Goal: Task Accomplishment & Management: Complete application form

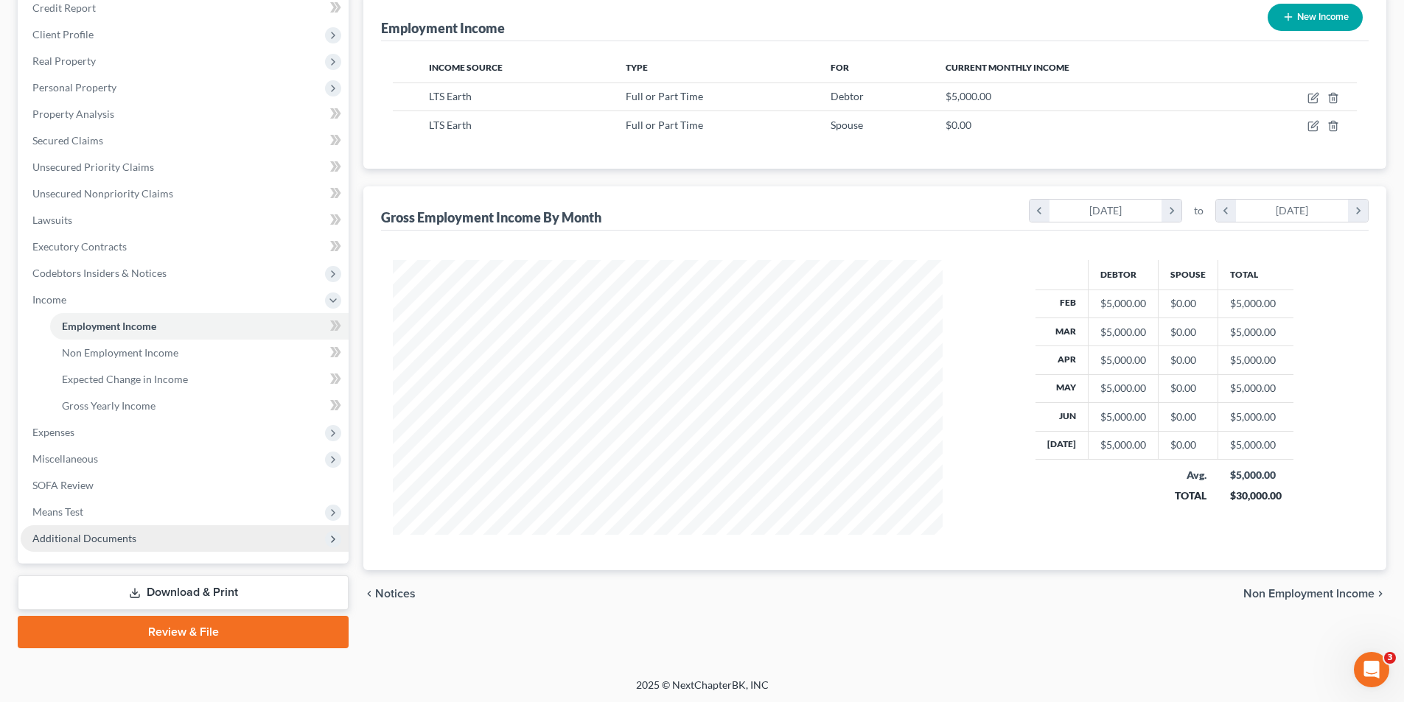
scroll to position [187, 0]
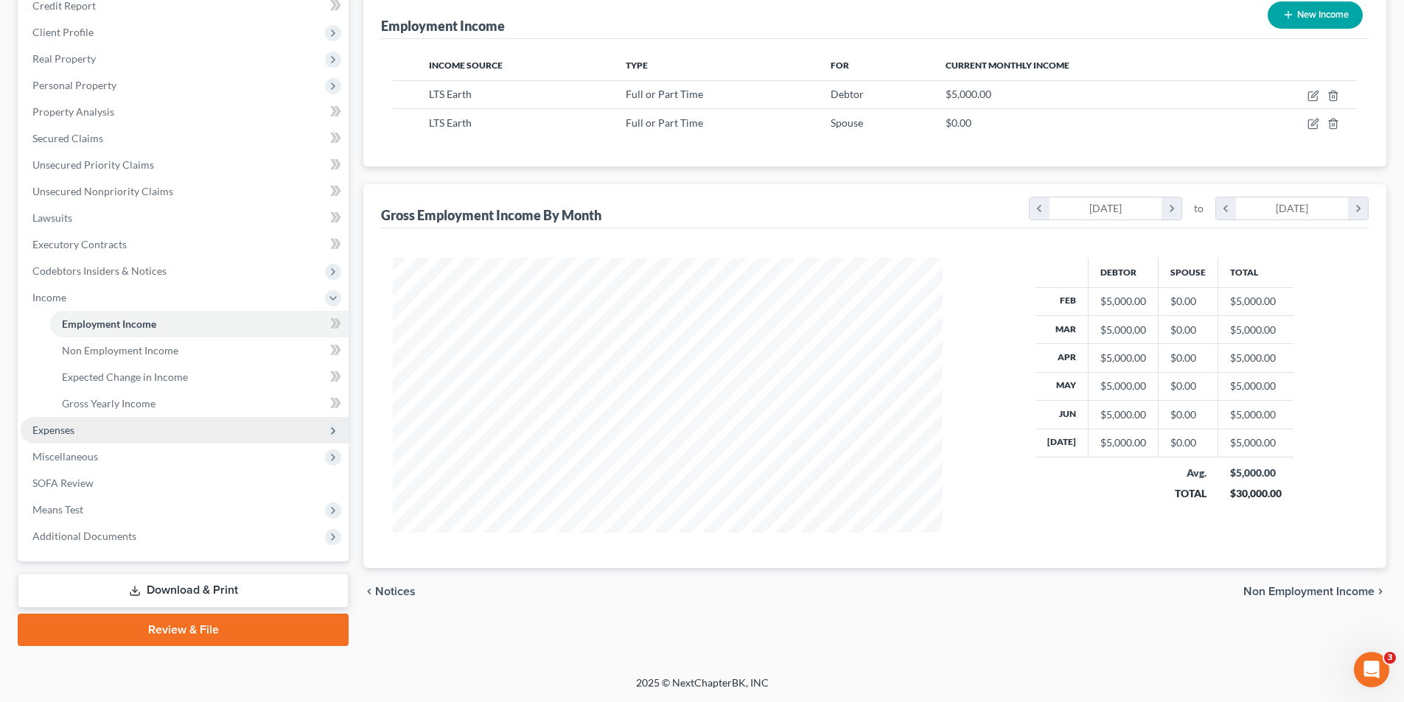
click at [75, 431] on span "Expenses" at bounding box center [185, 430] width 328 height 27
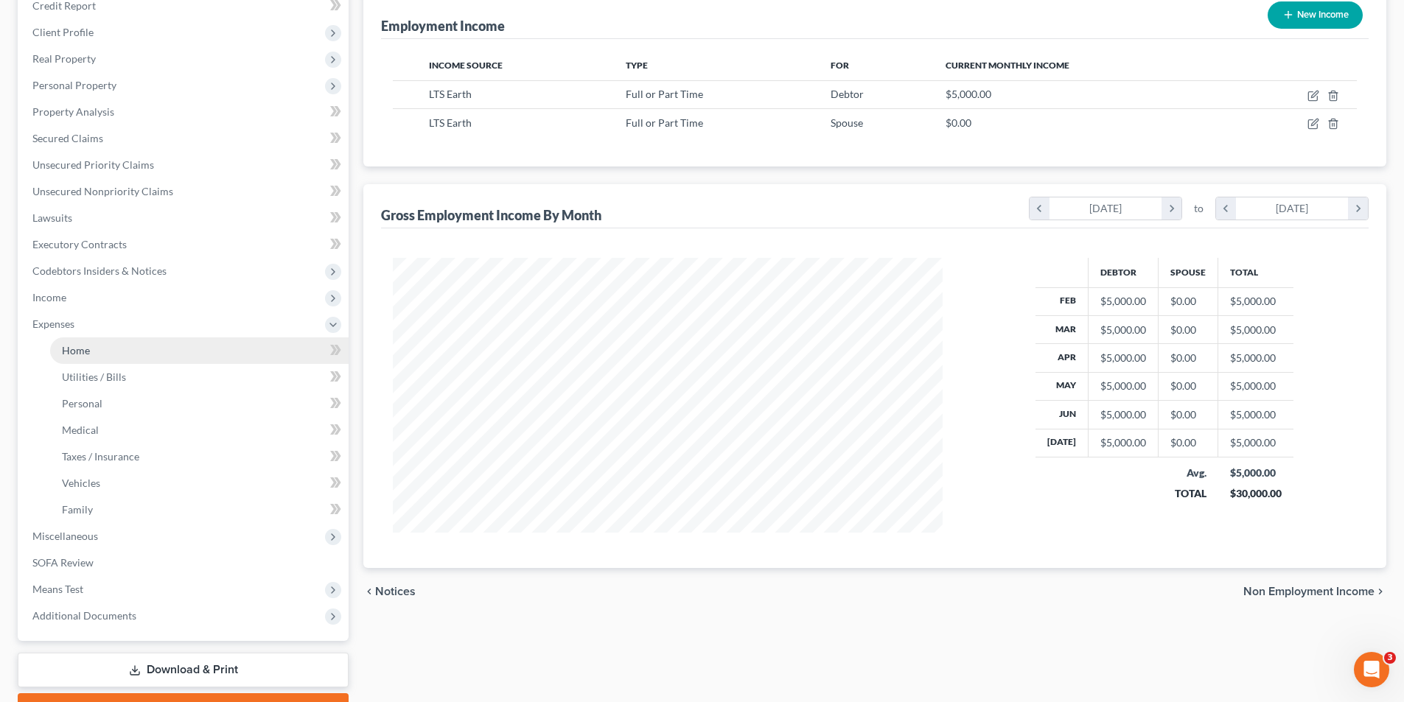
click at [86, 341] on link "Home" at bounding box center [199, 351] width 299 height 27
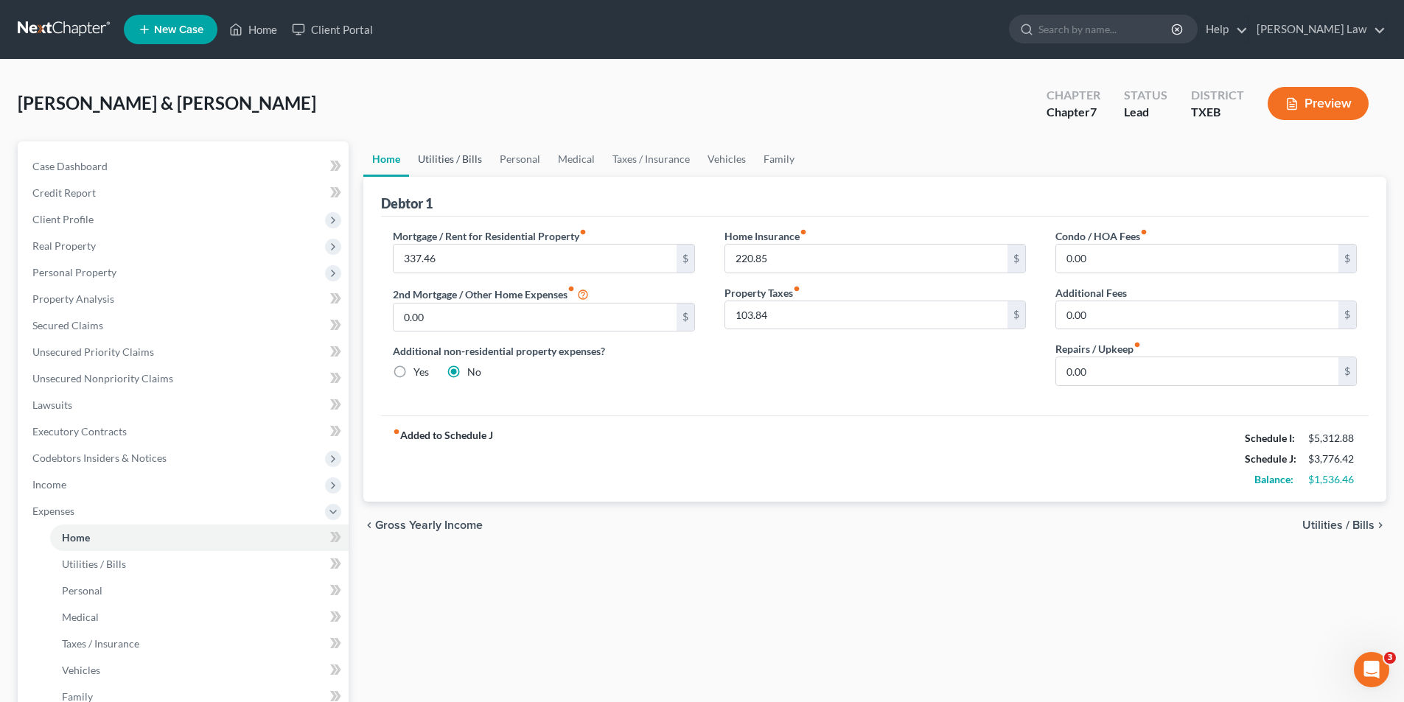
click at [468, 161] on link "Utilities / Bills" at bounding box center [450, 159] width 82 height 35
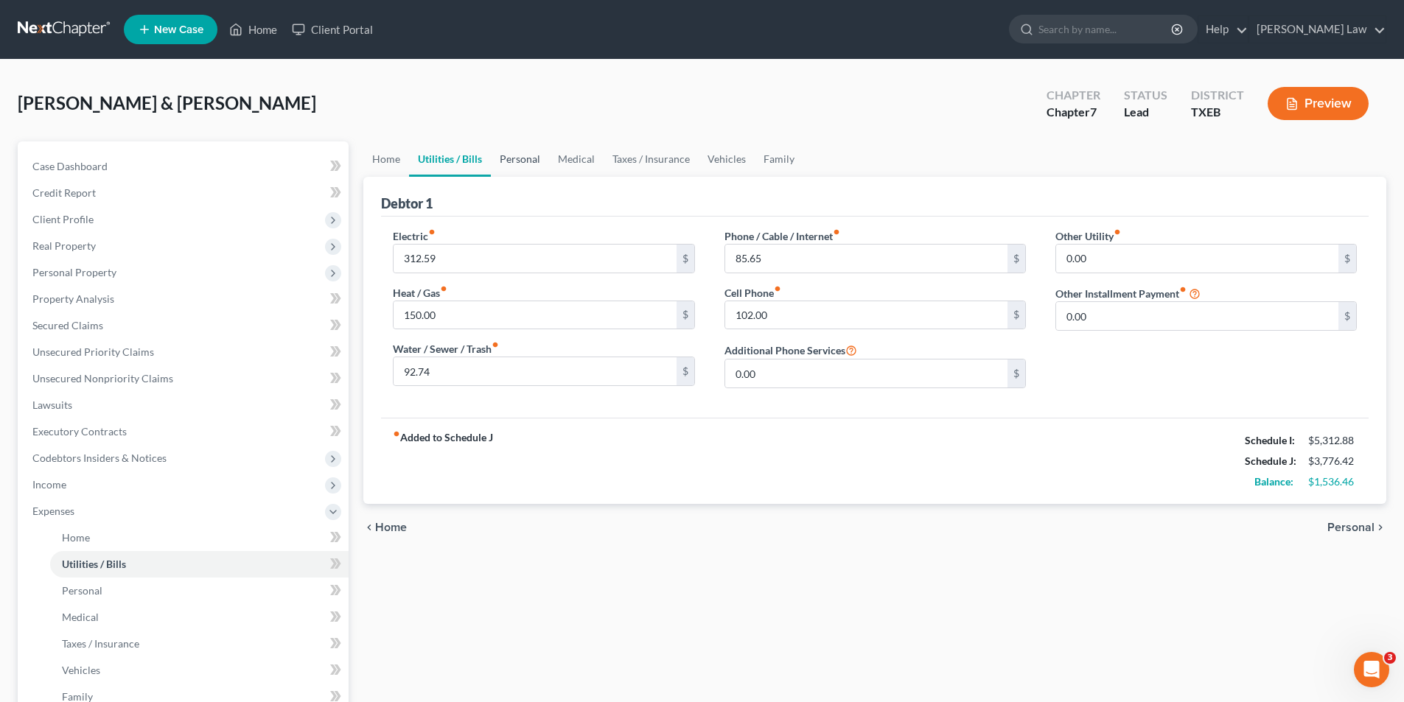
click at [516, 159] on link "Personal" at bounding box center [520, 159] width 58 height 35
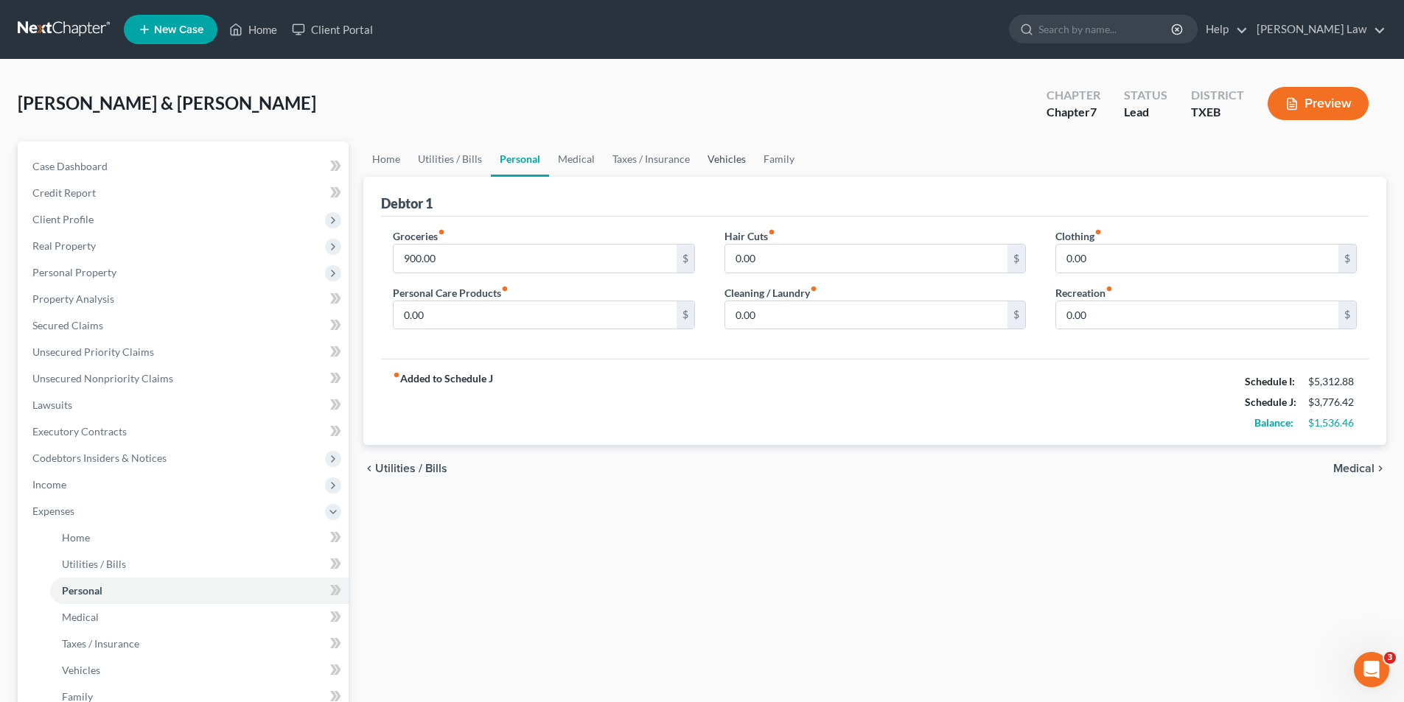
click at [715, 157] on link "Vehicles" at bounding box center [727, 159] width 56 height 35
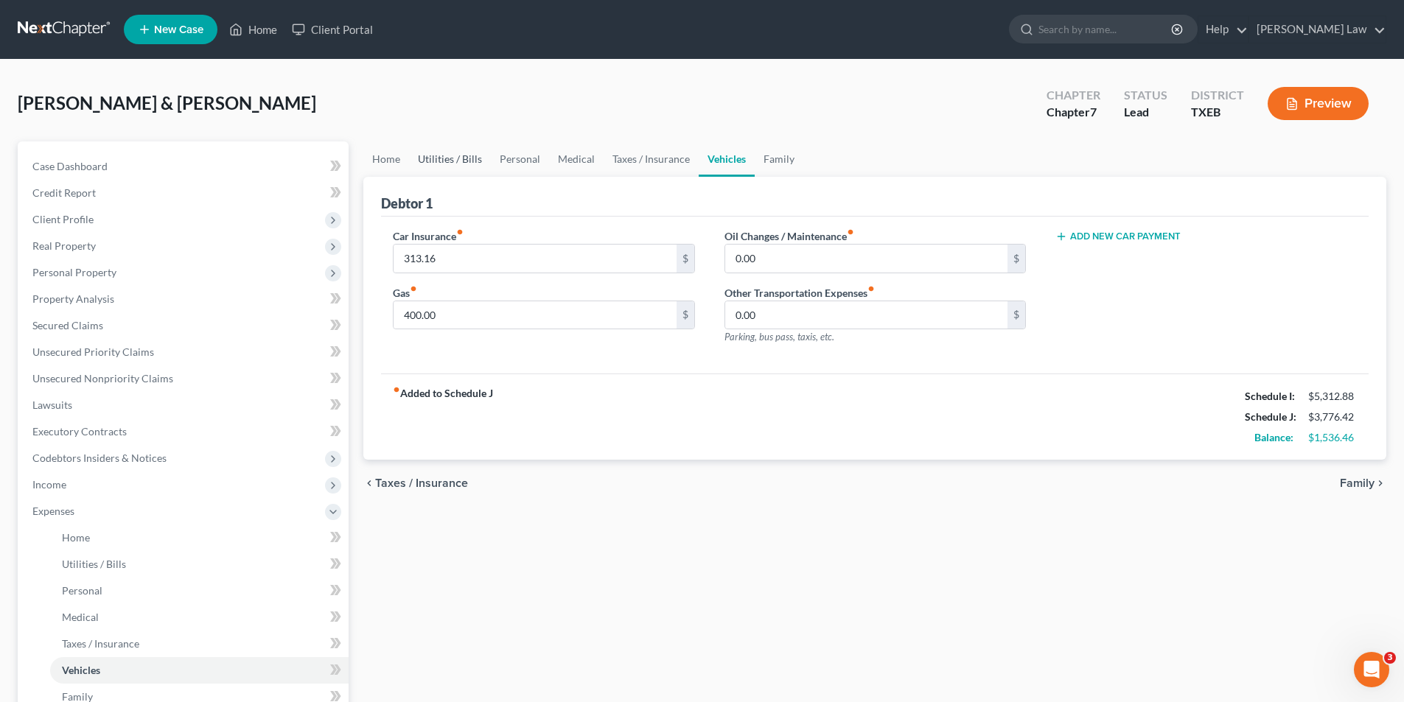
click at [450, 158] on link "Utilities / Bills" at bounding box center [450, 159] width 82 height 35
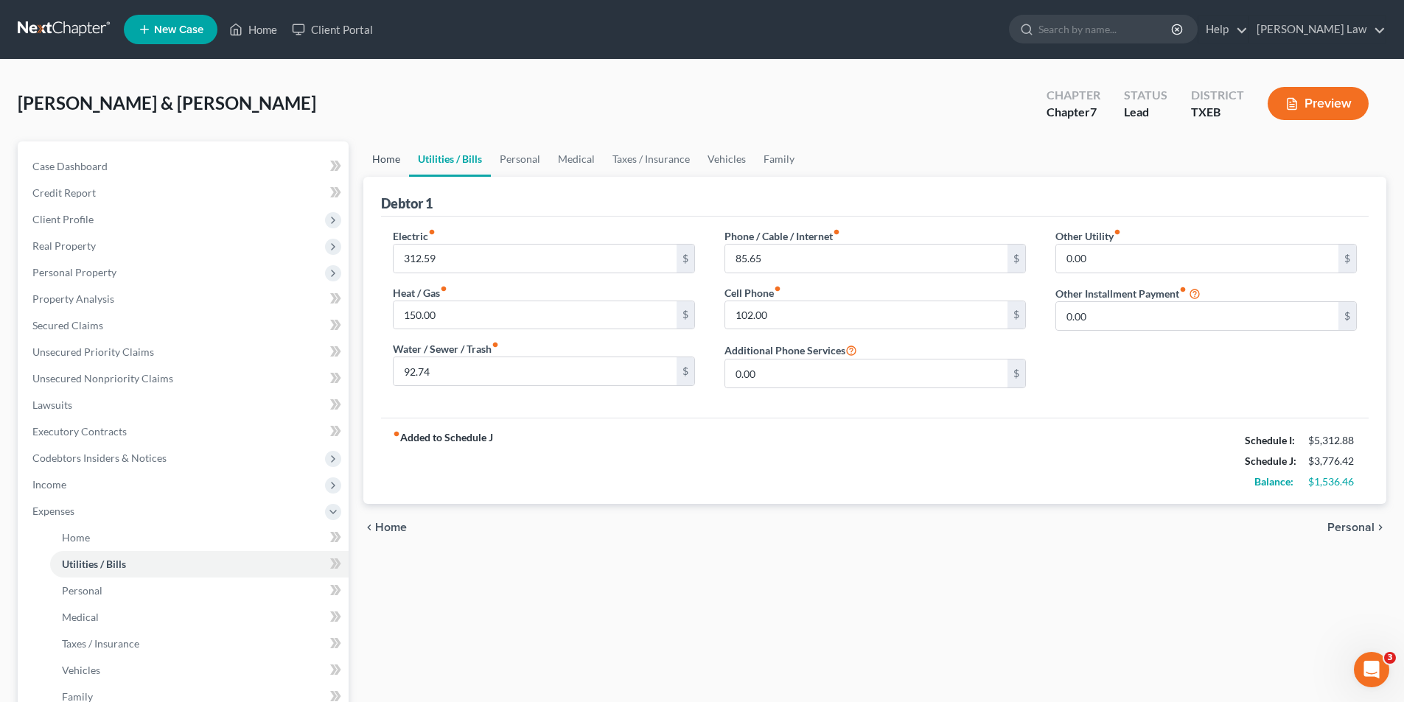
click at [374, 160] on link "Home" at bounding box center [386, 159] width 46 height 35
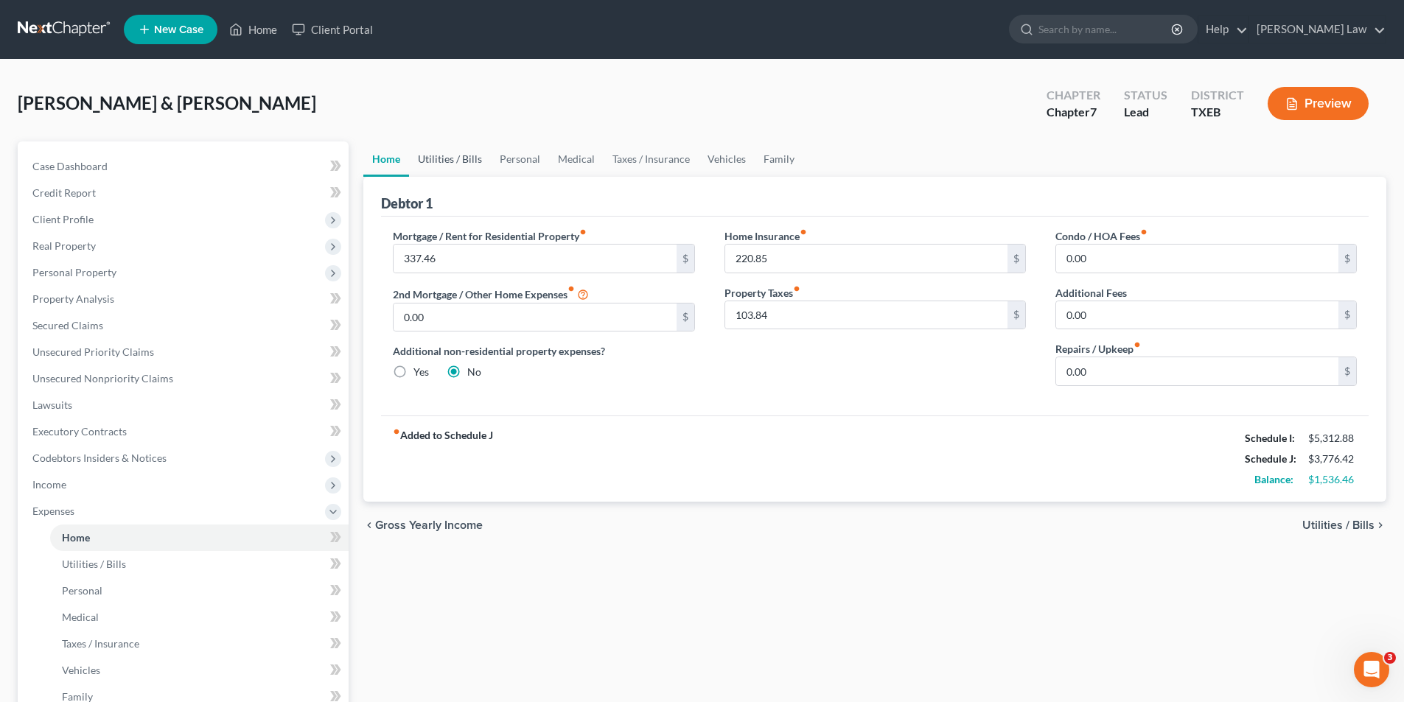
click at [447, 147] on link "Utilities / Bills" at bounding box center [450, 159] width 82 height 35
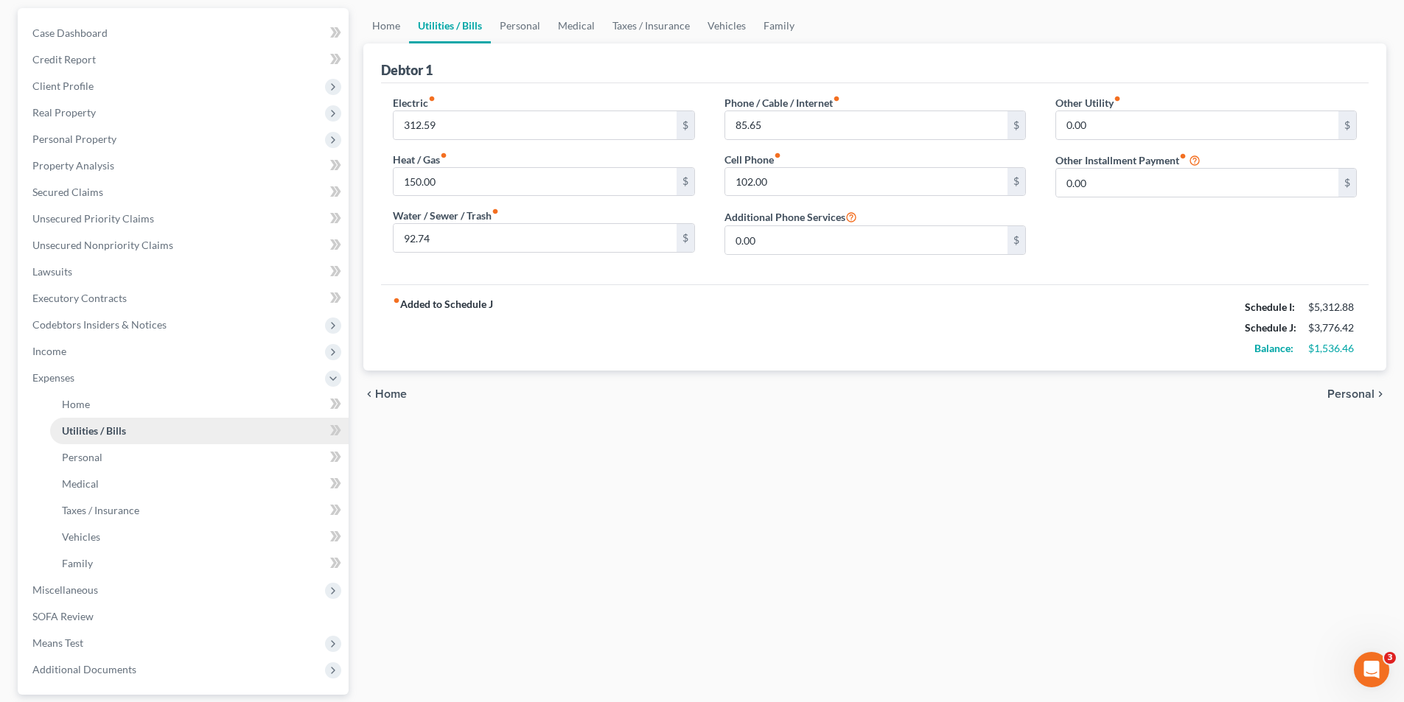
scroll to position [267, 0]
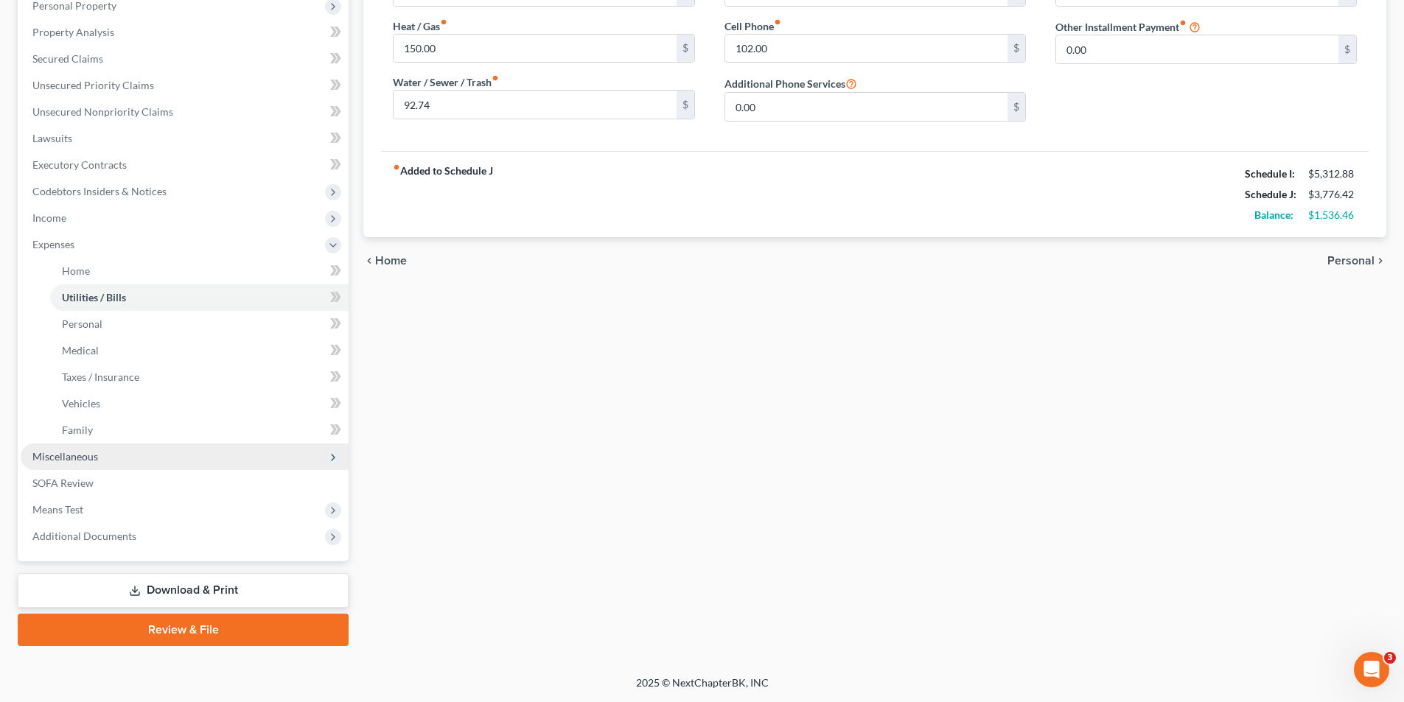
click at [74, 448] on span "Miscellaneous" at bounding box center [185, 457] width 328 height 27
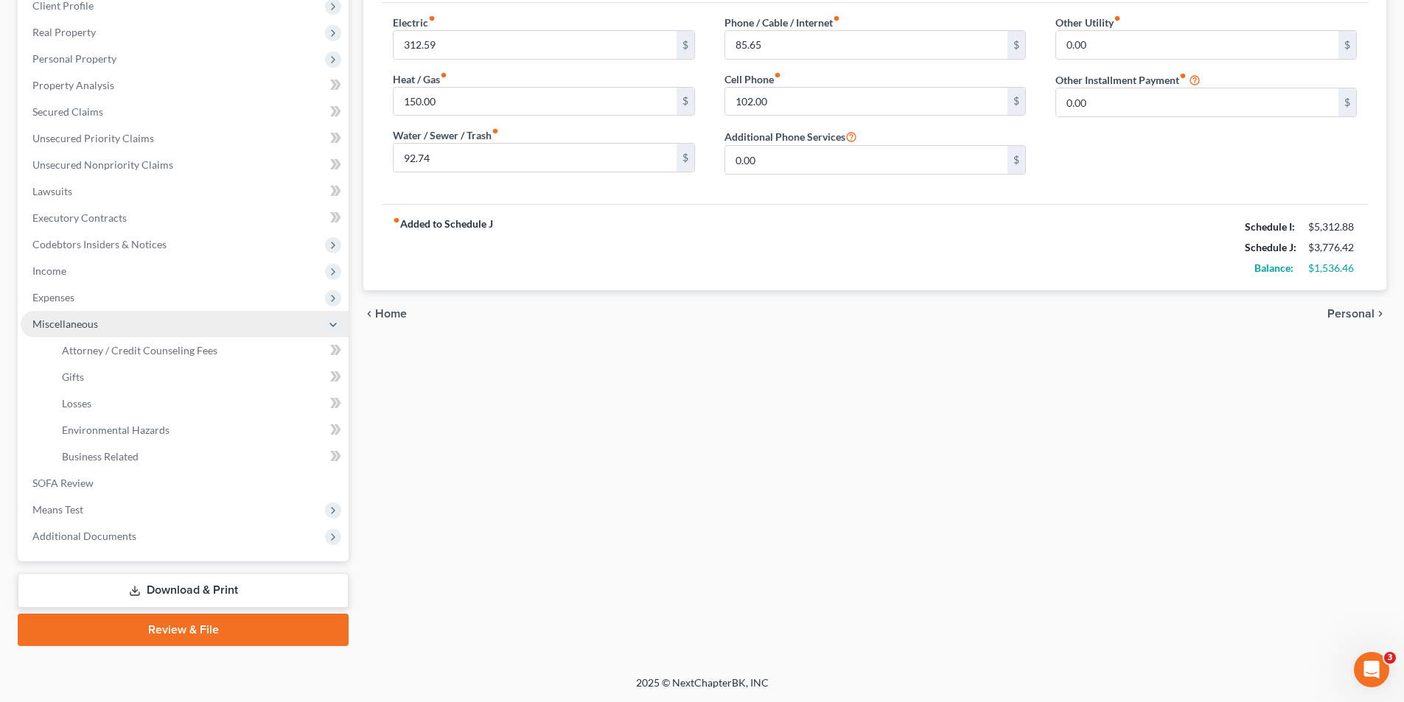
scroll to position [214, 0]
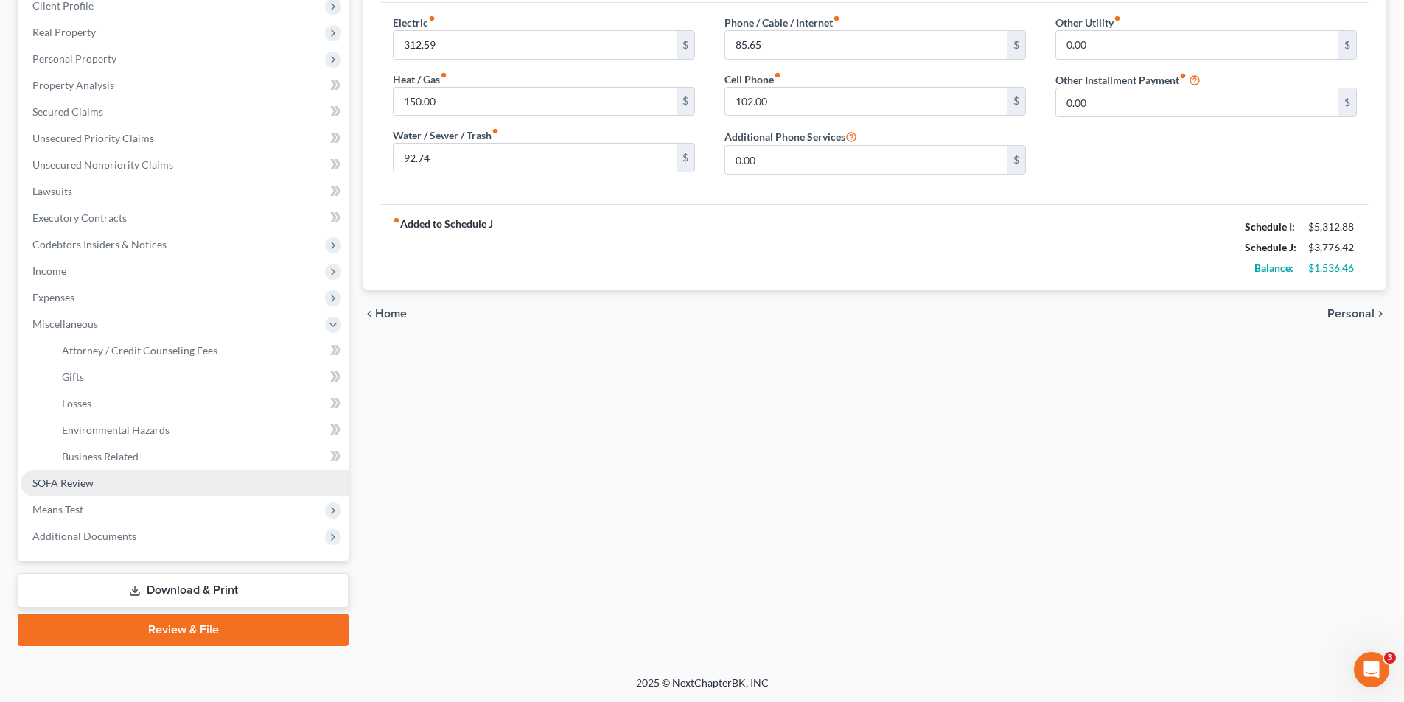
click at [83, 484] on span "SOFA Review" at bounding box center [62, 483] width 61 height 13
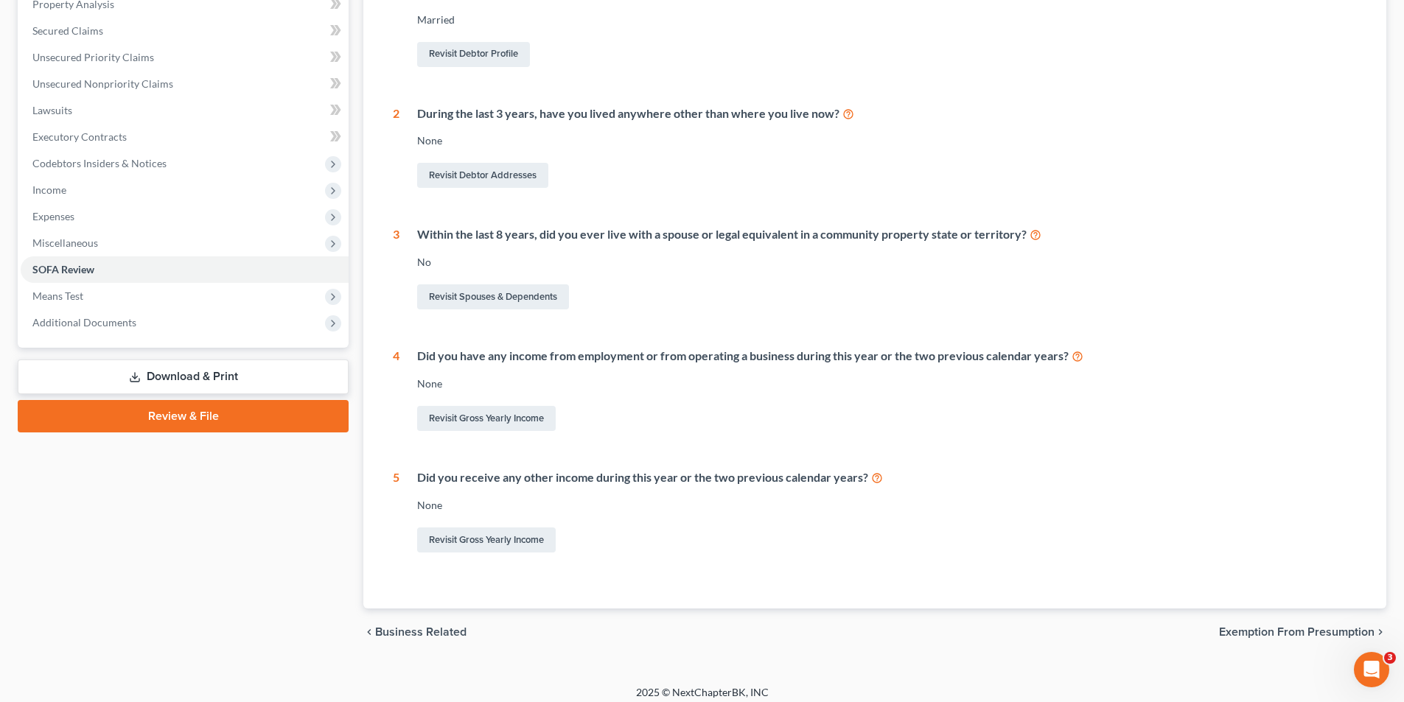
scroll to position [304, 0]
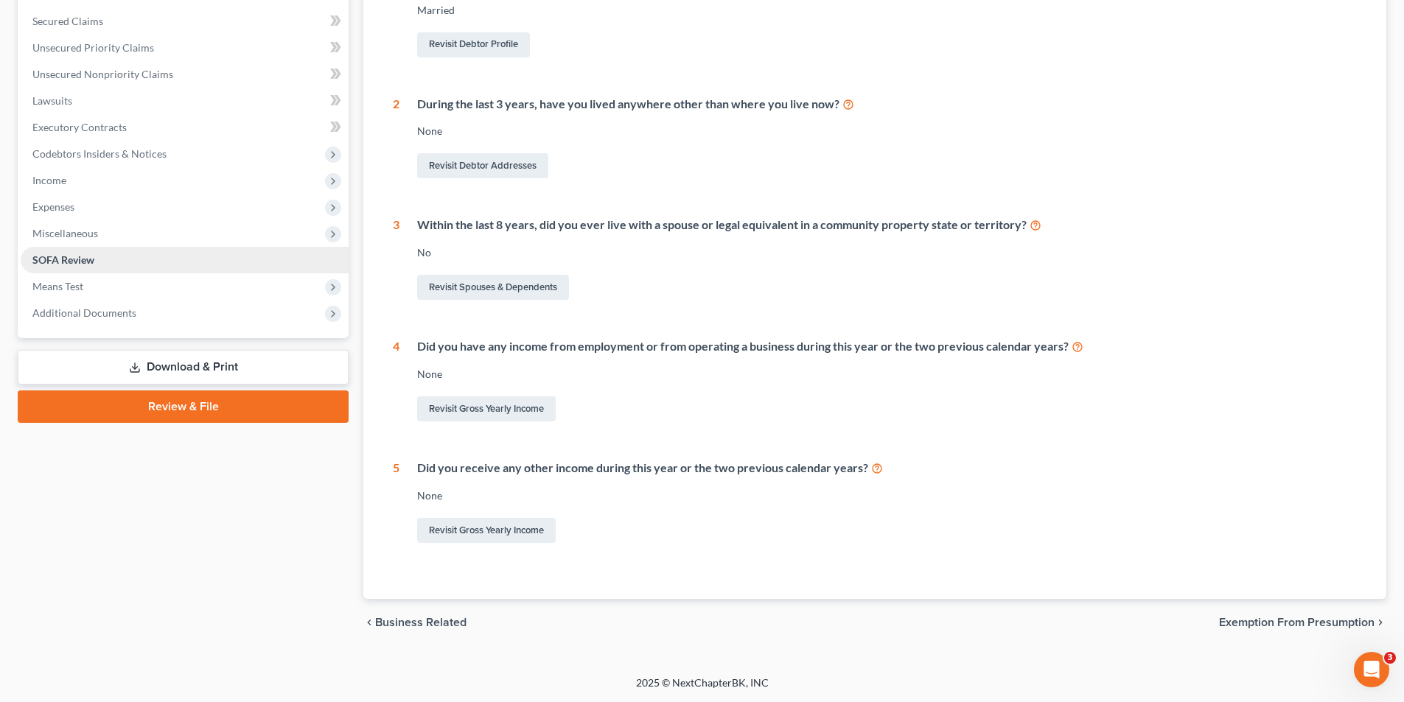
click at [71, 269] on link "SOFA Review" at bounding box center [185, 260] width 328 height 27
click at [71, 283] on span "Means Test" at bounding box center [57, 286] width 51 height 13
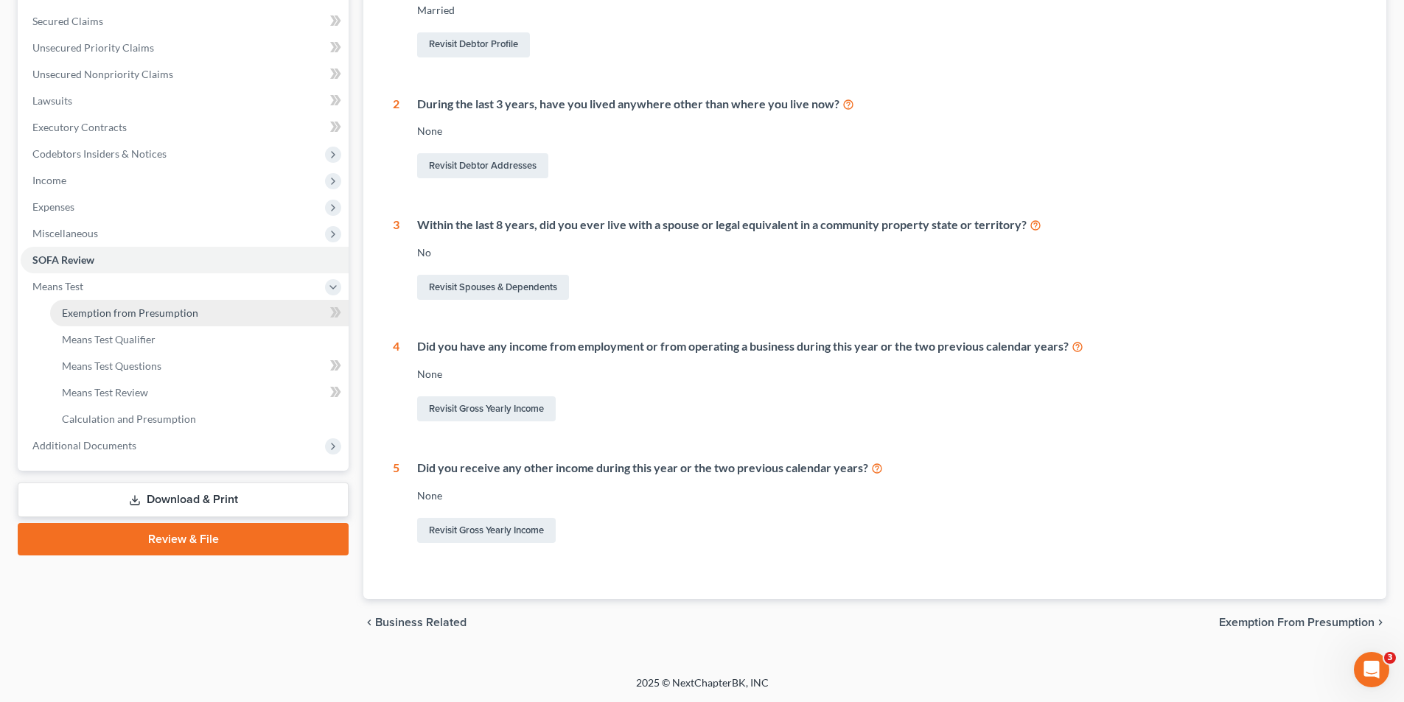
click at [80, 314] on span "Exemption from Presumption" at bounding box center [130, 313] width 136 height 13
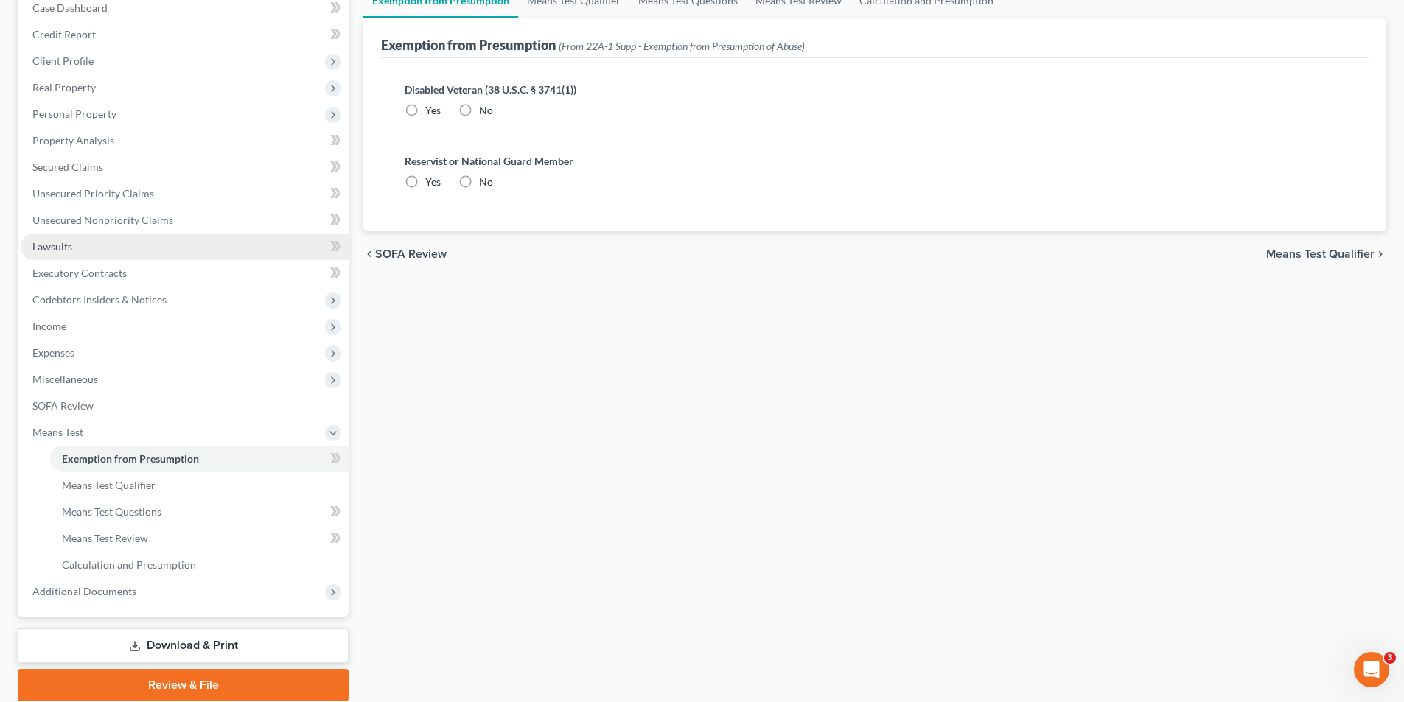
radio input "true"
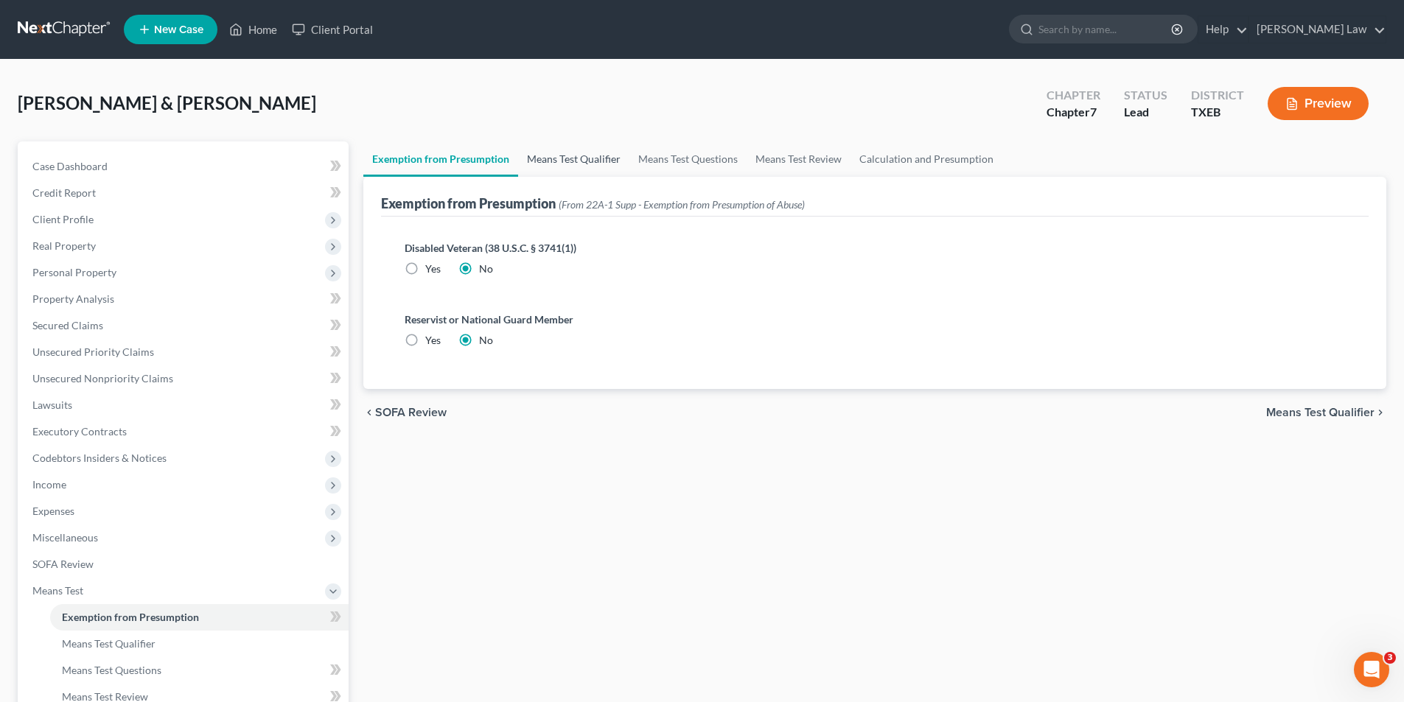
click at [593, 157] on link "Means Test Qualifier" at bounding box center [573, 159] width 111 height 35
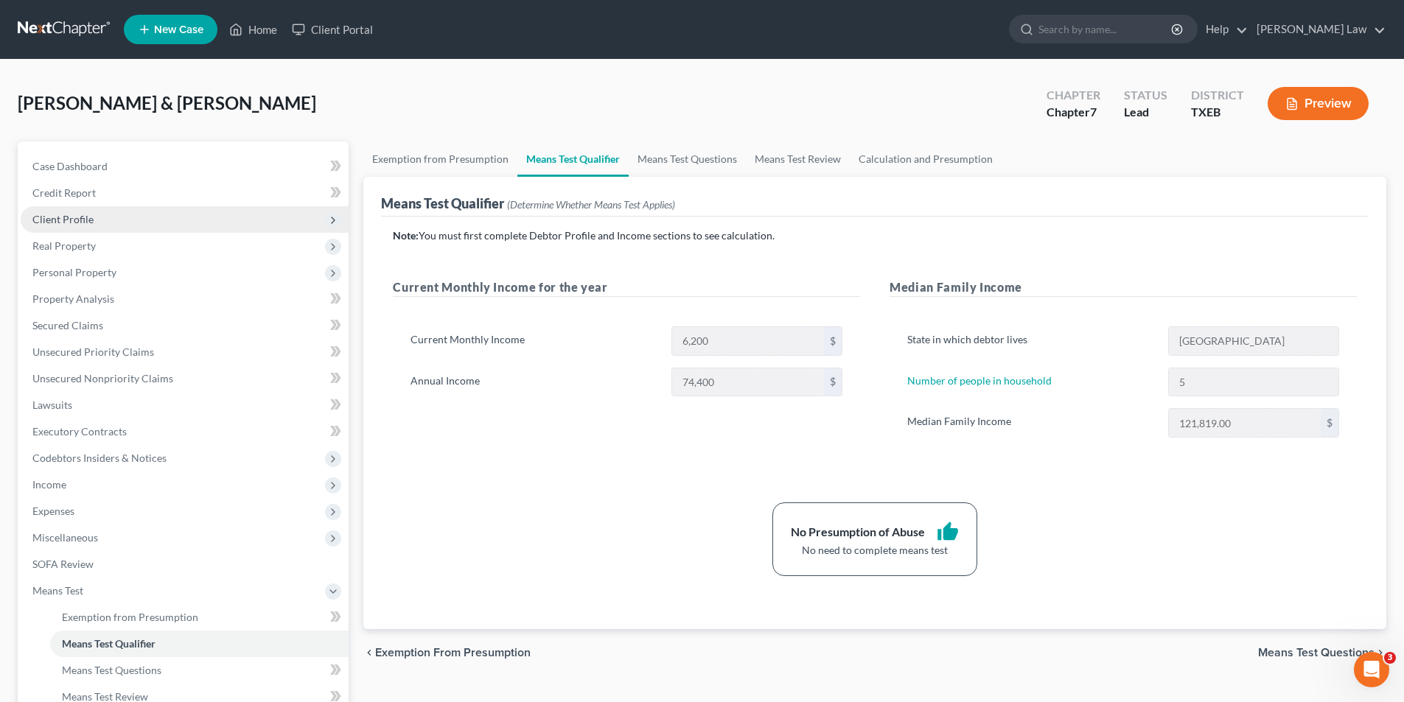
click at [71, 223] on span "Client Profile" at bounding box center [62, 219] width 61 height 13
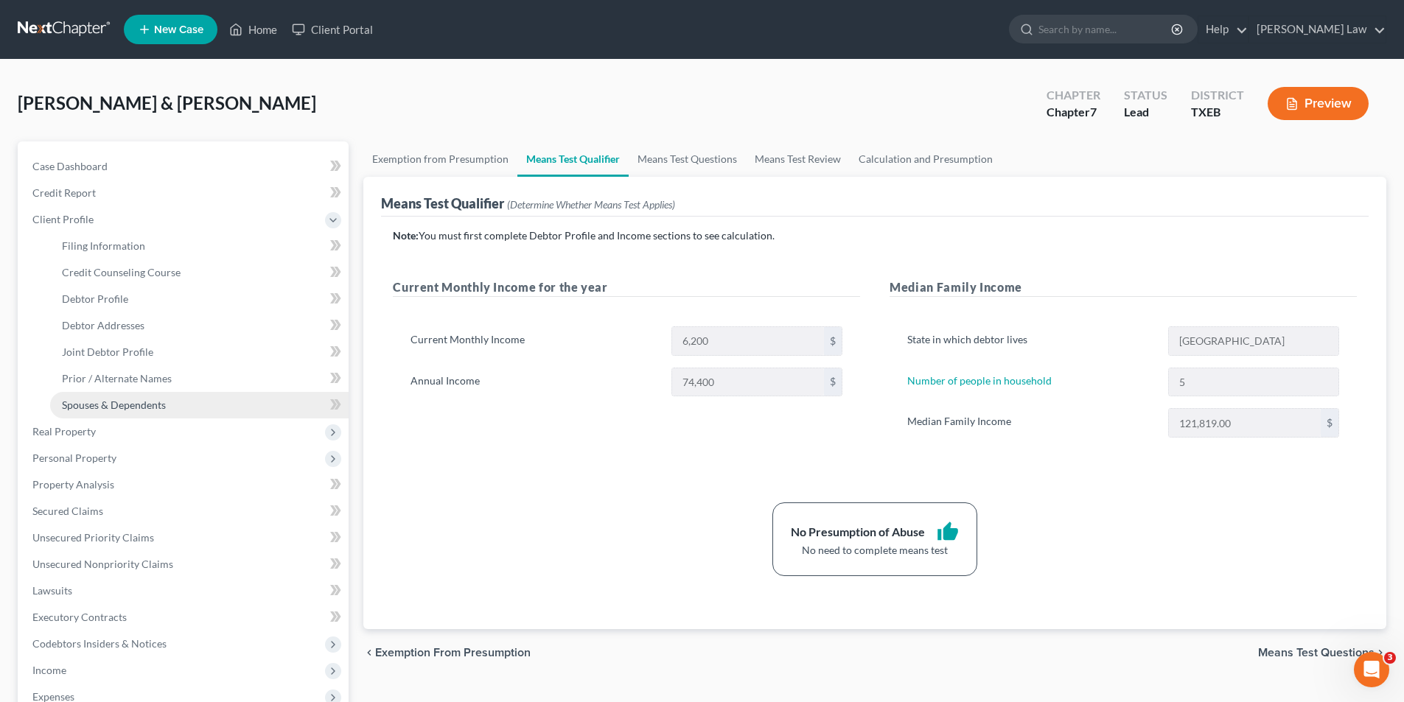
click at [108, 408] on span "Spouses & Dependents" at bounding box center [114, 405] width 104 height 13
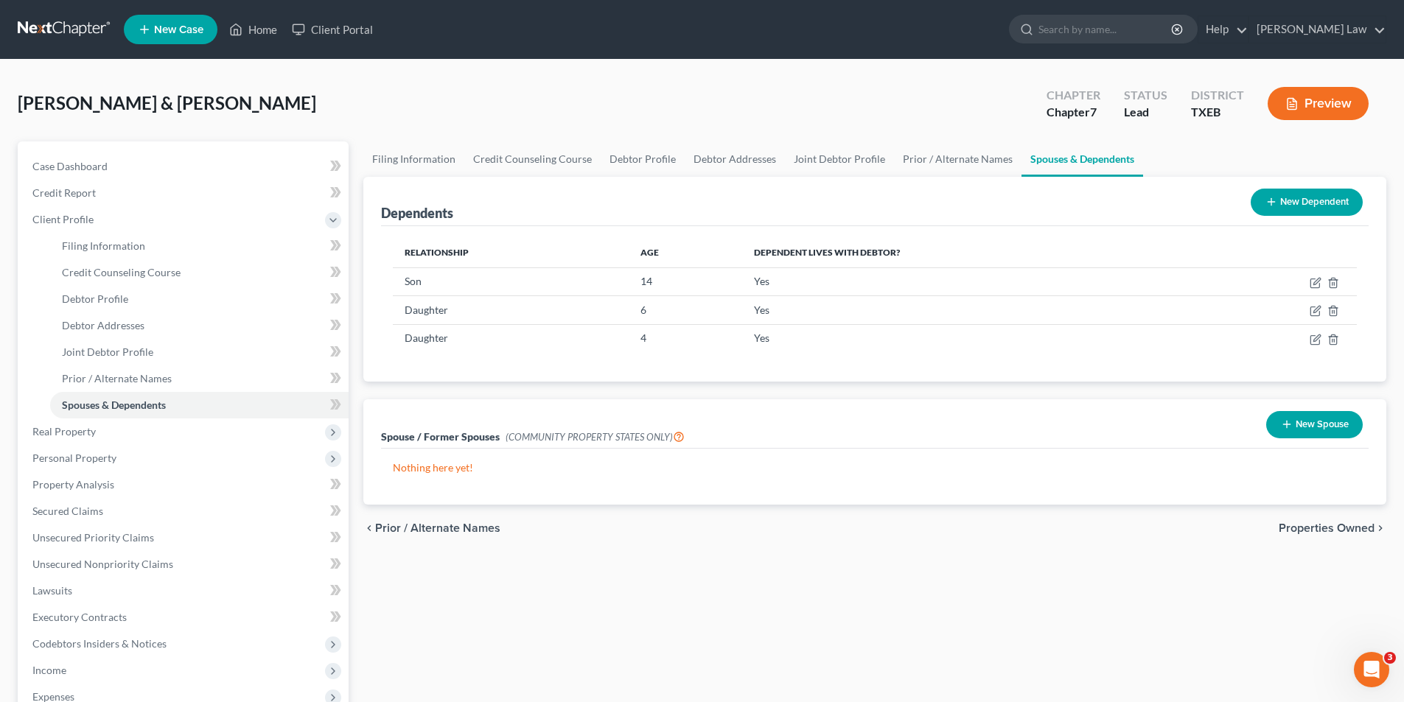
click at [1306, 425] on button "New Spouse" at bounding box center [1314, 424] width 97 height 27
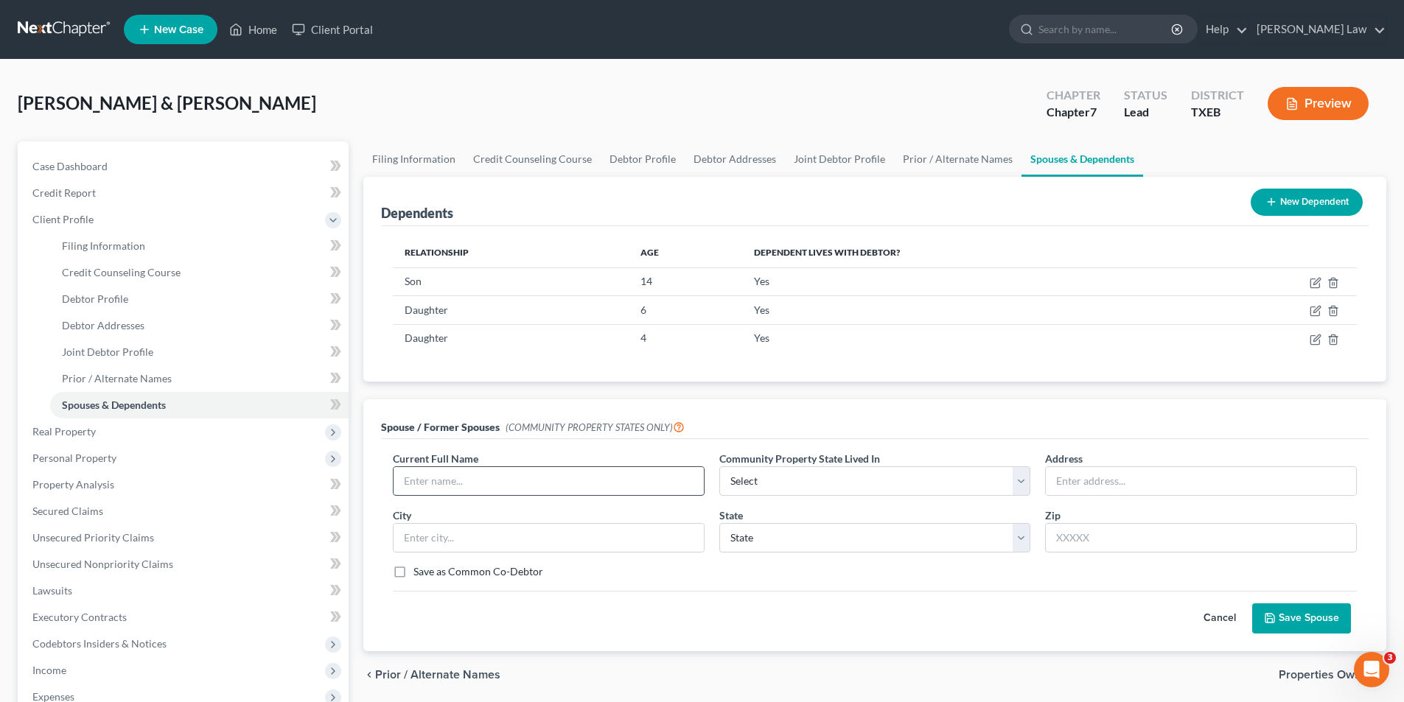
click at [456, 472] on input "text" at bounding box center [549, 481] width 310 height 28
click at [808, 628] on div "Cancel Save Spouse" at bounding box center [875, 612] width 964 height 43
click at [449, 483] on input "text" at bounding box center [549, 481] width 310 height 28
click at [526, 454] on div "Current Full Name *" at bounding box center [549, 473] width 327 height 45
click at [527, 486] on input "text" at bounding box center [549, 481] width 310 height 28
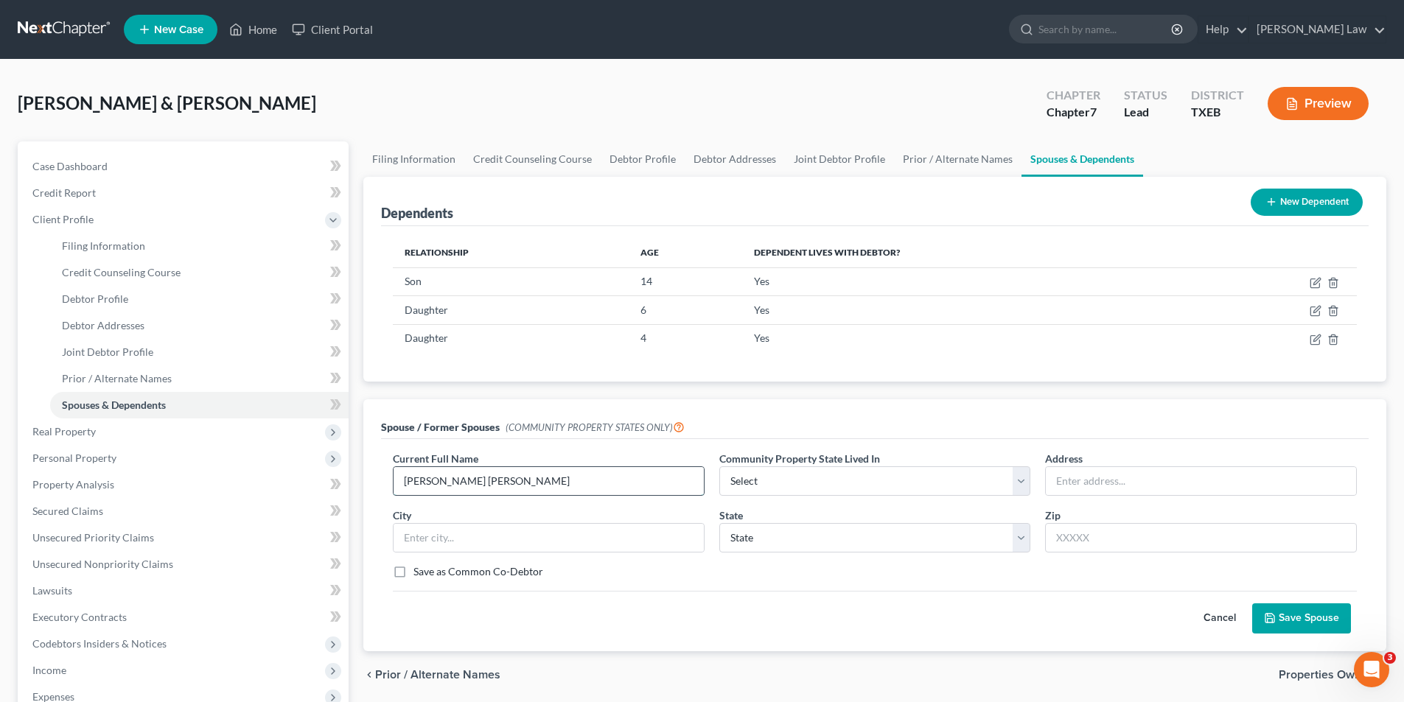
type input "[PERSON_NAME] [PERSON_NAME]"
click at [827, 486] on select "Select AZ CA GU ID LA NV NM PR [GEOGRAPHIC_DATA] [GEOGRAPHIC_DATA] [GEOGRAPHIC_…" at bounding box center [875, 481] width 312 height 29
select select "8"
click at [719, 467] on select "Select AZ CA GU ID LA NV NM PR [GEOGRAPHIC_DATA] [GEOGRAPHIC_DATA] [GEOGRAPHIC_…" at bounding box center [875, 481] width 312 height 29
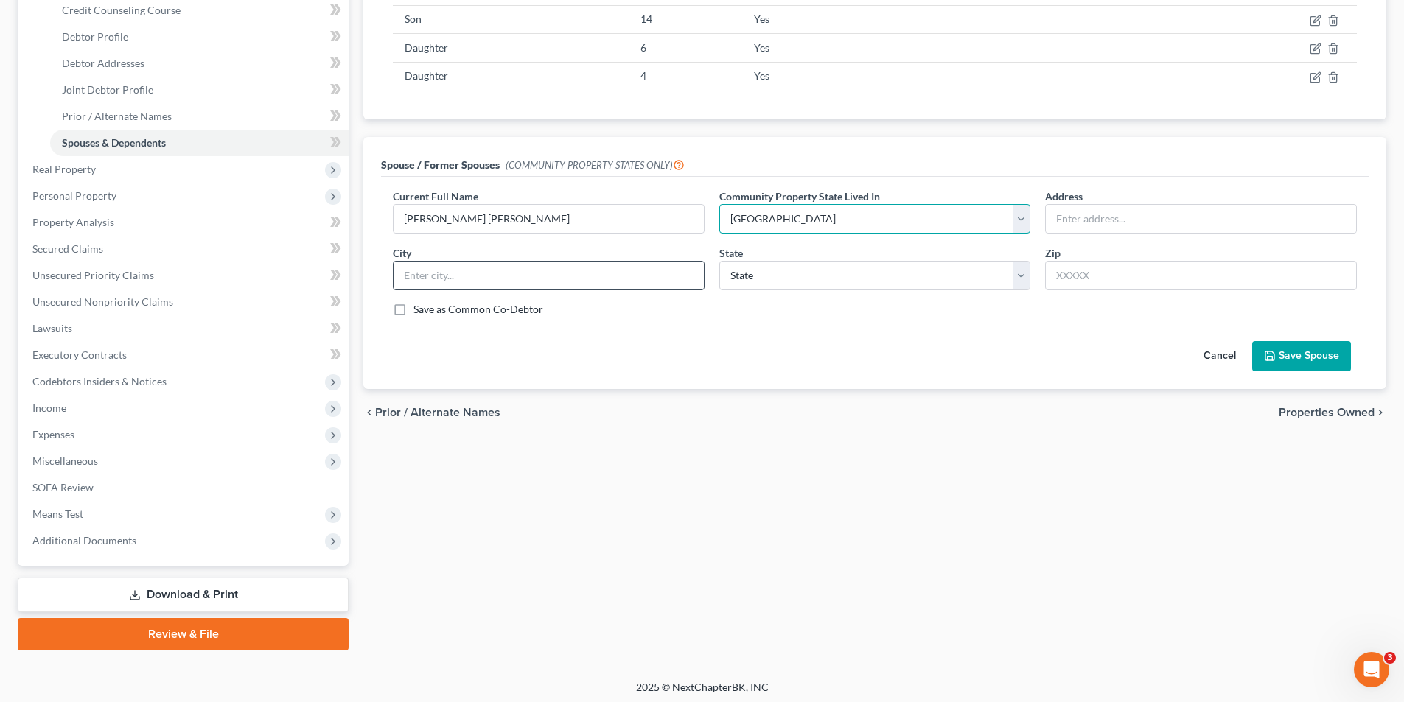
scroll to position [267, 0]
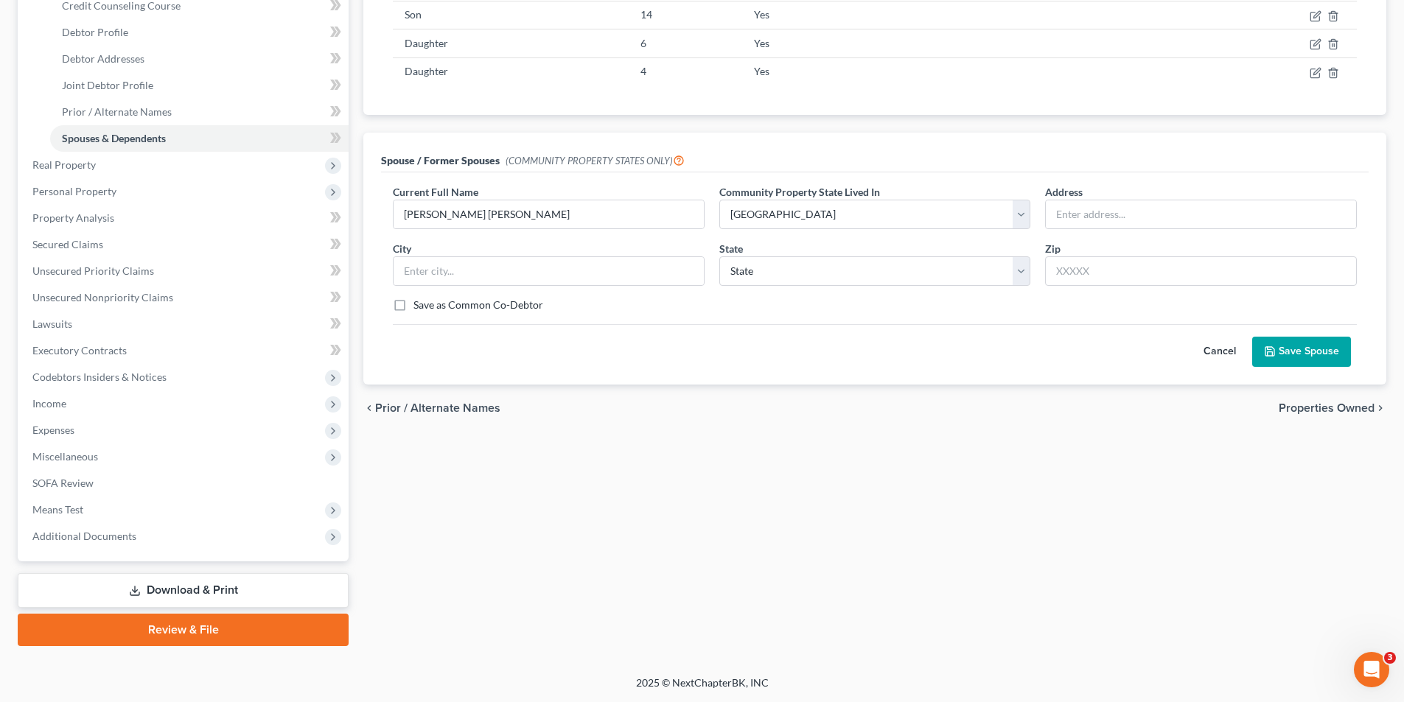
click at [1297, 357] on button "Save Spouse" at bounding box center [1301, 352] width 99 height 31
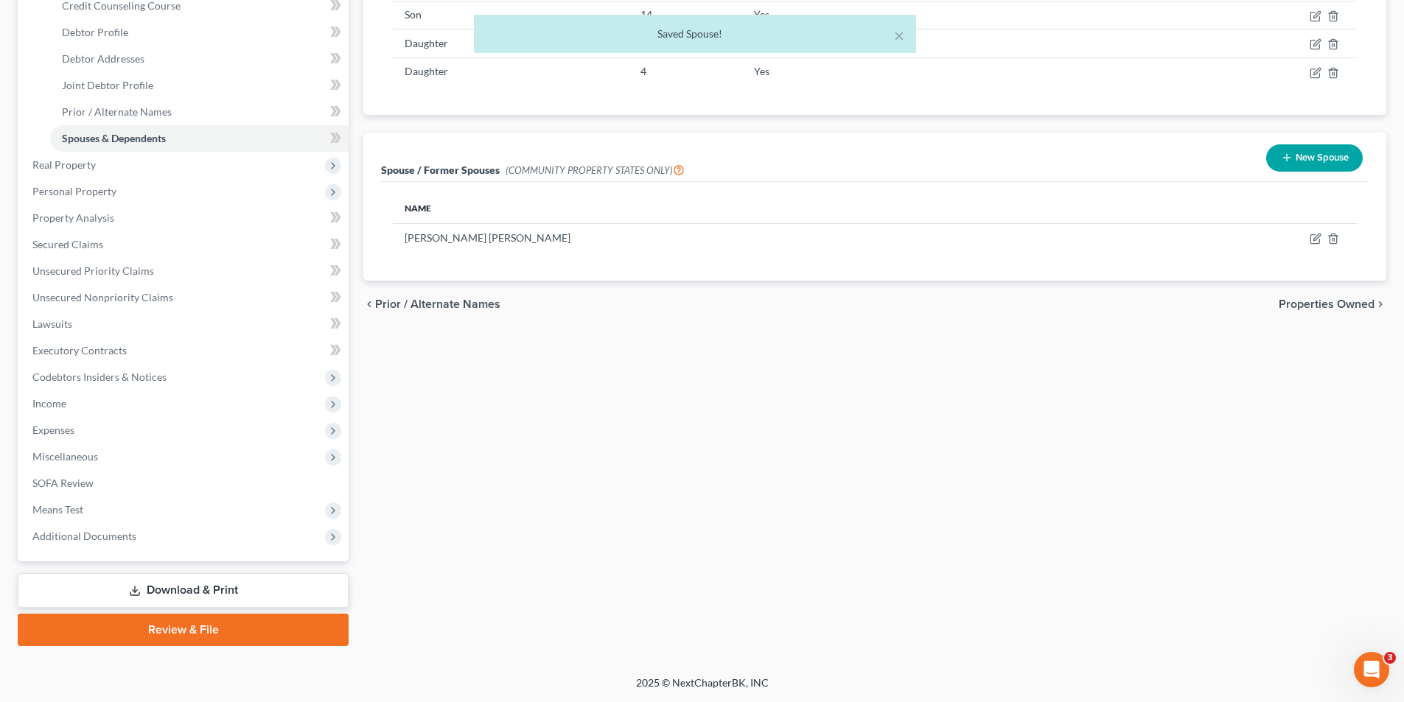
scroll to position [193, 0]
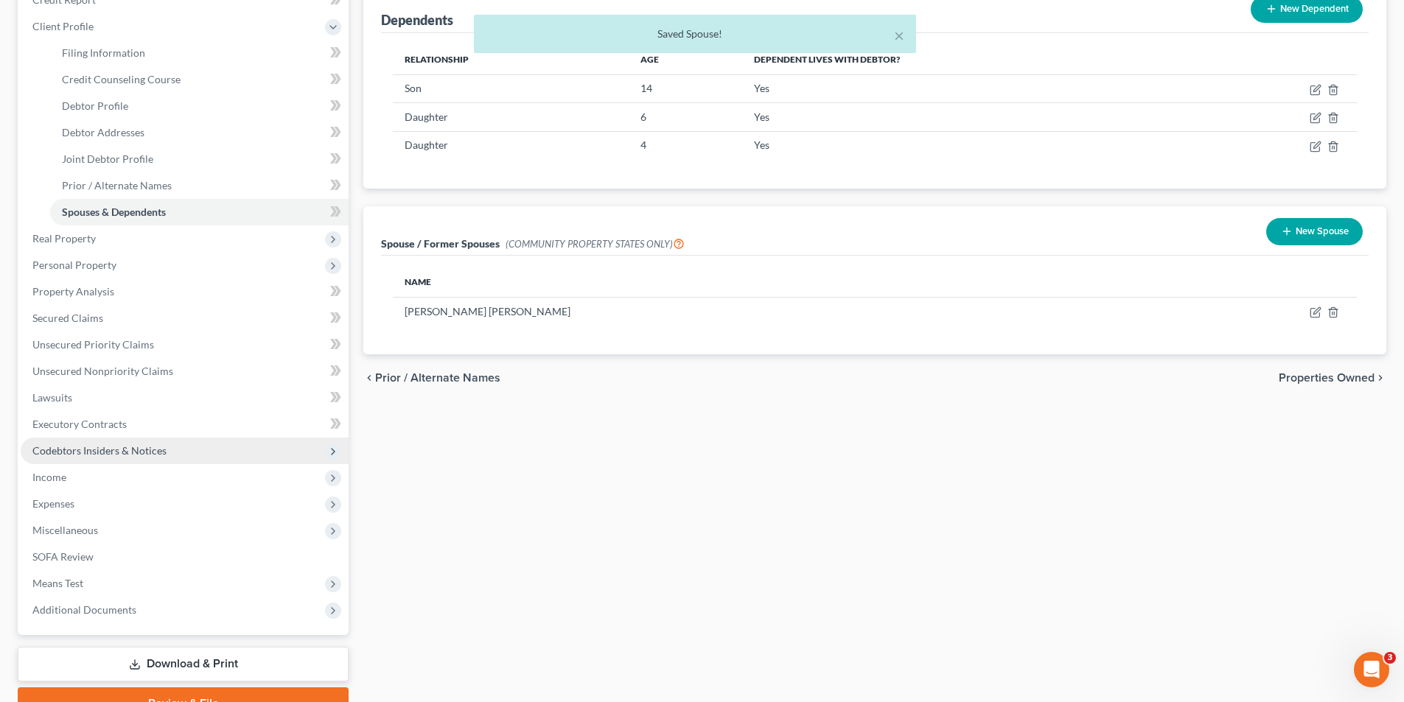
click at [76, 451] on span "Codebtors Insiders & Notices" at bounding box center [99, 450] width 134 height 13
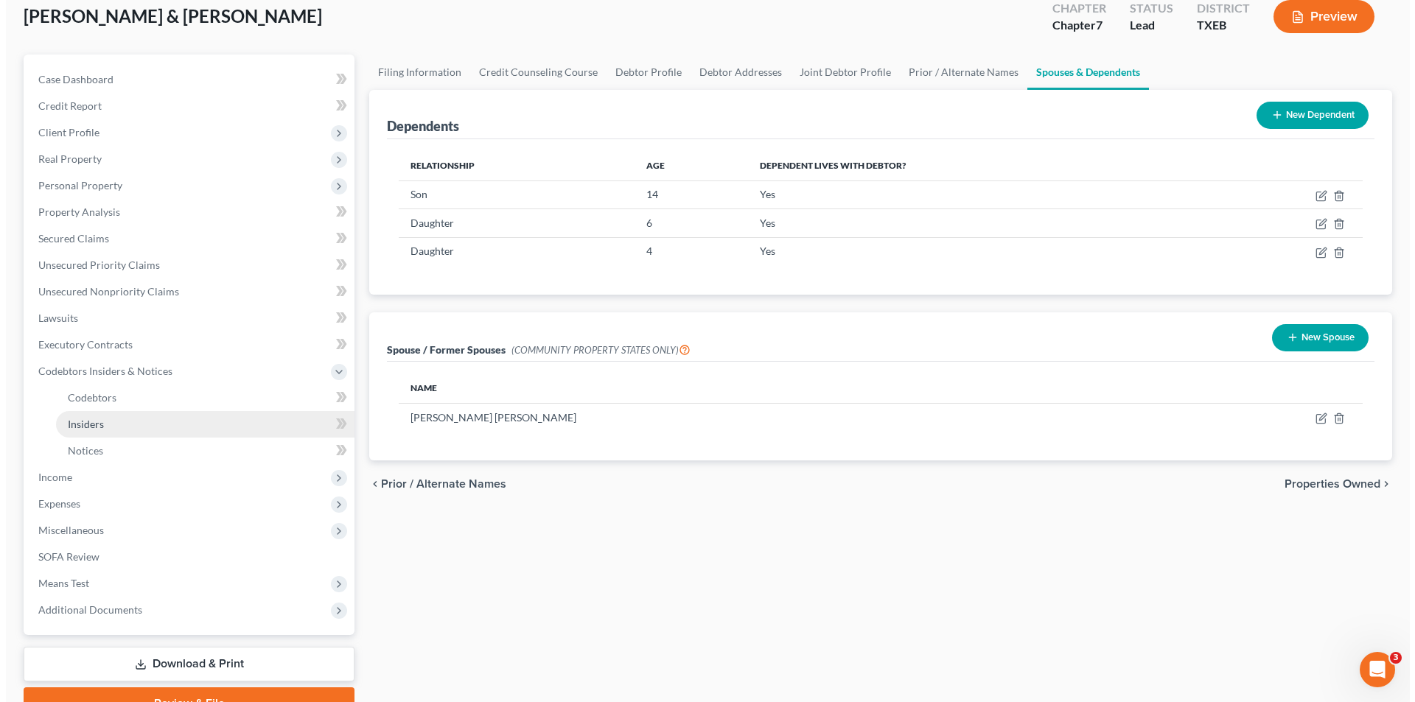
scroll to position [0, 0]
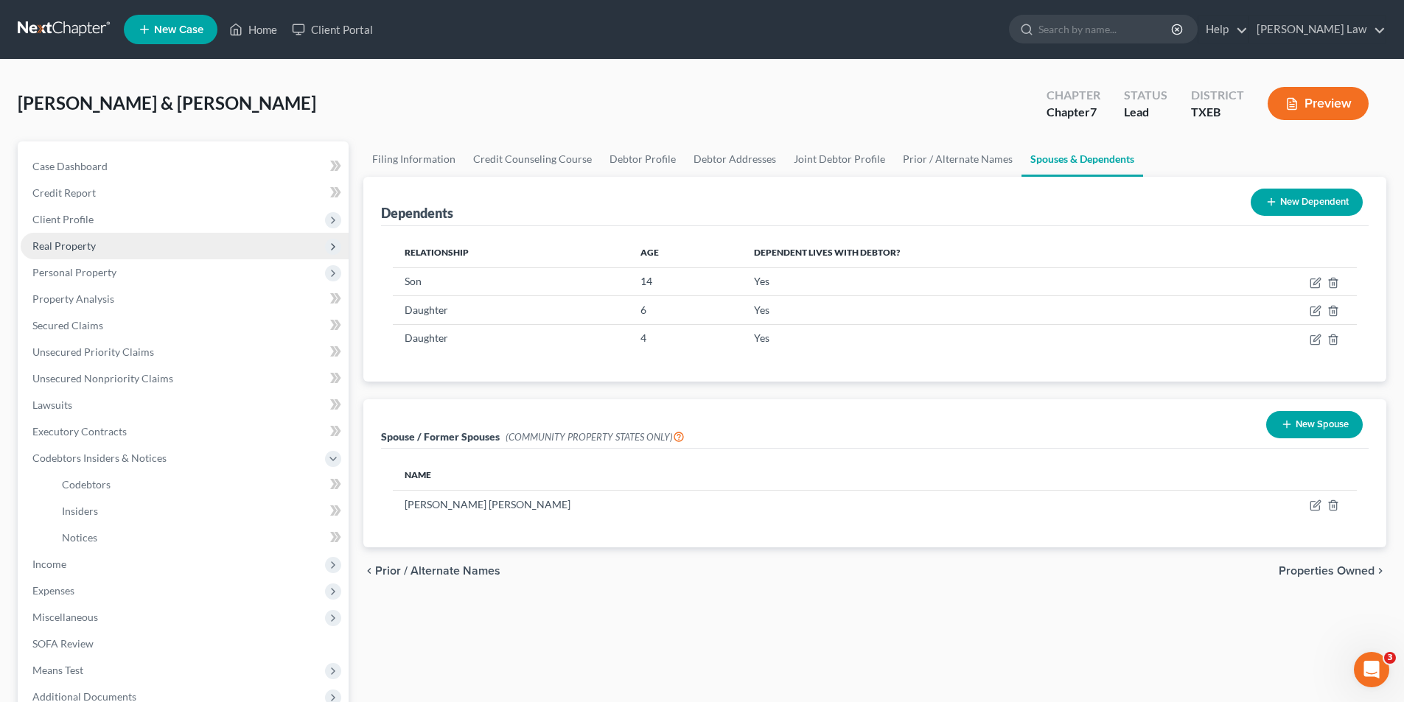
click at [62, 247] on span "Real Property" at bounding box center [63, 246] width 63 height 13
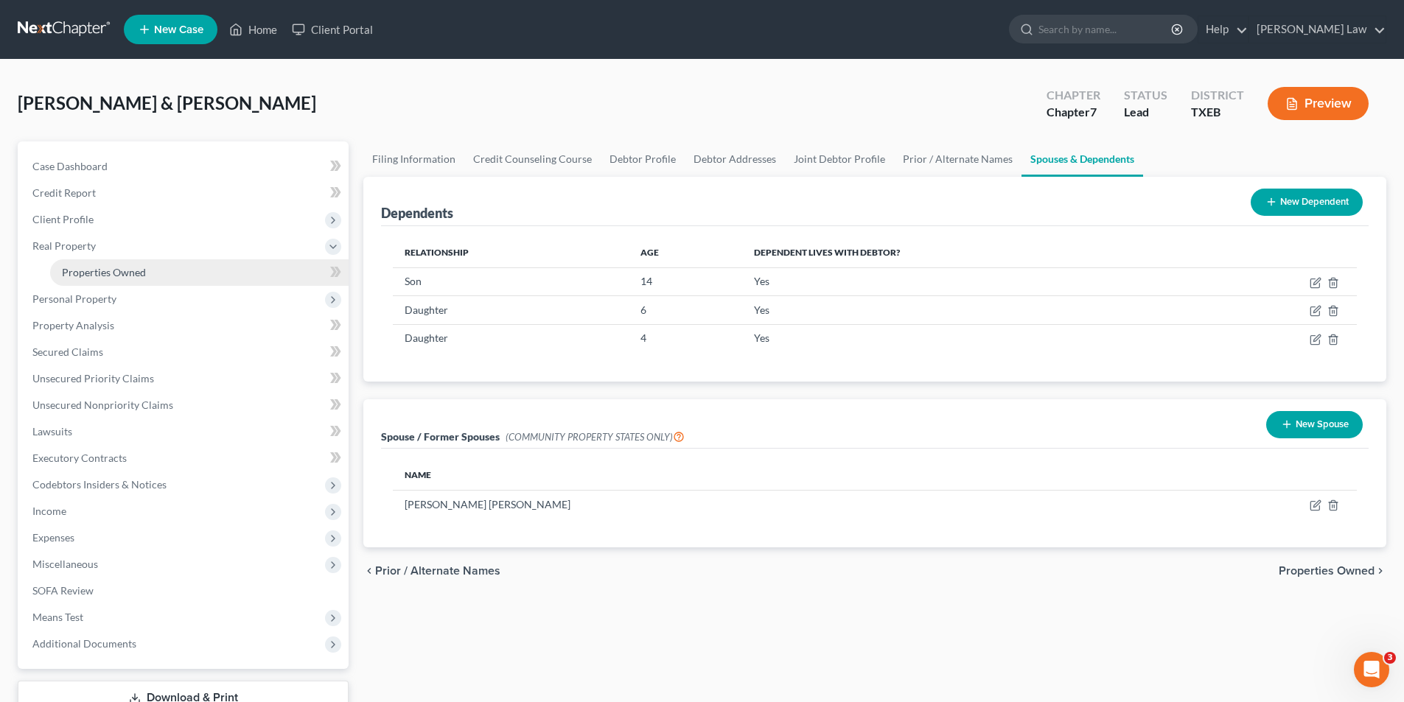
click at [88, 278] on span "Properties Owned" at bounding box center [104, 272] width 84 height 13
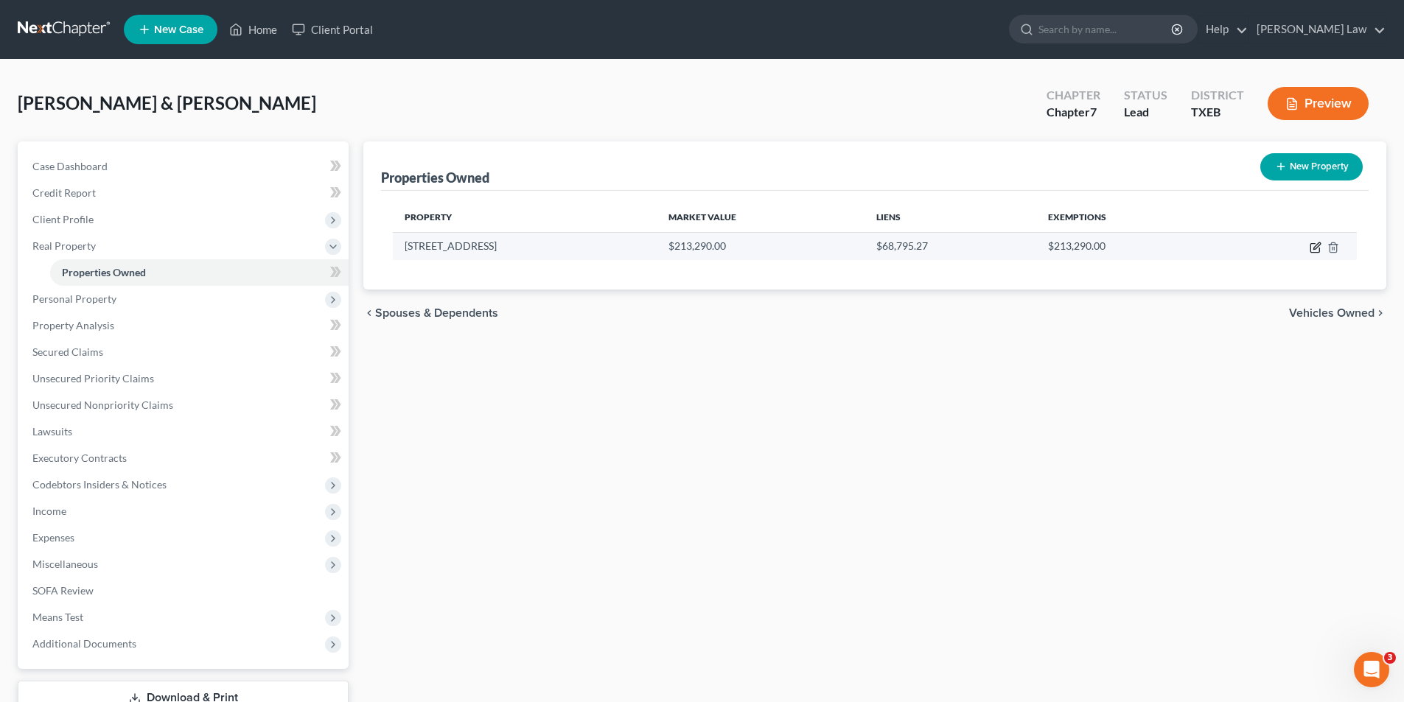
click at [1316, 244] on icon "button" at bounding box center [1316, 248] width 12 height 12
select select "45"
select select "139"
select select "4"
select select "0"
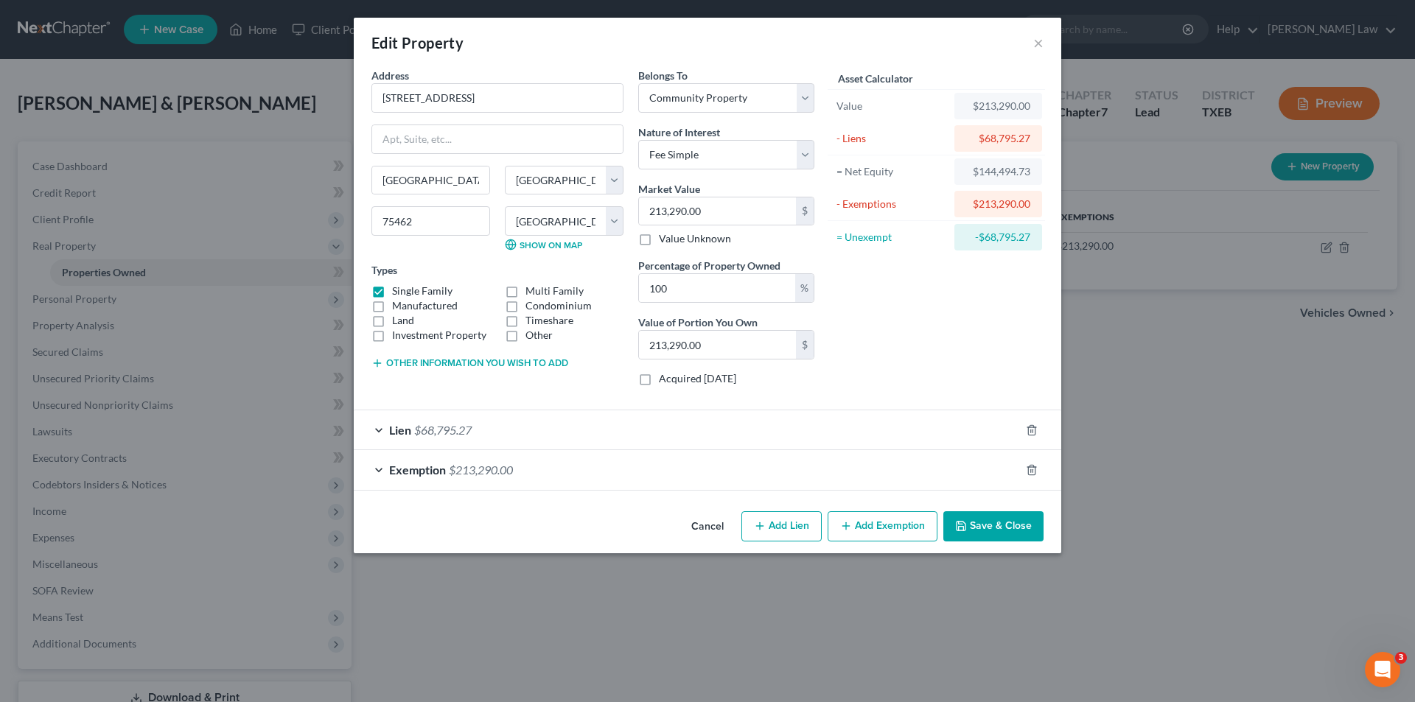
click at [638, 444] on div "Lien $68,795.27" at bounding box center [687, 430] width 666 height 39
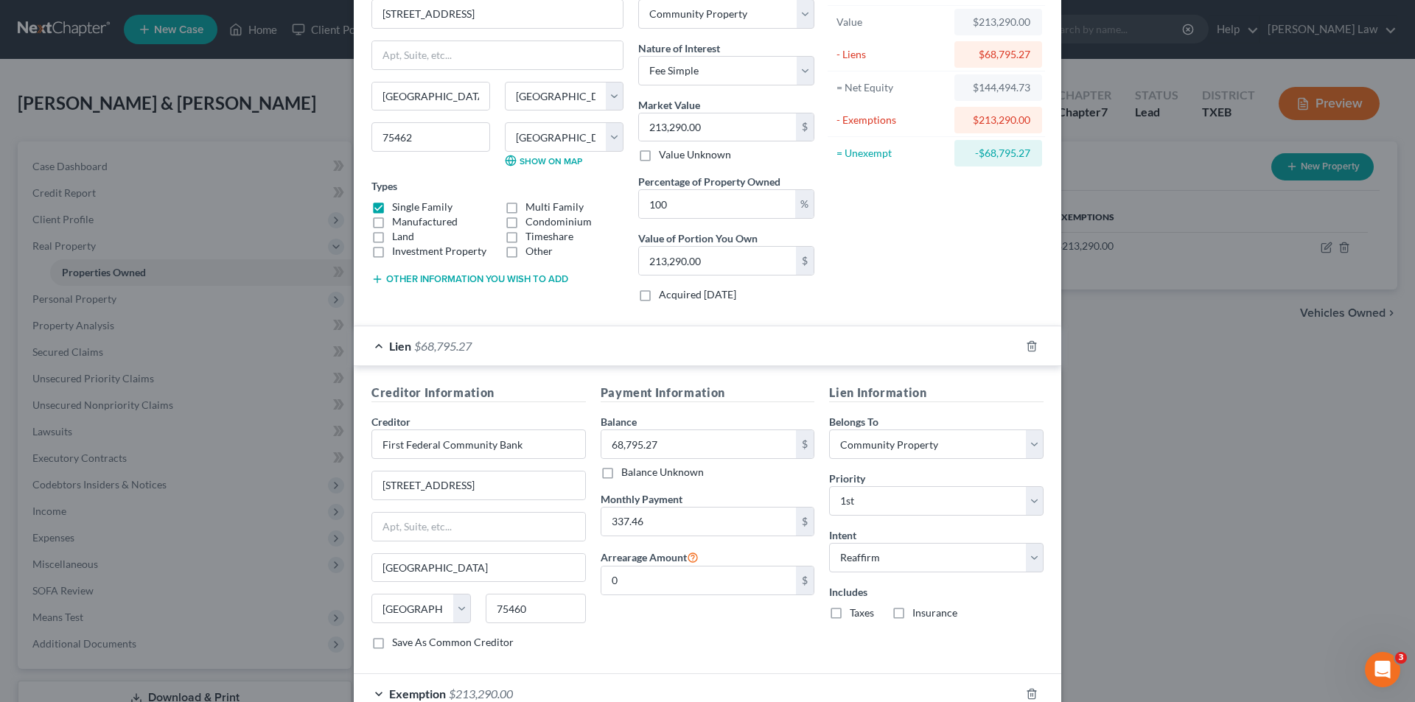
scroll to position [147, 0]
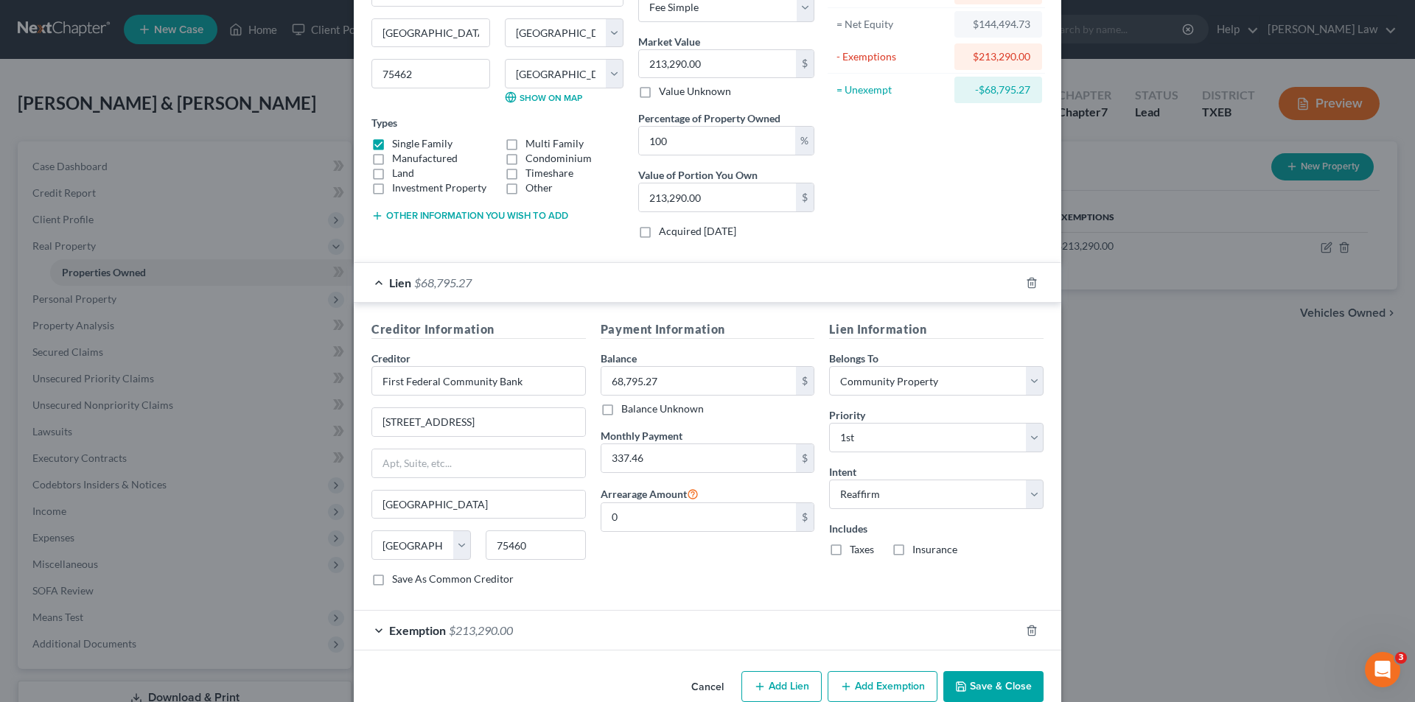
click at [963, 681] on button "Save & Close" at bounding box center [993, 687] width 100 height 31
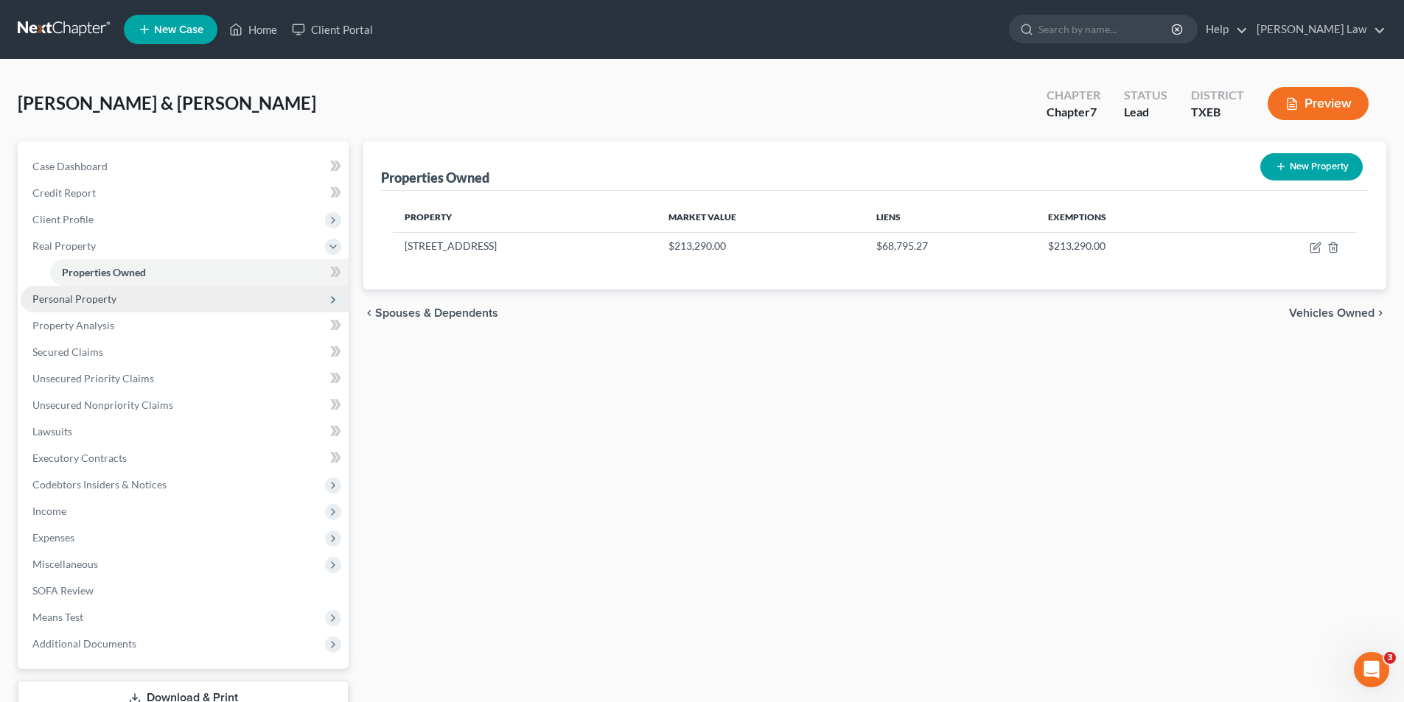
click at [59, 300] on span "Personal Property" at bounding box center [74, 299] width 84 height 13
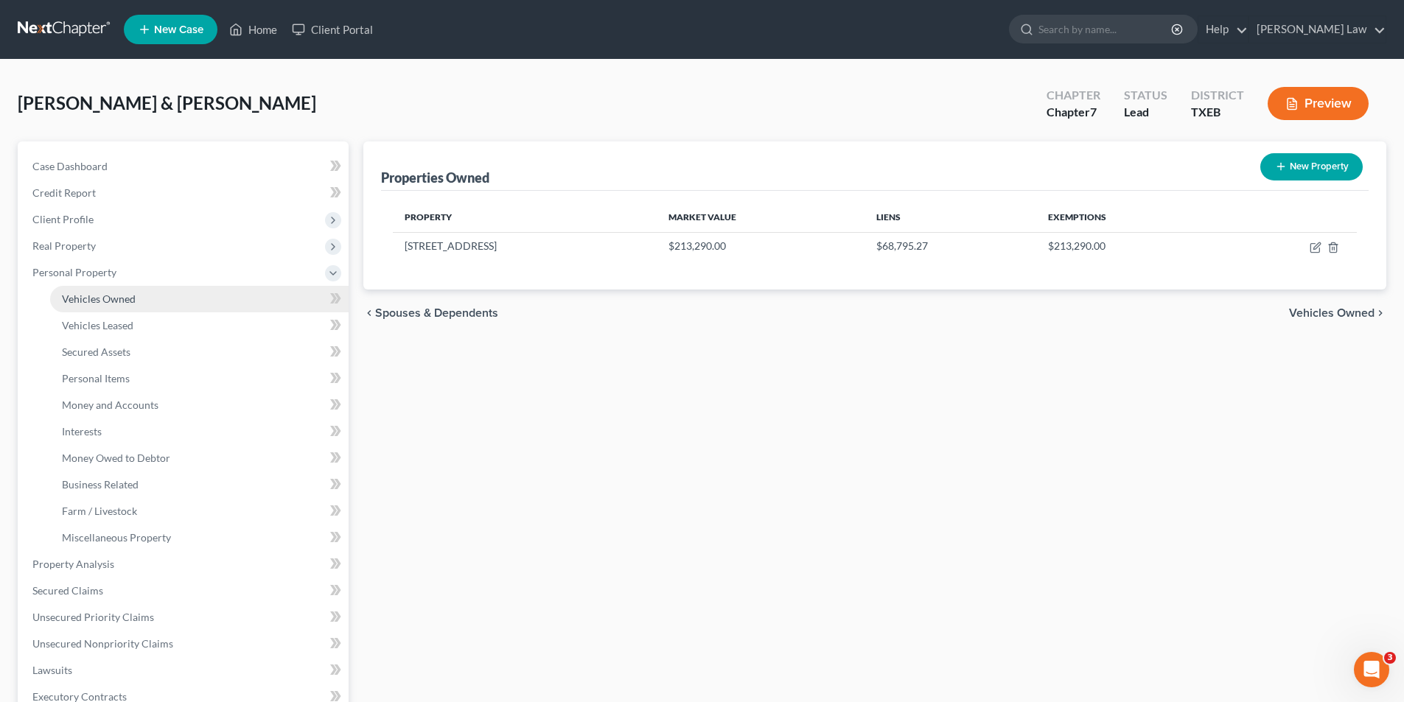
click at [86, 293] on span "Vehicles Owned" at bounding box center [99, 299] width 74 height 13
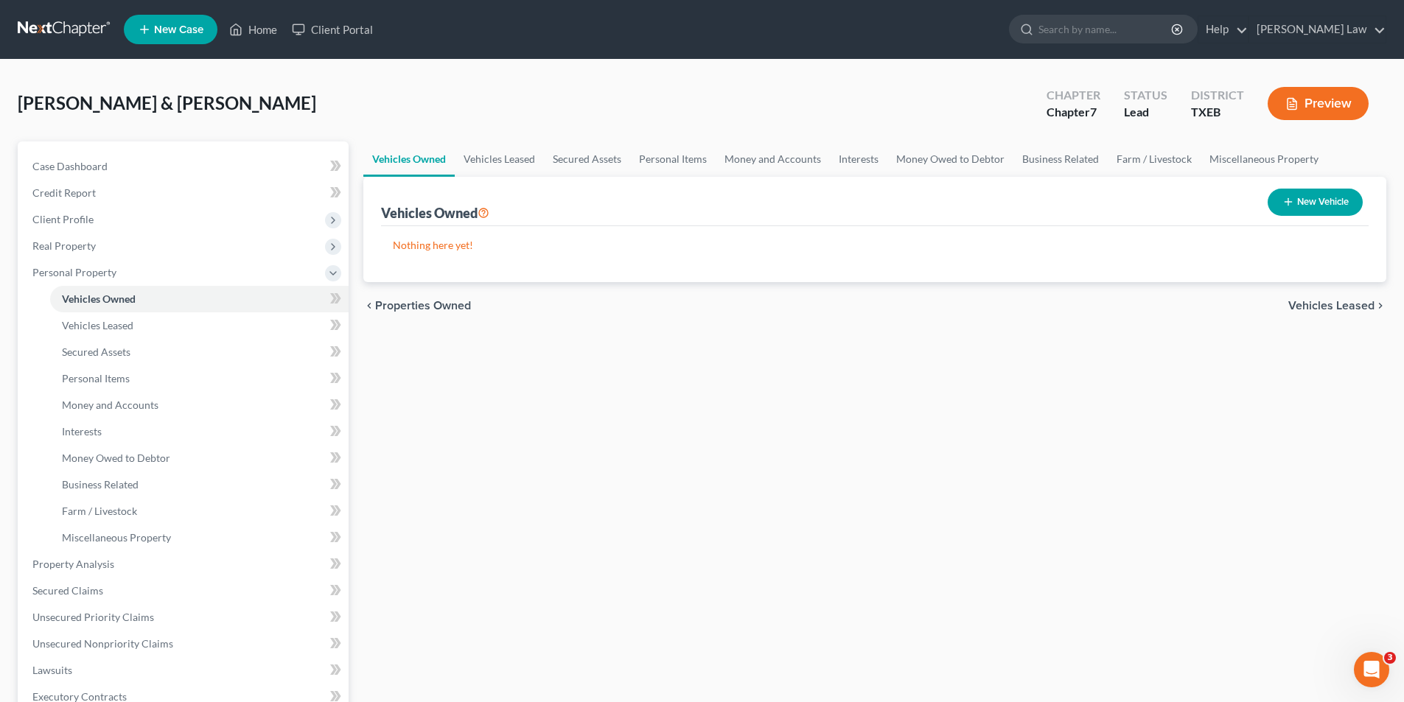
click at [1339, 192] on button "New Vehicle" at bounding box center [1315, 202] width 95 height 27
select select "0"
select select "2"
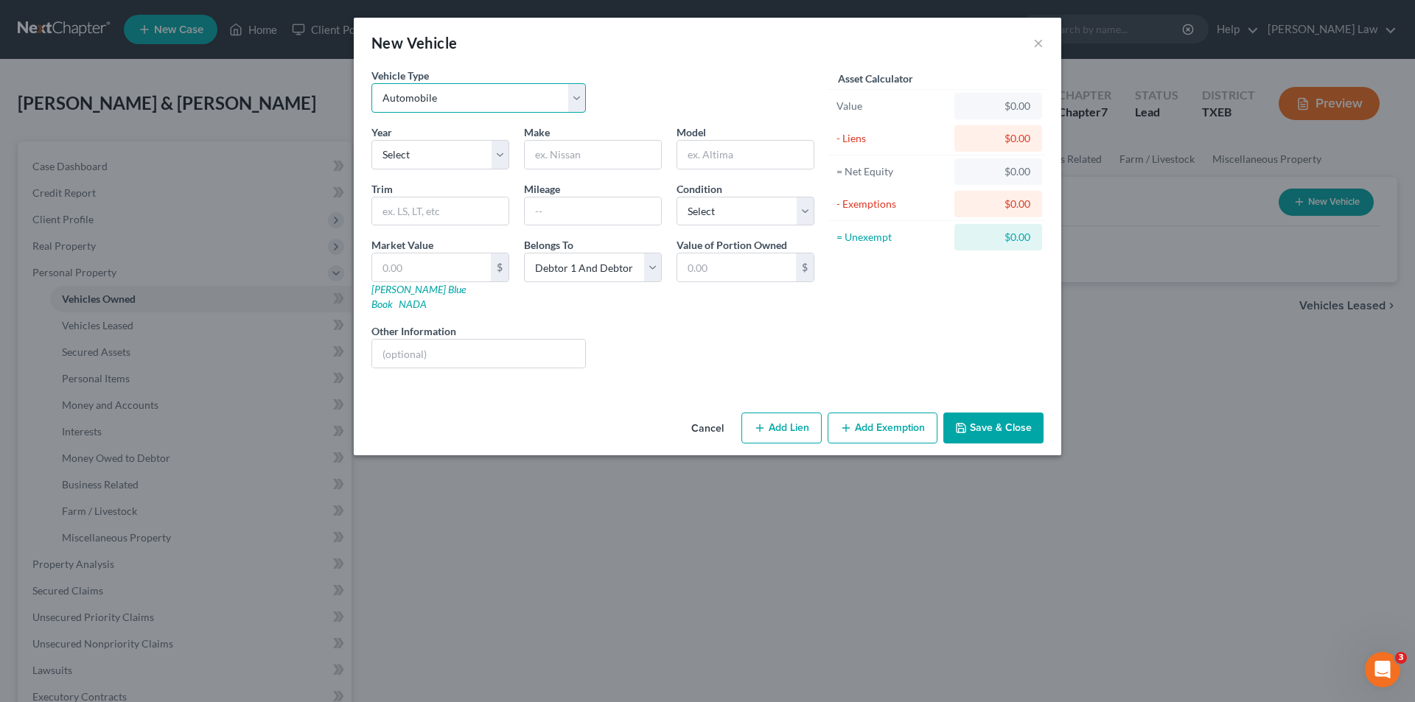
click at [466, 99] on select "Select Automobile Truck Trailer Watercraft Aircraft Motor Home Atv Other Vehicle" at bounding box center [479, 97] width 214 height 29
select select "1"
click at [372, 83] on select "Select Automobile Truck Trailer Watercraft Aircraft Motor Home Atv Other Vehicle" at bounding box center [479, 97] width 214 height 29
click at [450, 148] on select "Select 2026 2025 2024 2023 2022 2021 2020 2019 2018 2017 2016 2015 2014 2013 20…" at bounding box center [441, 154] width 138 height 29
select select "14"
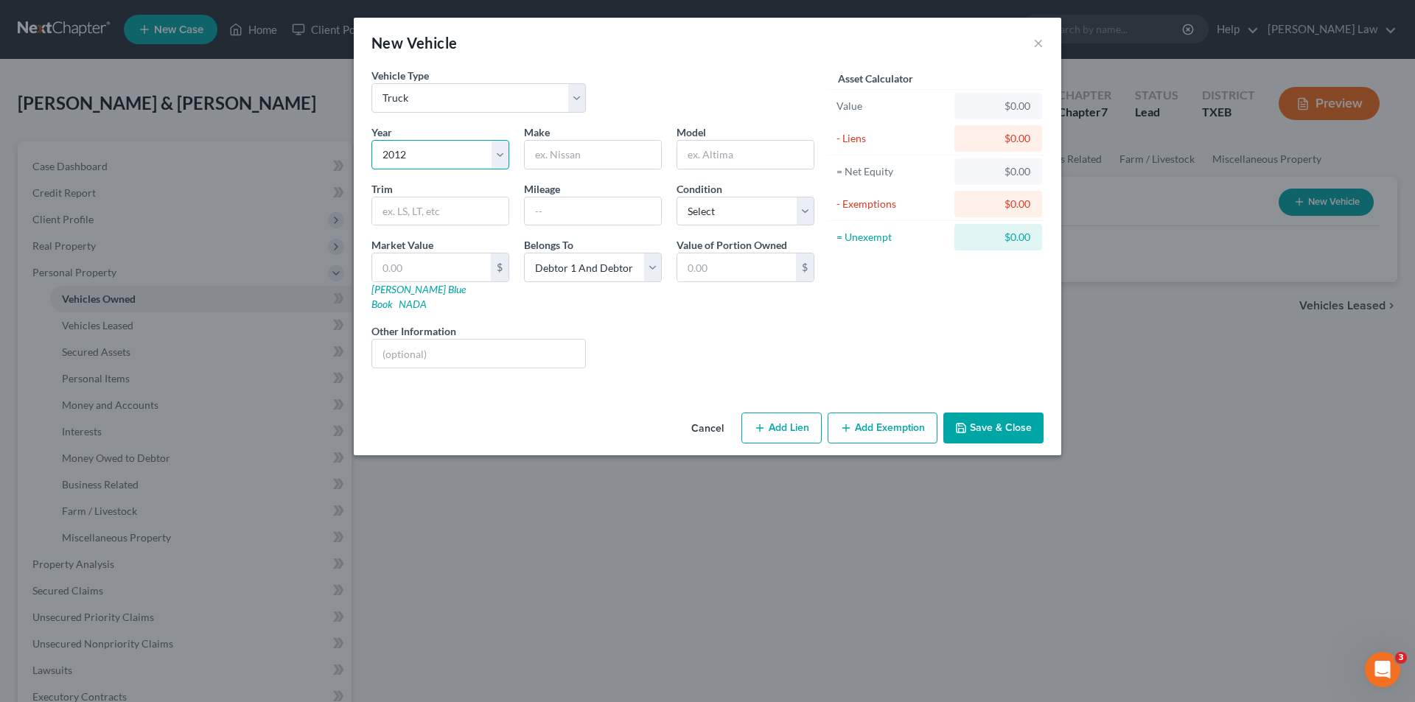
click at [372, 140] on select "Select 2026 2025 2024 2023 2022 2021 2020 2019 2018 2017 2016 2015 2014 2013 20…" at bounding box center [441, 154] width 138 height 29
click at [568, 152] on input "text" at bounding box center [593, 155] width 136 height 28
type input "Ford"
type input "F350"
click at [402, 205] on input "Cred Cab" at bounding box center [440, 212] width 136 height 28
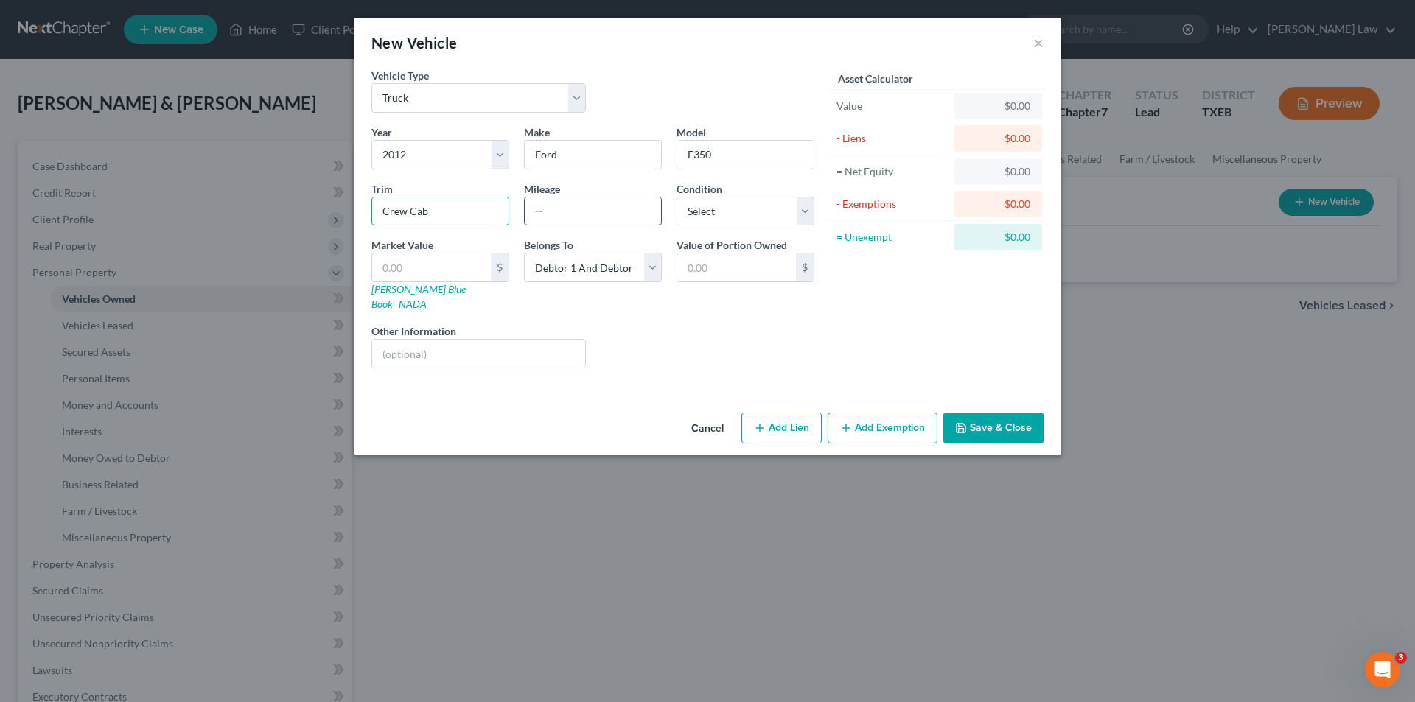
type input "Crew Cab"
click at [571, 216] on input "text" at bounding box center [593, 212] width 136 height 28
type input "128000"
click at [441, 273] on input "text" at bounding box center [431, 268] width 119 height 28
type input "9"
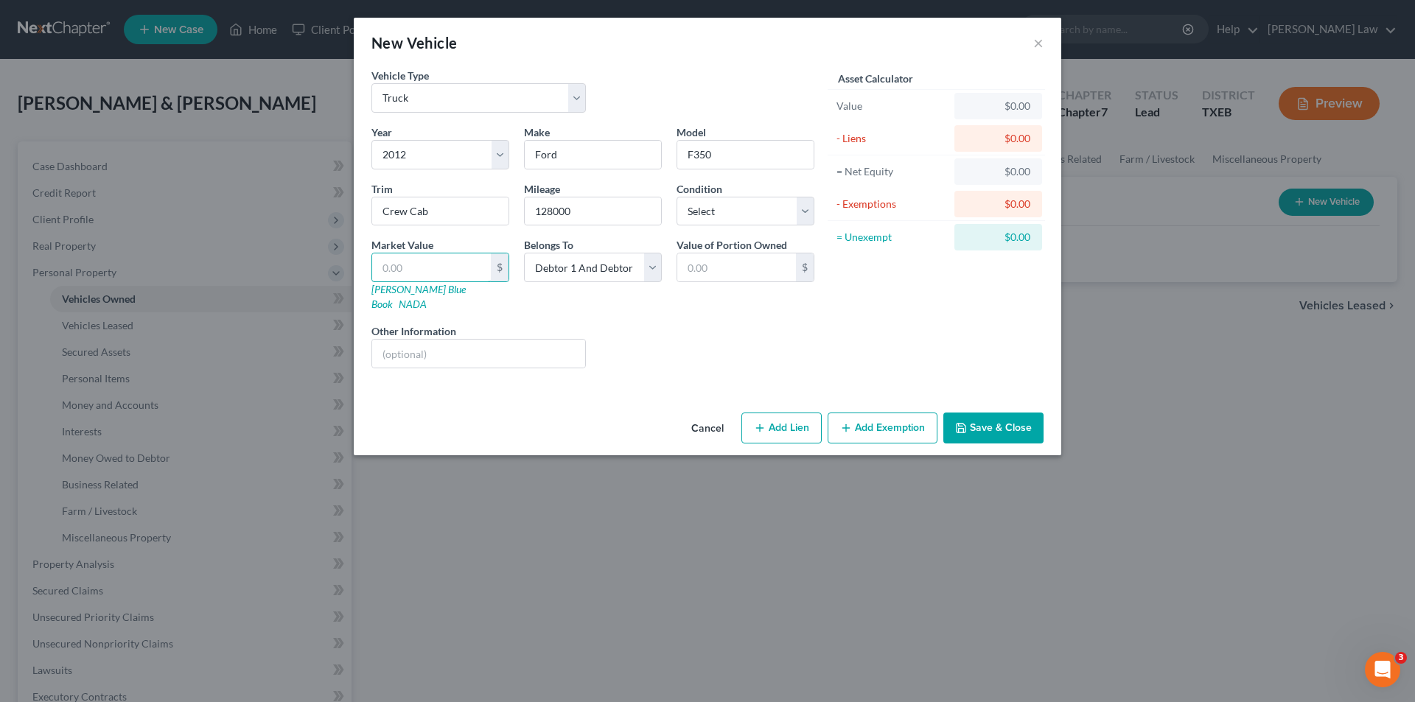
type input "9.00"
type input "93"
type input "93.00"
type input "939"
type input "939.00"
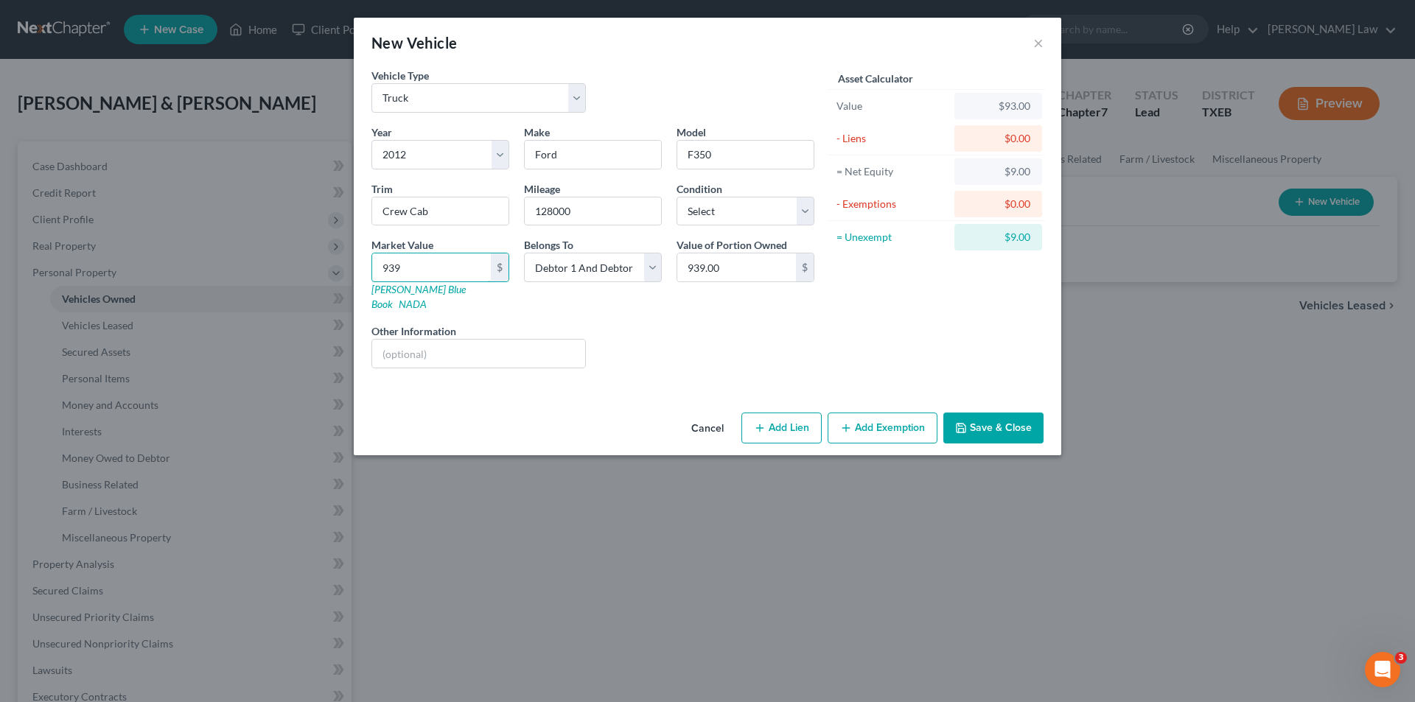
type input "9392"
type input "9,392.00"
type input "9,39"
type input "939.00"
type input "93"
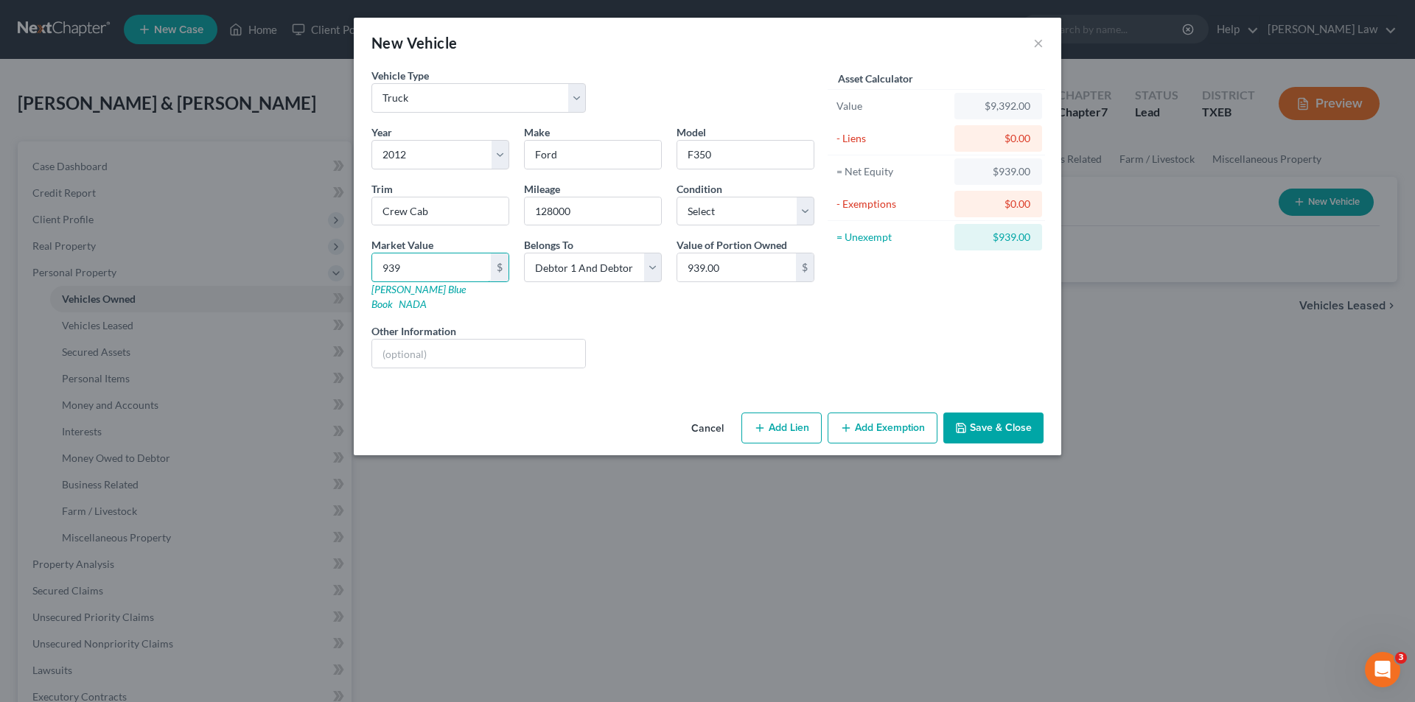
type input "93.00"
type input "938"
type input "938.00"
type input "9381"
type input "9,381.00"
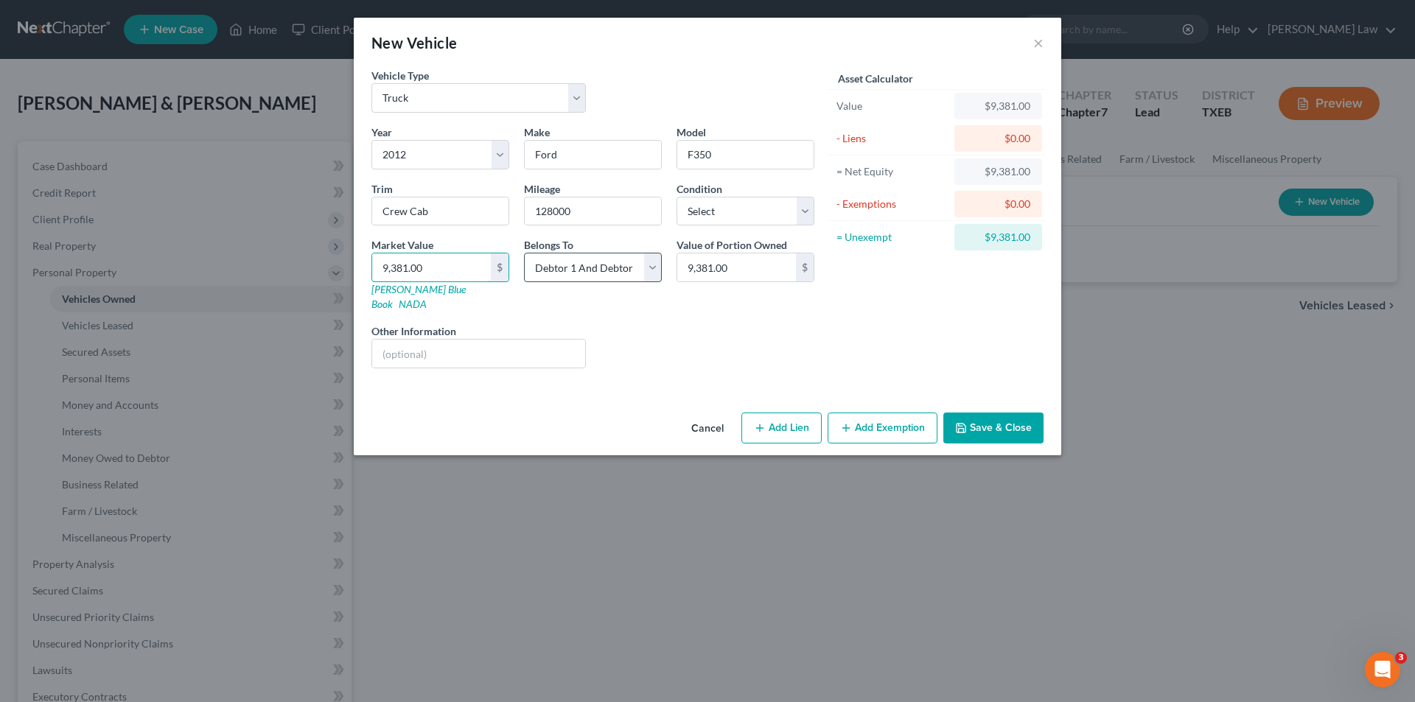
type input "9,381.00"
click at [613, 281] on select "Select Debtor 1 Only Debtor 2 Only Debtor 1 And Debtor 2 Only At Least One Of T…" at bounding box center [593, 267] width 138 height 29
select select "0"
click at [524, 253] on select "Select Debtor 1 Only Debtor 2 Only Debtor 1 And Debtor 2 Only At Least One Of T…" at bounding box center [593, 267] width 138 height 29
click at [725, 218] on select "Select Excellent Very Good Good Fair Poor" at bounding box center [746, 211] width 138 height 29
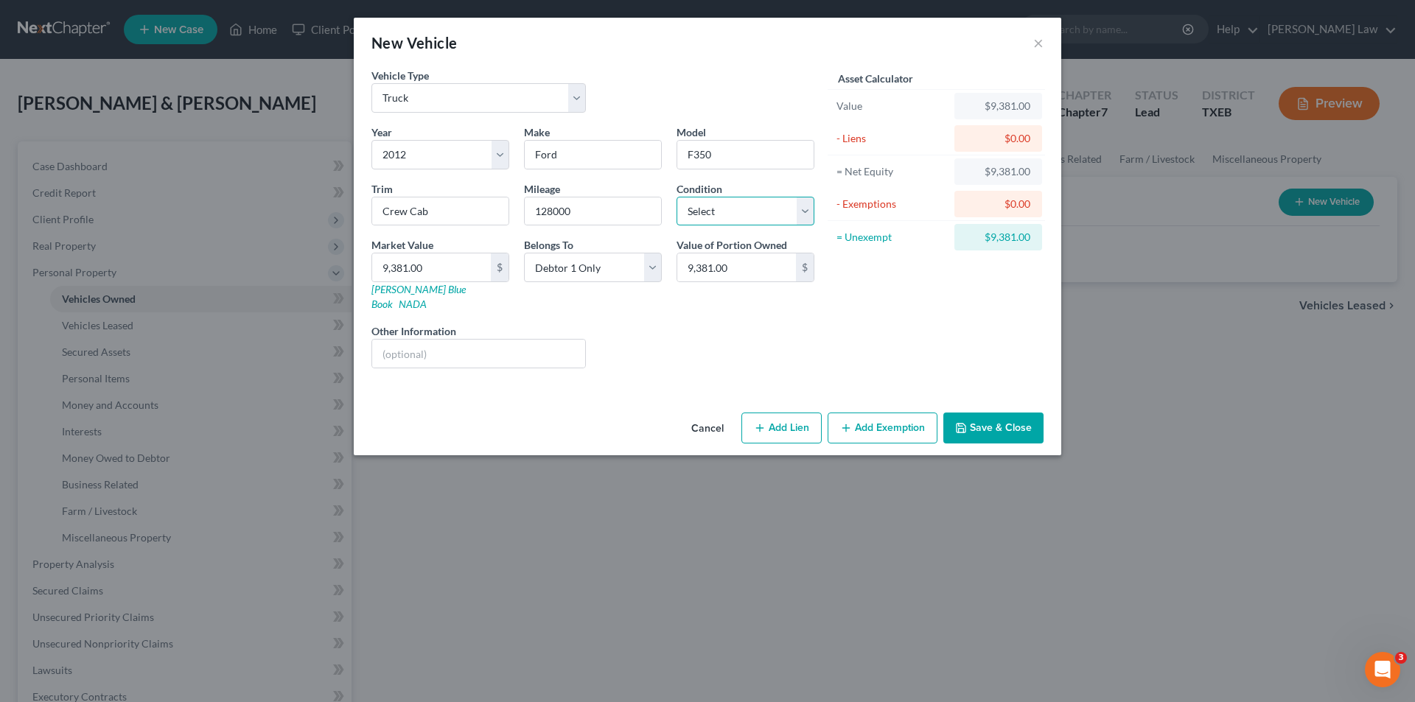
select select "3"
click at [677, 197] on select "Select Excellent Very Good Good Fair Poor" at bounding box center [746, 211] width 138 height 29
click at [876, 413] on button "Add Exemption" at bounding box center [883, 428] width 110 height 31
select select "2"
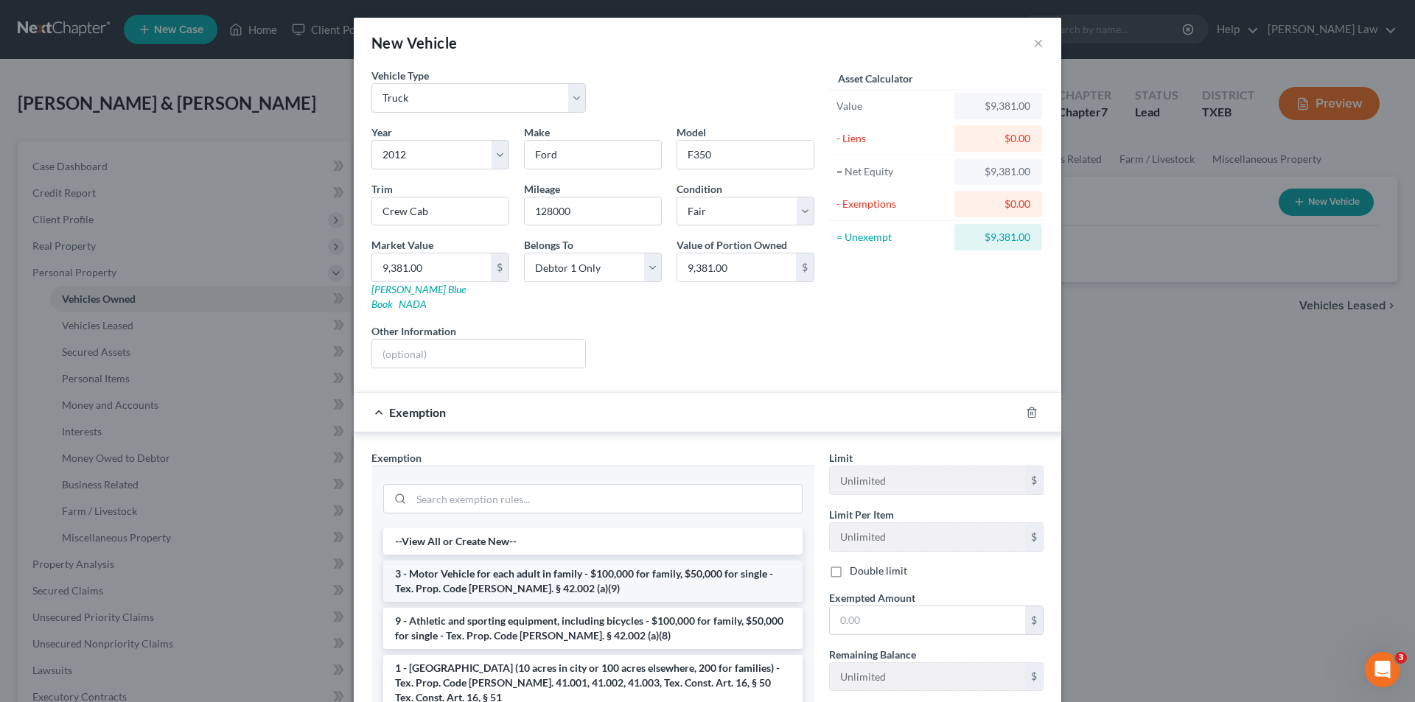
click at [639, 570] on li "3 - Motor Vehicle for each adult in family - $100,000 for family, $50,000 for s…" at bounding box center [592, 581] width 419 height 41
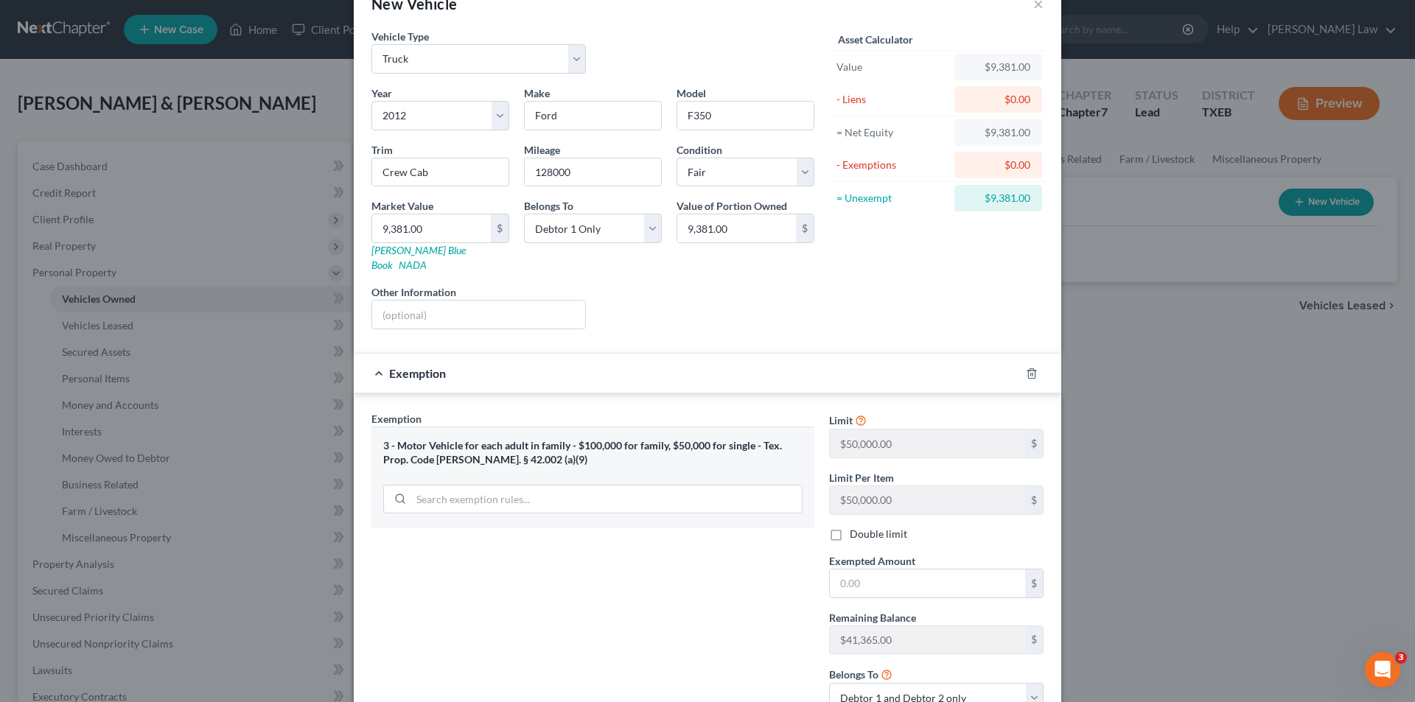
scroll to position [74, 0]
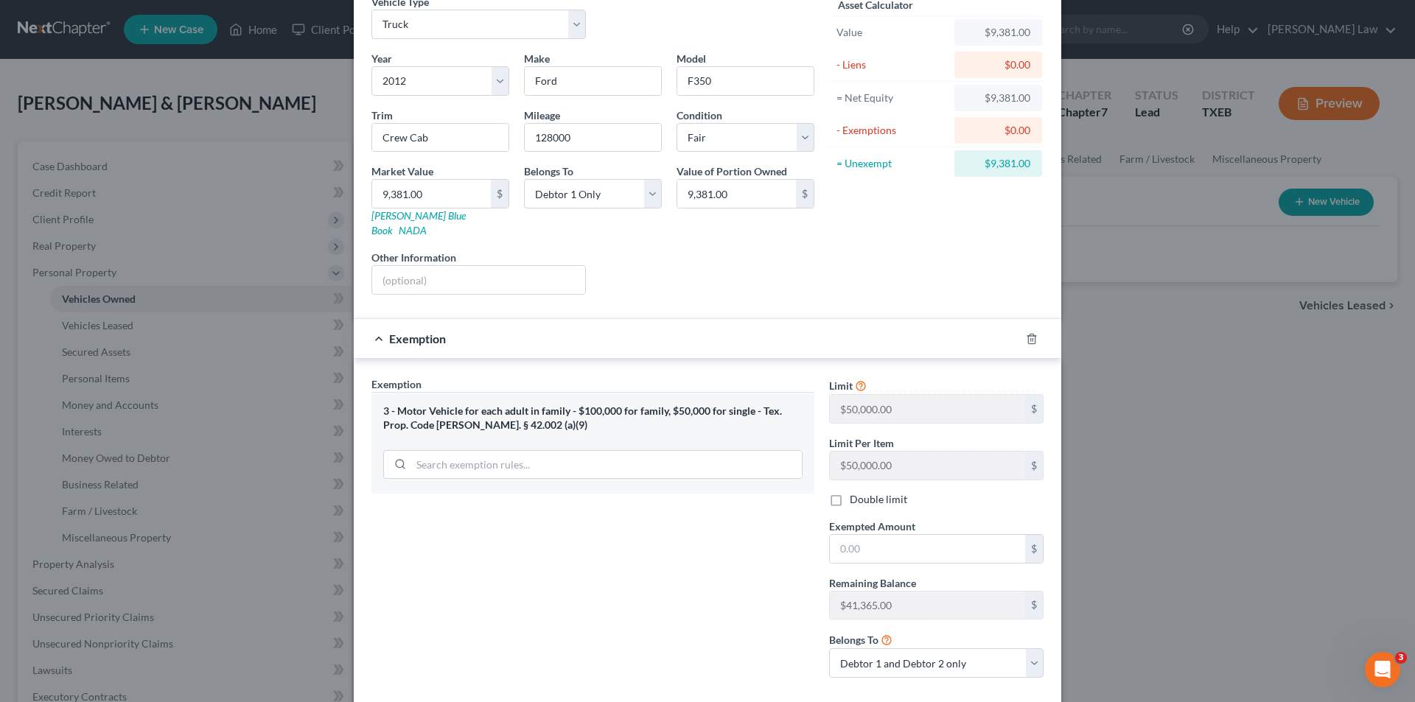
click at [850, 492] on label "Double limit" at bounding box center [878, 499] width 57 height 15
click at [856, 492] on input "Double limit" at bounding box center [861, 497] width 10 height 10
checkbox input "true"
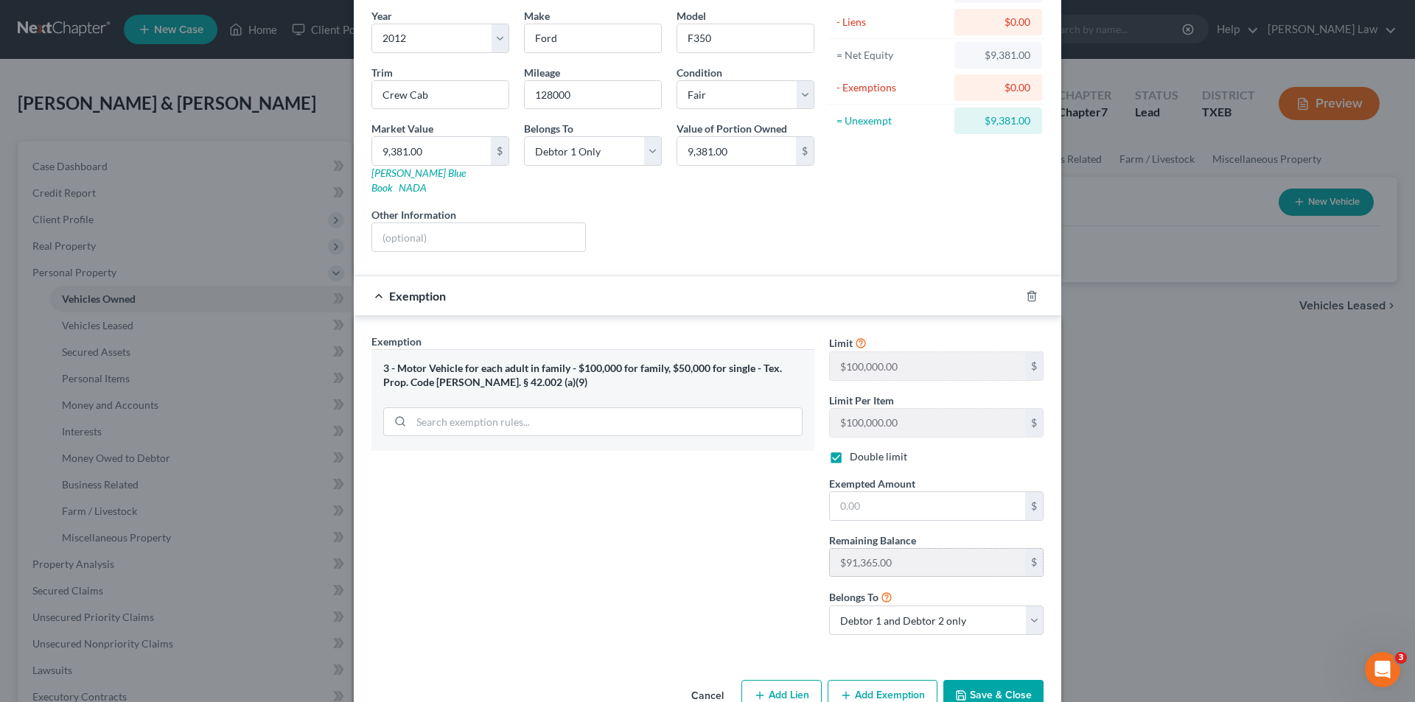
scroll to position [140, 0]
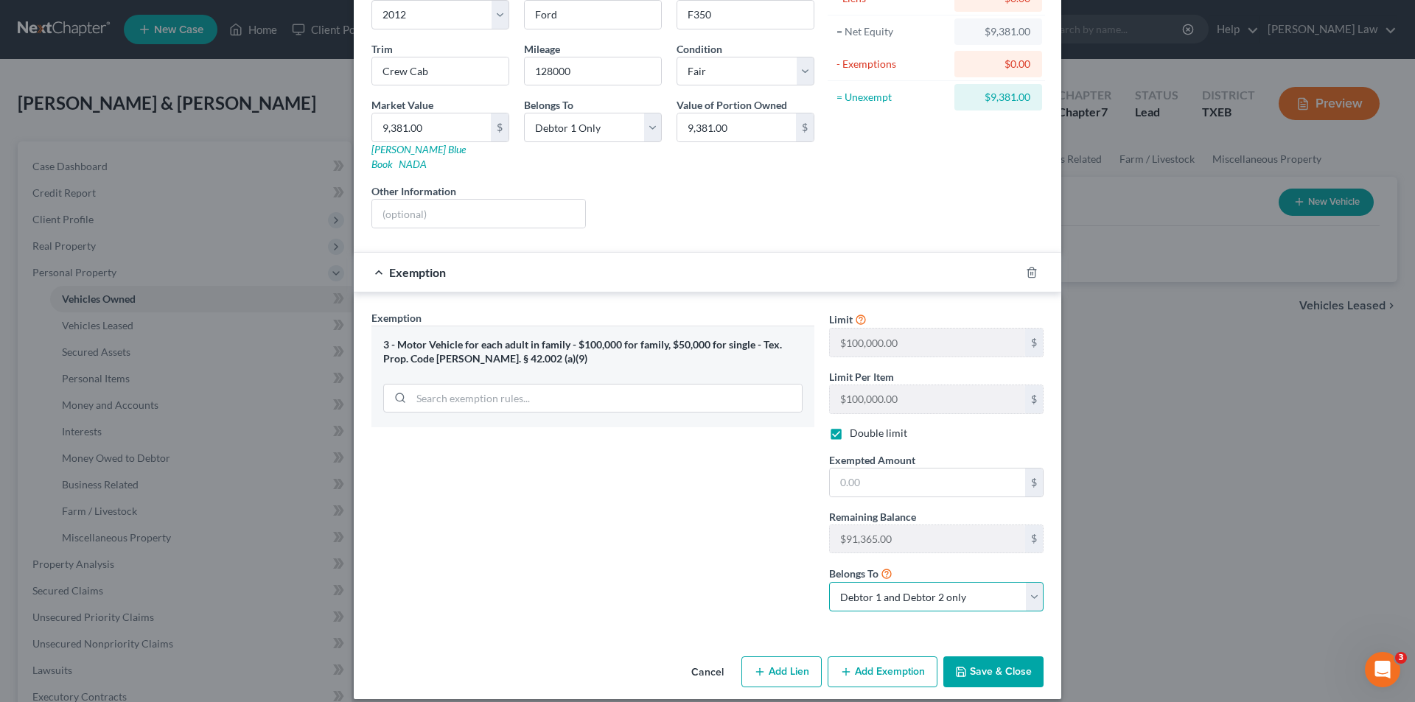
drag, startPoint x: 879, startPoint y: 579, endPoint x: 879, endPoint y: 591, distance: 12.6
click at [879, 582] on select "Debtor 1 only Debtor 2 only Debtor 1 and Debtor 2 only" at bounding box center [936, 596] width 214 height 29
select select "0"
click at [829, 582] on select "Debtor 1 only Debtor 2 only Debtor 1 and Debtor 2 only" at bounding box center [936, 596] width 214 height 29
click at [865, 469] on input "text" at bounding box center [927, 483] width 195 height 28
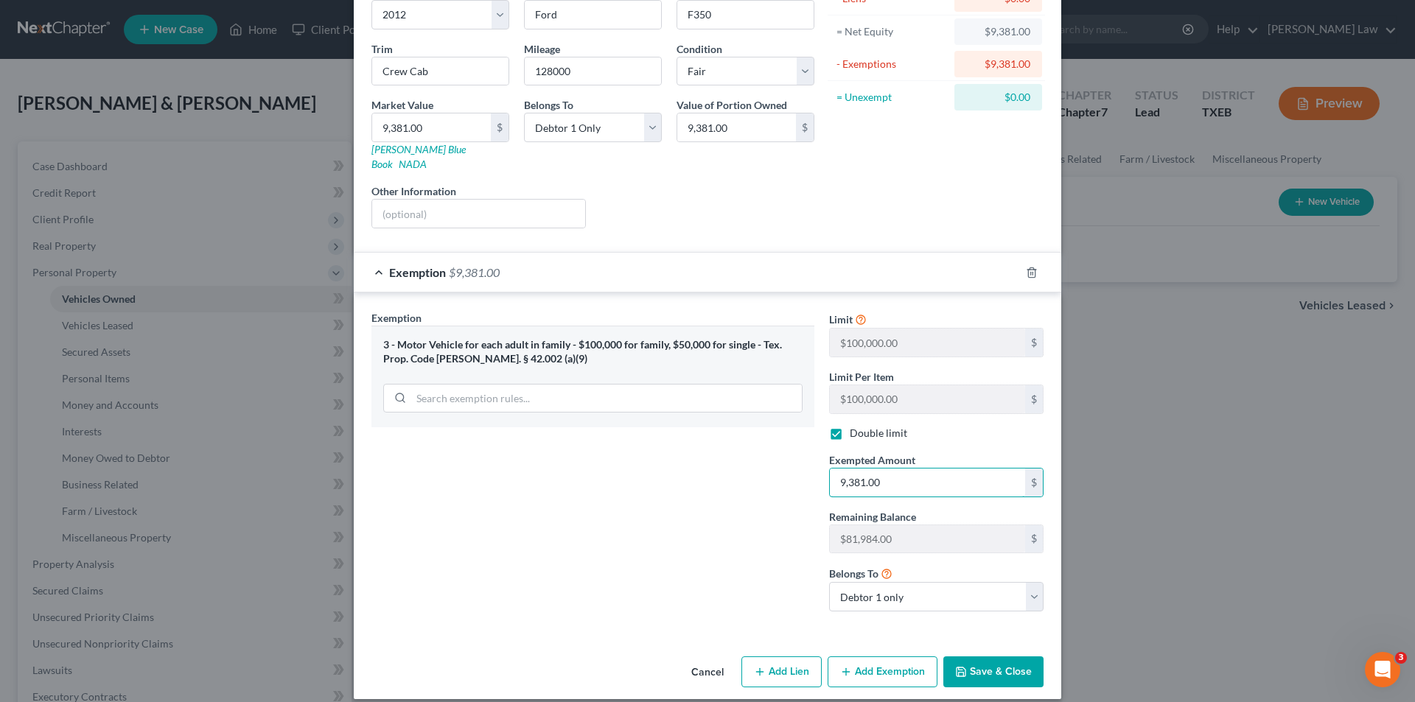
type input "9,381.00"
click at [964, 659] on button "Save & Close" at bounding box center [993, 672] width 100 height 31
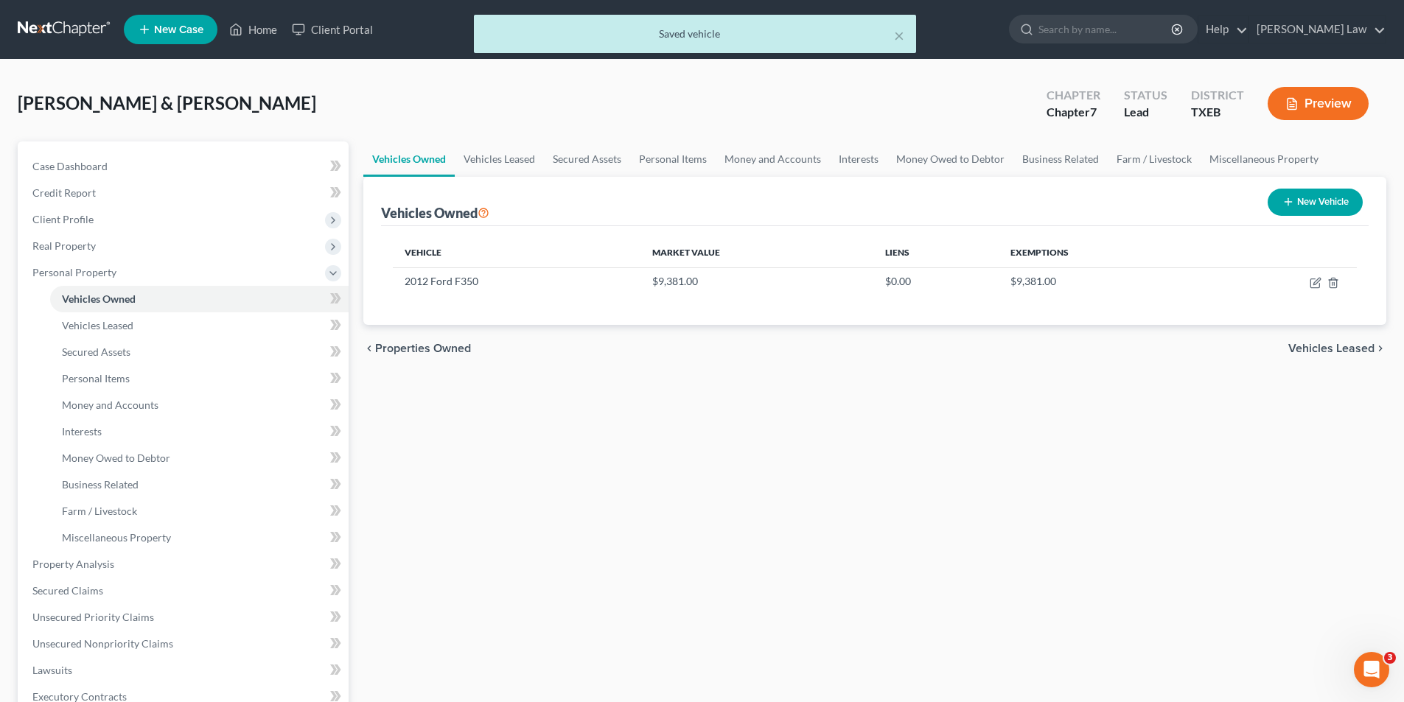
click at [1303, 198] on button "New Vehicle" at bounding box center [1315, 202] width 95 height 27
select select "0"
select select "2"
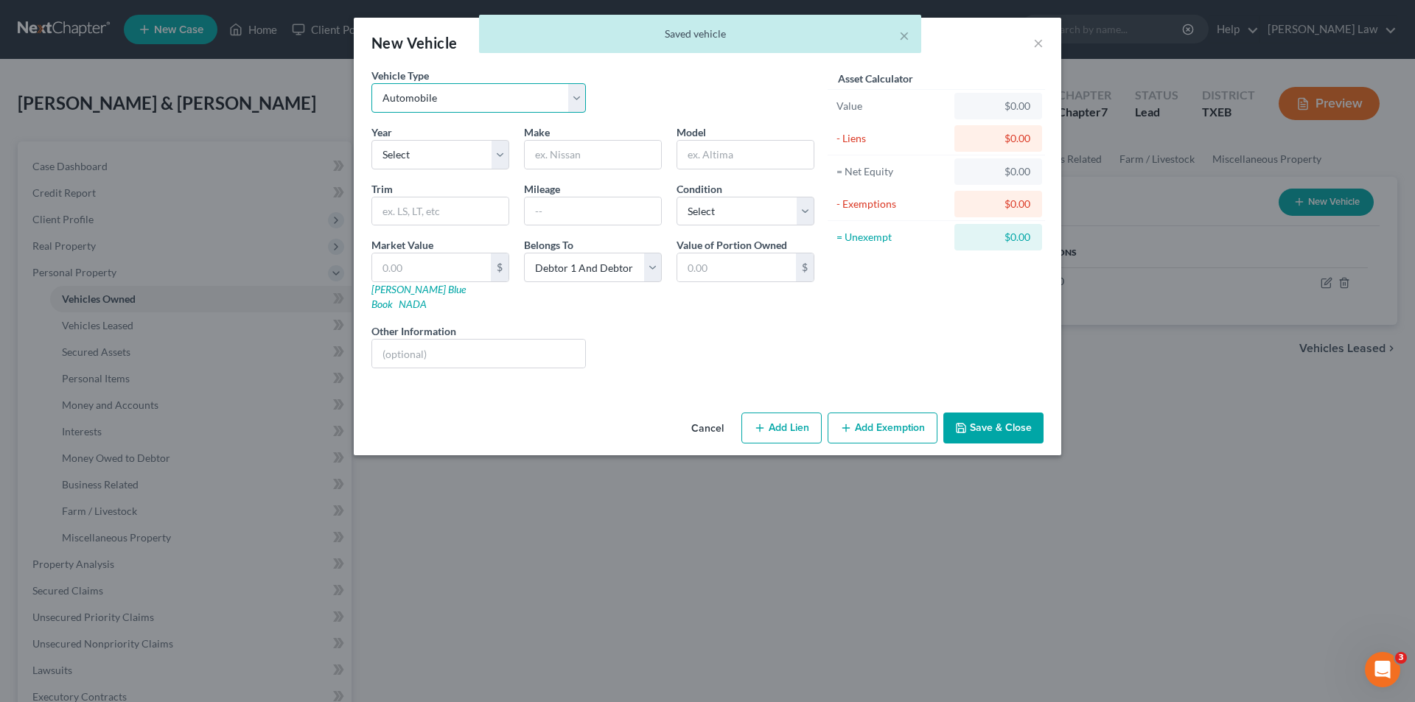
drag, startPoint x: 464, startPoint y: 100, endPoint x: 464, endPoint y: 112, distance: 12.6
click at [464, 100] on select "Select Automobile Truck Trailer Watercraft Aircraft Motor Home Atv Other Vehicle" at bounding box center [479, 97] width 214 height 29
select select "1"
click at [372, 83] on select "Select Automobile Truck Trailer Watercraft Aircraft Motor Home Atv Other Vehicle" at bounding box center [479, 97] width 214 height 29
click at [430, 88] on select "Select Automobile Truck Trailer Watercraft Aircraft Motor Home Atv Other Vehicle" at bounding box center [479, 97] width 214 height 29
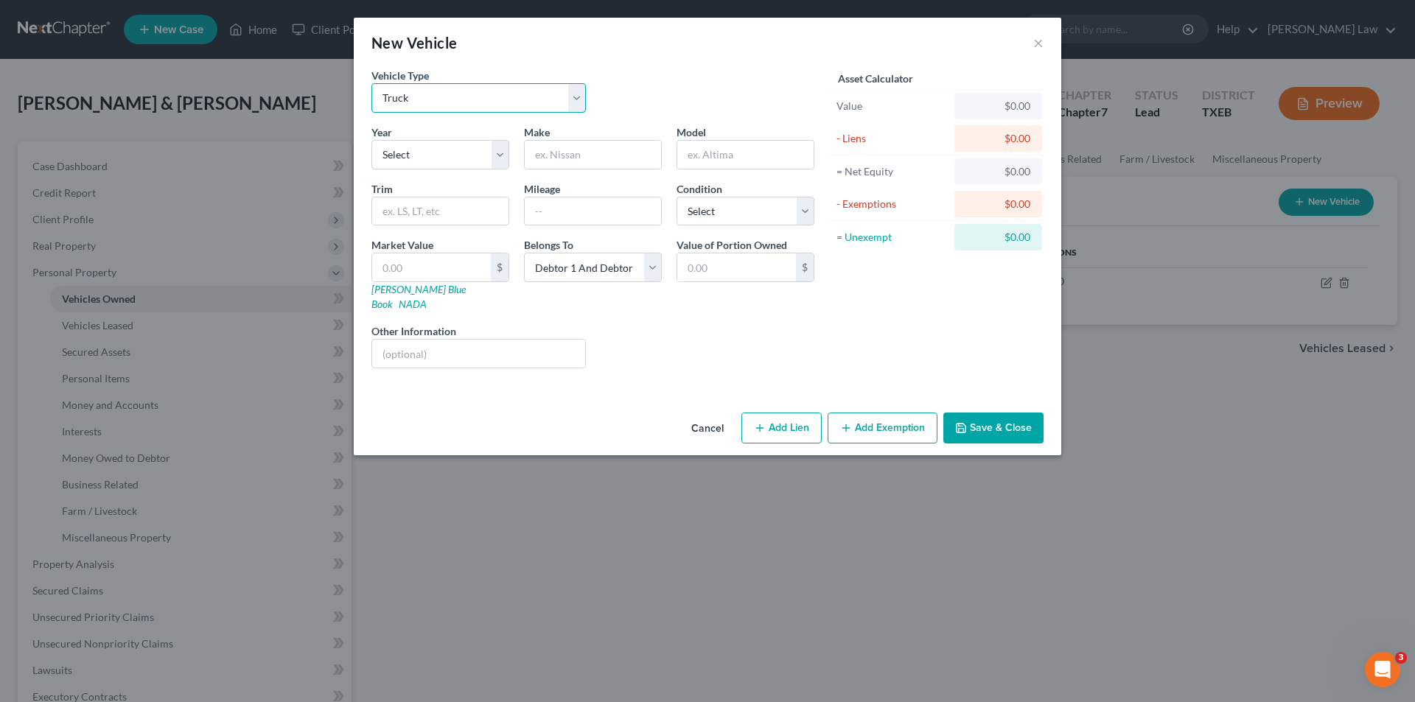
click at [372, 83] on select "Select Automobile Truck Trailer Watercraft Aircraft Motor Home Atv Other Vehicle" at bounding box center [479, 97] width 214 height 29
click at [419, 163] on select "Select 2026 2025 2024 2023 2022 2021 2020 2019 2018 2017 2016 2015 2014 2013 20…" at bounding box center [441, 154] width 138 height 29
select select "16"
click at [372, 140] on select "Select 2026 2025 2024 2023 2022 2021 2020 2019 2018 2017 2016 2015 2014 2013 20…" at bounding box center [441, 154] width 138 height 29
click at [567, 152] on input "text" at bounding box center [593, 155] width 136 height 28
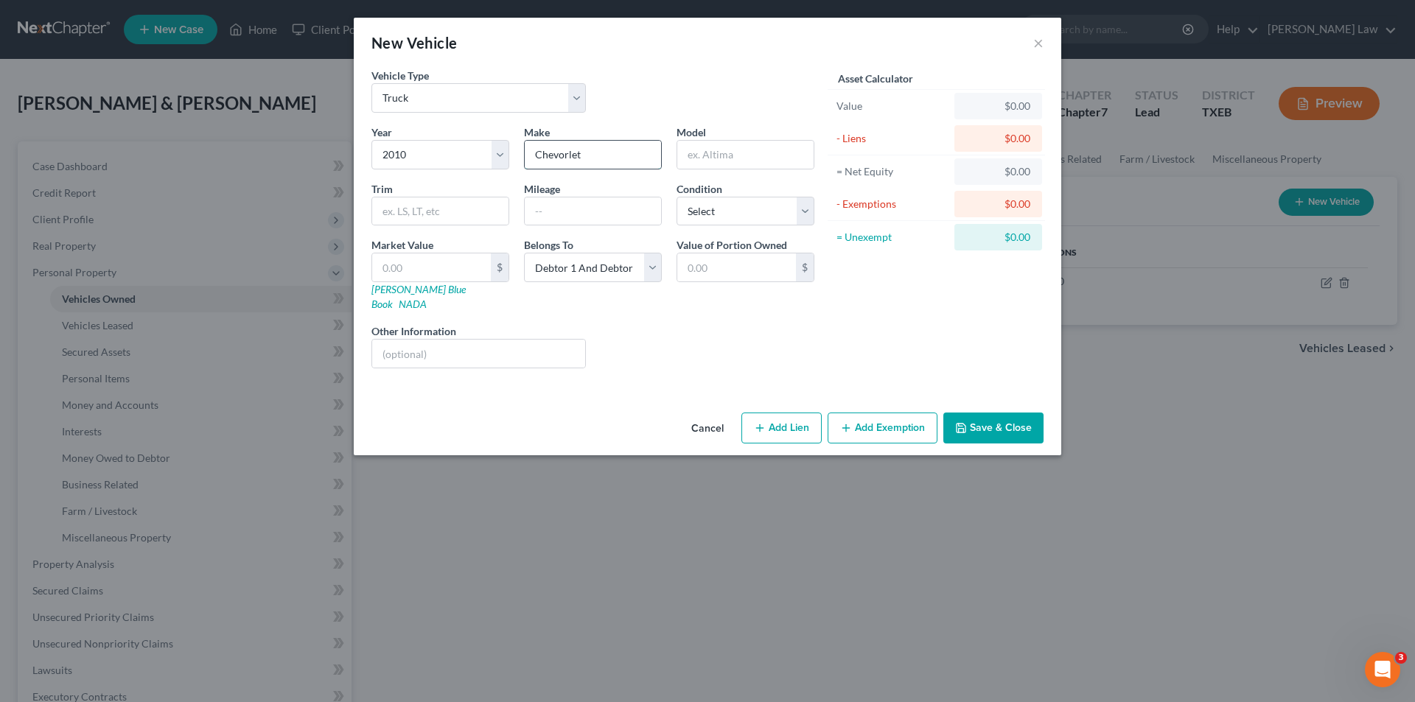
type input "Chevorlet"
type input "Silverado"
type input "1500 Crew Cab"
type input "218000"
click at [749, 212] on select "Select Excellent Very Good Good Fair Poor" at bounding box center [746, 211] width 138 height 29
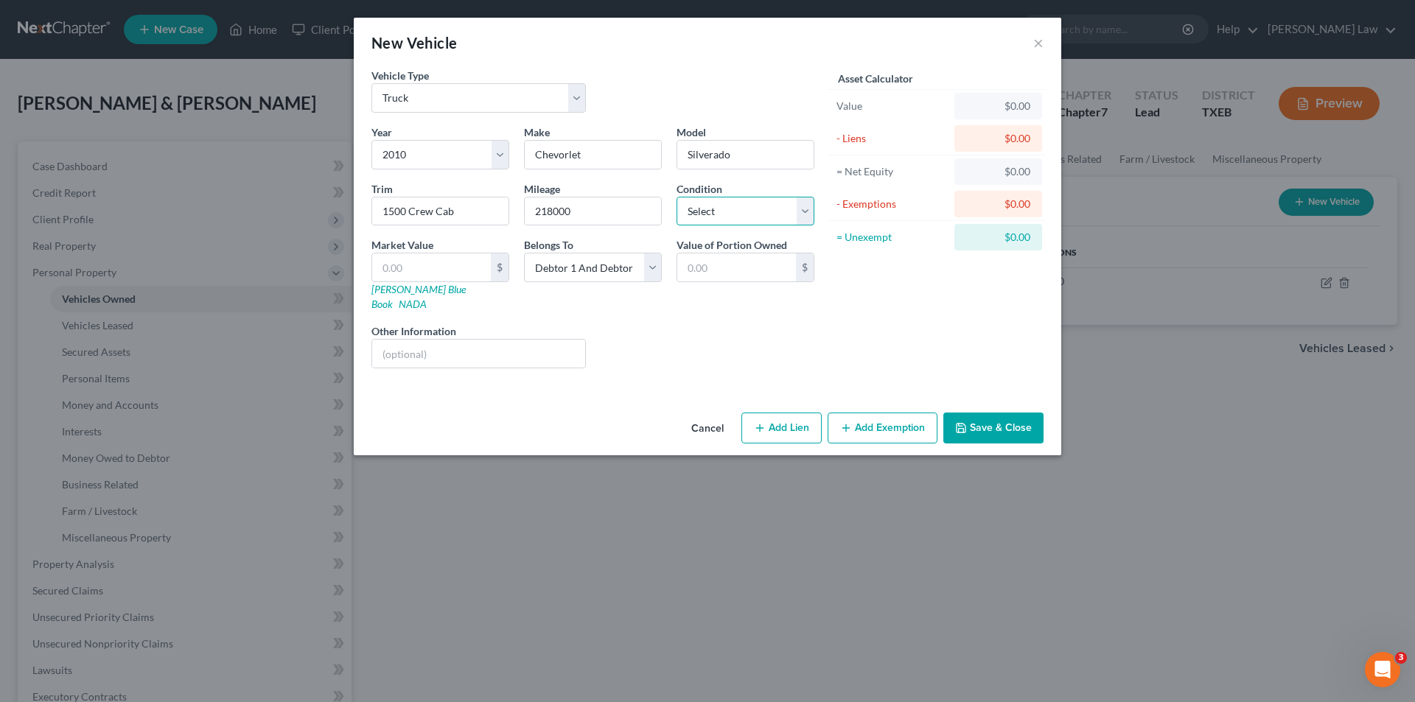
select select "3"
click at [677, 197] on select "Select Excellent Very Good Good Fair Poor" at bounding box center [746, 211] width 138 height 29
click at [435, 257] on input "text" at bounding box center [431, 268] width 119 height 28
type input "5"
type input "5.00"
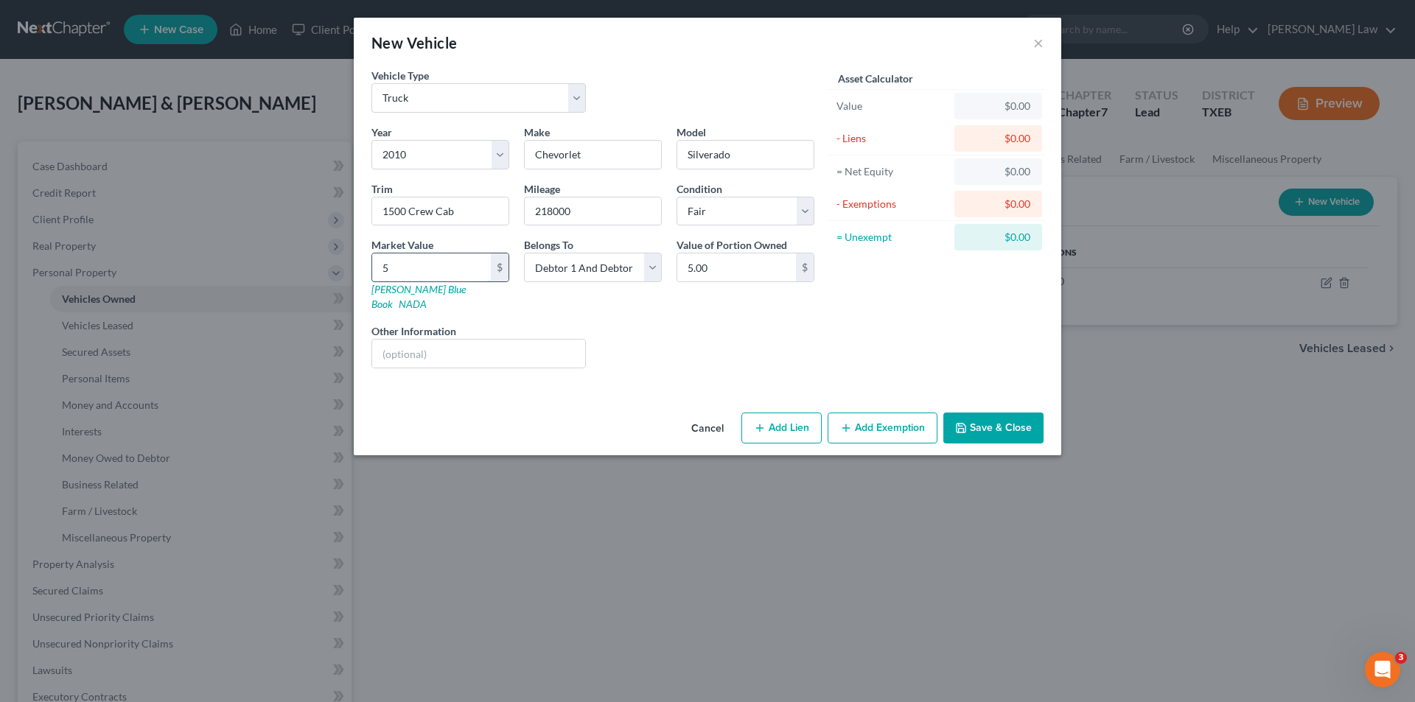
type input "58"
type input "58.00"
type input "580"
type input "580.00"
type input "5803"
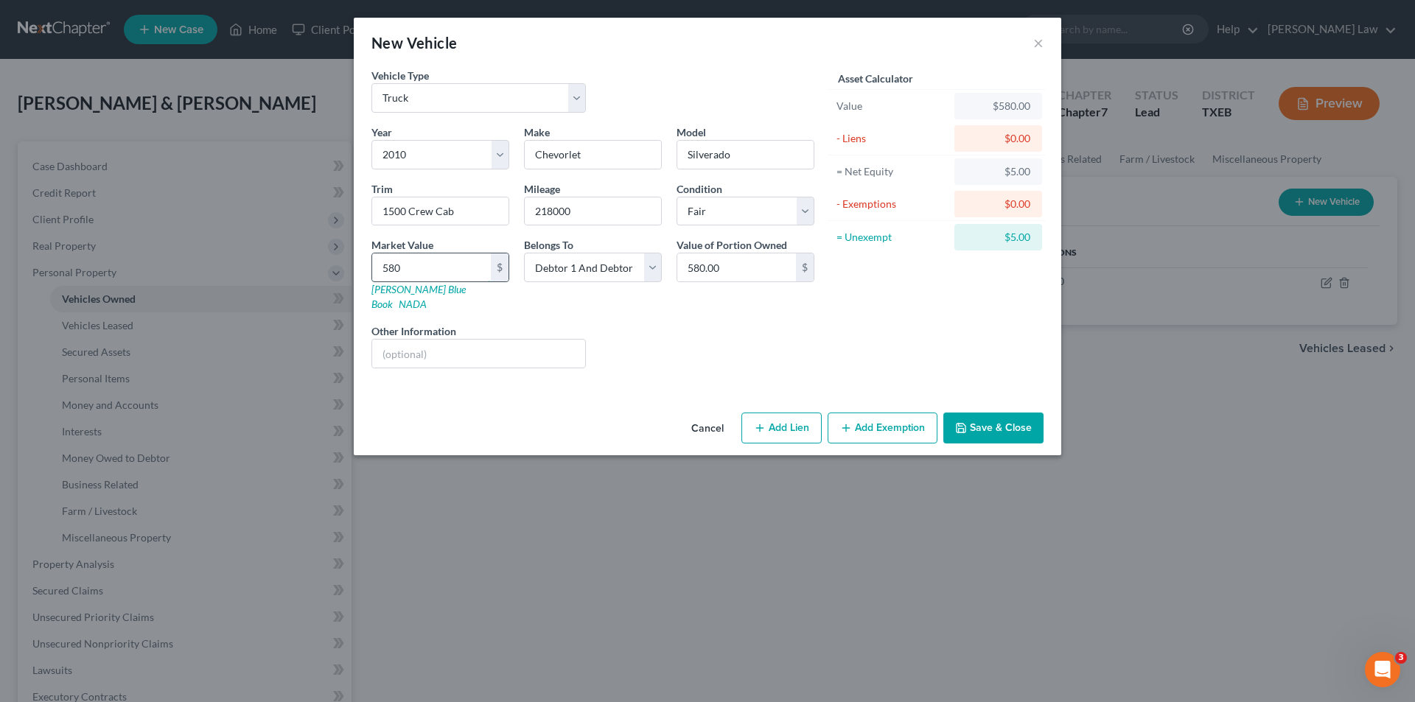
type input "5,803.00"
drag, startPoint x: 576, startPoint y: 276, endPoint x: 570, endPoint y: 282, distance: 8.3
click at [576, 276] on select "Select Debtor 1 Only Debtor 2 Only Debtor 1 And Debtor 2 Only At Least One Of T…" at bounding box center [593, 267] width 138 height 29
select select "1"
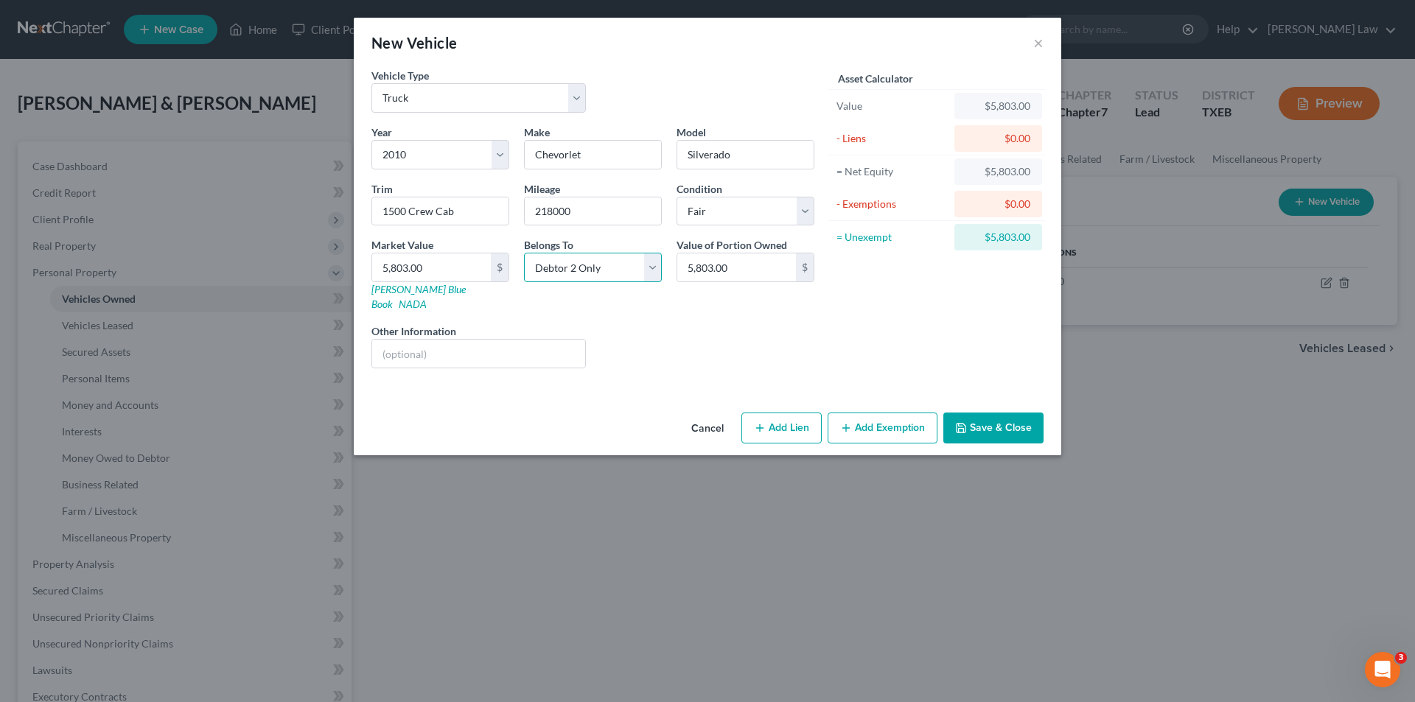
click at [524, 253] on select "Select Debtor 1 Only Debtor 2 Only Debtor 1 And Debtor 2 Only At Least One Of T…" at bounding box center [593, 267] width 138 height 29
click at [876, 419] on button "Add Exemption" at bounding box center [883, 428] width 110 height 31
select select "2"
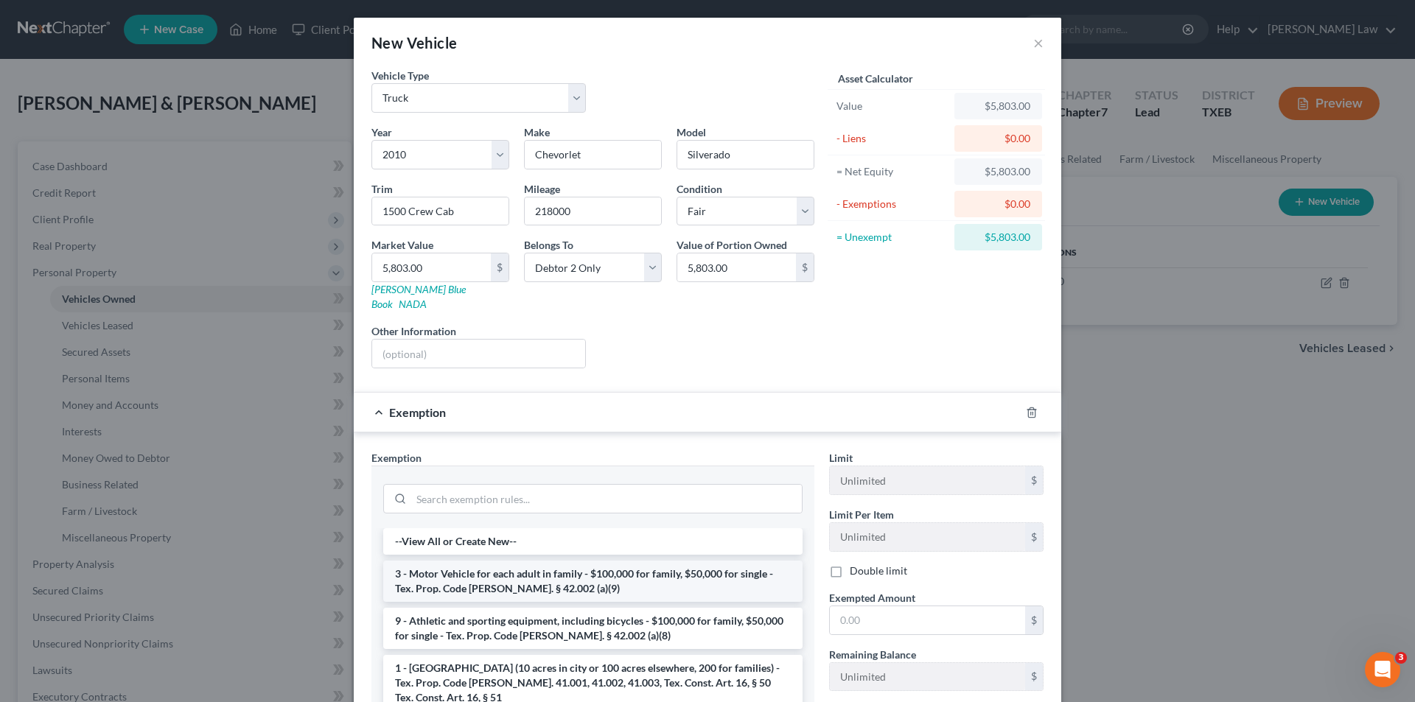
click at [499, 573] on li "3 - Motor Vehicle for each adult in family - $100,000 for family, $50,000 for s…" at bounding box center [592, 581] width 419 height 41
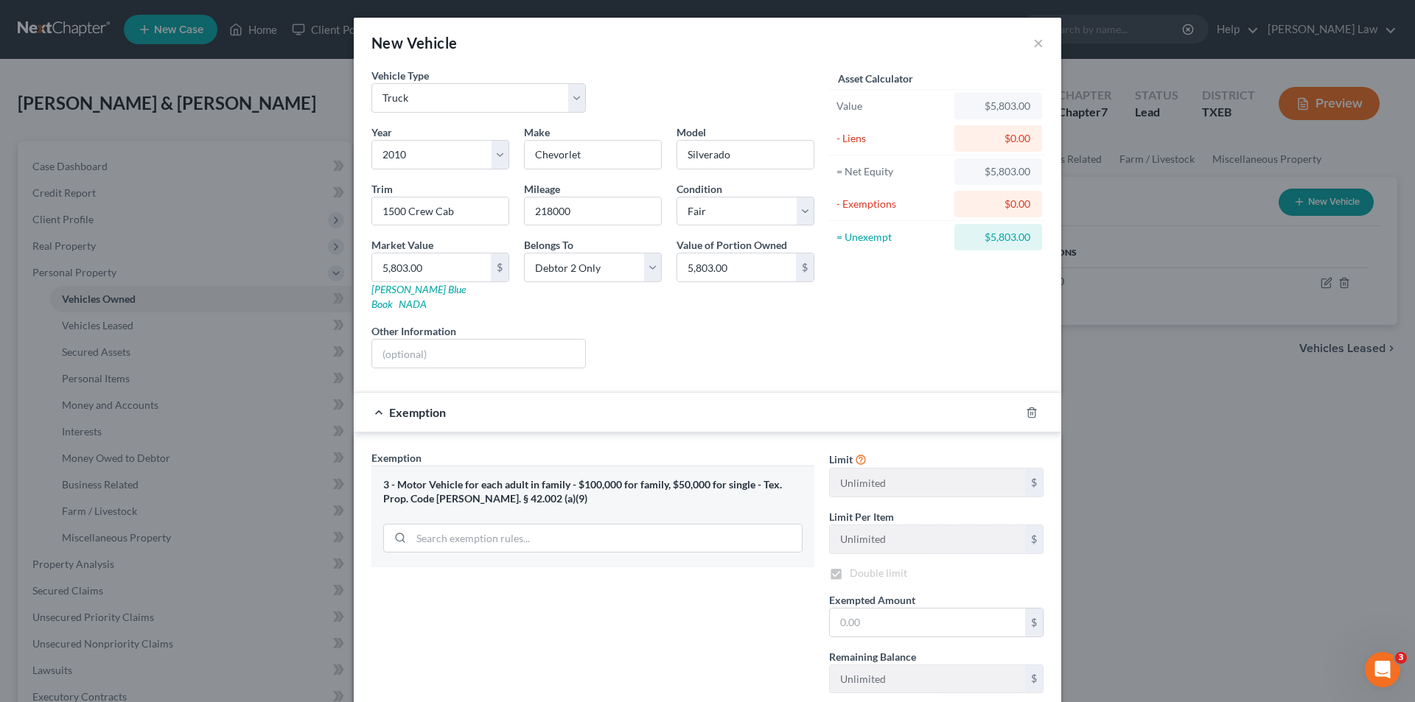
checkbox input "true"
click at [848, 611] on input "text" at bounding box center [927, 623] width 195 height 28
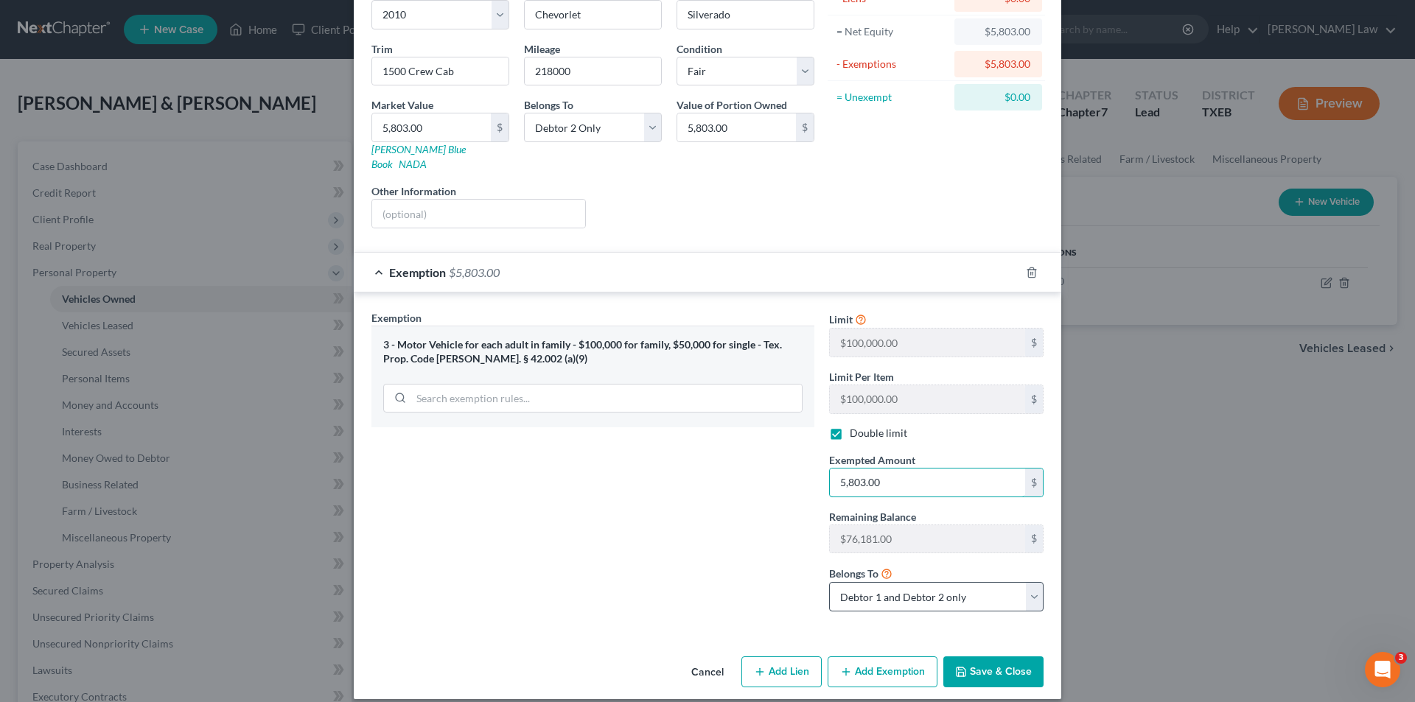
type input "5,803.00"
click at [860, 583] on select "Debtor 1 only Debtor 2 only Debtor 1 and Debtor 2 only" at bounding box center [936, 596] width 214 height 29
select select "1"
click at [829, 582] on select "Debtor 1 only Debtor 2 only Debtor 1 and Debtor 2 only" at bounding box center [936, 596] width 214 height 29
click at [731, 526] on div "Exemption Set must be selected for CA. Exemption * 3 - Motor Vehicle for each a…" at bounding box center [593, 466] width 458 height 313
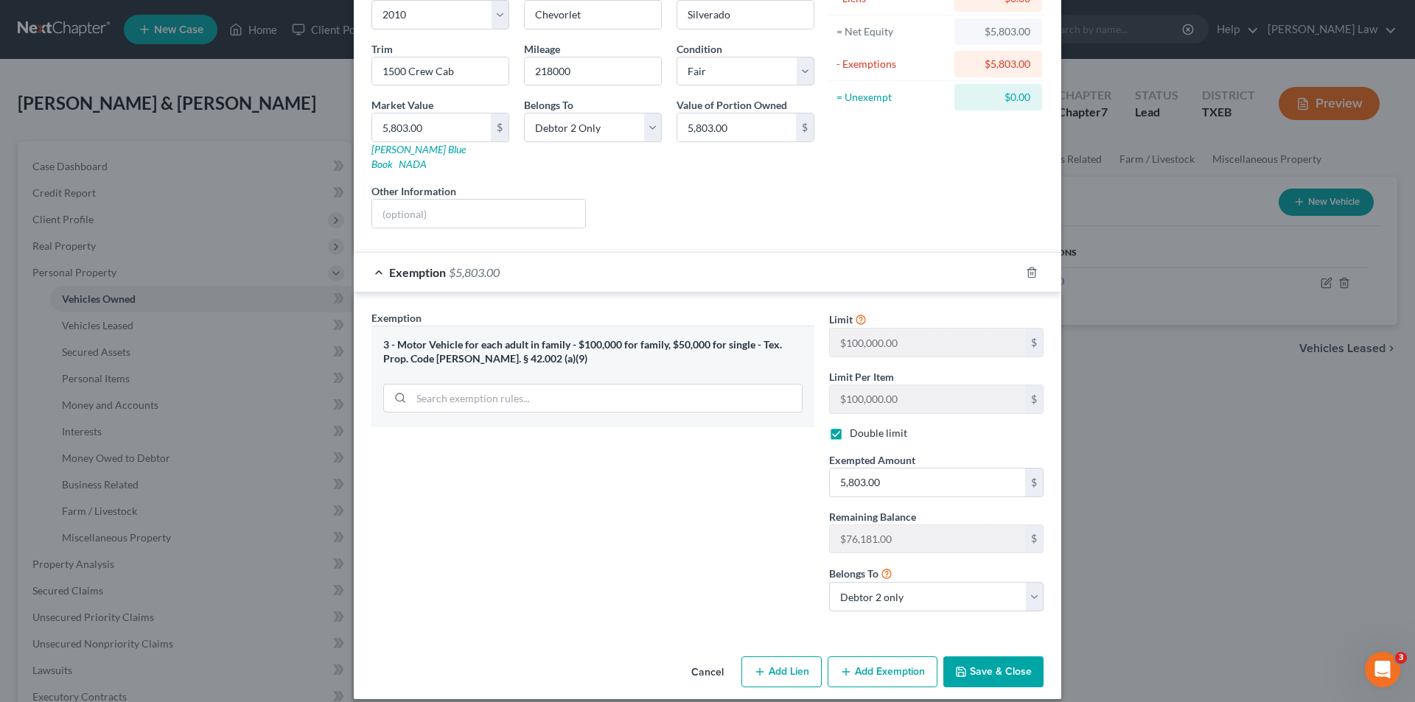
click at [1002, 657] on button "Save & Close" at bounding box center [993, 672] width 100 height 31
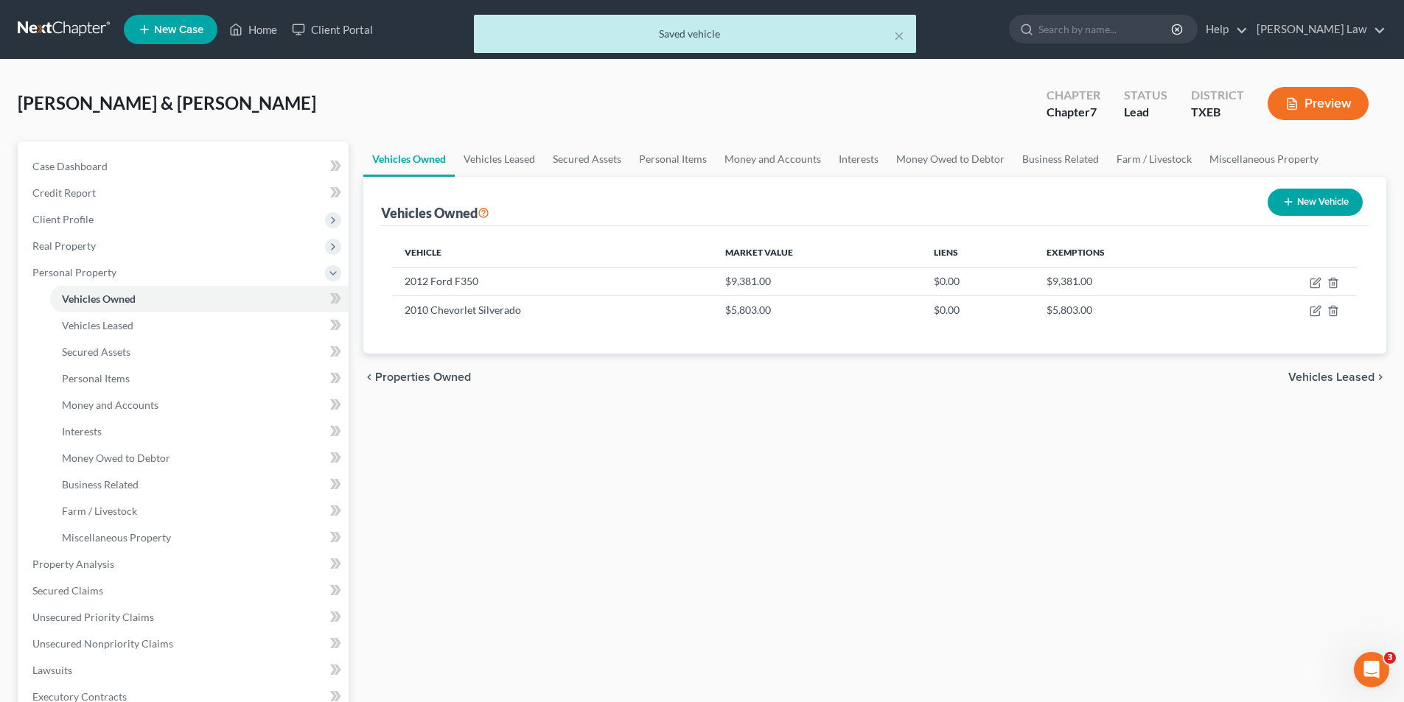
click at [1329, 209] on button "New Vehicle" at bounding box center [1315, 202] width 95 height 27
select select "0"
select select "2"
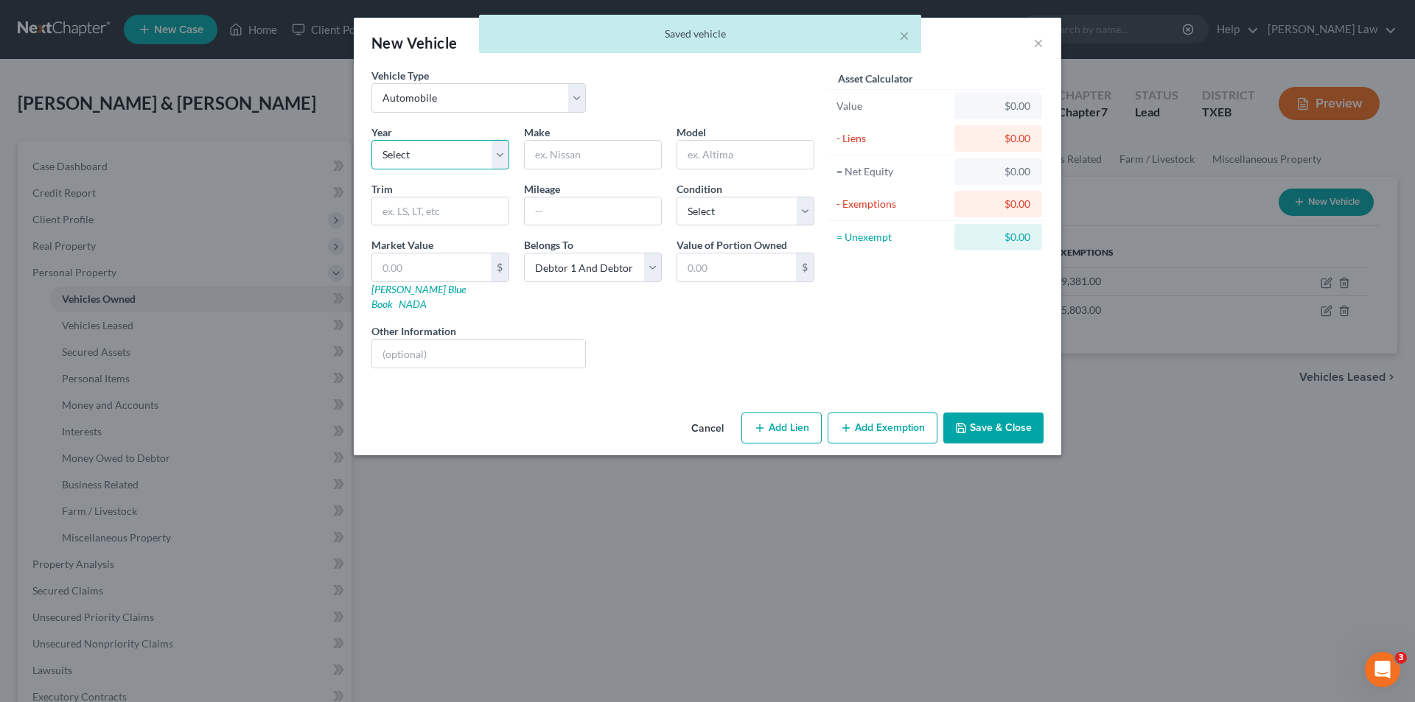
click at [426, 147] on select "Select 2026 2025 2024 2023 2022 2021 2020 2019 2018 2017 2016 2015 2014 2013 20…" at bounding box center [441, 154] width 138 height 29
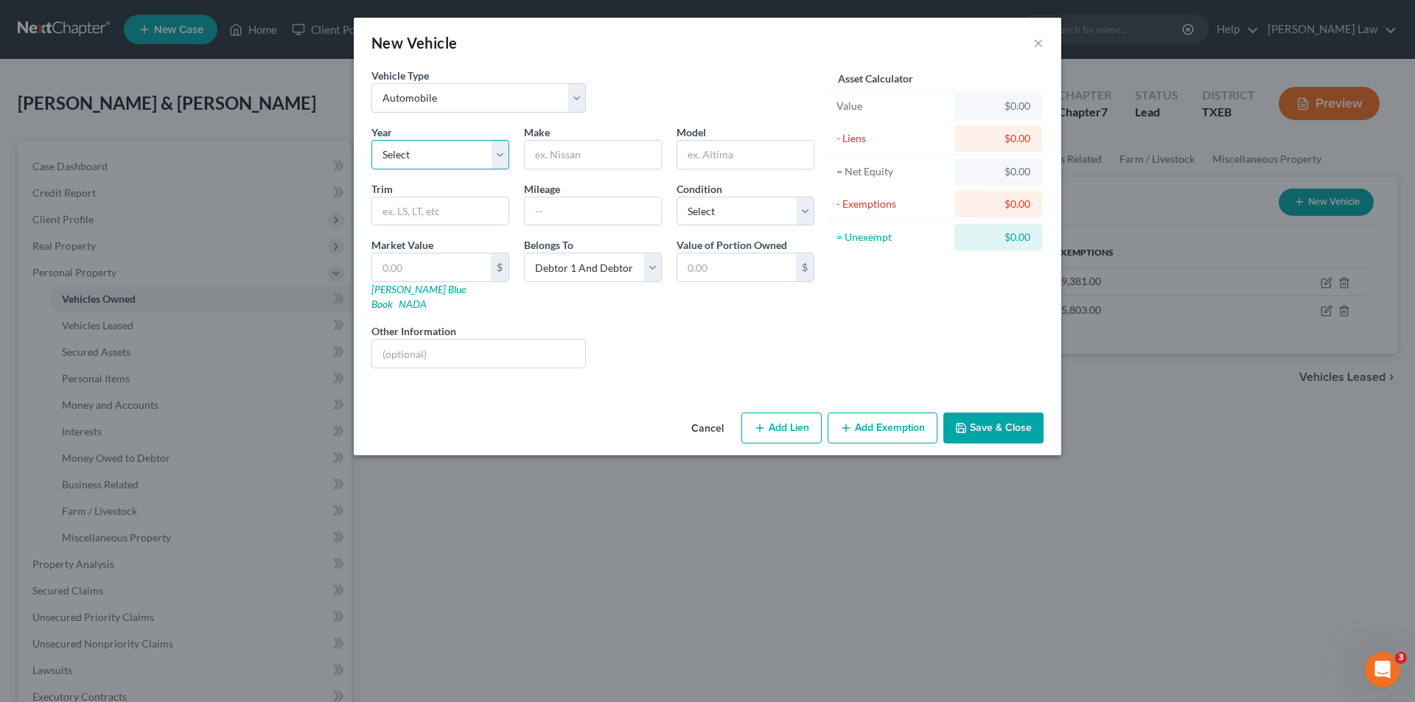
select select "25"
click at [372, 140] on select "Select 2026 2025 2024 2023 2022 2021 2020 2019 2018 2017 2016 2015 2014 2013 20…" at bounding box center [441, 154] width 138 height 29
click at [583, 154] on input "text" at bounding box center [593, 155] width 136 height 28
type input "Jeep"
type input "g"
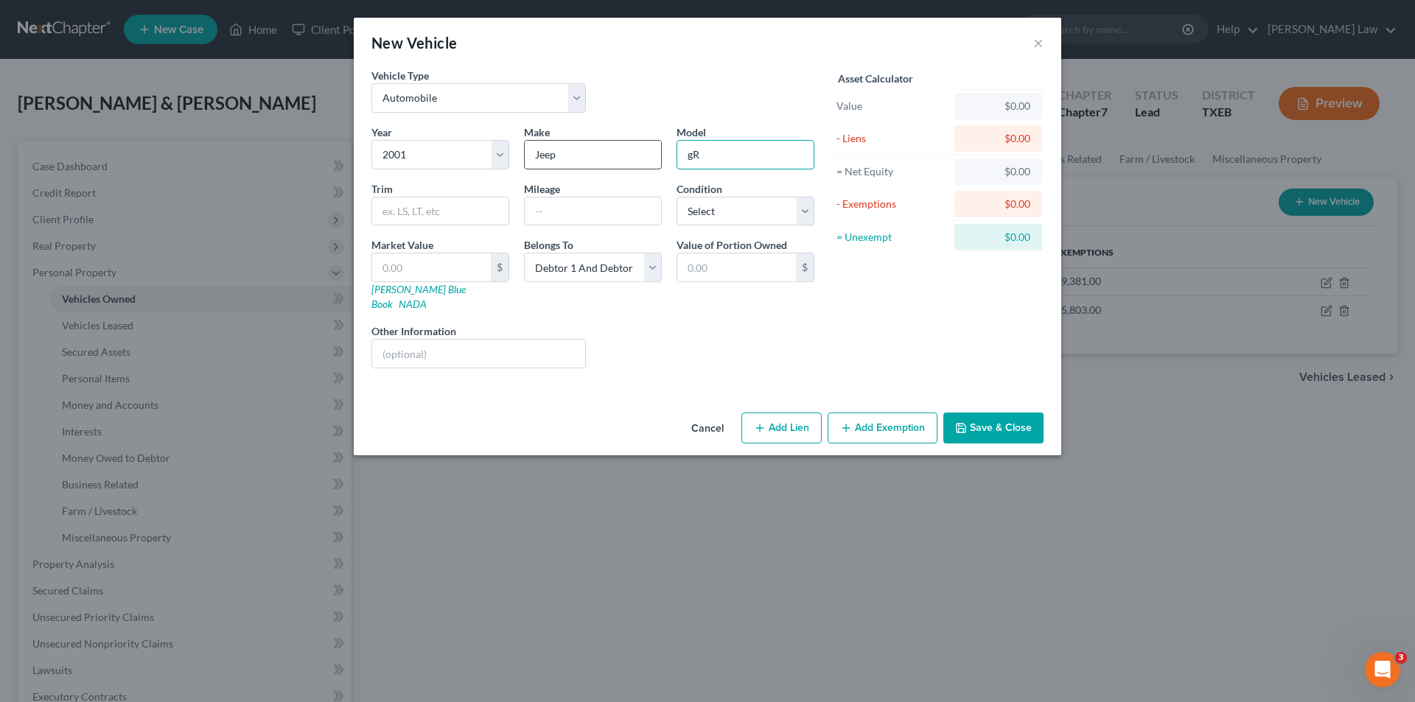
type input "g"
type input "Grand Cherokee"
type input "216311"
click at [729, 223] on select "Select Excellent Very Good Good Fair Poor" at bounding box center [746, 211] width 138 height 29
select select "4"
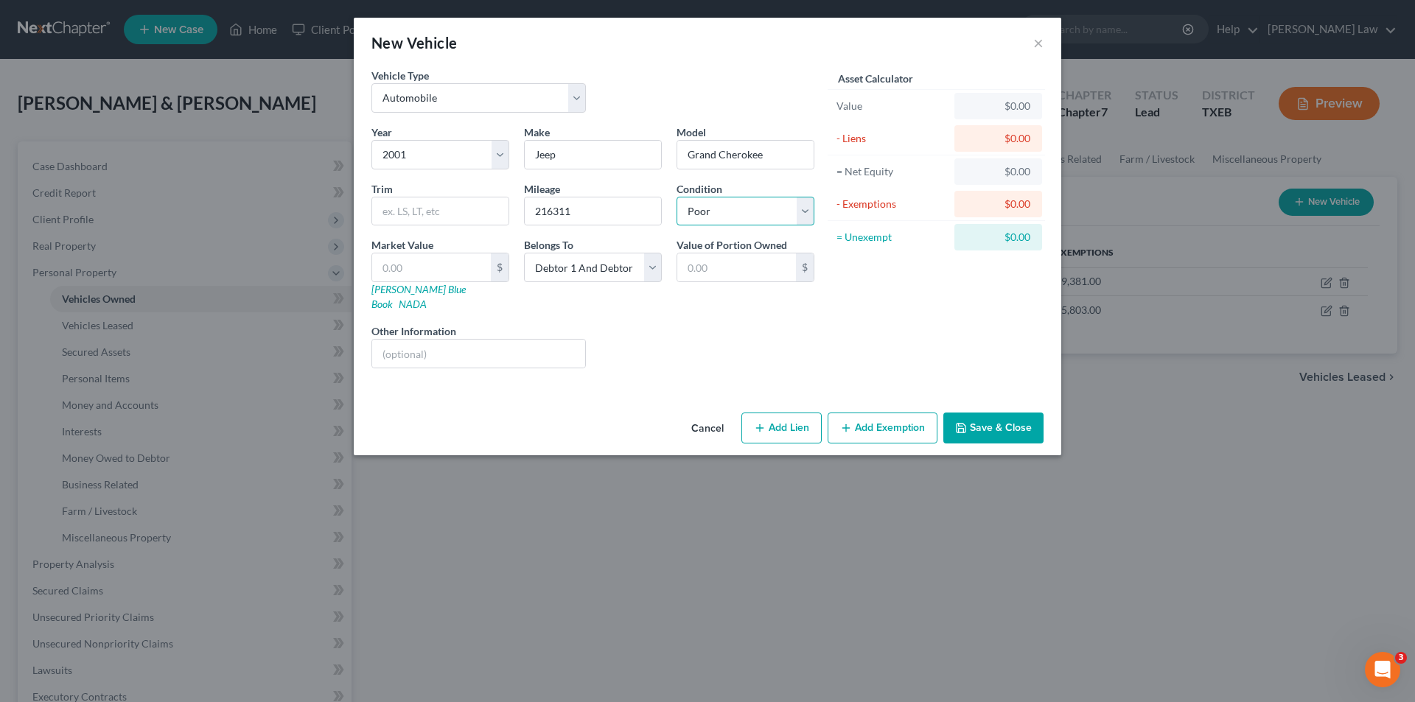
click at [677, 197] on select "Select Excellent Very Good Good Fair Poor" at bounding box center [746, 211] width 138 height 29
click at [408, 267] on input "text" at bounding box center [431, 268] width 119 height 28
type input "5"
type input "5.00"
type input "50"
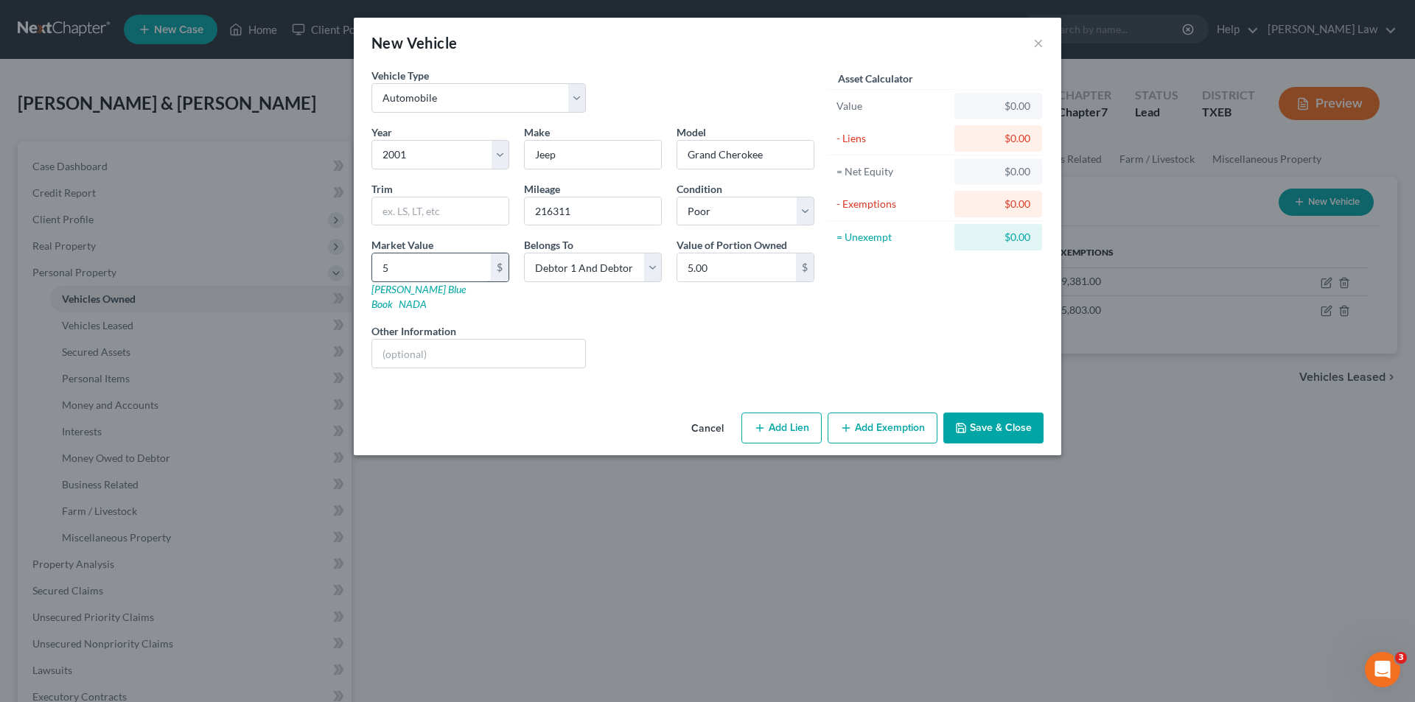
type input "50.00"
type input "500"
type input "500.00"
click at [478, 340] on input "text" at bounding box center [478, 354] width 213 height 28
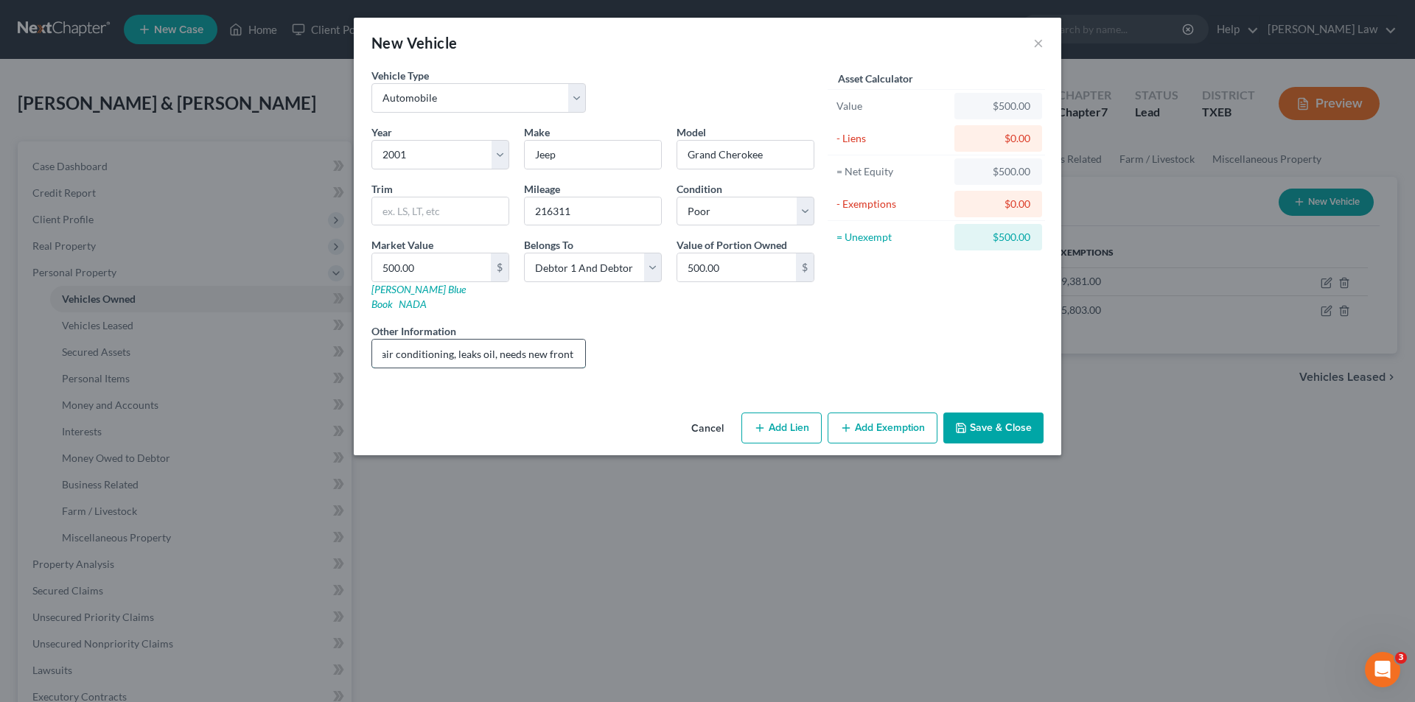
scroll to position [0, 29]
type input "No air conditioning, leaks oil, needs new front end"
click at [979, 413] on button "Save & Close" at bounding box center [993, 428] width 100 height 31
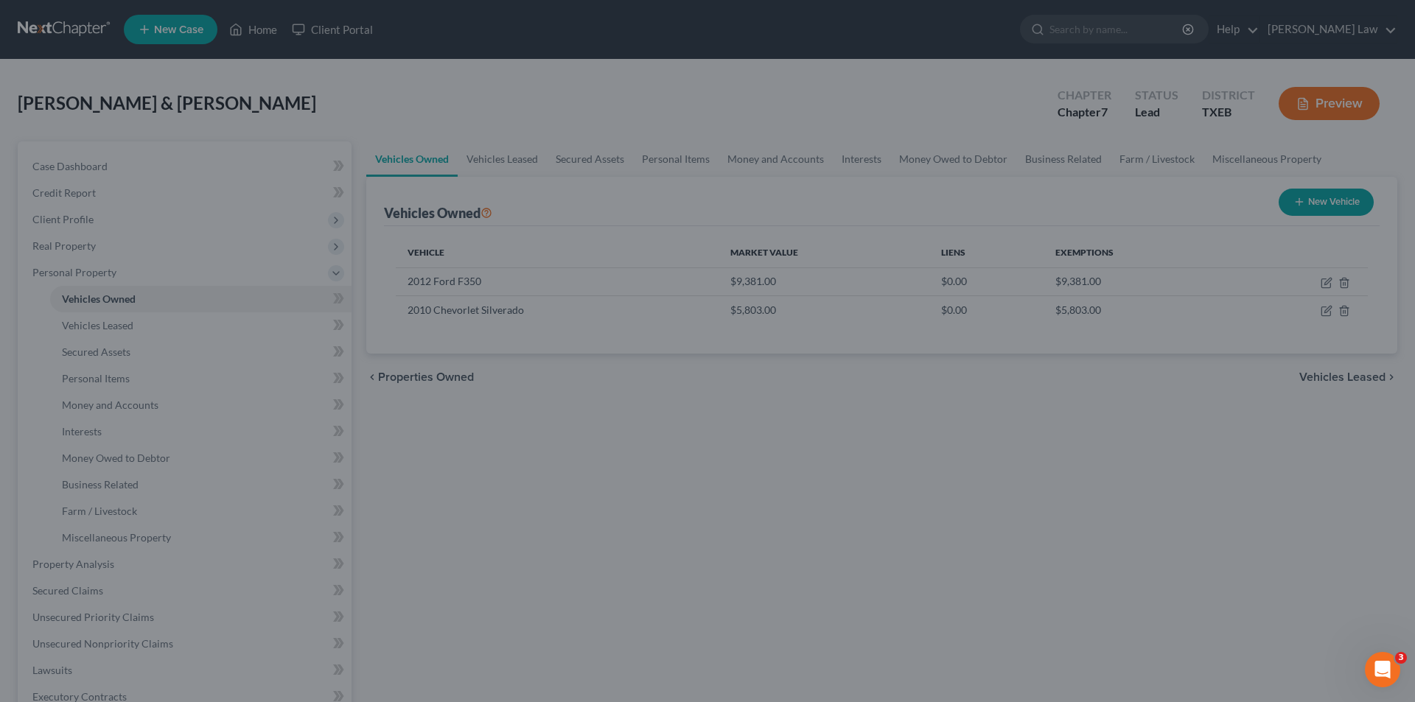
scroll to position [0, 0]
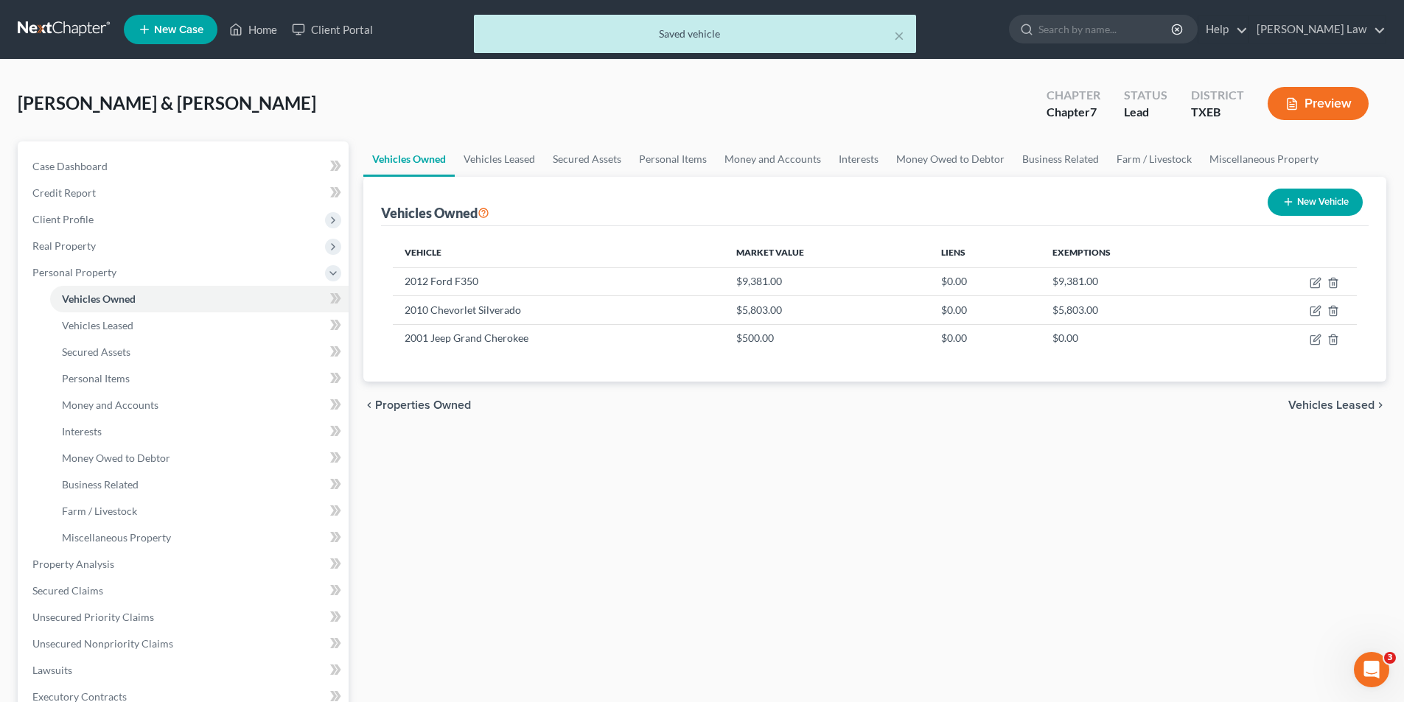
click at [1297, 198] on button "New Vehicle" at bounding box center [1315, 202] width 95 height 27
select select "0"
select select "2"
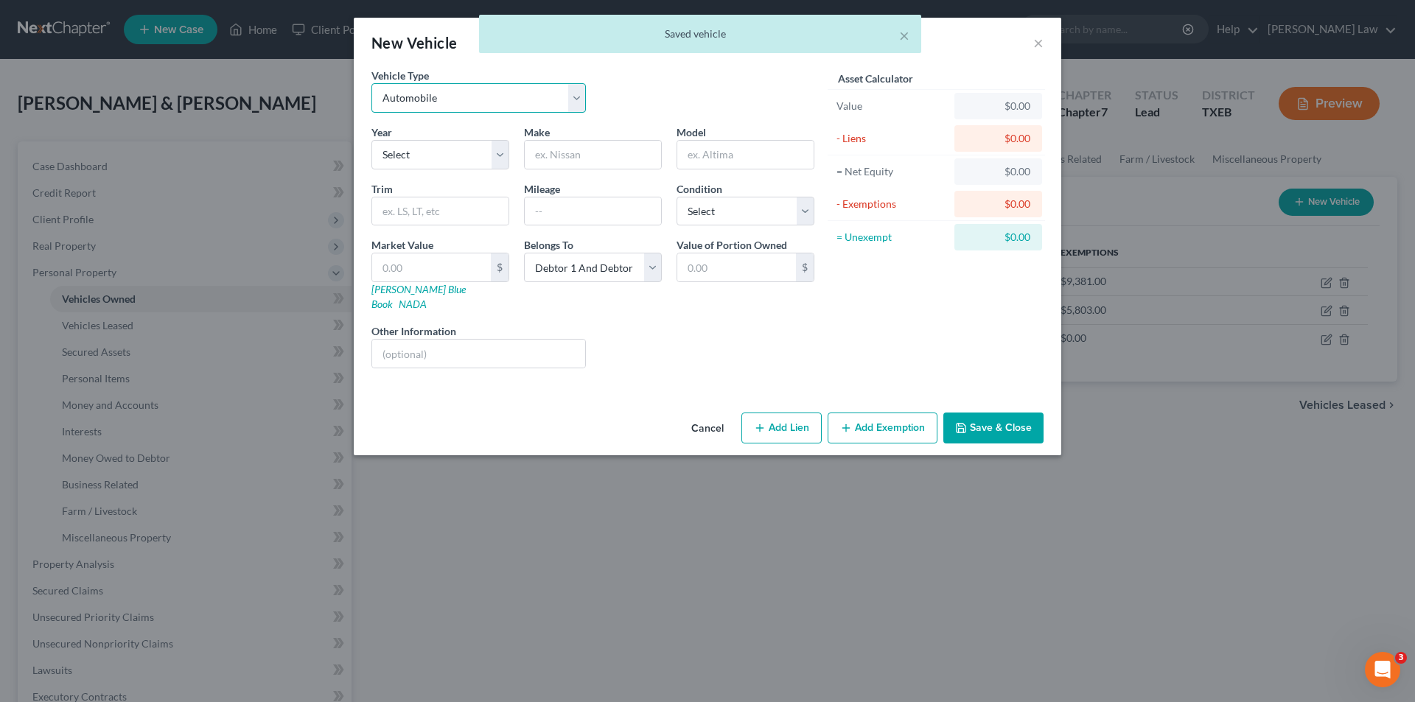
drag, startPoint x: 459, startPoint y: 94, endPoint x: 459, endPoint y: 109, distance: 14.7
click at [459, 94] on select "Select Automobile Truck Trailer Watercraft Aircraft Motor Home Atv Other Vehicle" at bounding box center [479, 97] width 214 height 29
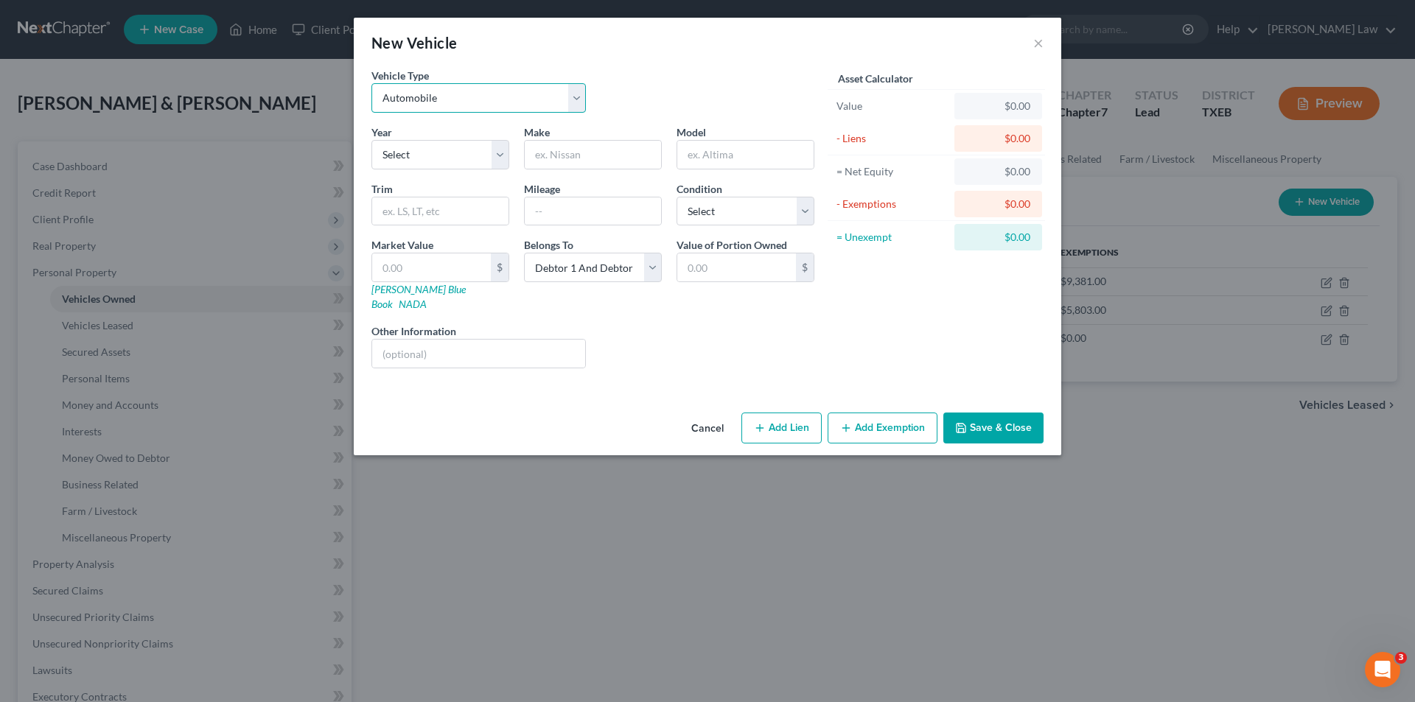
select select "3"
click at [372, 83] on select "Select Automobile Truck Trailer Watercraft Aircraft Motor Home Atv Other Vehicle" at bounding box center [479, 97] width 214 height 29
click at [447, 154] on select "Select 2026 2025 2024 2023 2022 2021 2020 2019 2018 2017 2016 2015 2014 2013 20…" at bounding box center [441, 154] width 138 height 29
select select "45"
click at [372, 140] on select "Select 2026 2025 2024 2023 2022 2021 2020 2019 2018 2017 2016 2015 2014 2013 20…" at bounding box center [441, 154] width 138 height 29
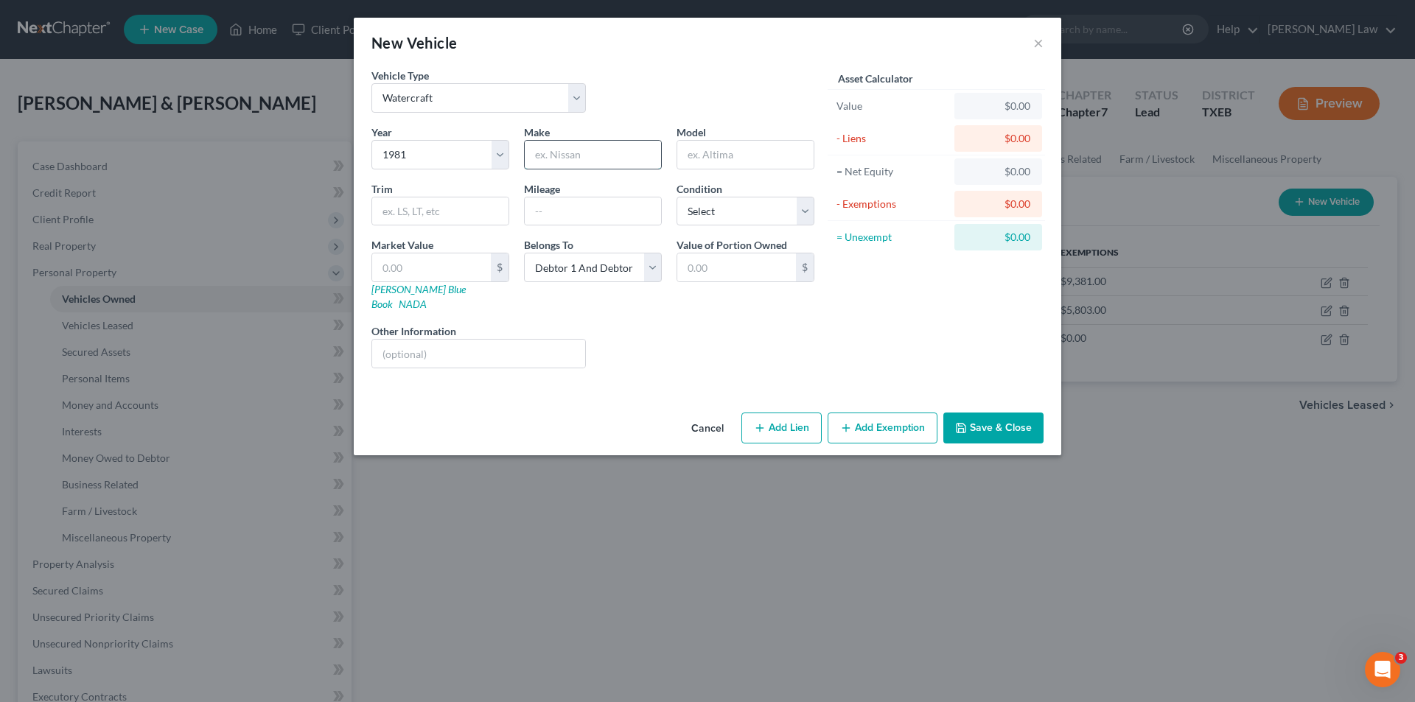
click at [579, 158] on input "text" at bounding box center [593, 155] width 136 height 28
type input "2"
type input "Catalina"
type input "20 Foot"
click at [677, 217] on select "Select Excellent Very Good Good Fair Poor" at bounding box center [746, 211] width 138 height 29
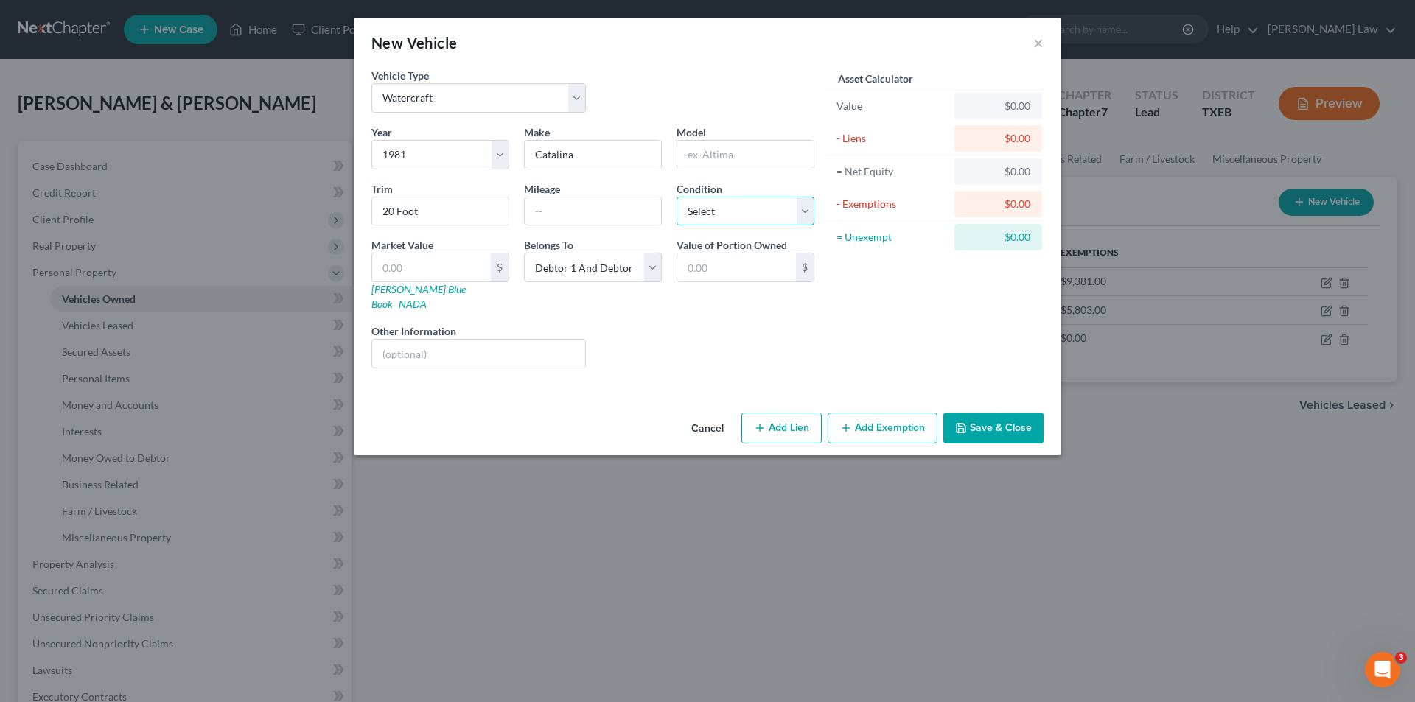
select select "4"
click at [677, 197] on select "Select Excellent Very Good Good Fair Poor" at bounding box center [746, 211] width 138 height 29
click at [456, 265] on input "text" at bounding box center [431, 268] width 119 height 28
type input "5"
type input "5.00"
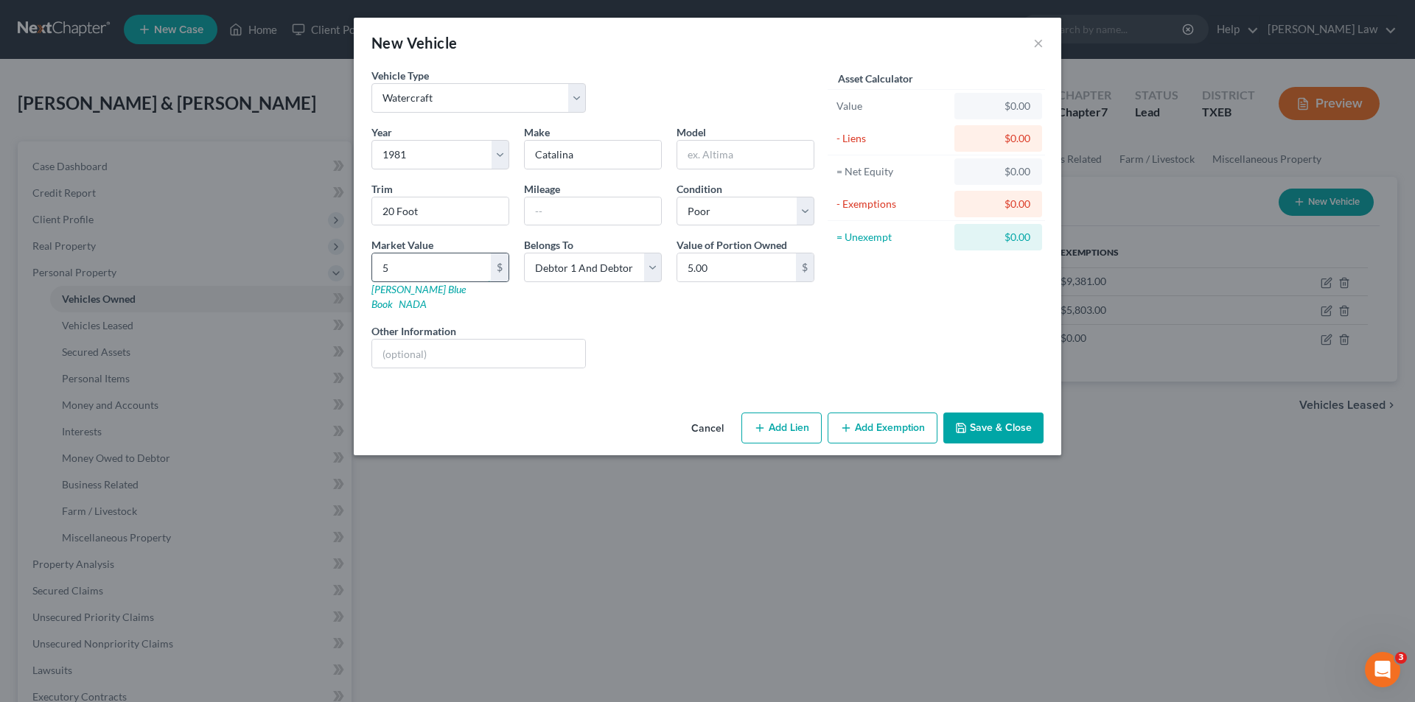
type input "50"
type input "50.00"
type input "500"
type input "500.00"
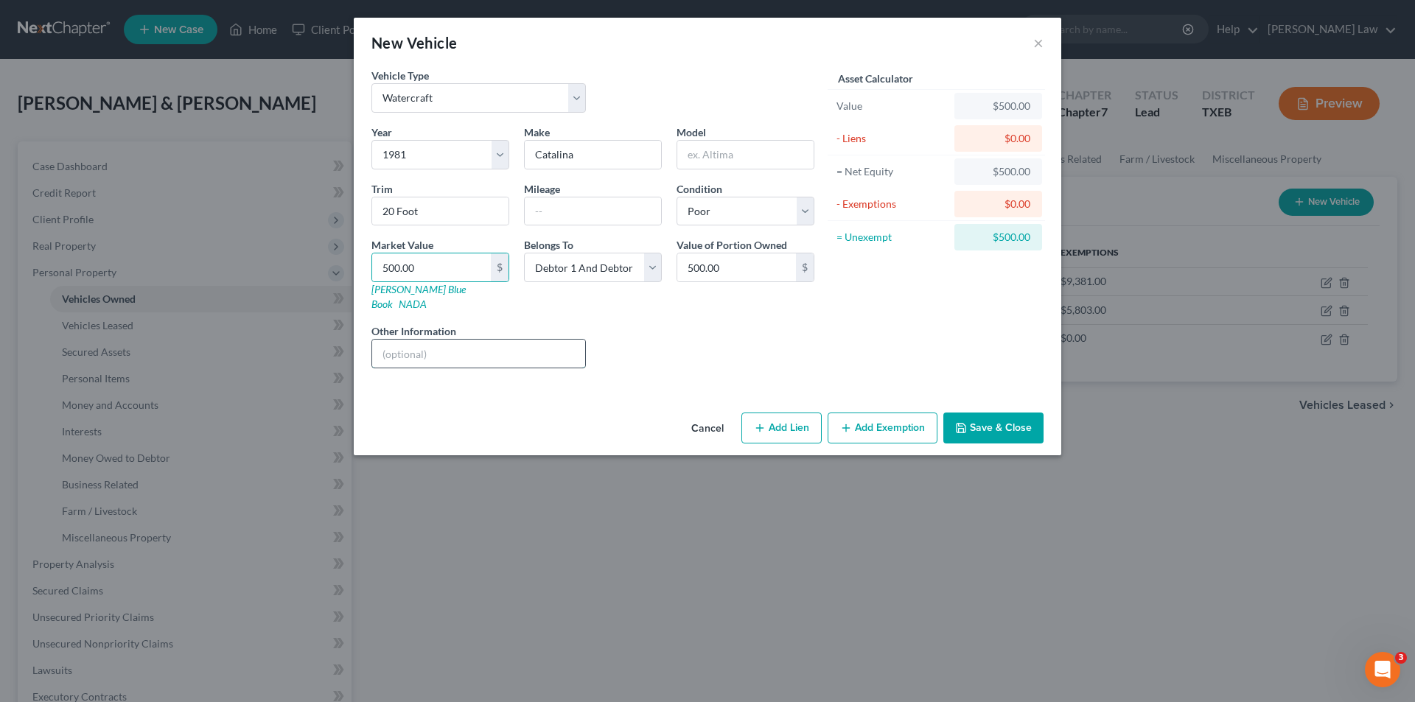
click at [421, 340] on input "text" at bounding box center [478, 354] width 213 height 28
type input "Severely distressed"
click at [900, 416] on button "Add Exemption" at bounding box center [883, 428] width 110 height 31
select select "2"
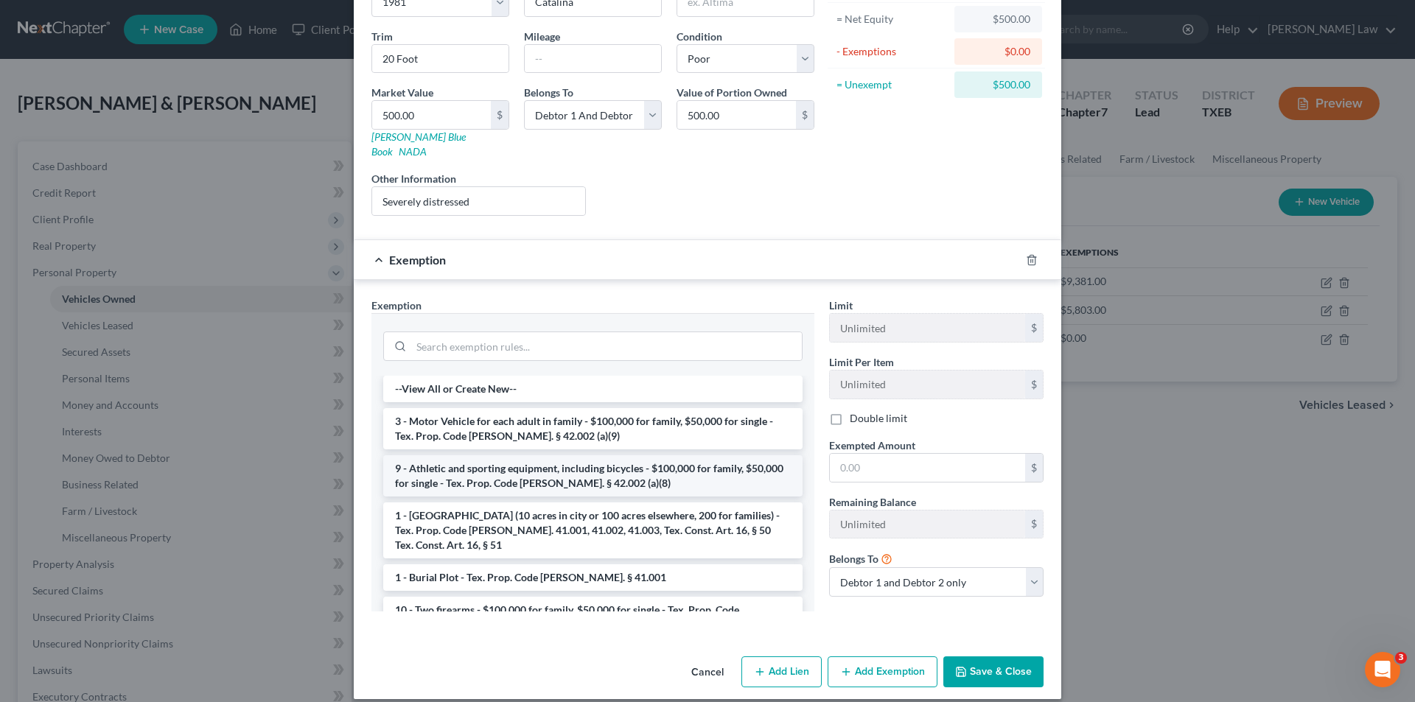
click at [489, 464] on li "9 - Athletic and sporting equipment, including bicycles - $100,000 for family, …" at bounding box center [592, 476] width 419 height 41
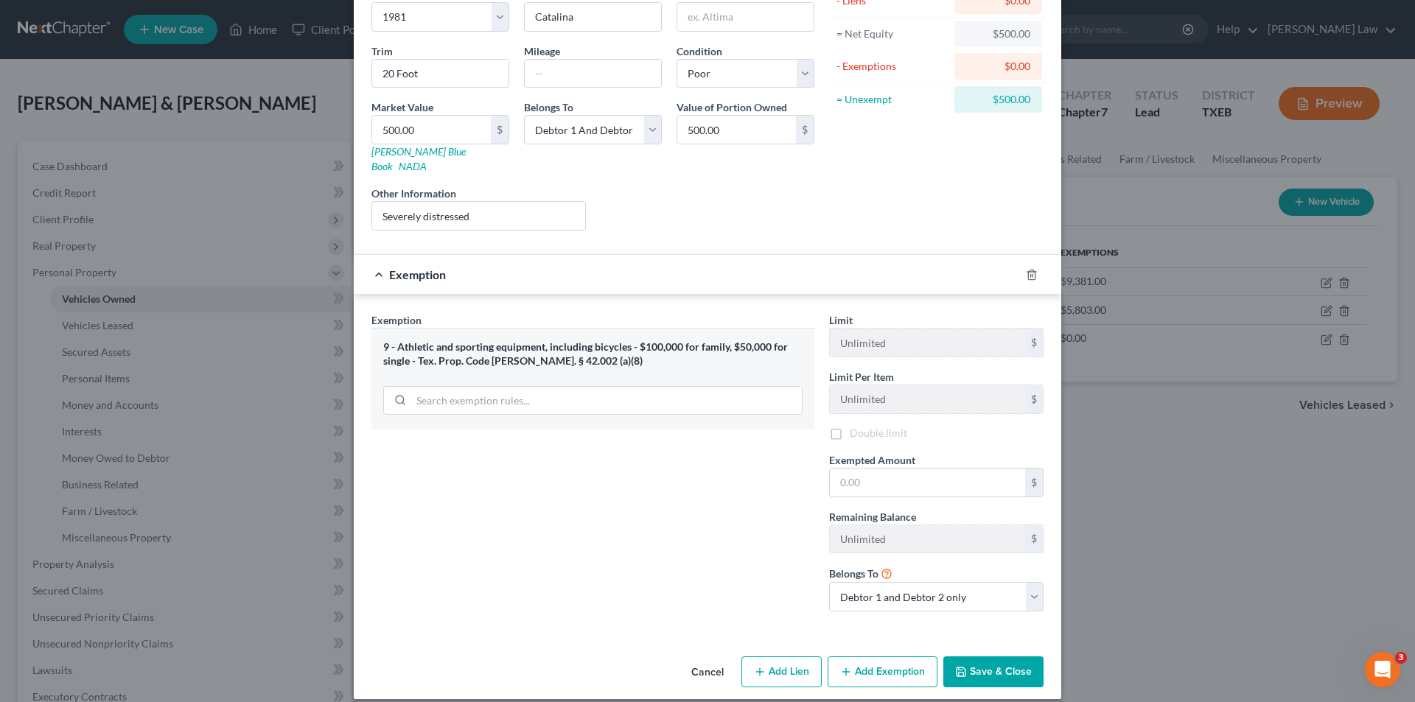
scroll to position [140, 0]
click at [866, 469] on input "text" at bounding box center [927, 483] width 195 height 28
type input "500.00"
click at [885, 587] on select "Debtor 1 only Debtor 2 only Debtor 1 and Debtor 2 only" at bounding box center [936, 596] width 214 height 29
select select "0"
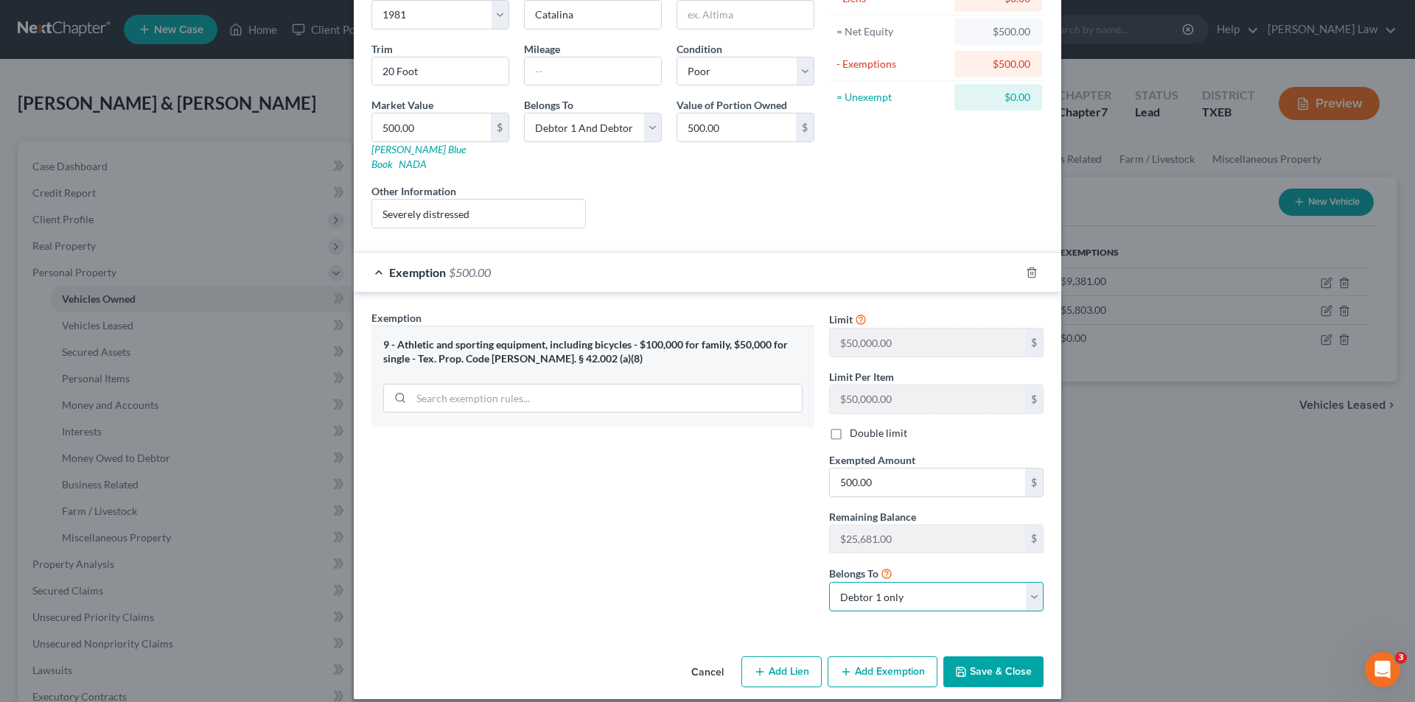
click at [829, 582] on select "Debtor 1 only Debtor 2 only Debtor 1 and Debtor 2 only" at bounding box center [936, 596] width 214 height 29
click at [578, 545] on div "Exemption Set must be selected for CA. Exemption * 9 - Athletic and sporting eq…" at bounding box center [593, 466] width 458 height 313
click at [496, 342] on div "9 - Athletic and sporting equipment, including bicycles - $100,000 for family, …" at bounding box center [592, 351] width 419 height 27
drag, startPoint x: 411, startPoint y: 345, endPoint x: 583, endPoint y: 344, distance: 171.7
click at [583, 344] on div "9 - Athletic and sporting equipment, including bicycles - $100,000 for family, …" at bounding box center [592, 351] width 419 height 27
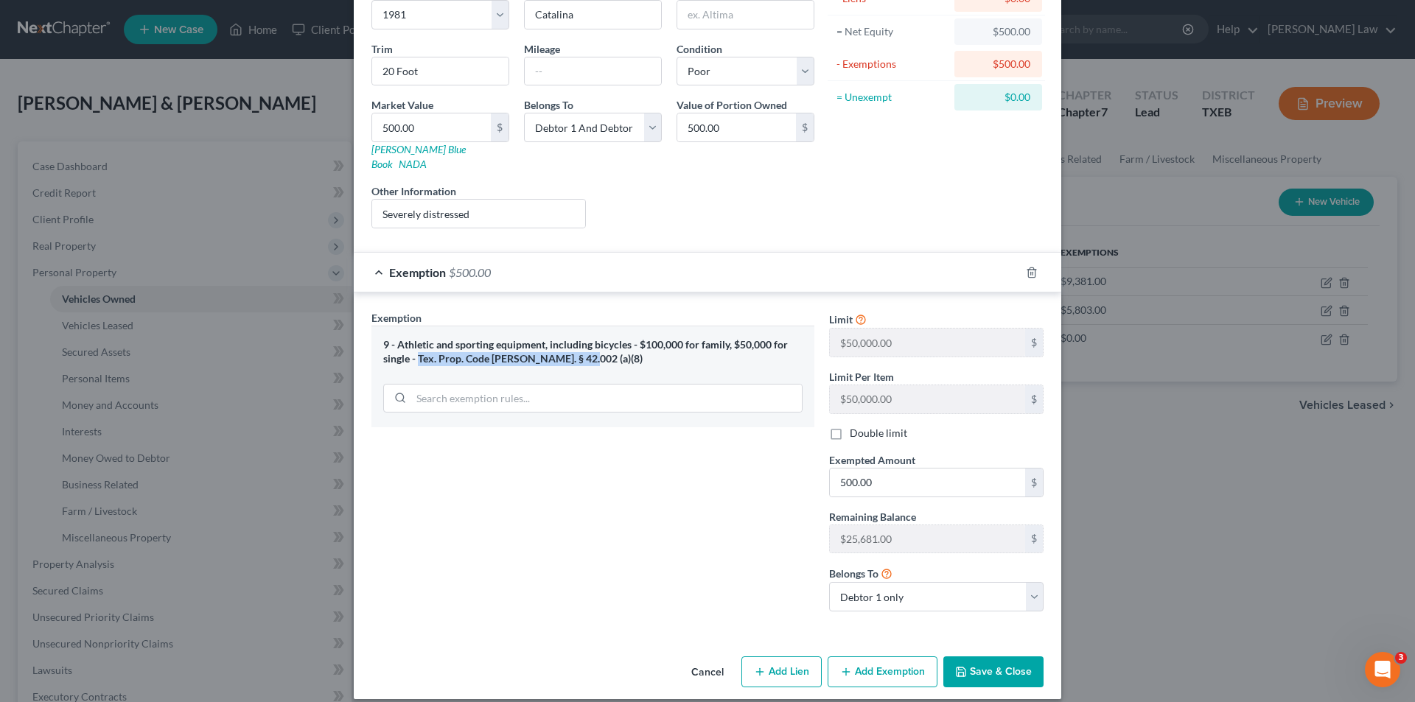
copy div "Tex. Prop. Code [PERSON_NAME]. § 42.002 (a)(8)"
click at [714, 338] on div "9 - Athletic and sporting equipment, including bicycles - $100,000 for family, …" at bounding box center [592, 351] width 419 height 27
click at [629, 341] on div "9 - Athletic and sporting equipment, including bicycles - $100,000 for family, …" at bounding box center [592, 351] width 419 height 27
click at [715, 359] on div "9 - Athletic and sporting equipment, including bicycles - $100,000 for family, …" at bounding box center [593, 377] width 443 height 102
click at [586, 391] on input "search" at bounding box center [606, 399] width 391 height 28
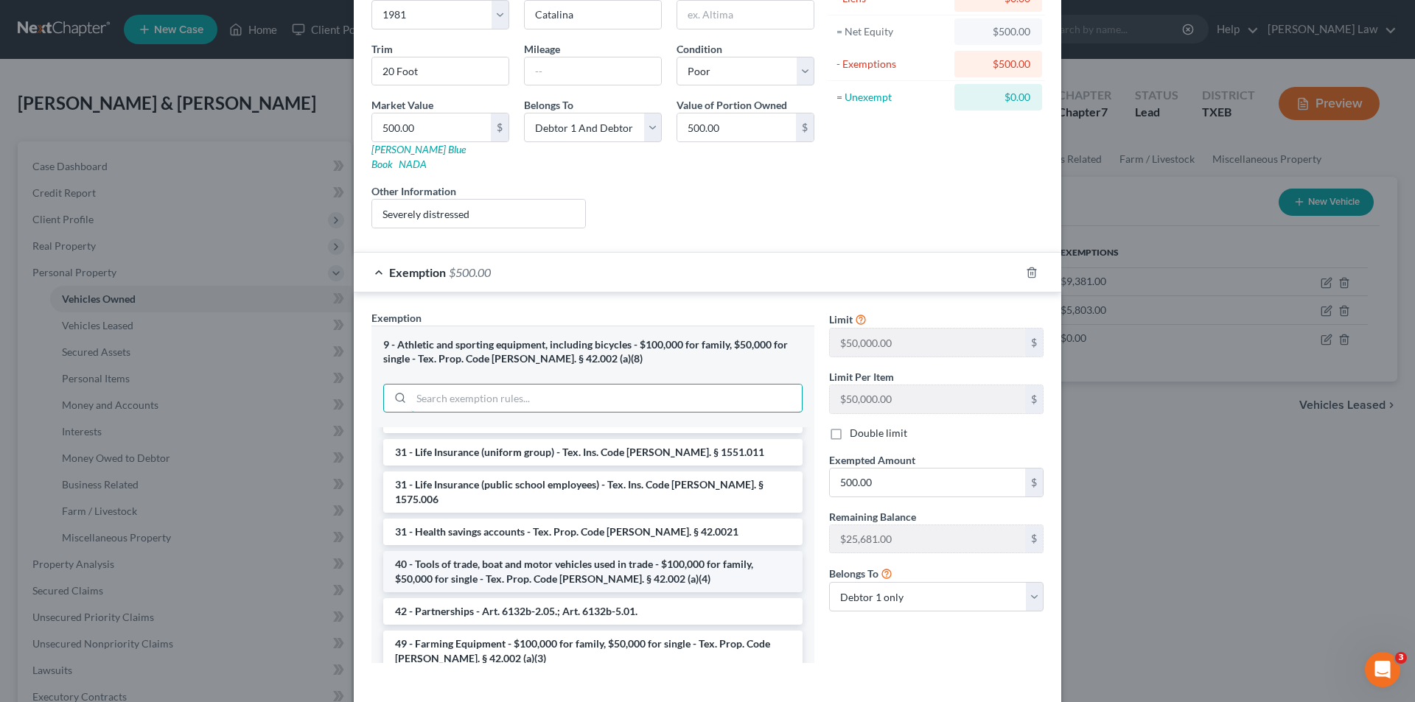
scroll to position [192, 0]
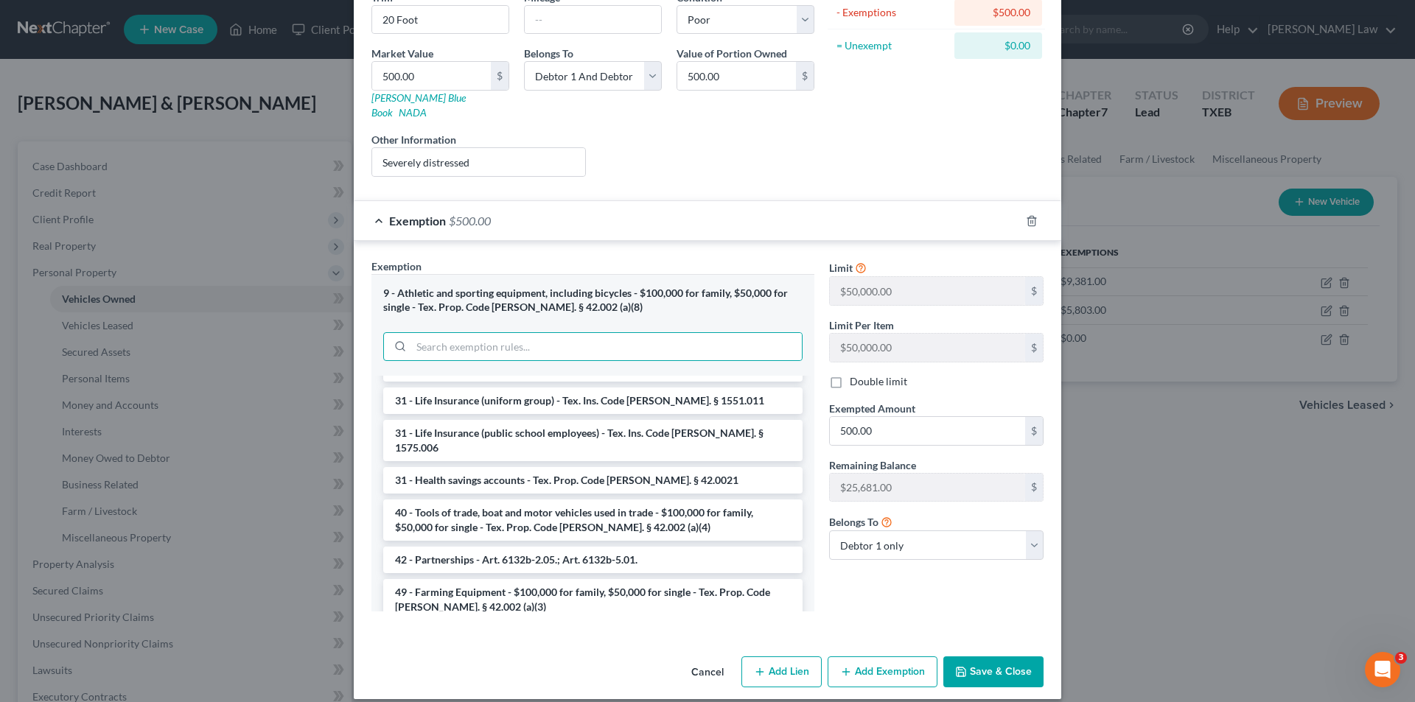
click at [961, 567] on div "Limit $50,000.00 $ Limit Per Item $50,000.00 $ Double limit Exempted Amount * 5…" at bounding box center [936, 441] width 229 height 365
click at [980, 663] on button "Save & Close" at bounding box center [993, 672] width 100 height 31
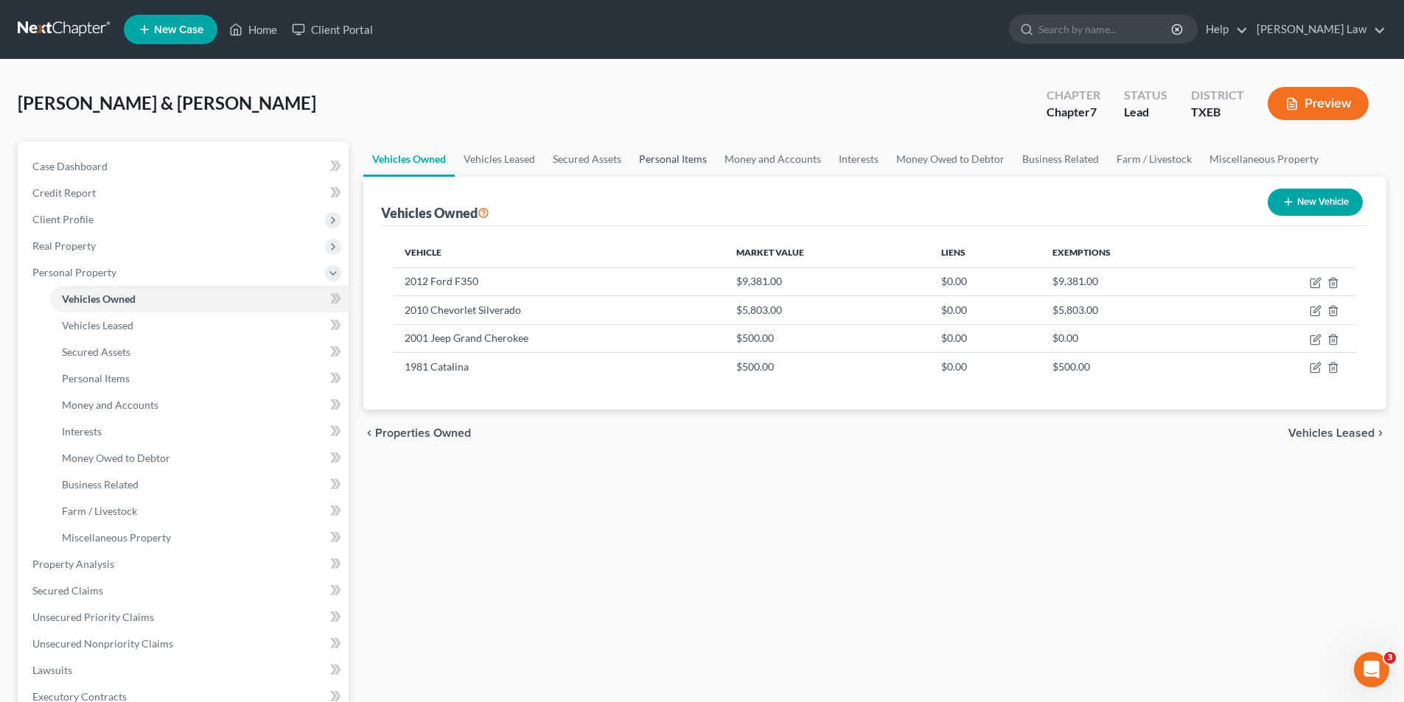
click at [668, 157] on link "Personal Items" at bounding box center [673, 159] width 86 height 35
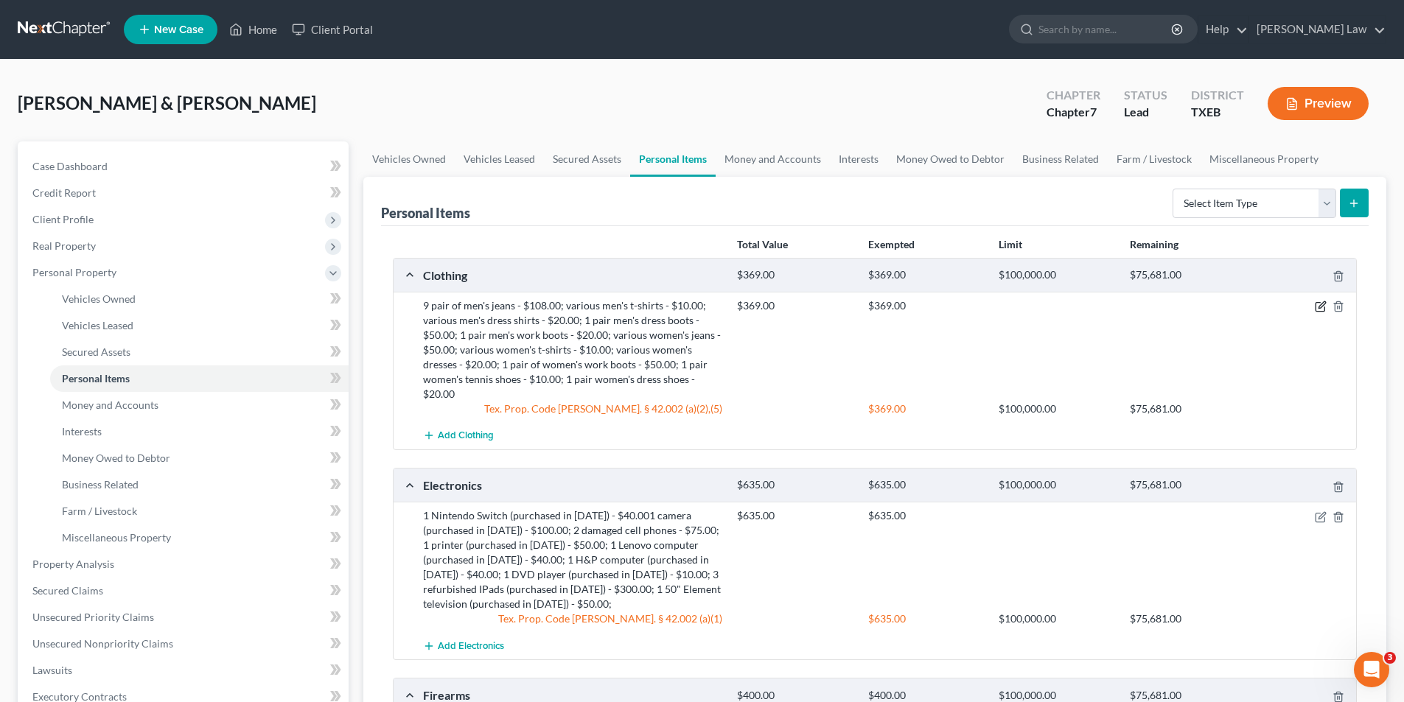
click at [1316, 310] on icon "button" at bounding box center [1320, 307] width 9 height 9
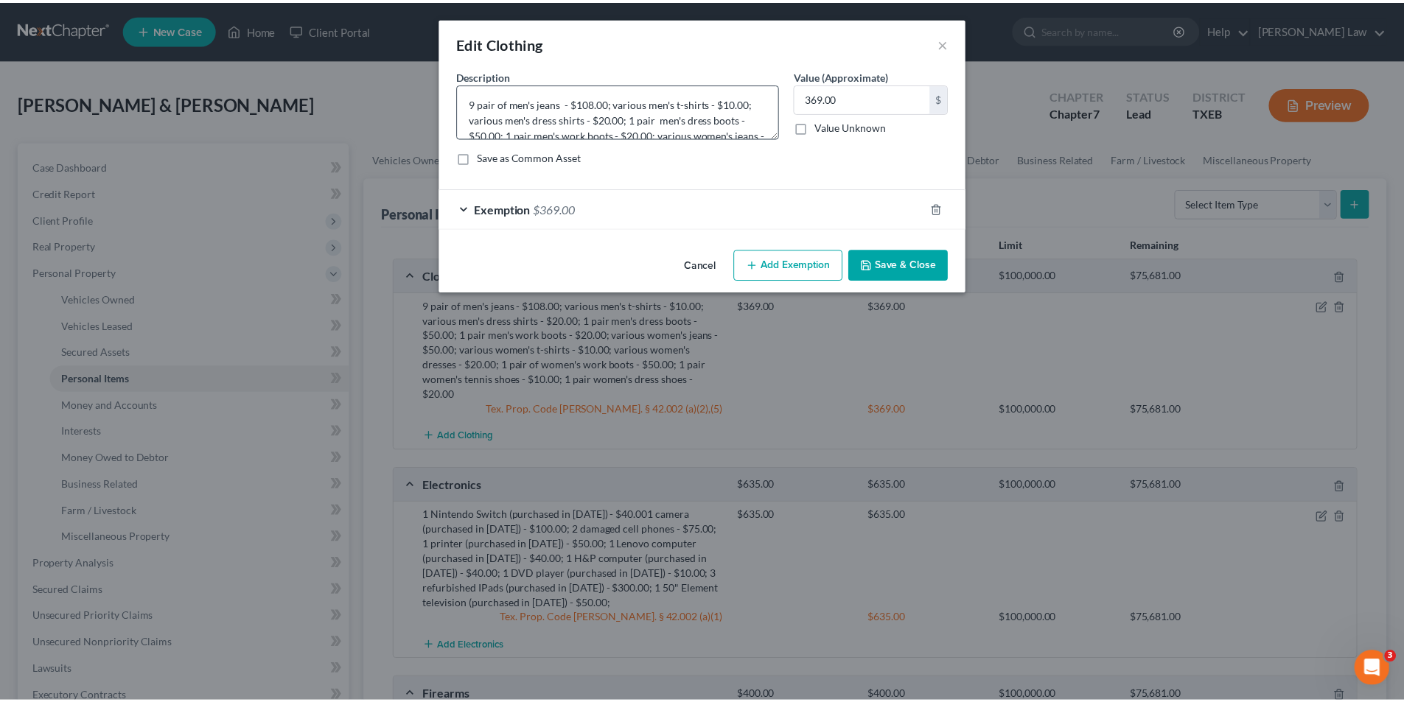
scroll to position [77, 0]
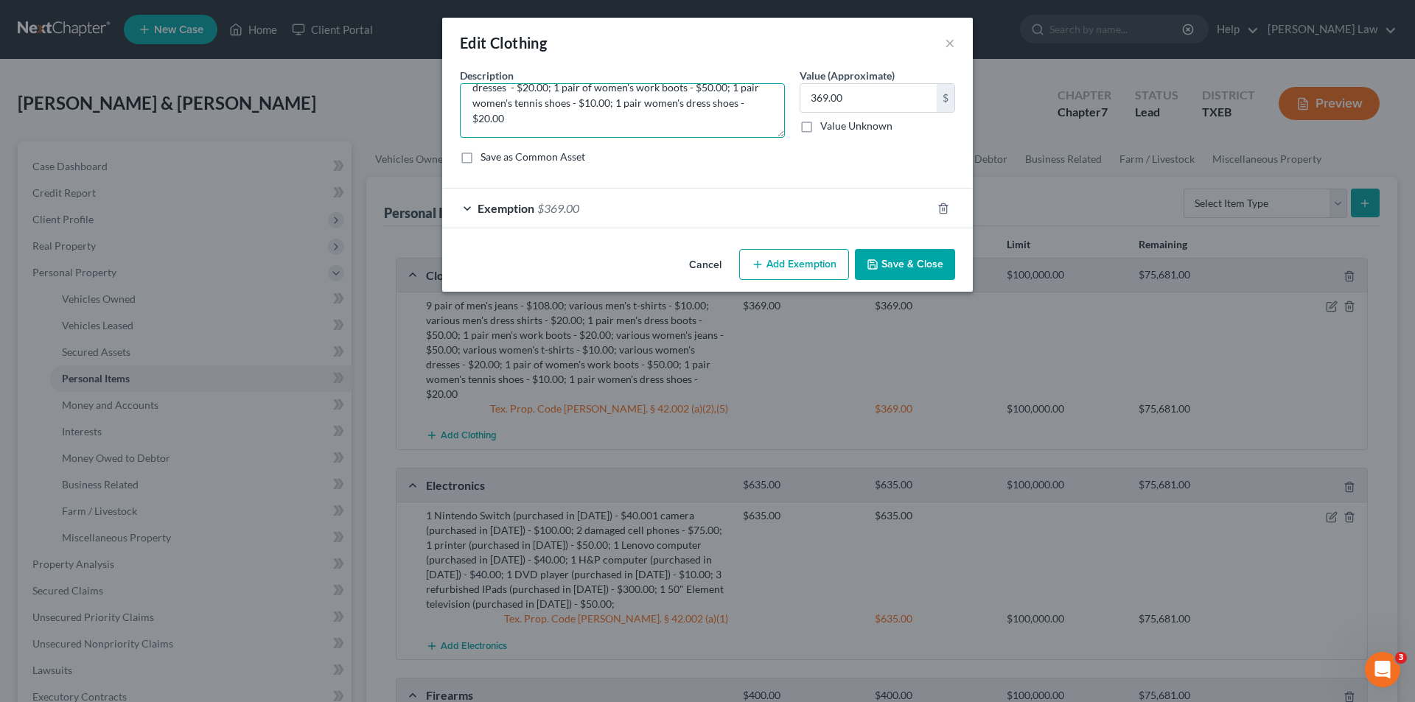
click at [572, 120] on textarea "9 pair of men's jeans - $108.00; various men's t-shirts - $10.00; various men's…" at bounding box center [622, 110] width 325 height 55
type textarea "9 pair of men's jeans - $108.00; various men's t-shirts - $10.00; various men's…"
click at [877, 97] on input "369.00" at bounding box center [868, 98] width 136 height 28
click at [814, 99] on input "369.00" at bounding box center [868, 98] width 136 height 28
type input "6"
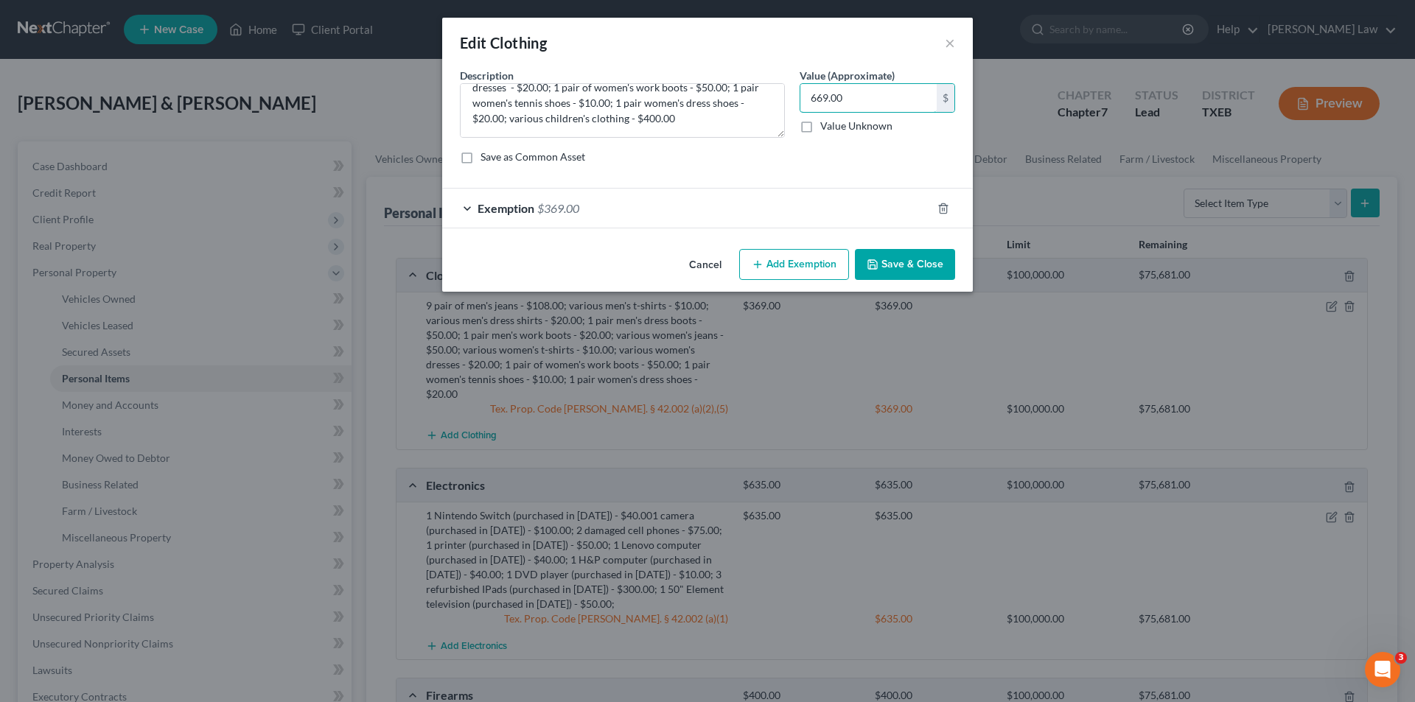
type input "669.00"
click at [768, 216] on div "Exemption $369.00" at bounding box center [686, 208] width 489 height 39
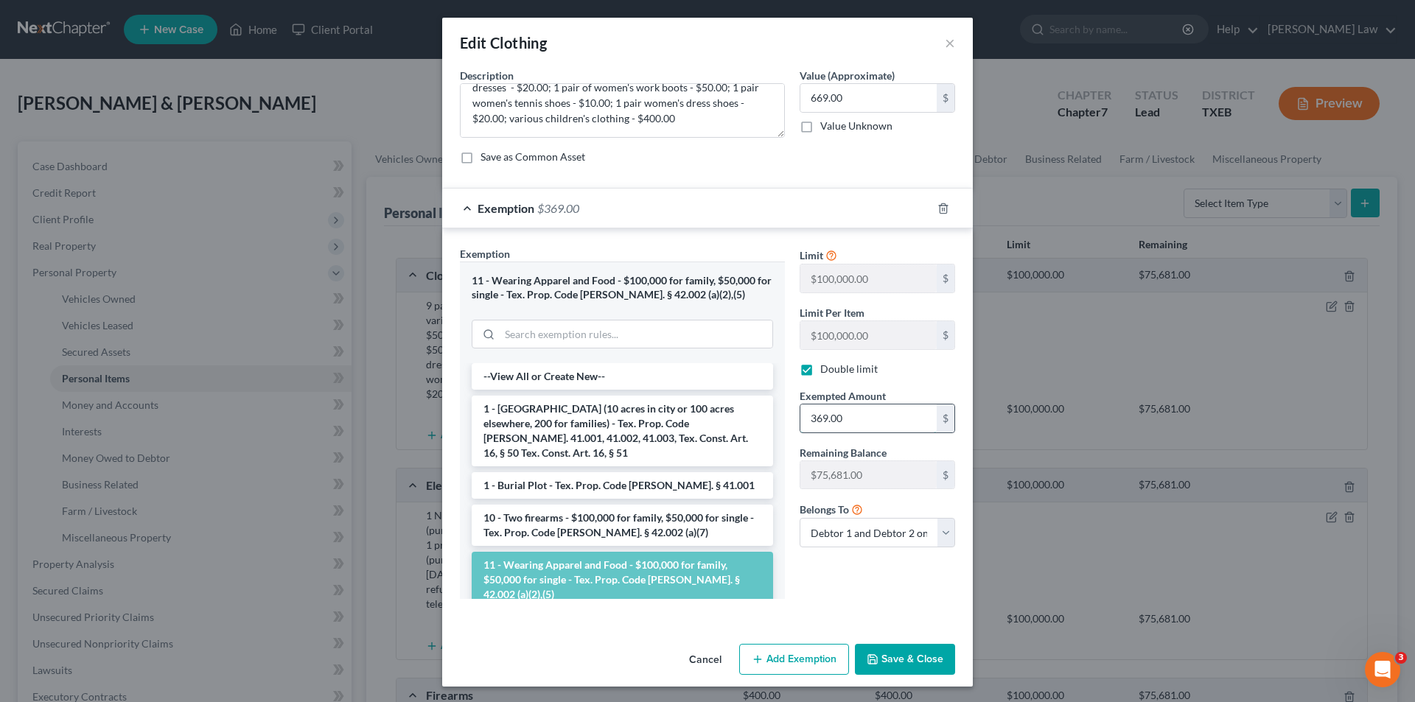
click at [865, 407] on input "369.00" at bounding box center [868, 419] width 136 height 28
type input "669.00"
click at [885, 666] on button "Save & Close" at bounding box center [905, 659] width 100 height 31
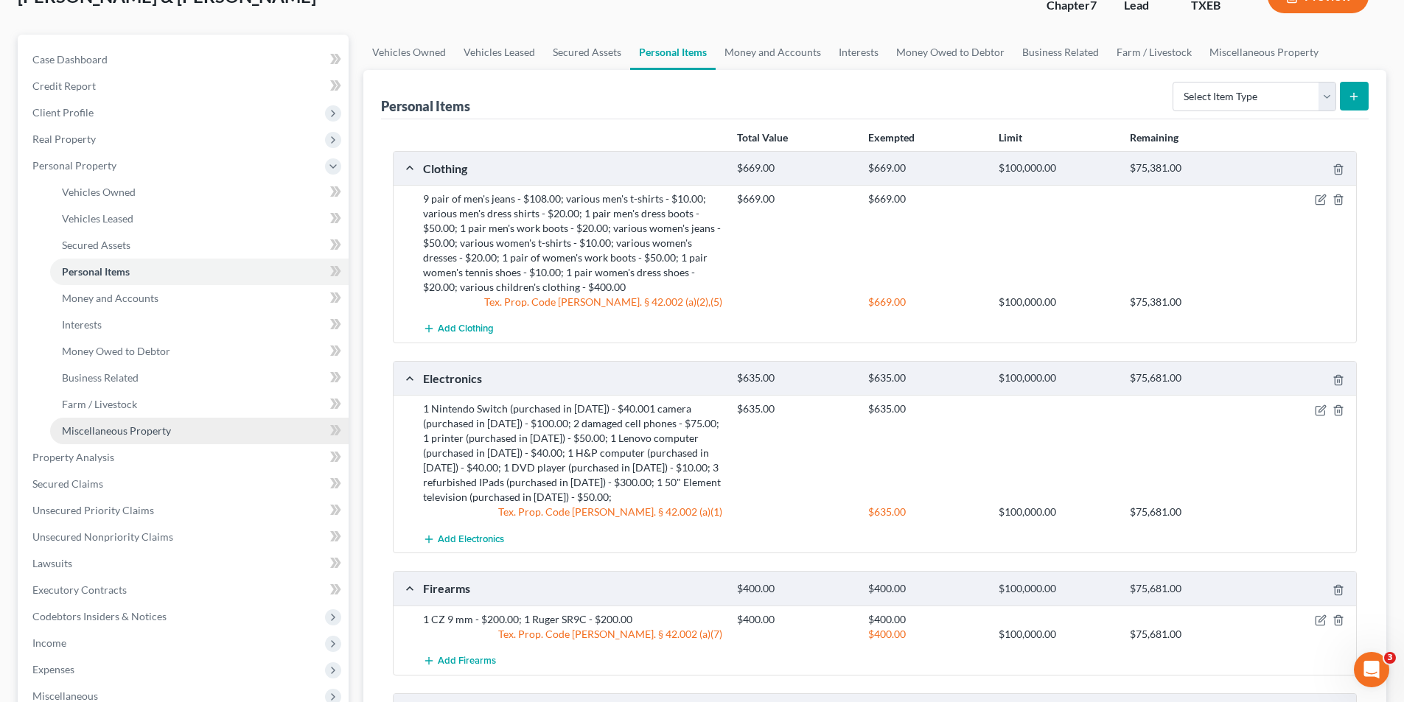
scroll to position [369, 0]
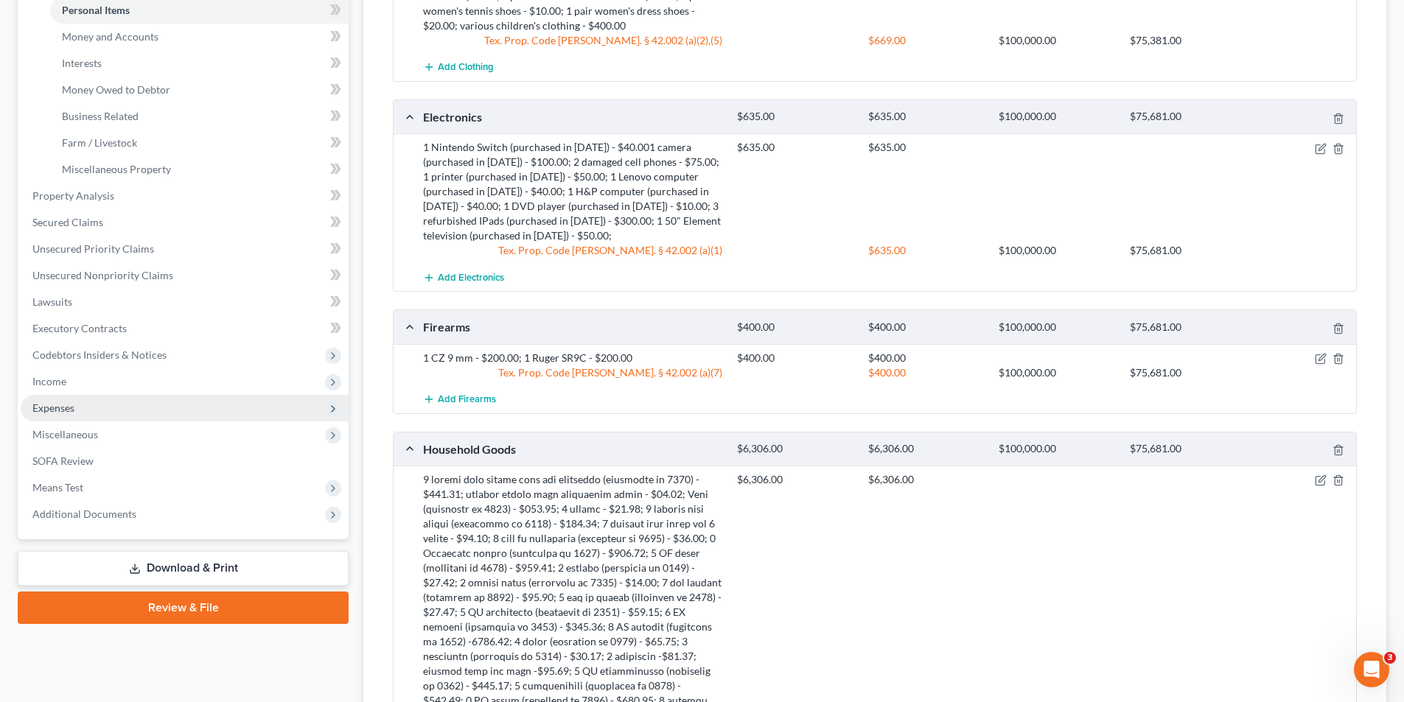
click at [40, 407] on span "Expenses" at bounding box center [53, 408] width 42 height 13
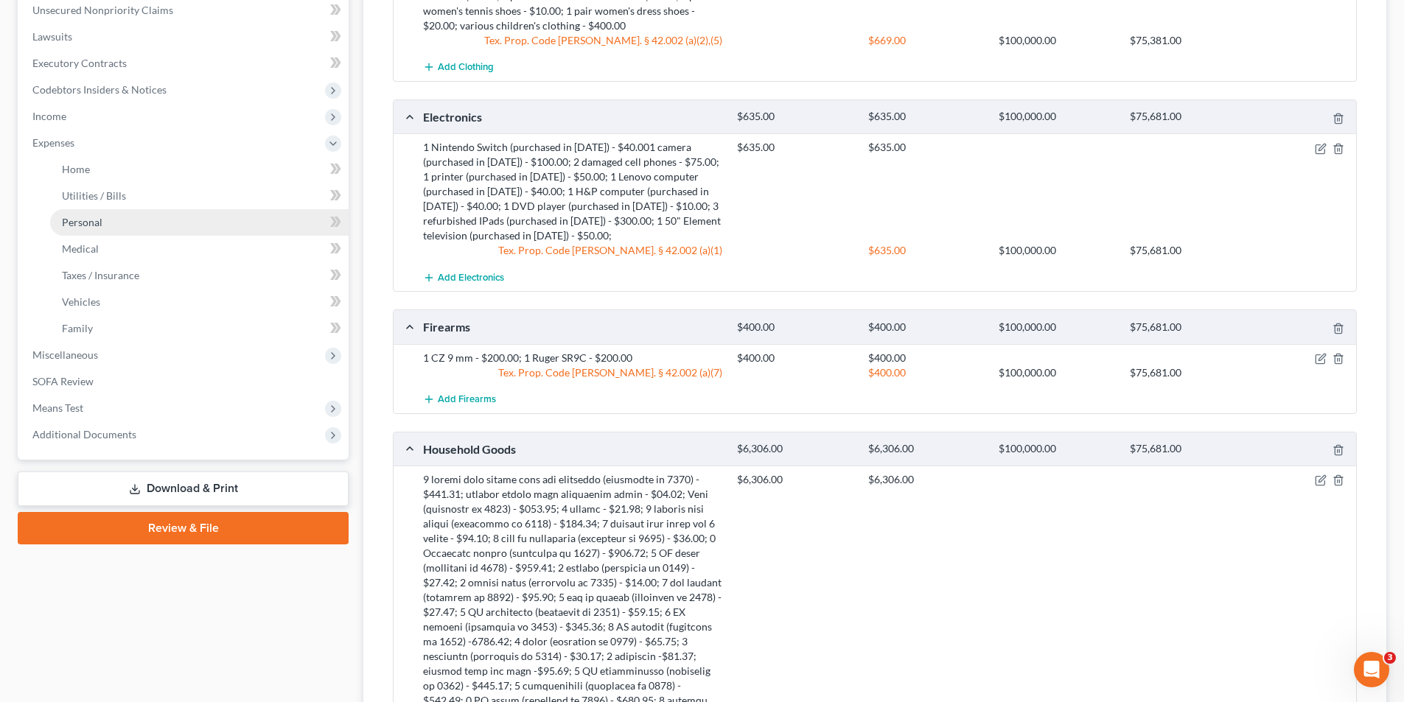
click at [86, 229] on link "Personal" at bounding box center [199, 222] width 299 height 27
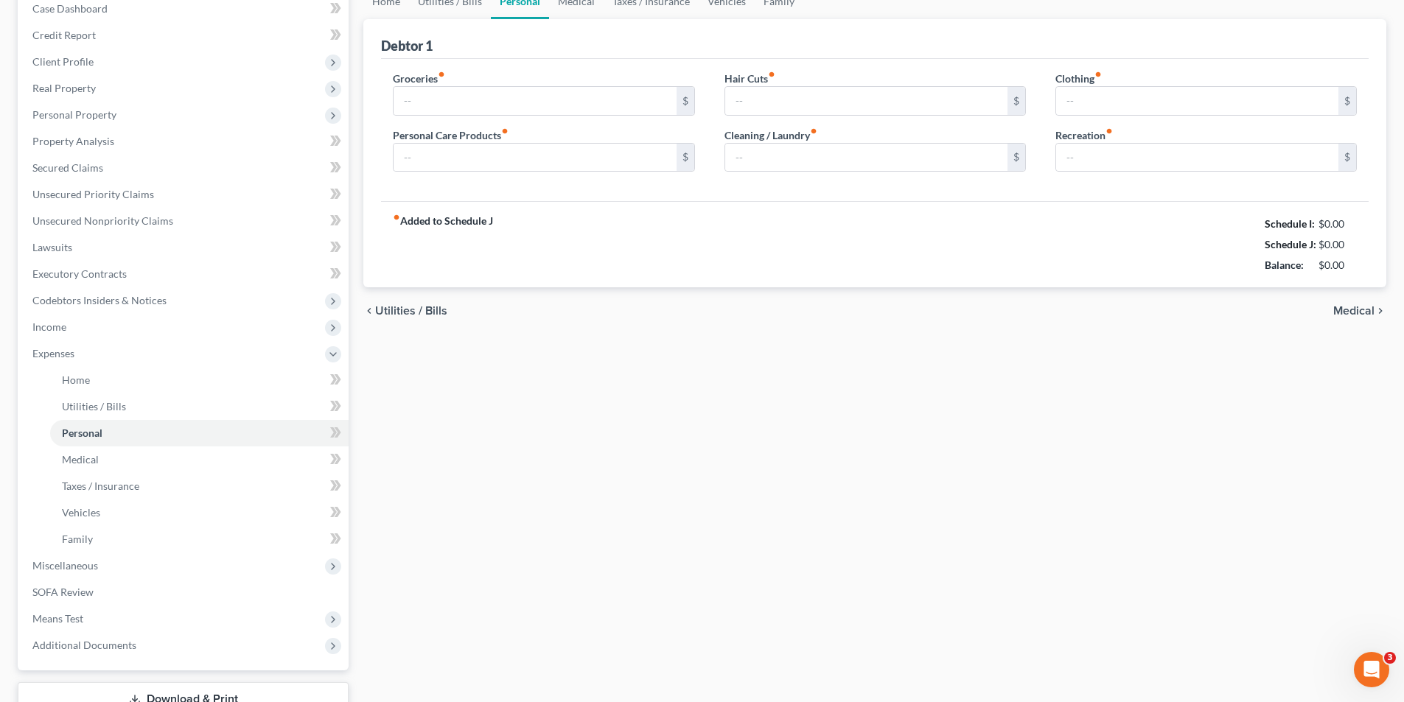
type input "900.00"
type input "0.00"
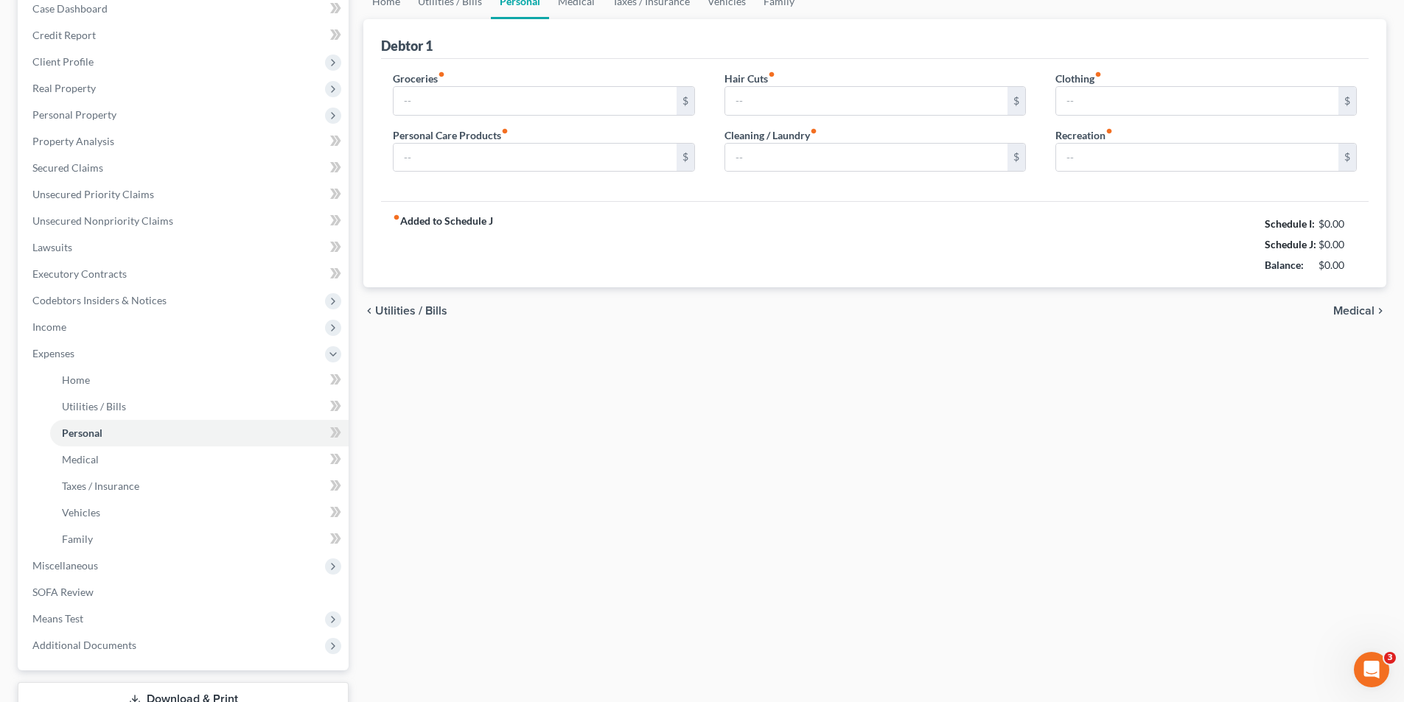
type input "0.00"
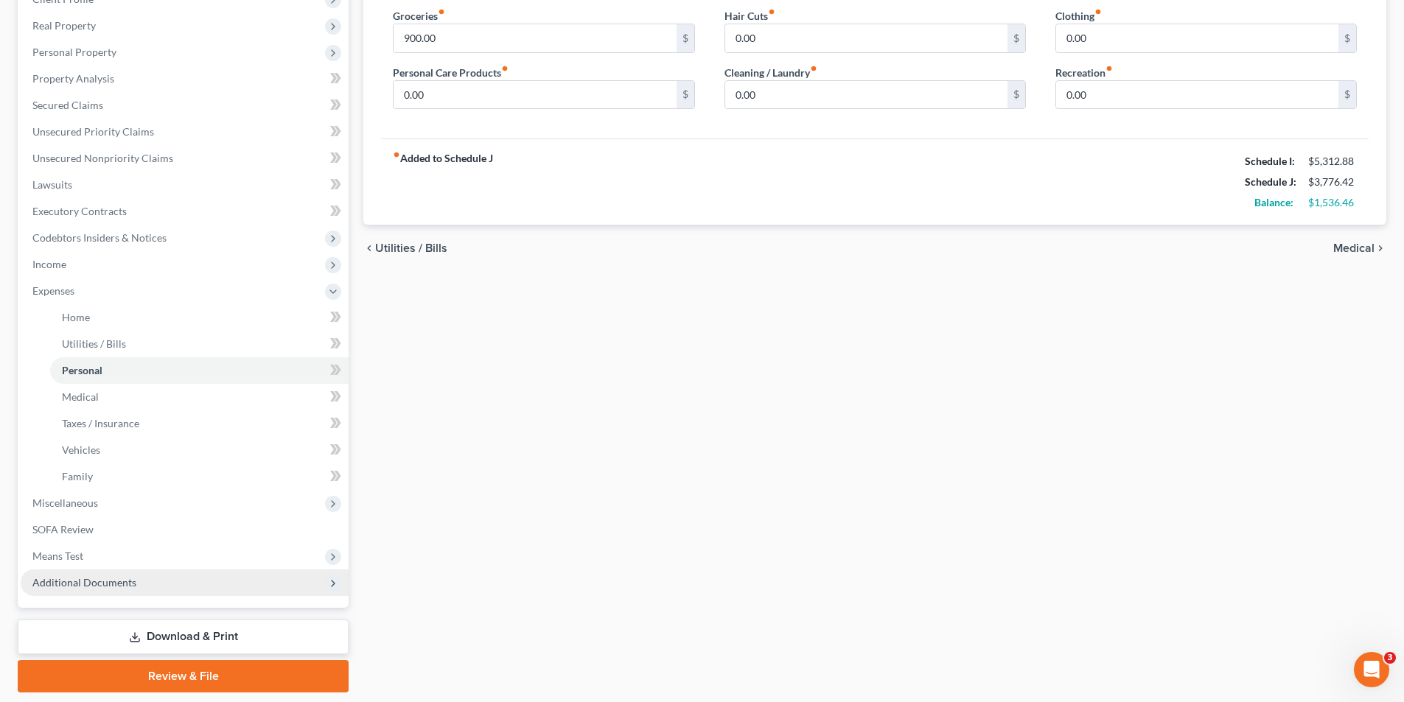
scroll to position [221, 0]
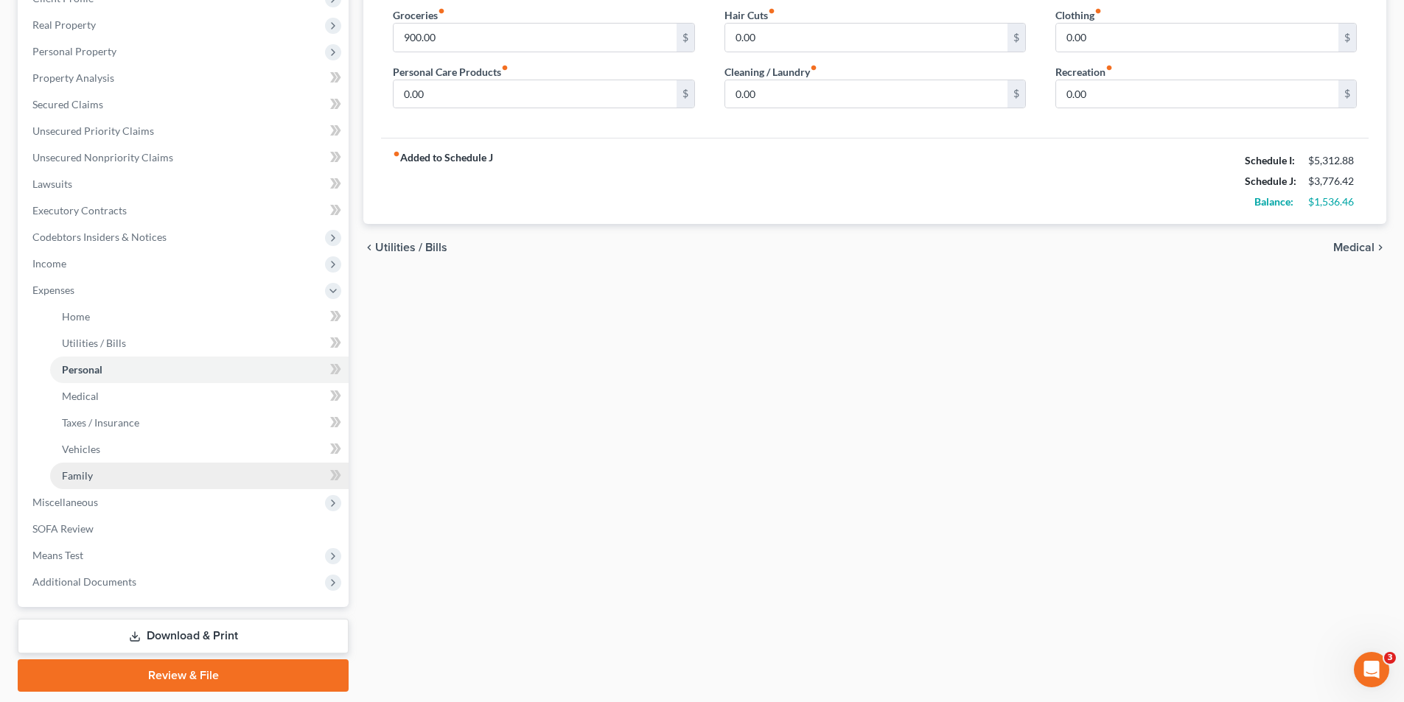
click at [91, 479] on span "Family" at bounding box center [77, 476] width 31 height 13
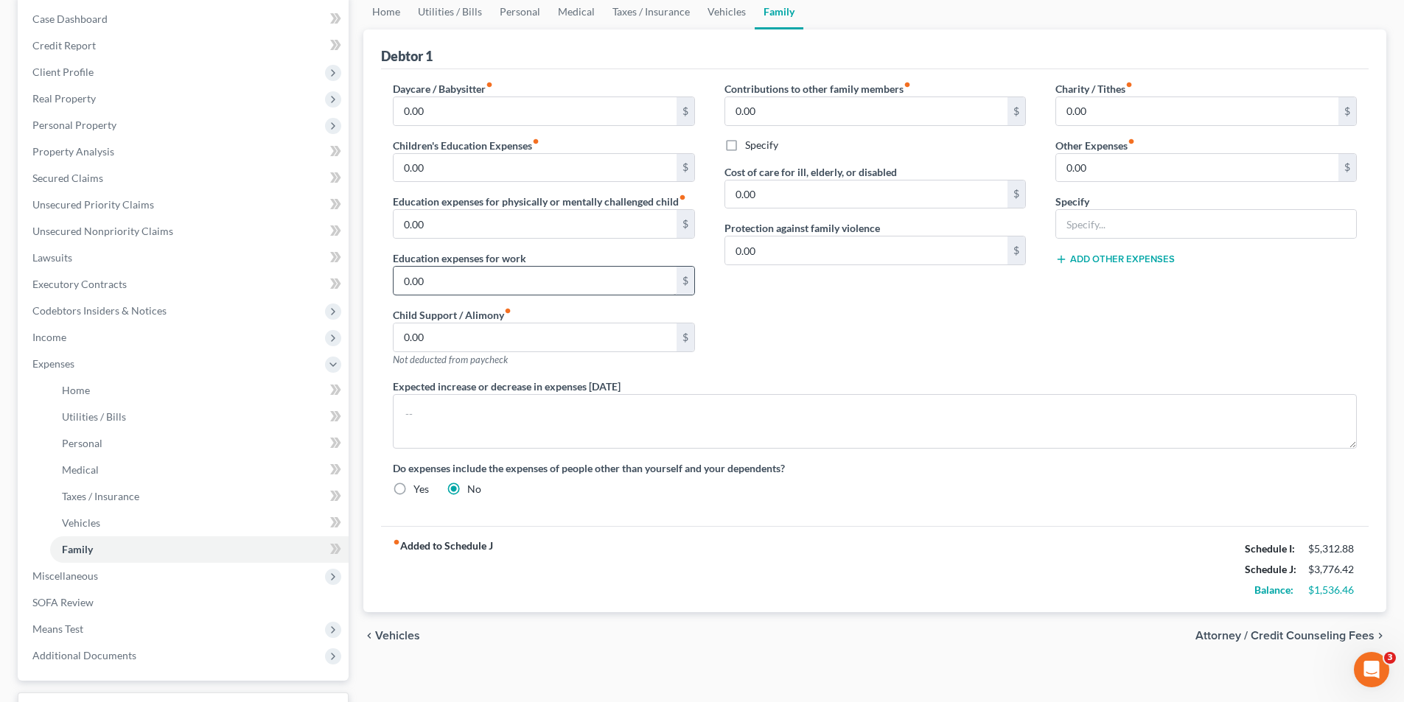
scroll to position [221, 0]
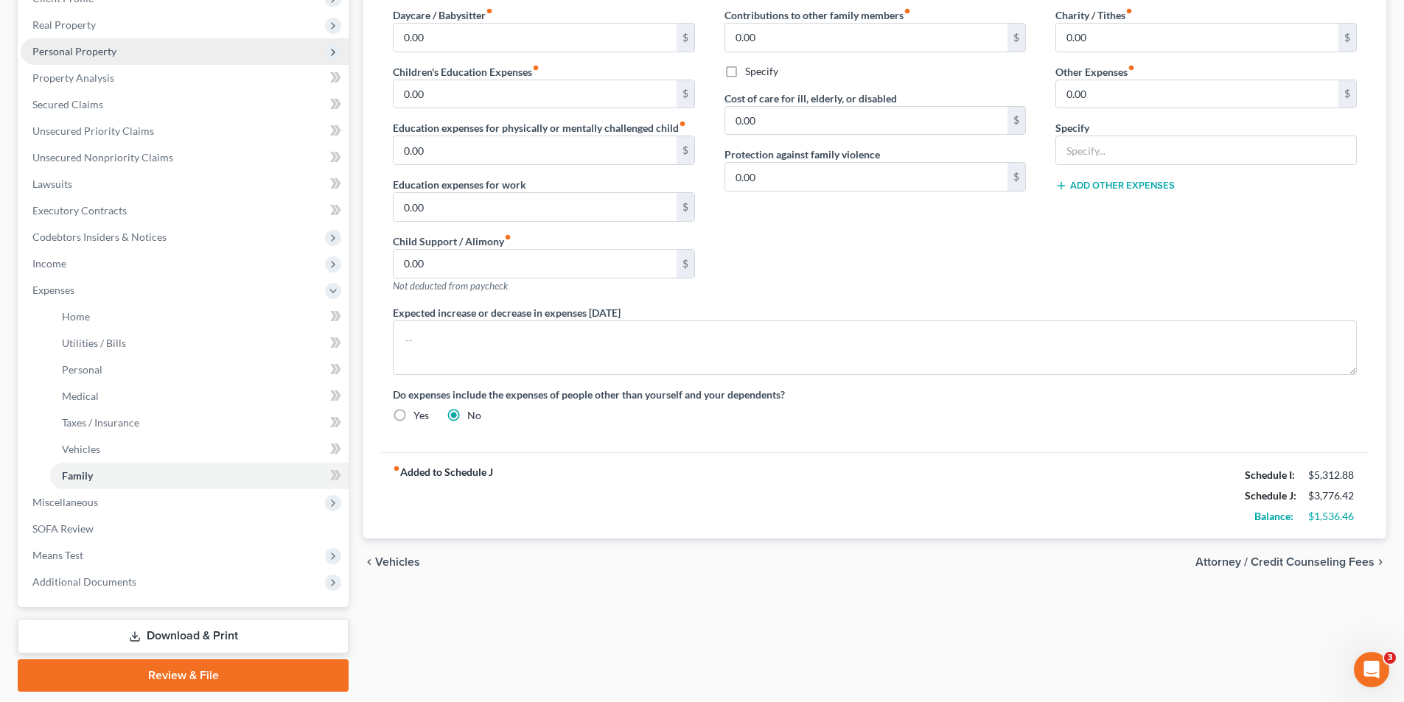
click at [49, 60] on span "Personal Property" at bounding box center [185, 51] width 328 height 27
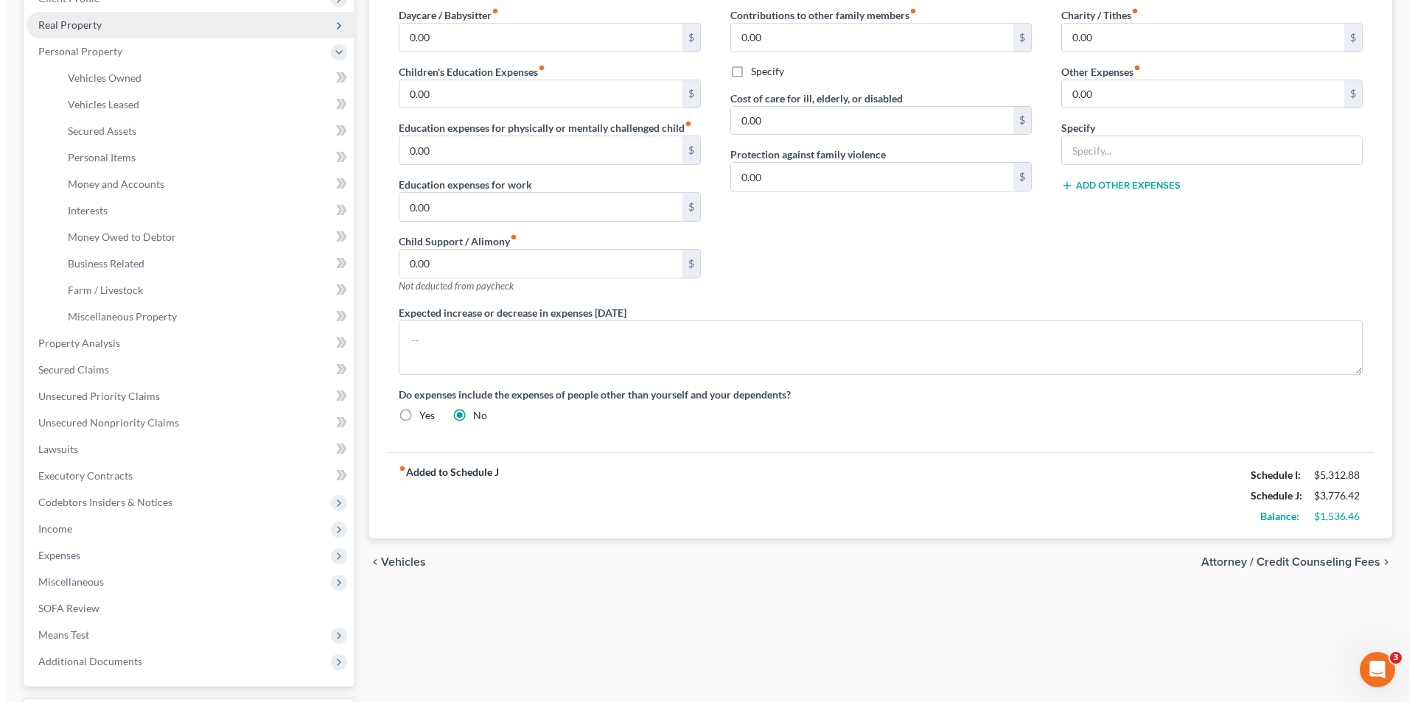
scroll to position [0, 0]
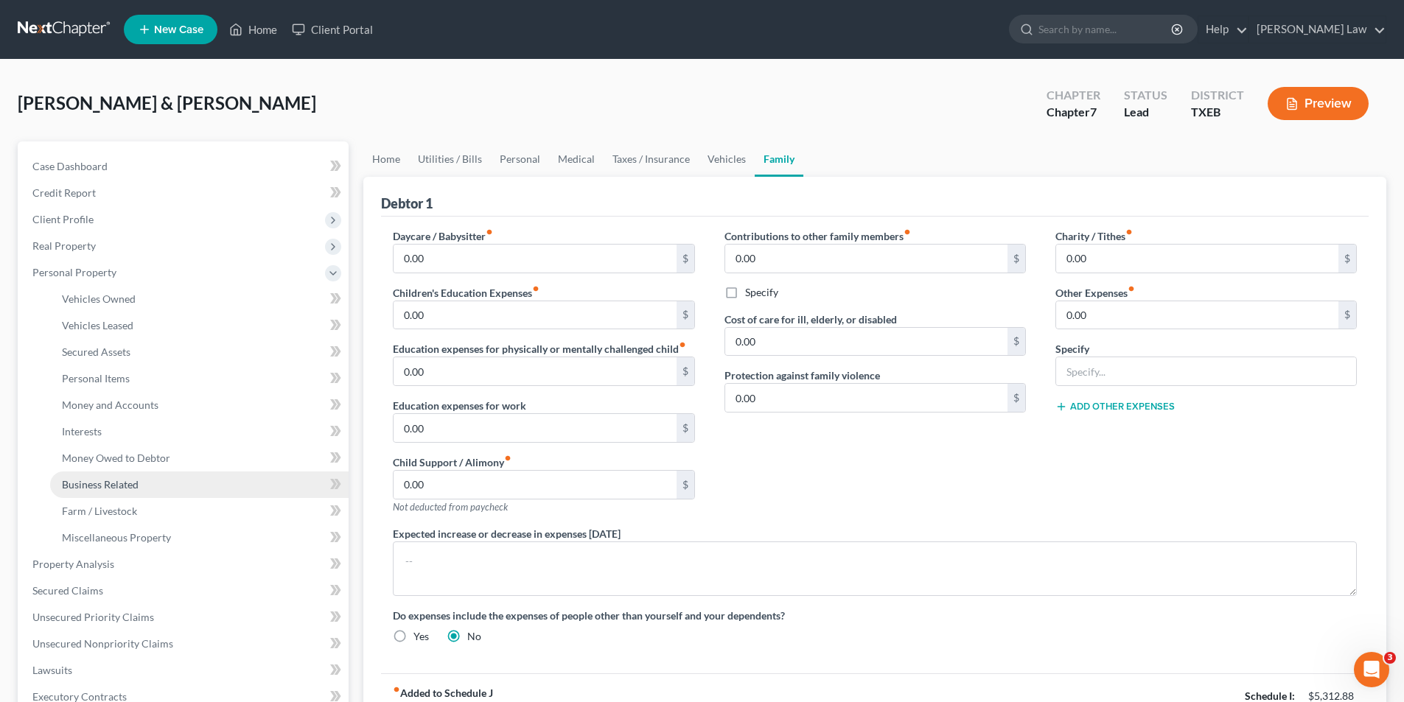
click at [136, 475] on link "Business Related" at bounding box center [199, 485] width 299 height 27
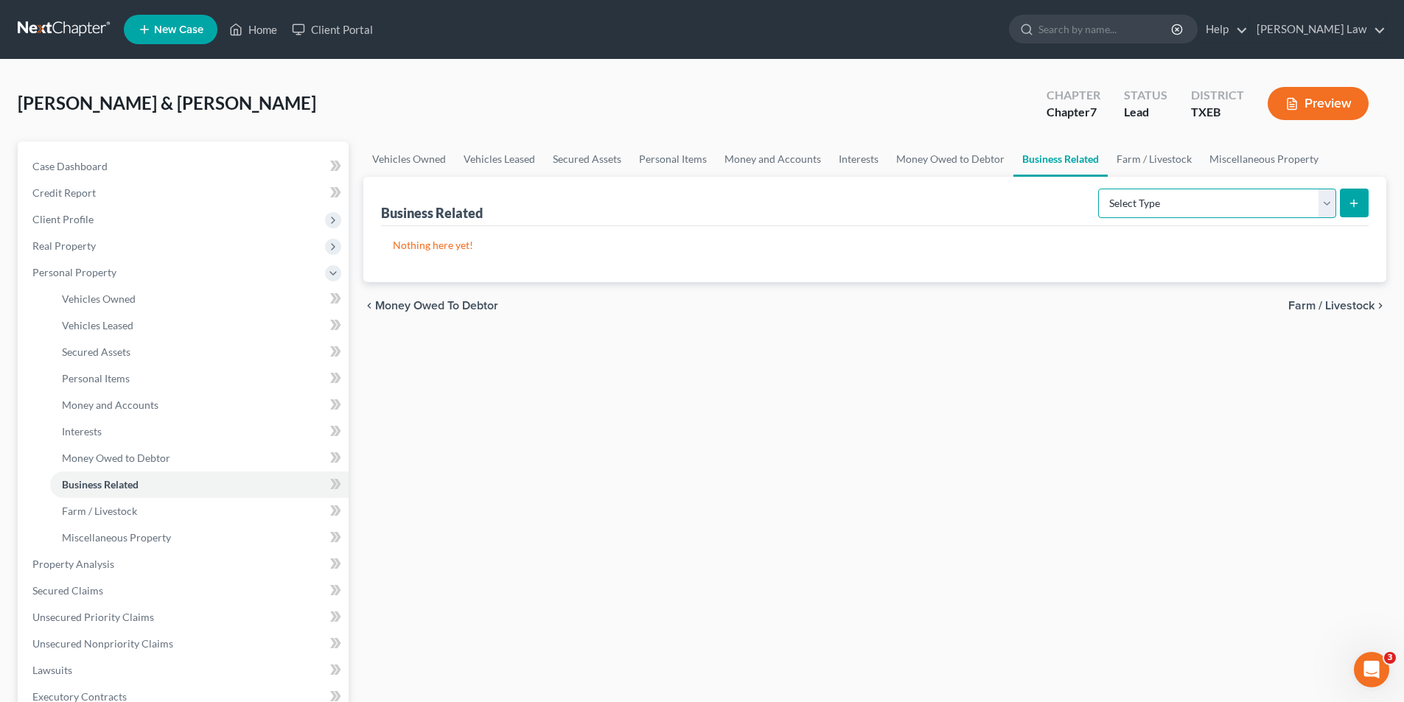
click at [1119, 205] on select "Select Type Customer Lists Franchises Inventory Licenses Machinery Office Equip…" at bounding box center [1217, 203] width 238 height 29
click at [1222, 156] on link "Miscellaneous Property" at bounding box center [1264, 159] width 127 height 35
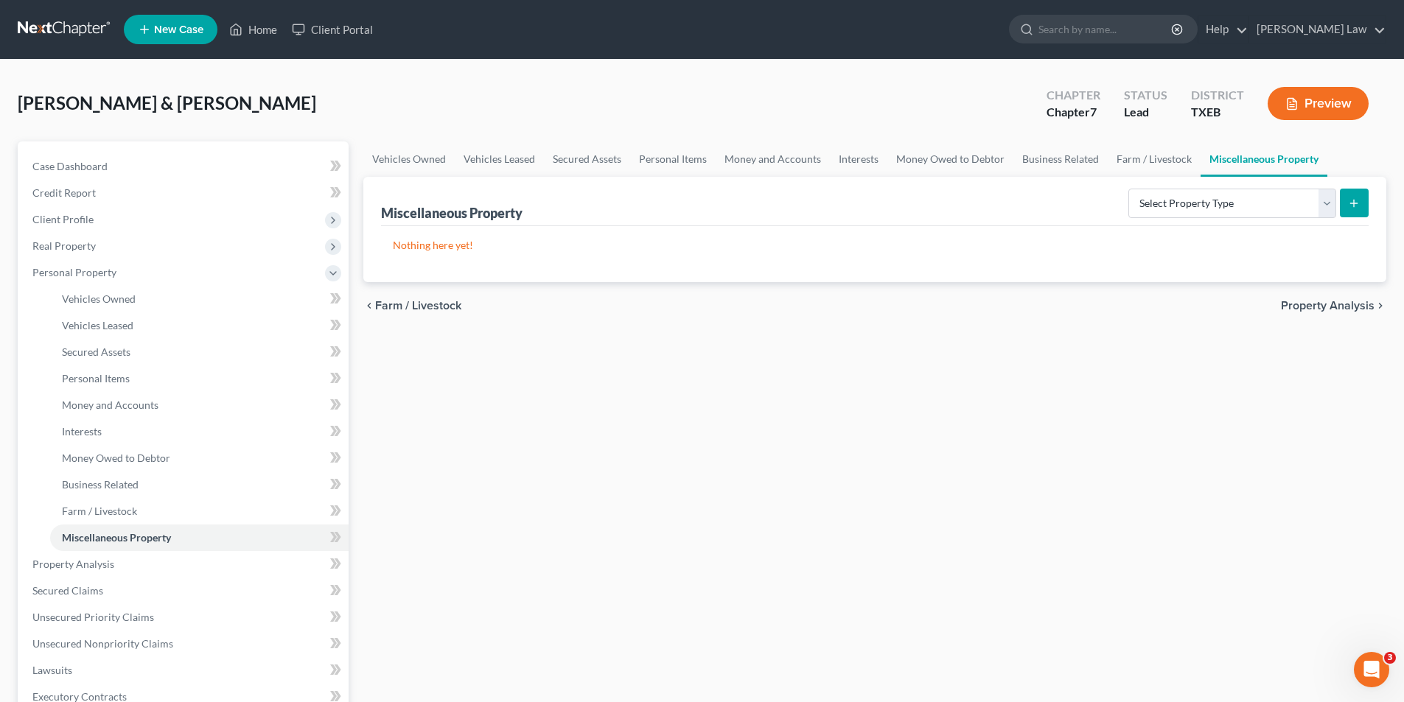
click at [1291, 186] on div "Select Property Type Assigned for Creditor Benefit [DATE] Holding for Another N…" at bounding box center [1246, 202] width 246 height 39
click at [1329, 202] on select "Select Property Type Assigned for Creditor Benefit [DATE] Holding for Another N…" at bounding box center [1233, 203] width 208 height 29
click at [1064, 160] on link "Business Related" at bounding box center [1061, 159] width 94 height 35
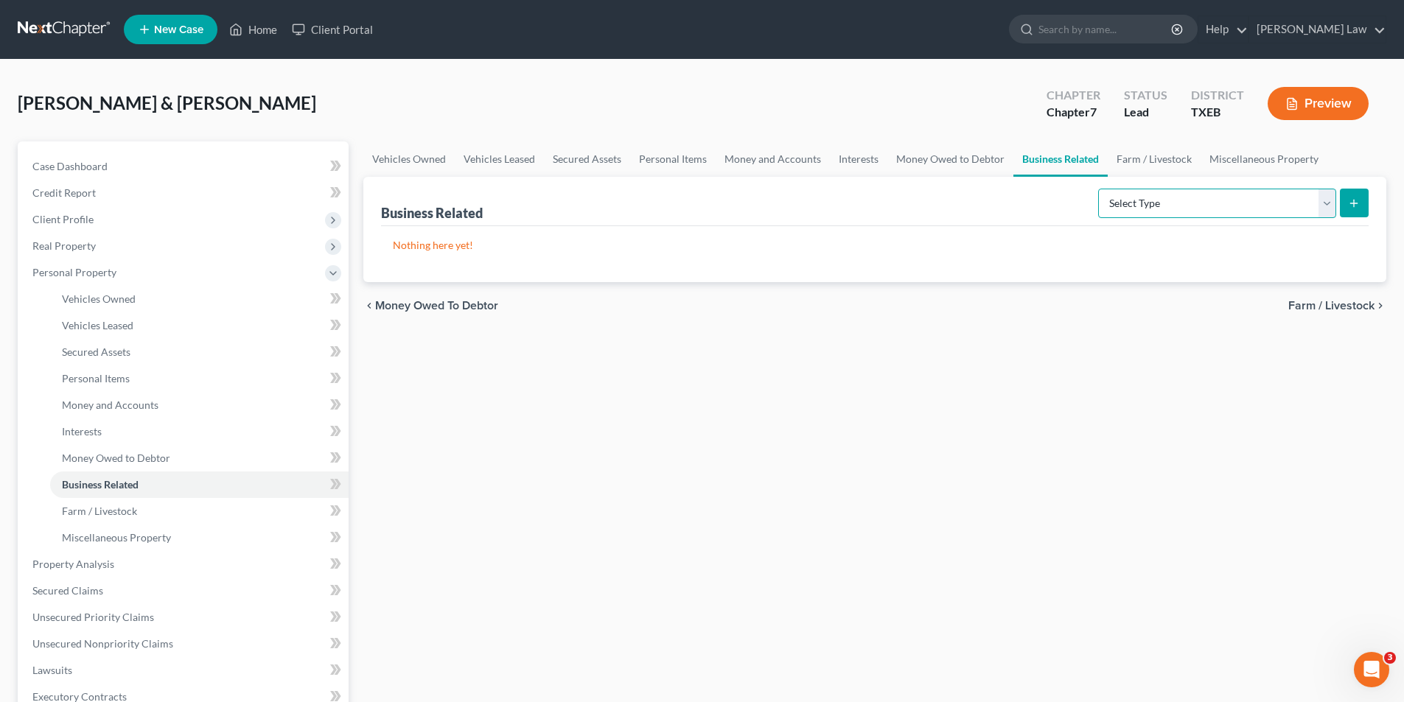
click at [1179, 199] on select "Select Type Customer Lists Franchises Inventory Licenses Machinery Office Equip…" at bounding box center [1217, 203] width 238 height 29
click at [1224, 577] on div "Vehicles Owned Vehicles Leased Secured Assets Personal Items Money and Accounts…" at bounding box center [875, 567] width 1038 height 851
click at [857, 161] on link "Interests" at bounding box center [858, 159] width 57 height 35
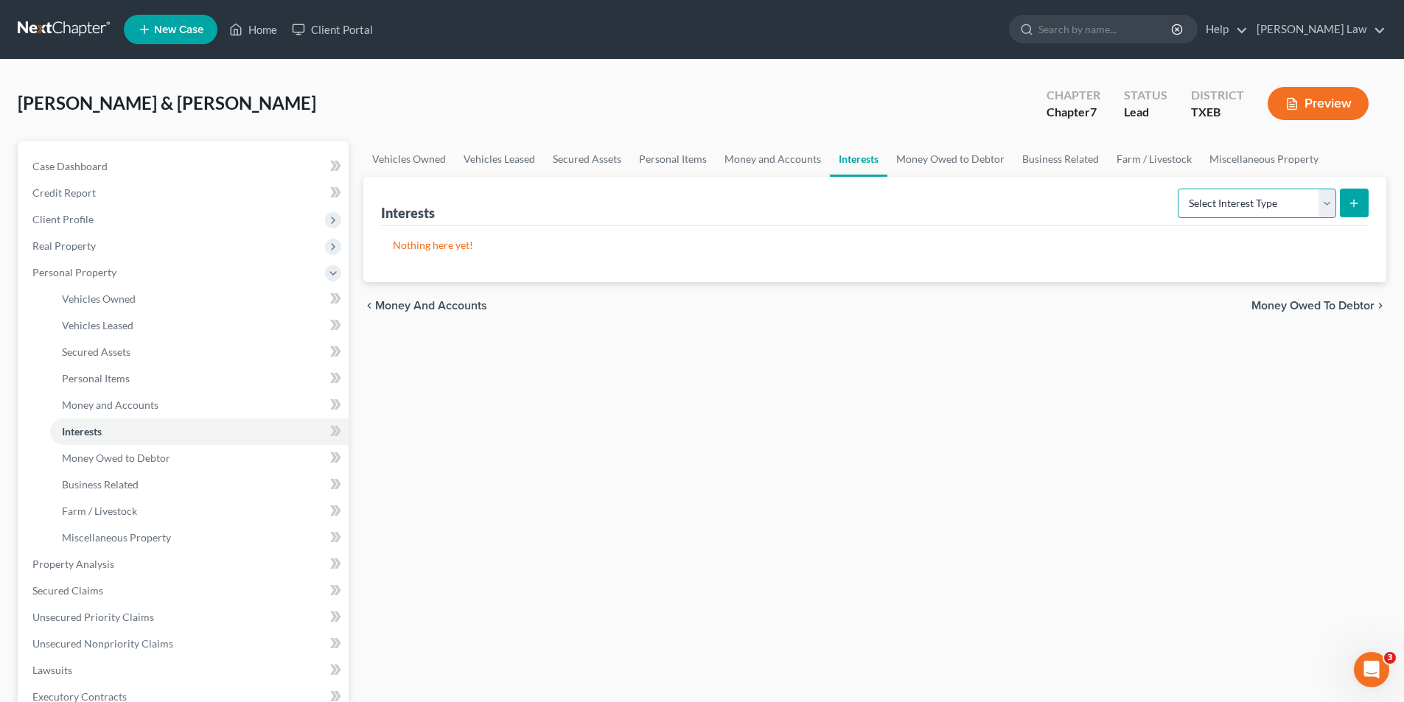
click at [1224, 197] on select "Select Interest Type 401K Annuity Bond Education IRA Government Bond Government…" at bounding box center [1257, 203] width 158 height 29
click at [111, 377] on span "Personal Items" at bounding box center [96, 378] width 68 height 13
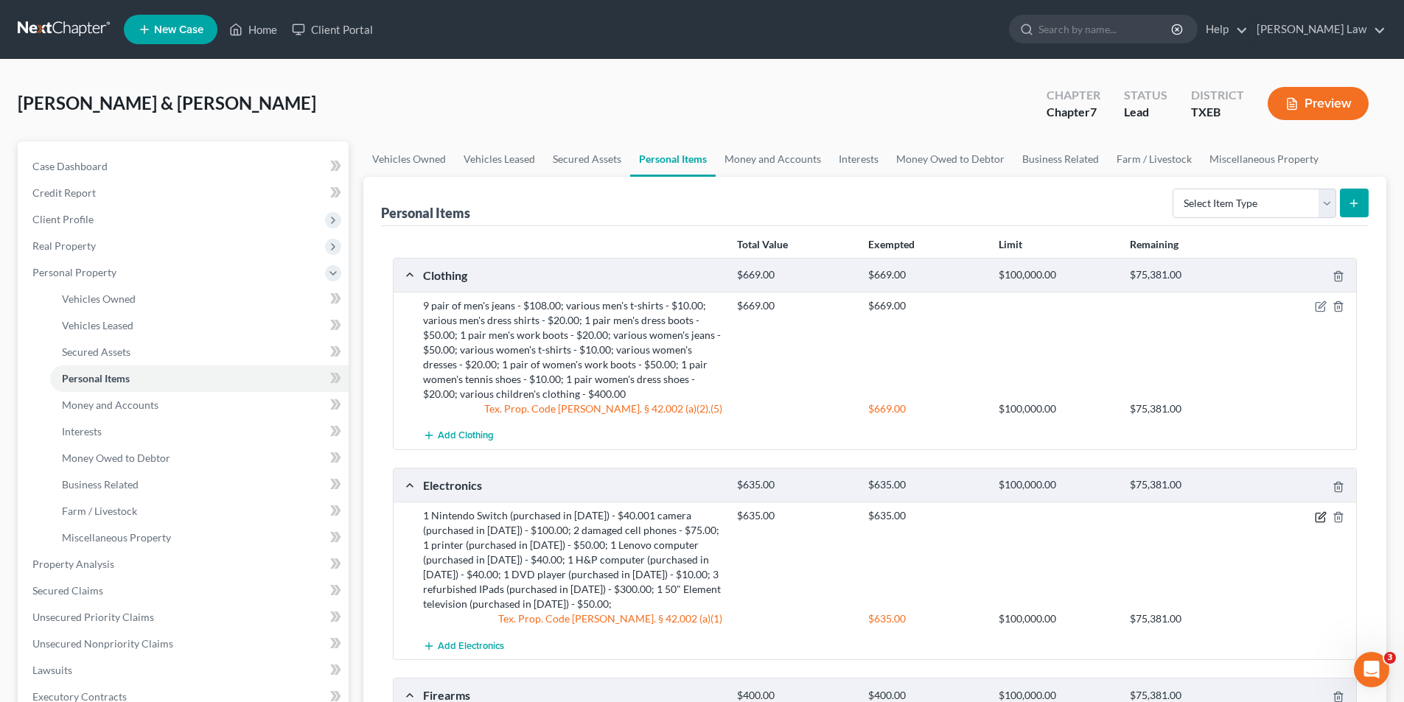
click at [1325, 517] on icon "button" at bounding box center [1321, 518] width 12 height 12
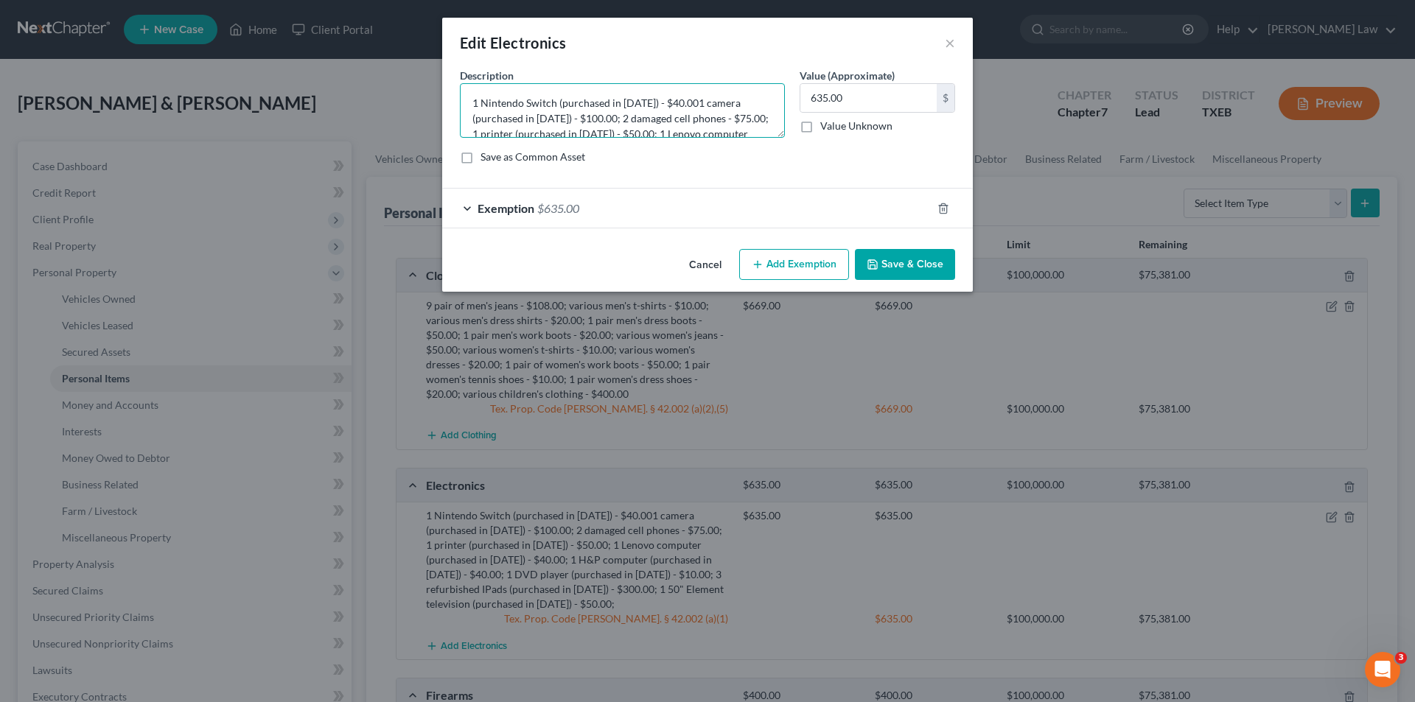
click at [666, 116] on textarea "1 Nintendo Switch (purchased in [DATE]) - $40.001 camera (purchased in [DATE]) …" at bounding box center [622, 110] width 325 height 55
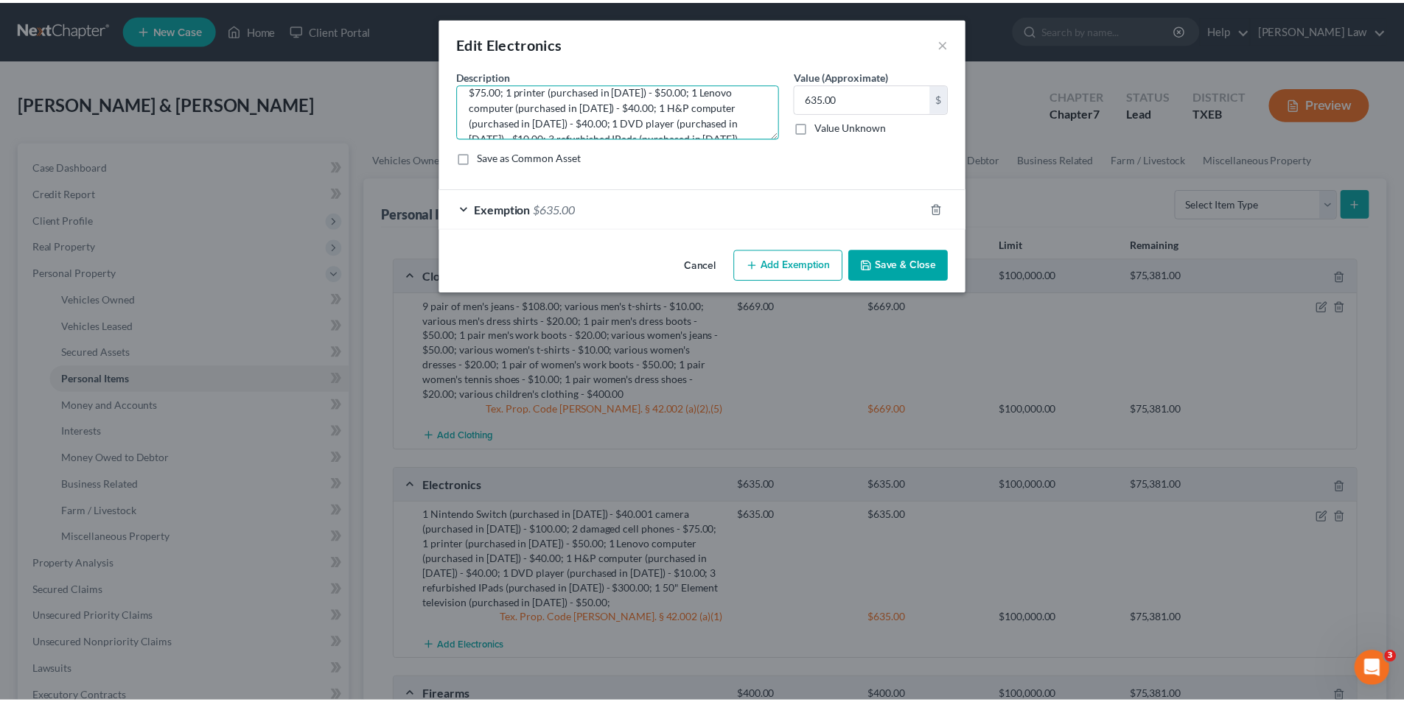
scroll to position [28, 0]
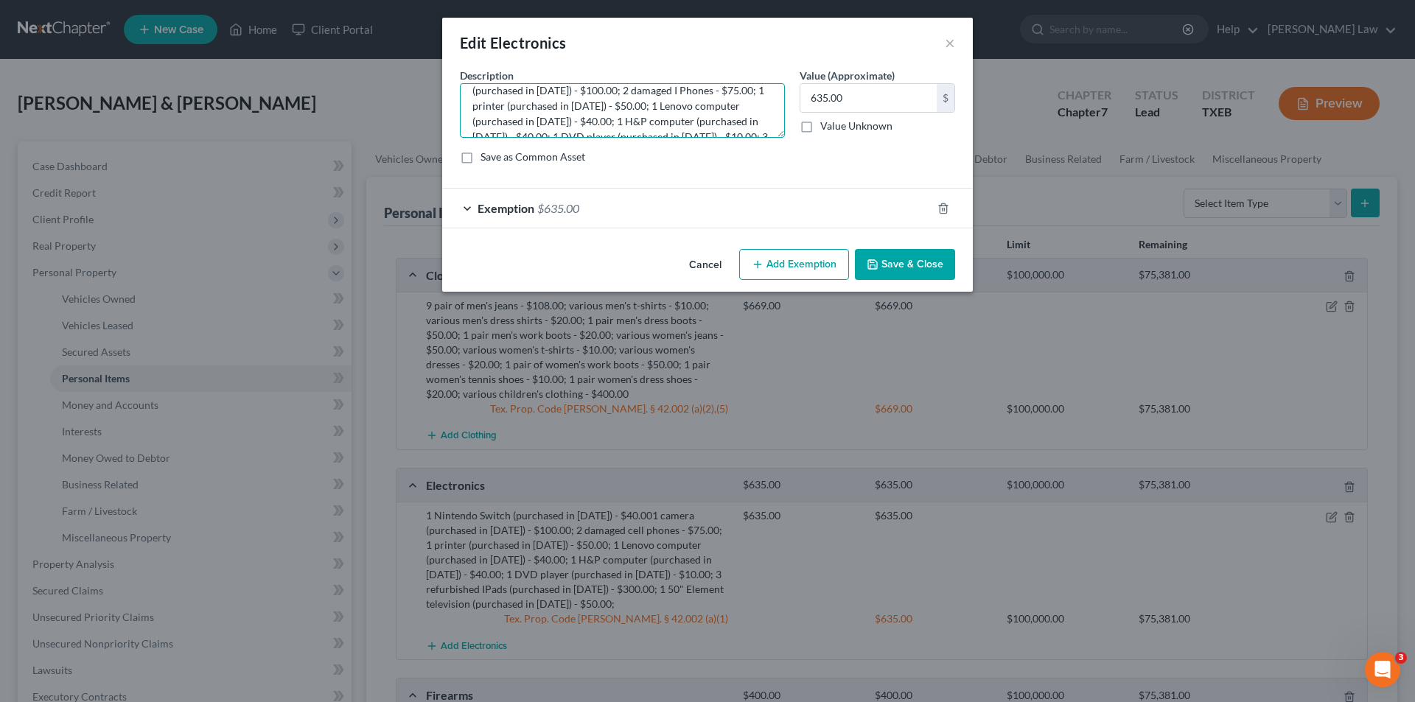
type textarea "1 Nintendo Switch (purchased in [DATE]) - $40.001 camera (purchased in [DATE]) …"
click at [932, 257] on button "Save & Close" at bounding box center [905, 264] width 100 height 31
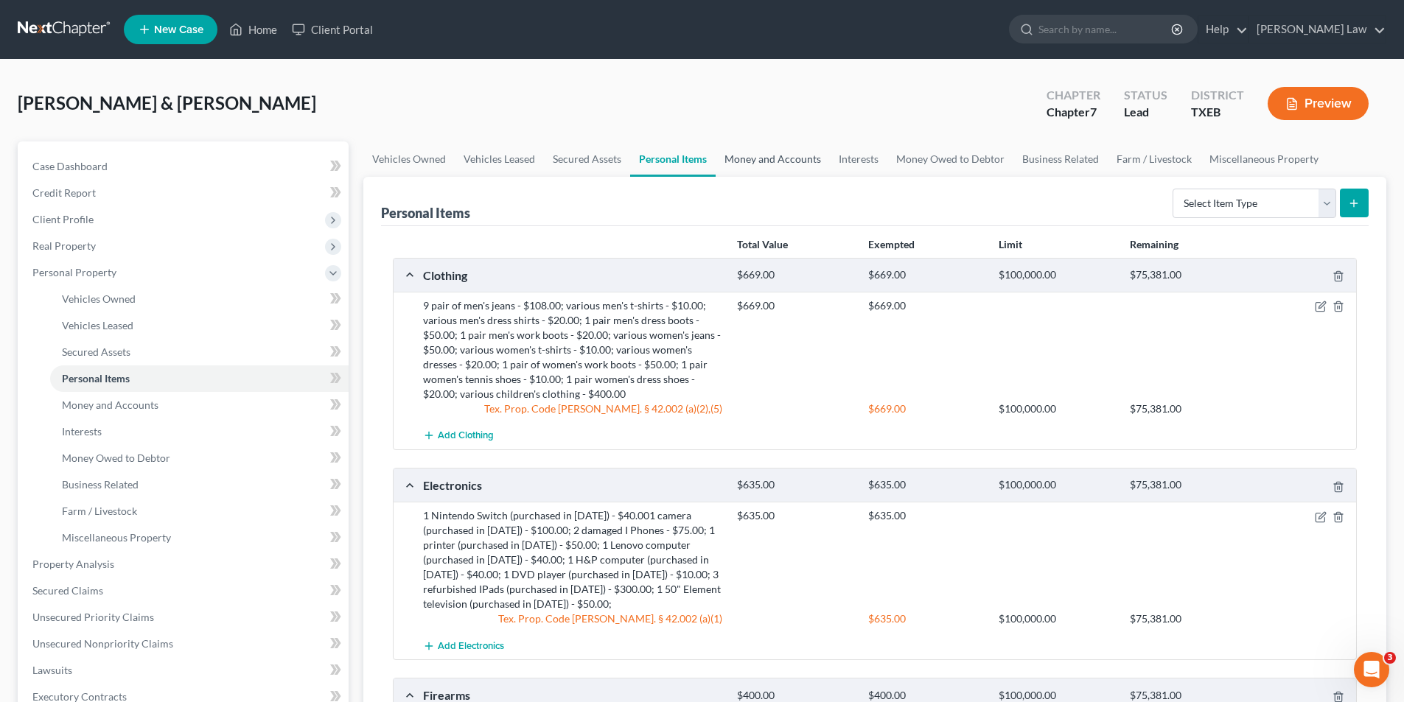
click at [806, 153] on link "Money and Accounts" at bounding box center [773, 159] width 114 height 35
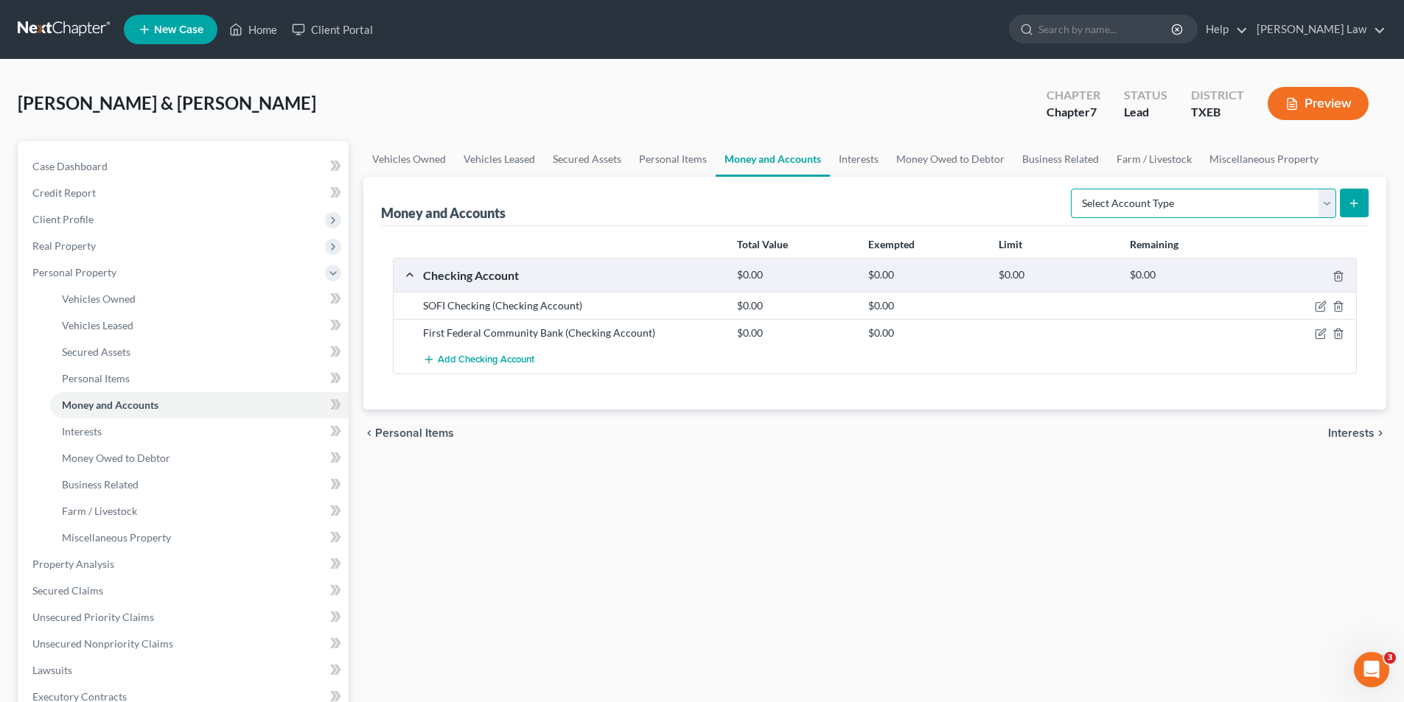
click at [1317, 200] on select "Select Account Type Brokerage Cash on Hand Certificates of Deposit Checking Acc…" at bounding box center [1203, 203] width 265 height 29
select select "checking"
click at [1074, 189] on select "Select Account Type Brokerage Cash on Hand Certificates of Deposit Checking Acc…" at bounding box center [1203, 203] width 265 height 29
click at [1353, 204] on icon "submit" at bounding box center [1354, 204] width 12 height 12
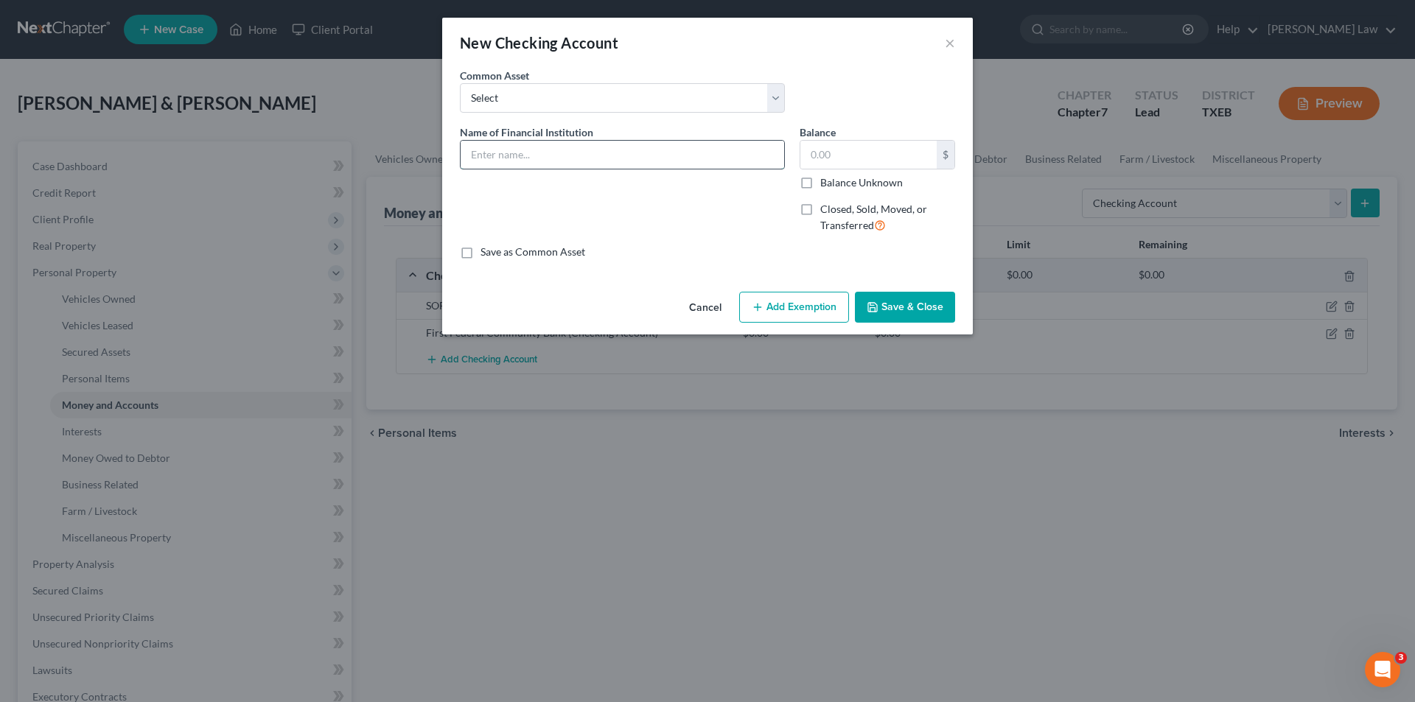
click at [500, 162] on input "text" at bounding box center [623, 155] width 324 height 28
type input "First Federal Community Bank"
click at [821, 217] on label "Closed, Sold, Moved, or Transferred" at bounding box center [887, 218] width 135 height 32
click at [826, 212] on input "Closed, Sold, Moved, or Transferred" at bounding box center [831, 207] width 10 height 10
checkbox input "true"
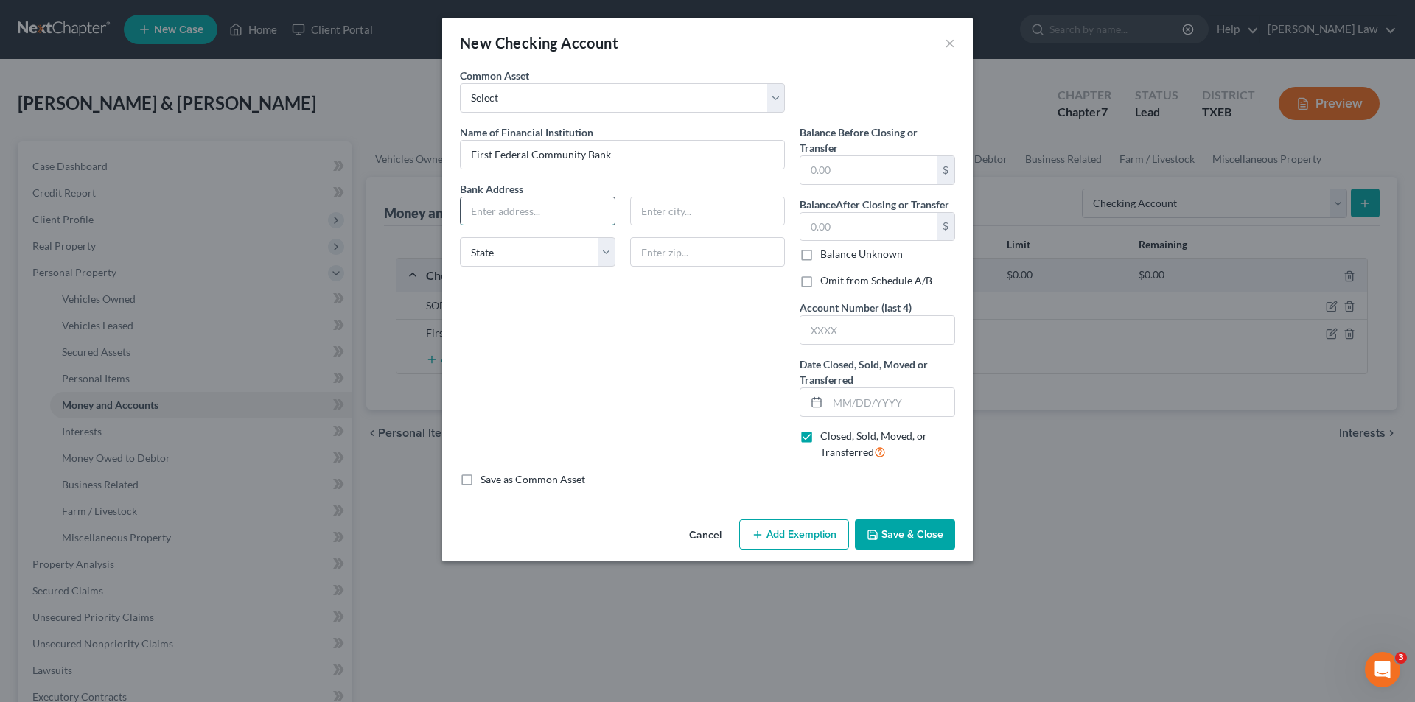
click at [548, 223] on input "text" at bounding box center [538, 212] width 154 height 28
type input "[STREET_ADDRESS]"
type input "[GEOGRAPHIC_DATA]"
select select "45"
type input "75460"
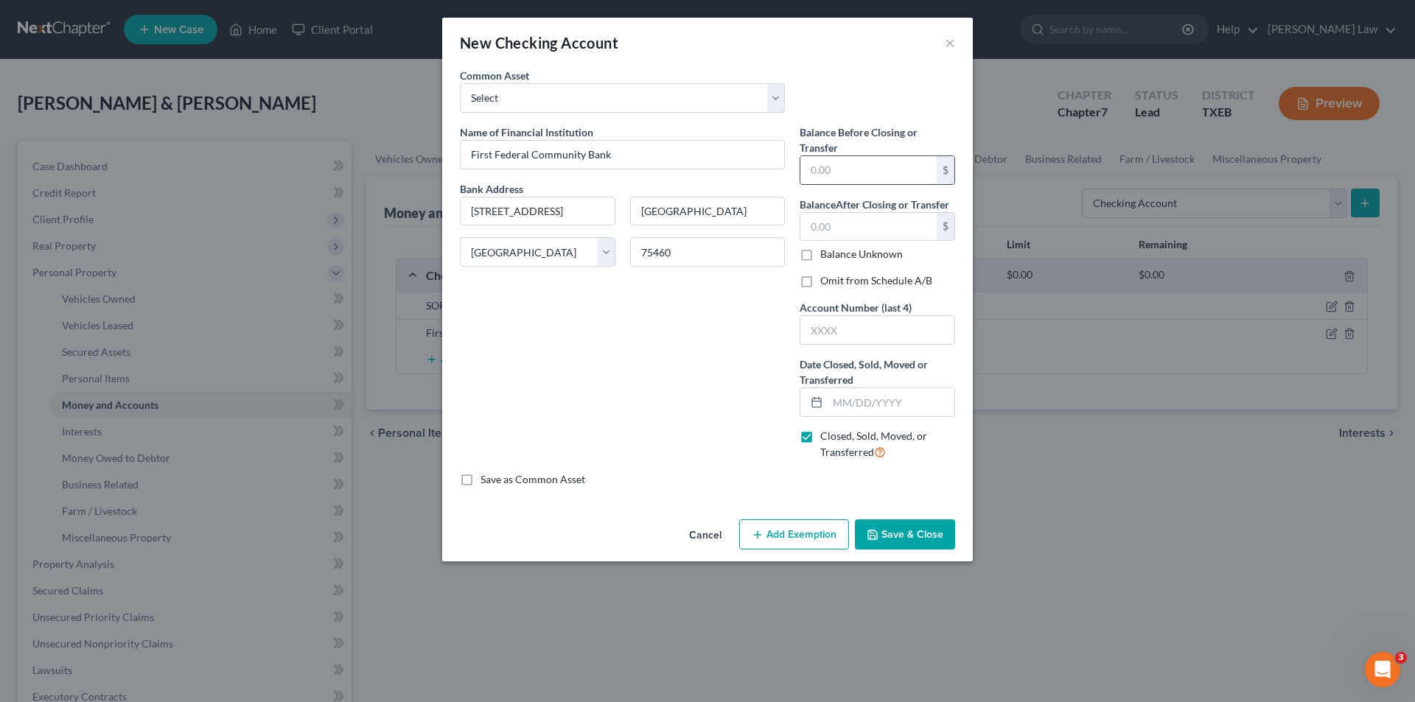
click at [852, 166] on input "text" at bounding box center [868, 170] width 136 height 28
type input "115.80"
click at [850, 210] on span "After Closing or Transfer" at bounding box center [893, 204] width 114 height 13
click at [840, 223] on input "text" at bounding box center [868, 227] width 136 height 28
type input "0.00"
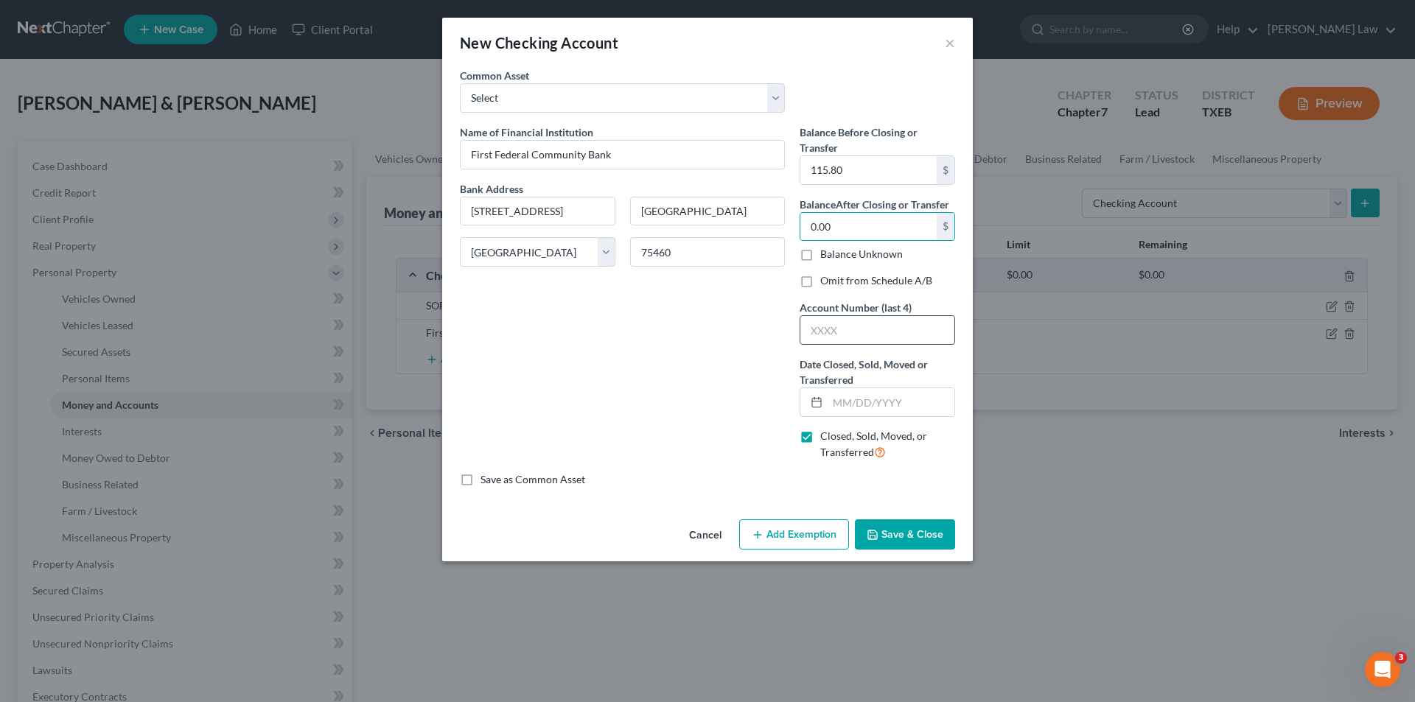
click at [824, 330] on input "text" at bounding box center [877, 330] width 154 height 28
type input "7386"
click at [909, 407] on input "text" at bounding box center [891, 402] width 127 height 28
type input "[DATE]"
click at [898, 532] on button "Save & Close" at bounding box center [905, 535] width 100 height 31
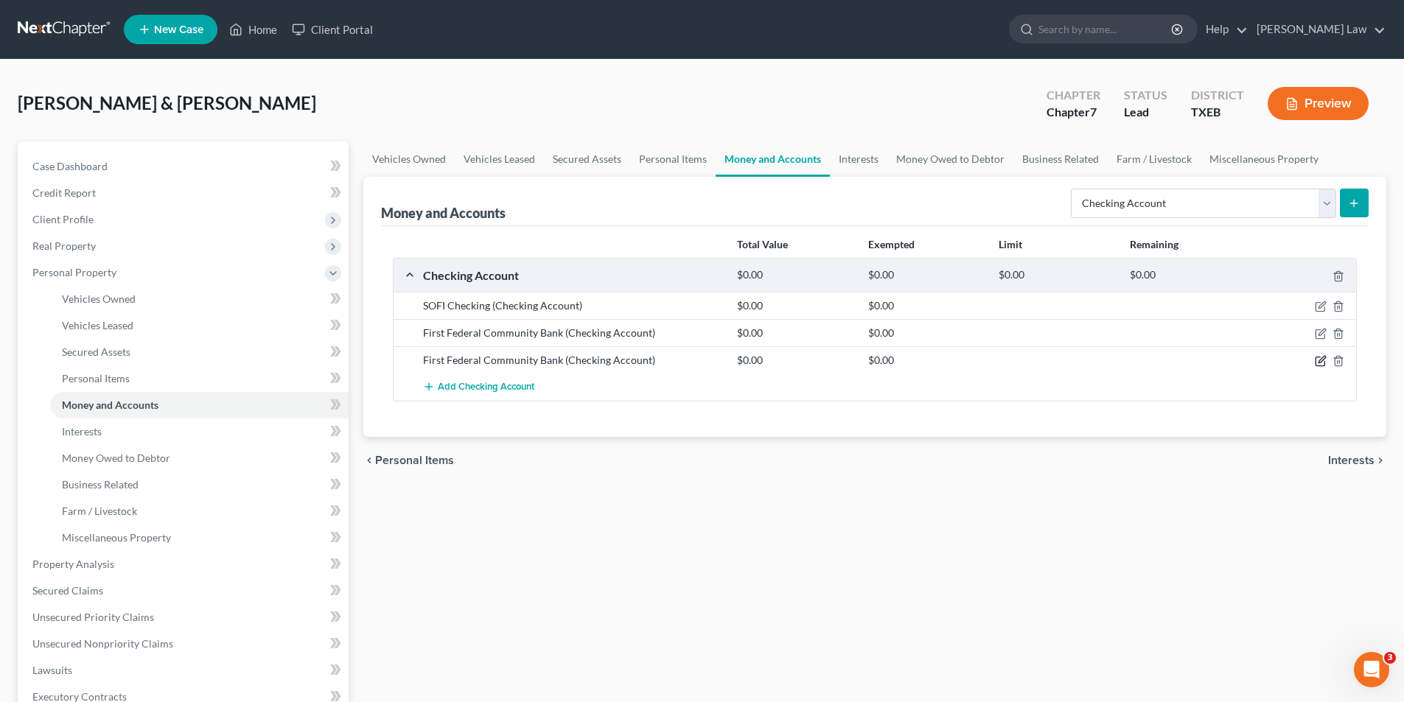
click at [1316, 357] on icon "button" at bounding box center [1320, 361] width 9 height 9
select select "45"
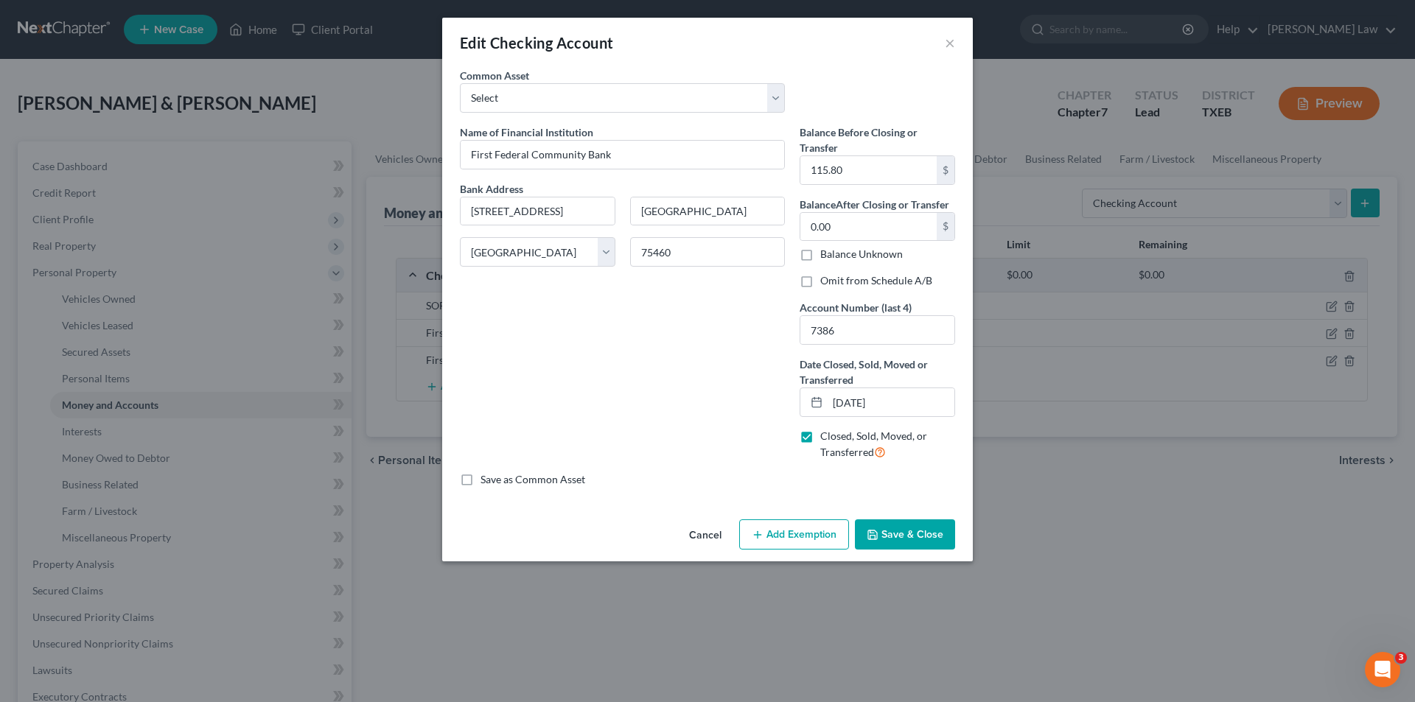
click at [880, 523] on button "Save & Close" at bounding box center [905, 535] width 100 height 31
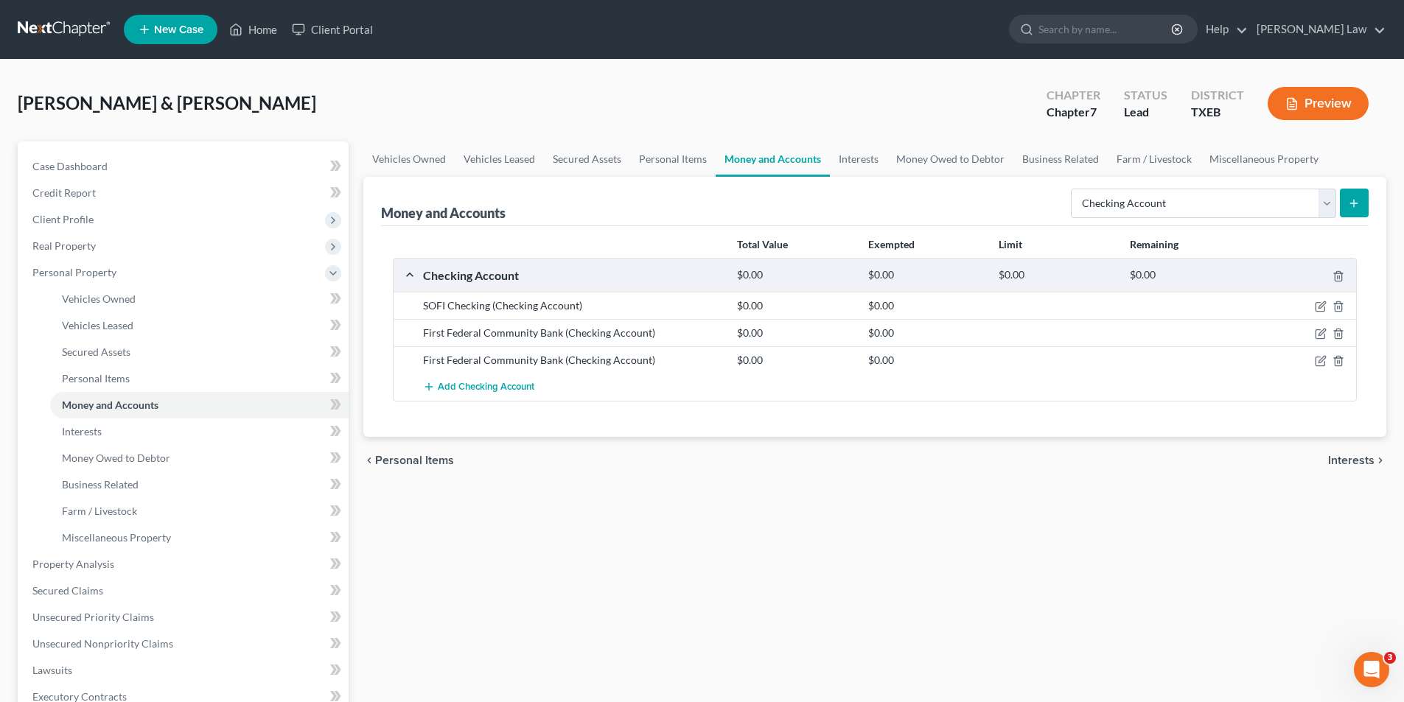
click at [1361, 198] on button "submit" at bounding box center [1354, 203] width 29 height 29
click at [1356, 210] on button "submit" at bounding box center [1354, 203] width 29 height 29
click at [1358, 205] on icon "submit" at bounding box center [1354, 204] width 12 height 12
click at [478, 383] on span "Add Checking Account" at bounding box center [486, 388] width 97 height 12
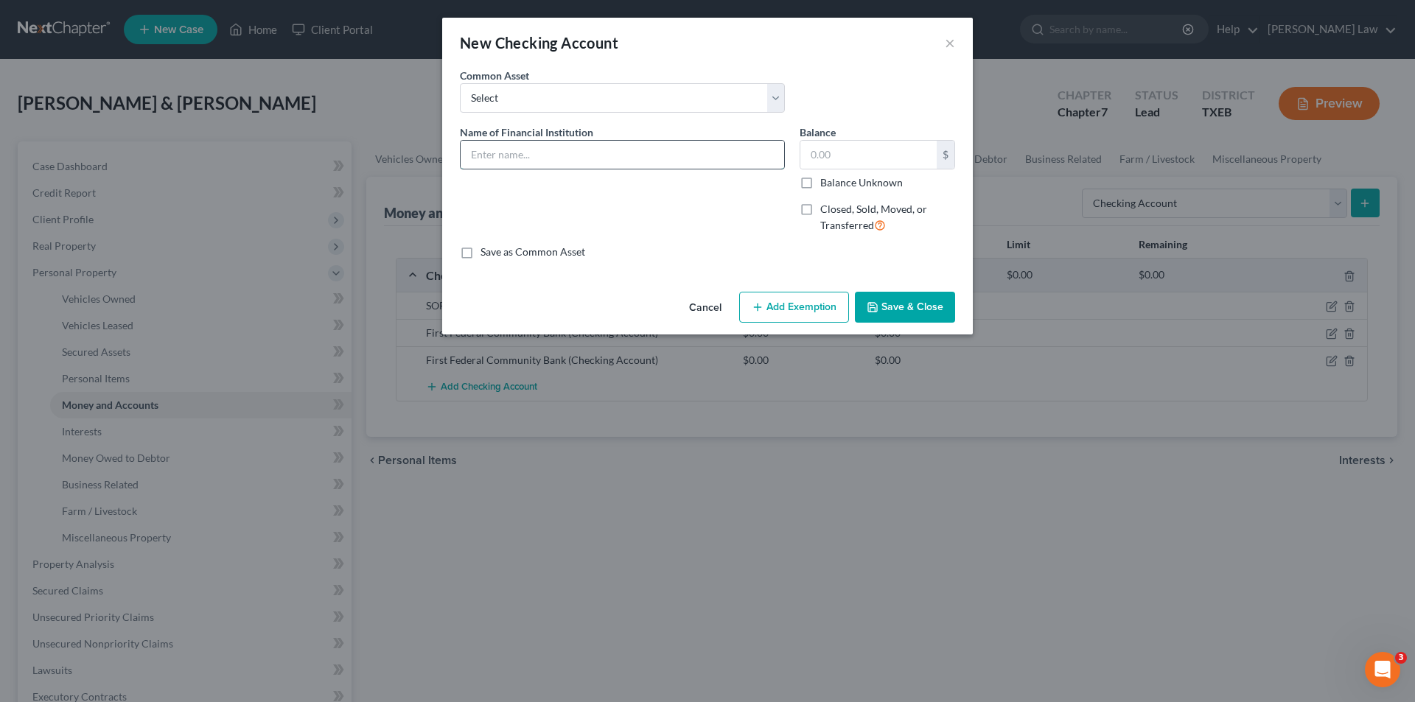
click at [529, 164] on input "text" at bounding box center [623, 155] width 324 height 28
type input "First Federal Community Bank"
click at [861, 155] on input "text" at bounding box center [868, 155] width 136 height 28
type input "92.57"
click at [820, 210] on label "Closed, Sold, Moved, or Transferred" at bounding box center [887, 218] width 135 height 32
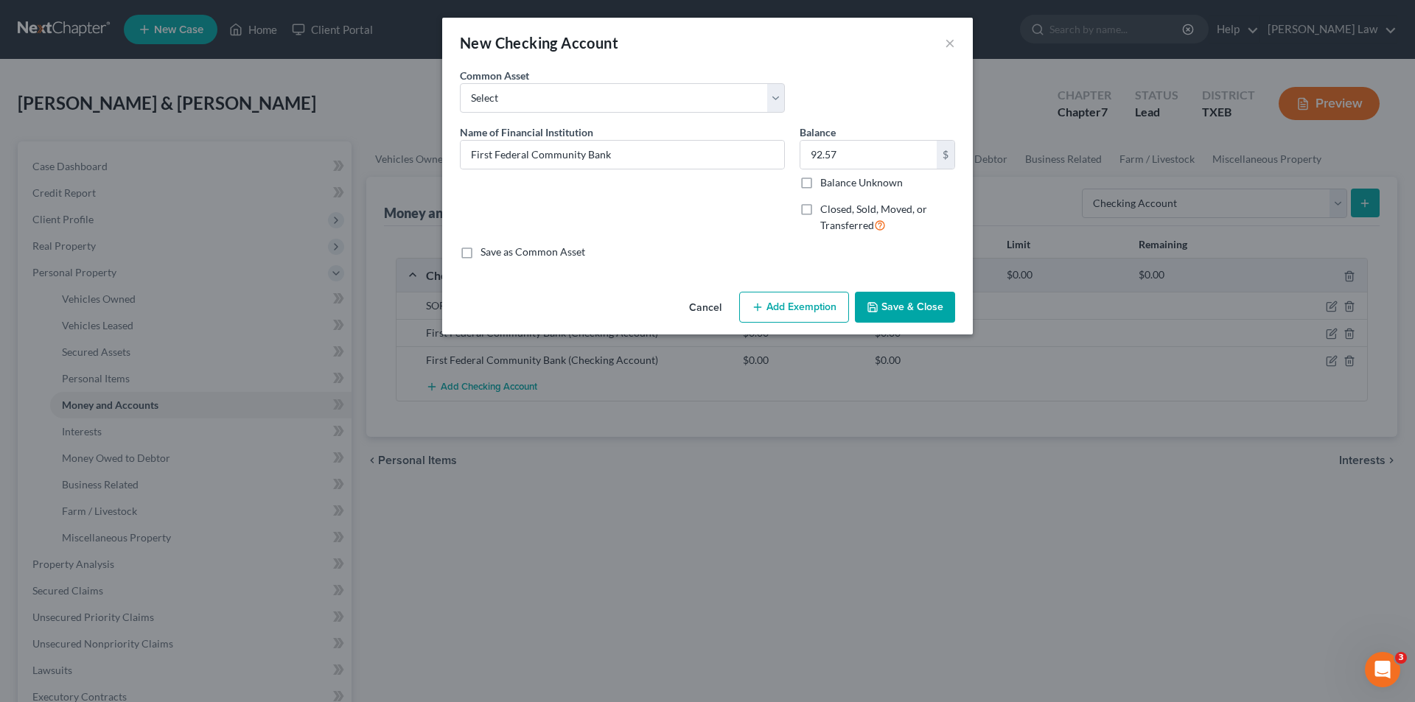
click at [826, 210] on input "Closed, Sold, Moved, or Transferred" at bounding box center [831, 207] width 10 height 10
checkbox input "true"
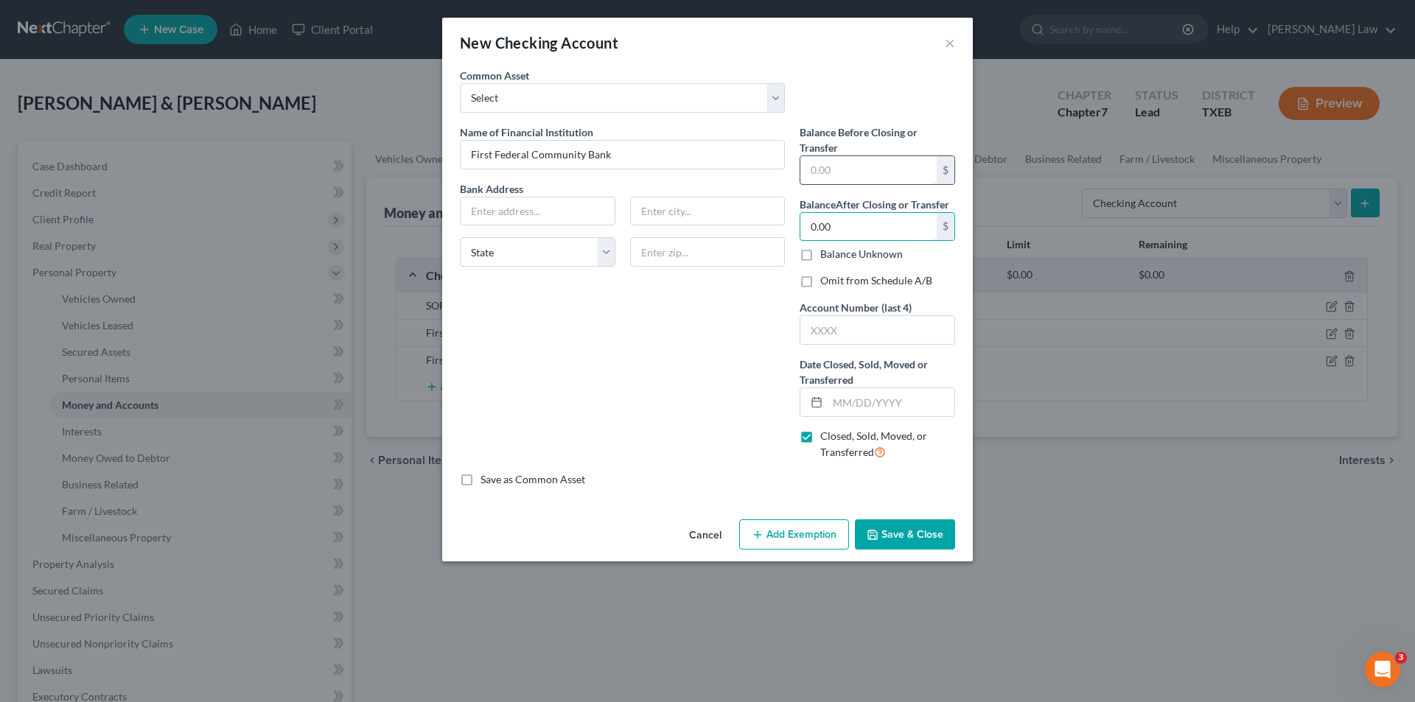
type input "0.00"
click at [817, 178] on input "text" at bounding box center [868, 170] width 136 height 28
type input "92.57"
click at [518, 212] on input "text" at bounding box center [538, 212] width 154 height 28
type input "3"
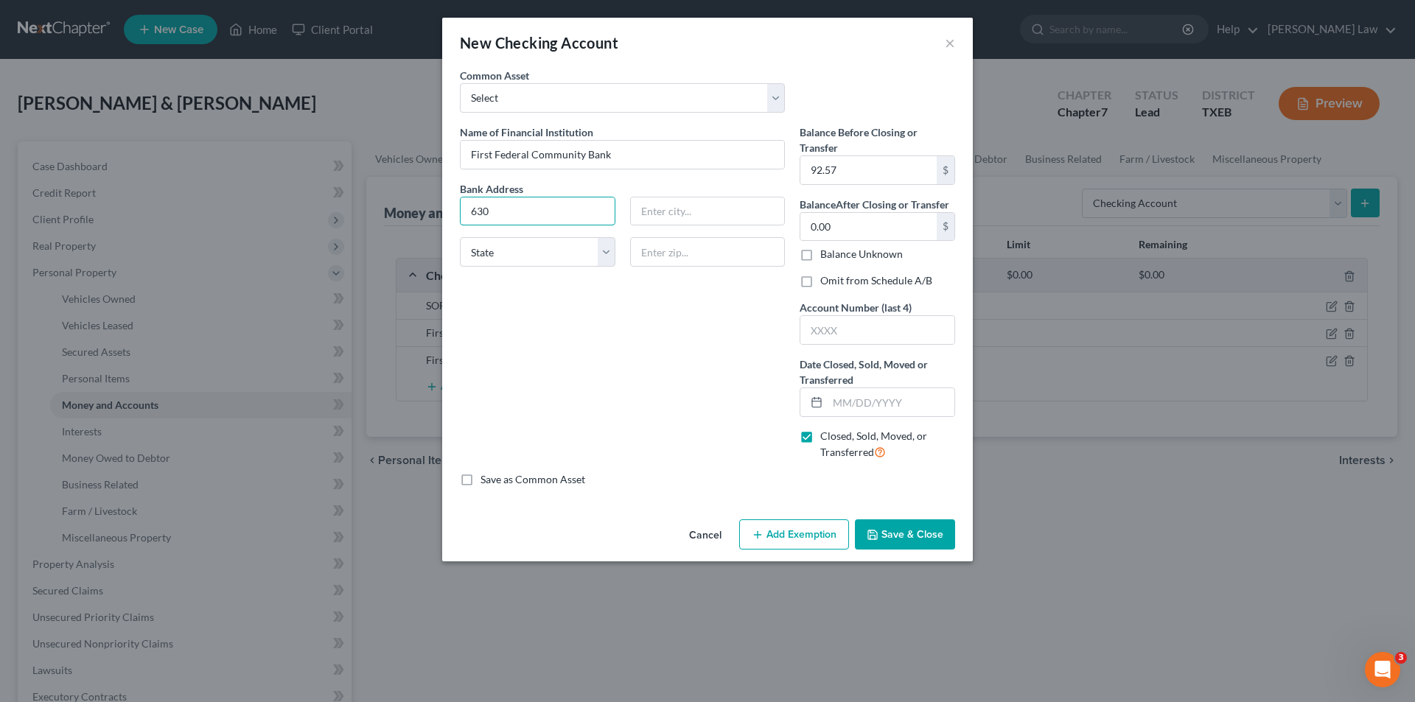
type input "[STREET_ADDRESS]"
click at [663, 203] on input "text" at bounding box center [708, 212] width 154 height 28
type input "[GEOGRAPHIC_DATA]"
type input "75460"
select select "45"
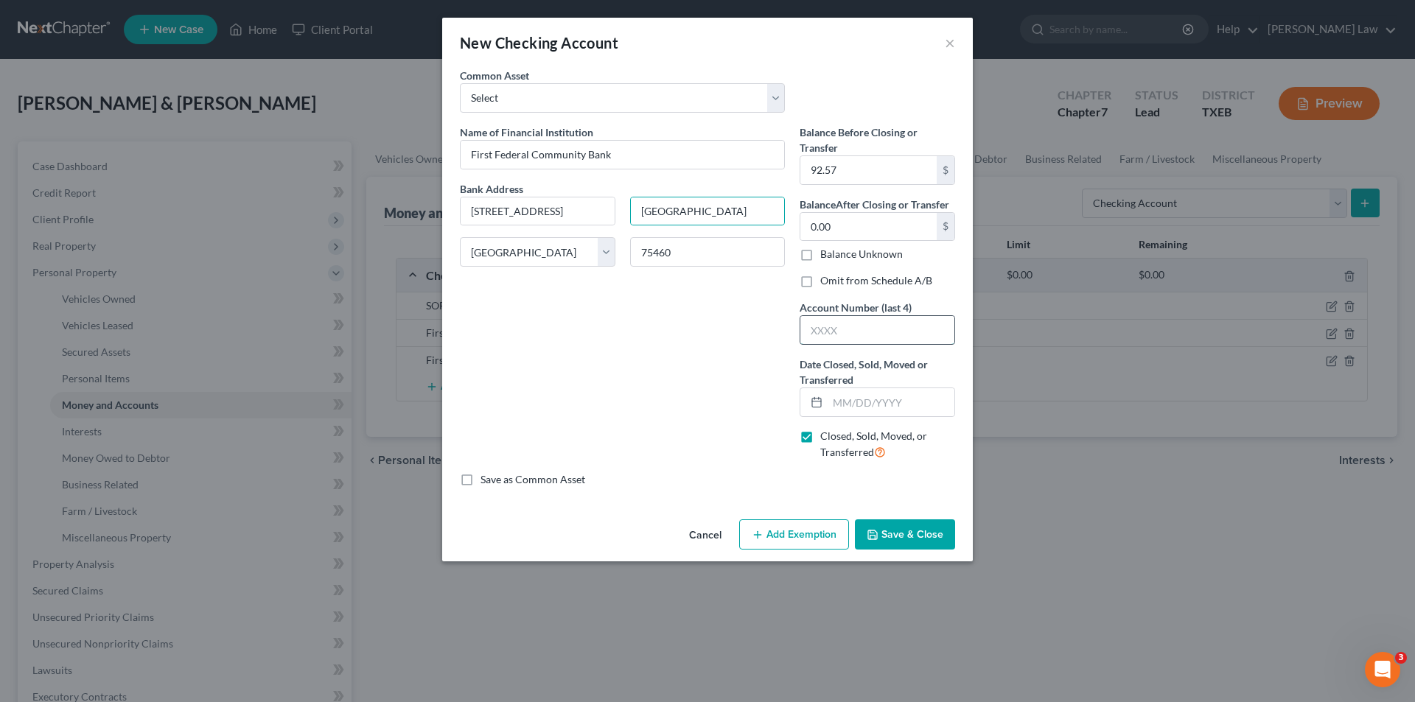
click at [826, 323] on input "text" at bounding box center [877, 330] width 154 height 28
type input "5202"
click at [885, 392] on input "text" at bounding box center [891, 402] width 127 height 28
type input "[DATE]"
click at [896, 525] on button "Save & Close" at bounding box center [905, 535] width 100 height 31
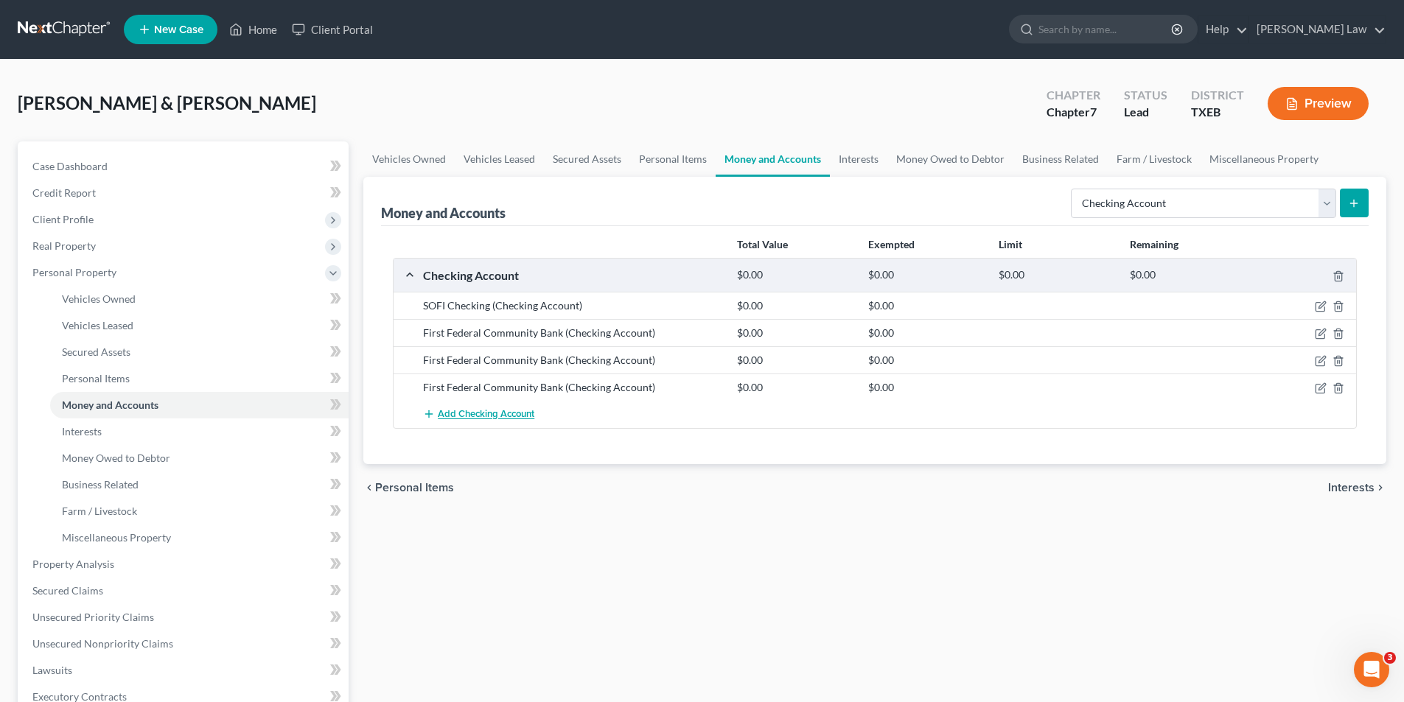
click at [512, 416] on span "Add Checking Account" at bounding box center [486, 415] width 97 height 12
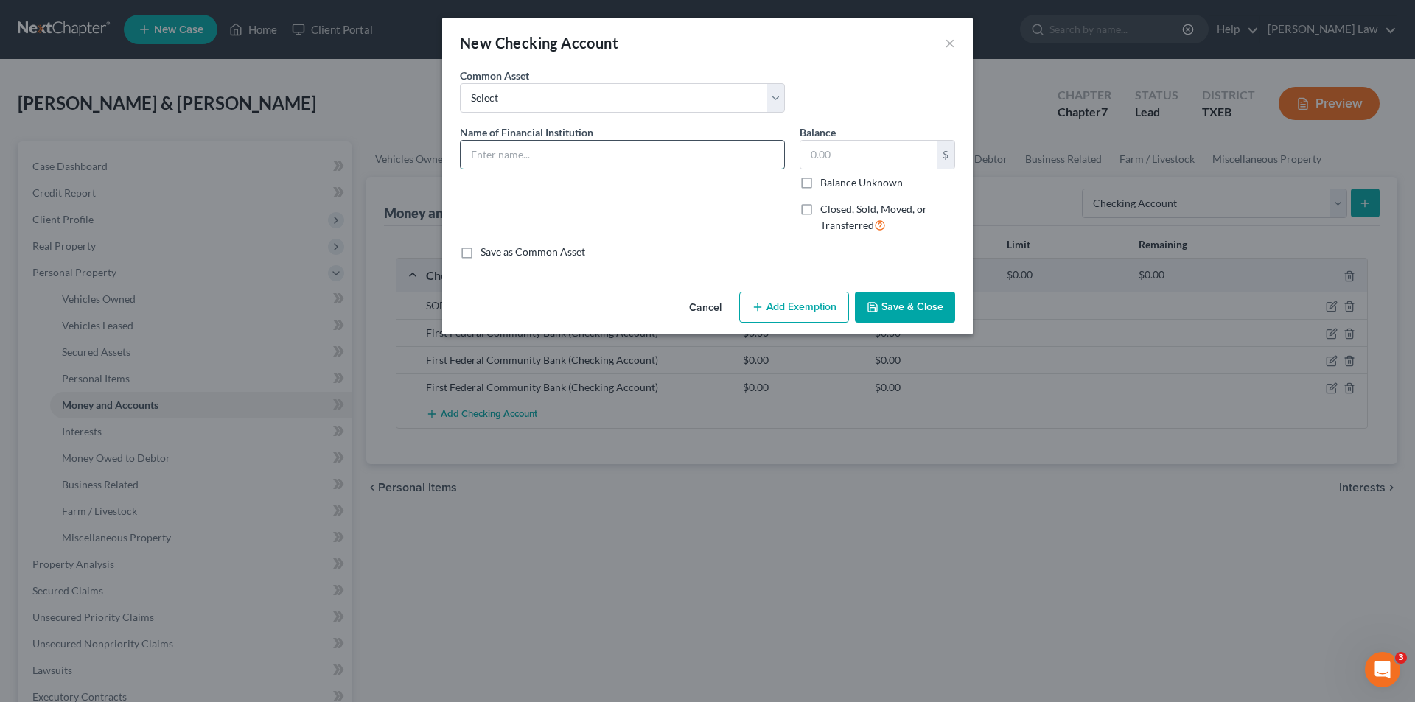
click at [585, 157] on input "text" at bounding box center [623, 155] width 324 height 28
type input "First Federal Community Bank"
click at [820, 202] on label "Closed, Sold, Moved, or Transferred" at bounding box center [887, 218] width 135 height 32
click at [826, 202] on input "Closed, Sold, Moved, or Transferred" at bounding box center [831, 207] width 10 height 10
checkbox input "true"
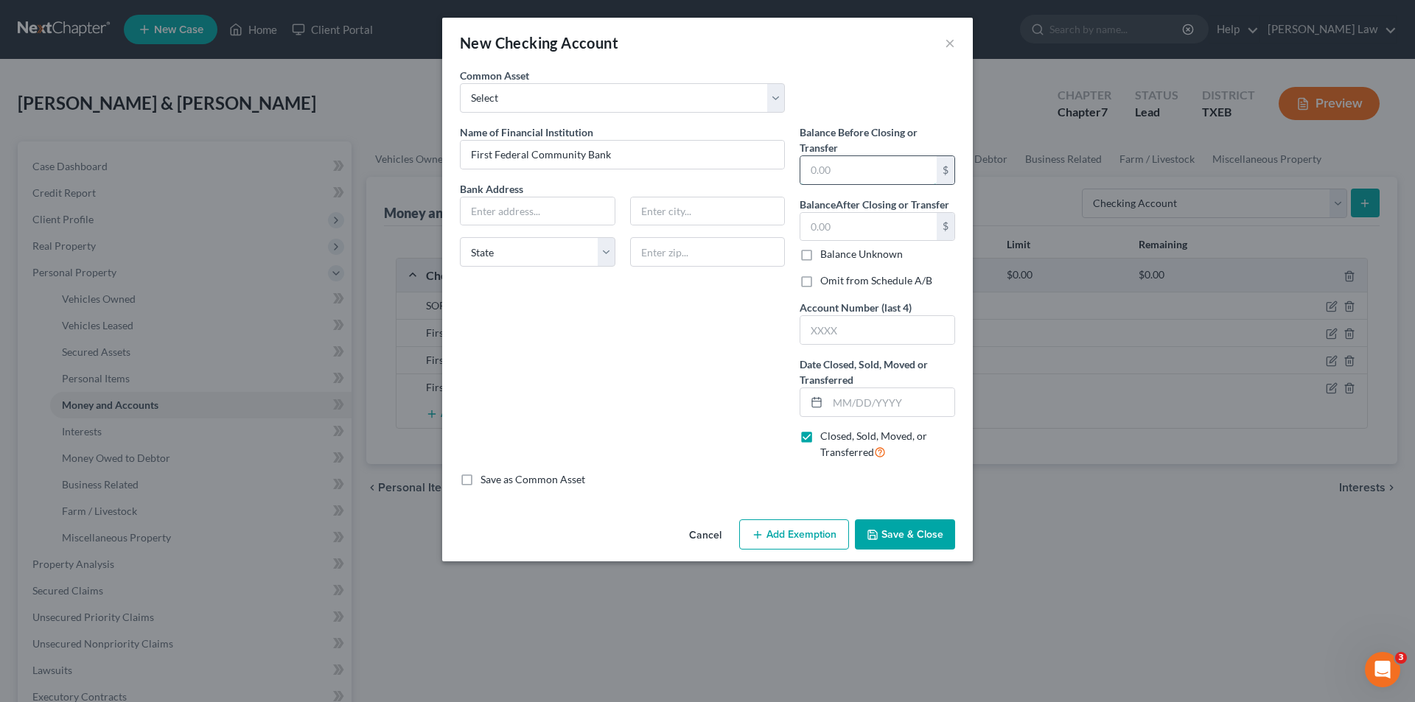
click at [848, 171] on input "text" at bounding box center [868, 170] width 136 height 28
type input "48.37"
click at [859, 225] on input "text" at bounding box center [868, 227] width 136 height 28
type input "0.00"
click at [495, 206] on input "text" at bounding box center [538, 212] width 154 height 28
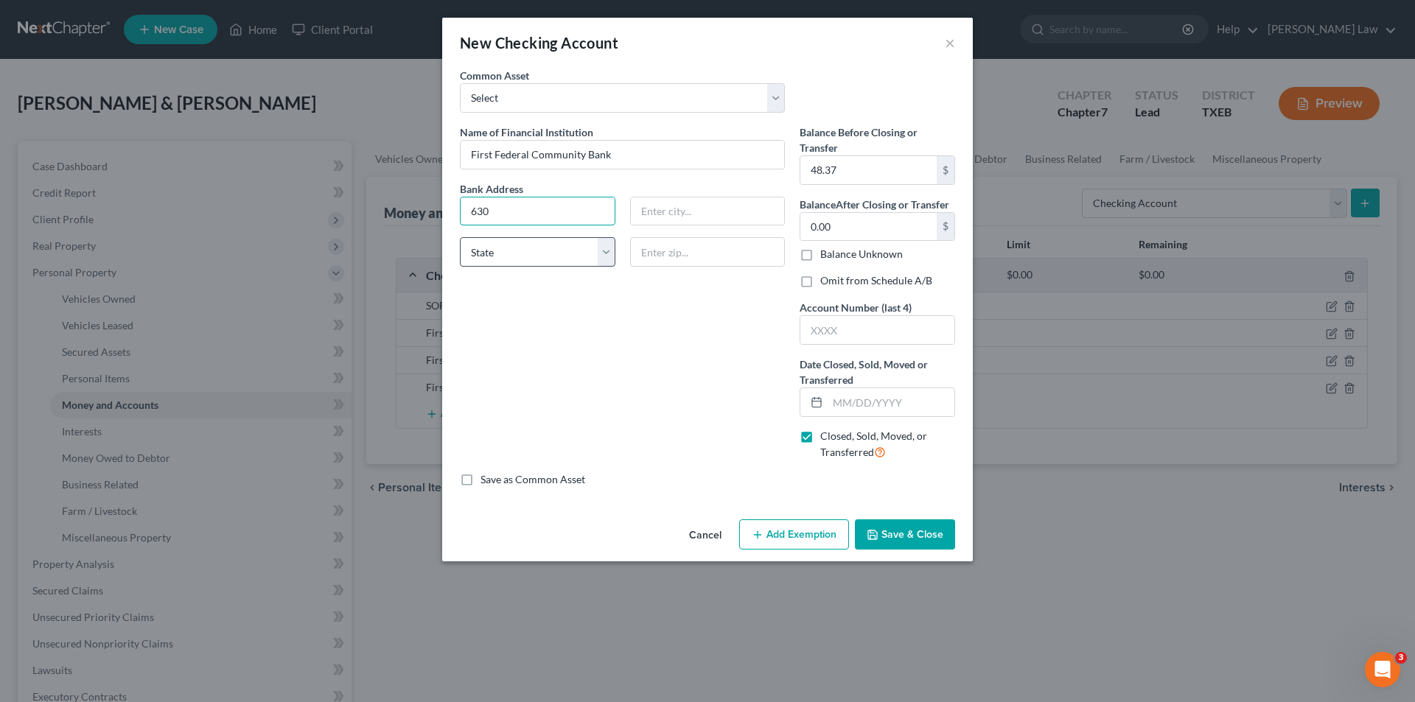
type input "[STREET_ADDRESS]"
drag, startPoint x: 653, startPoint y: 209, endPoint x: 653, endPoint y: 222, distance: 13.3
click at [653, 209] on input "text" at bounding box center [708, 212] width 154 height 28
type input "[GEOGRAPHIC_DATA]"
type input "75460"
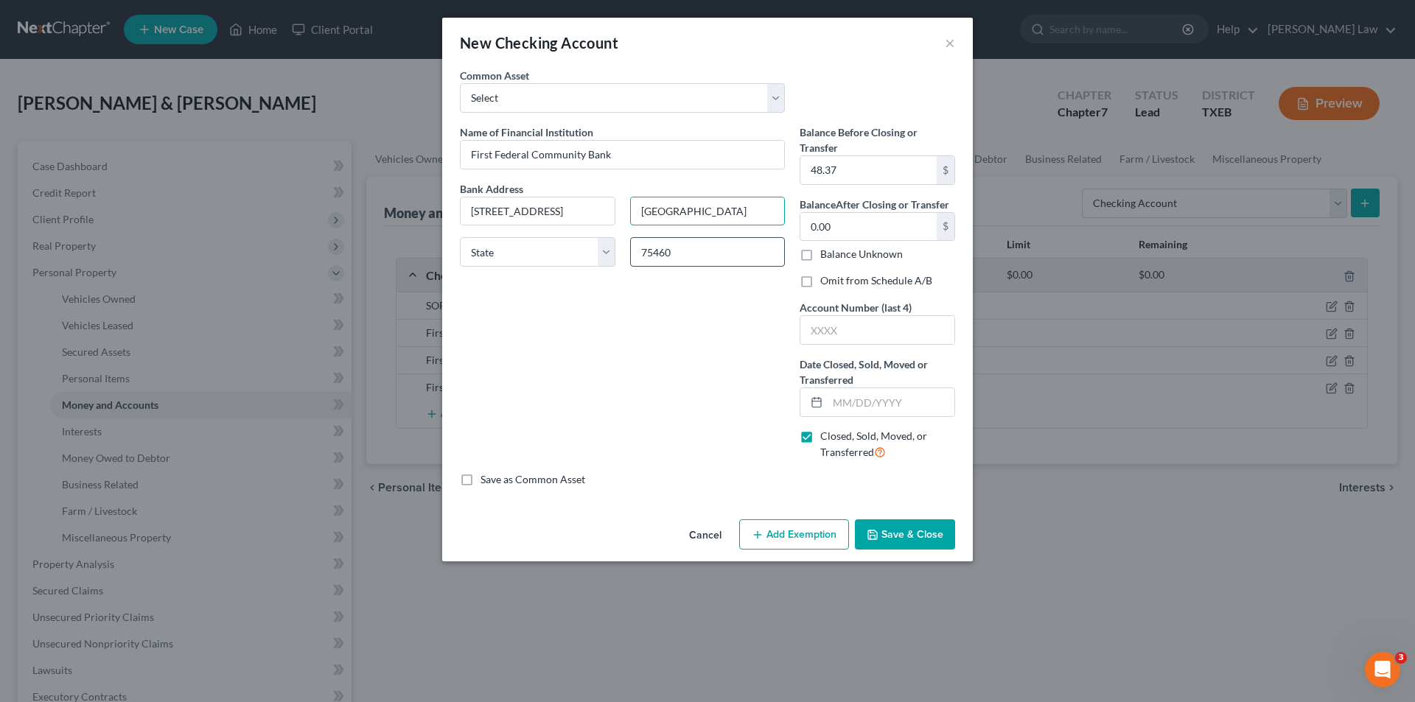
select select "45"
click at [841, 325] on input "text" at bounding box center [877, 330] width 154 height 28
type input "0342"
click at [886, 407] on input "text" at bounding box center [891, 402] width 127 height 28
type input "[DATE]"
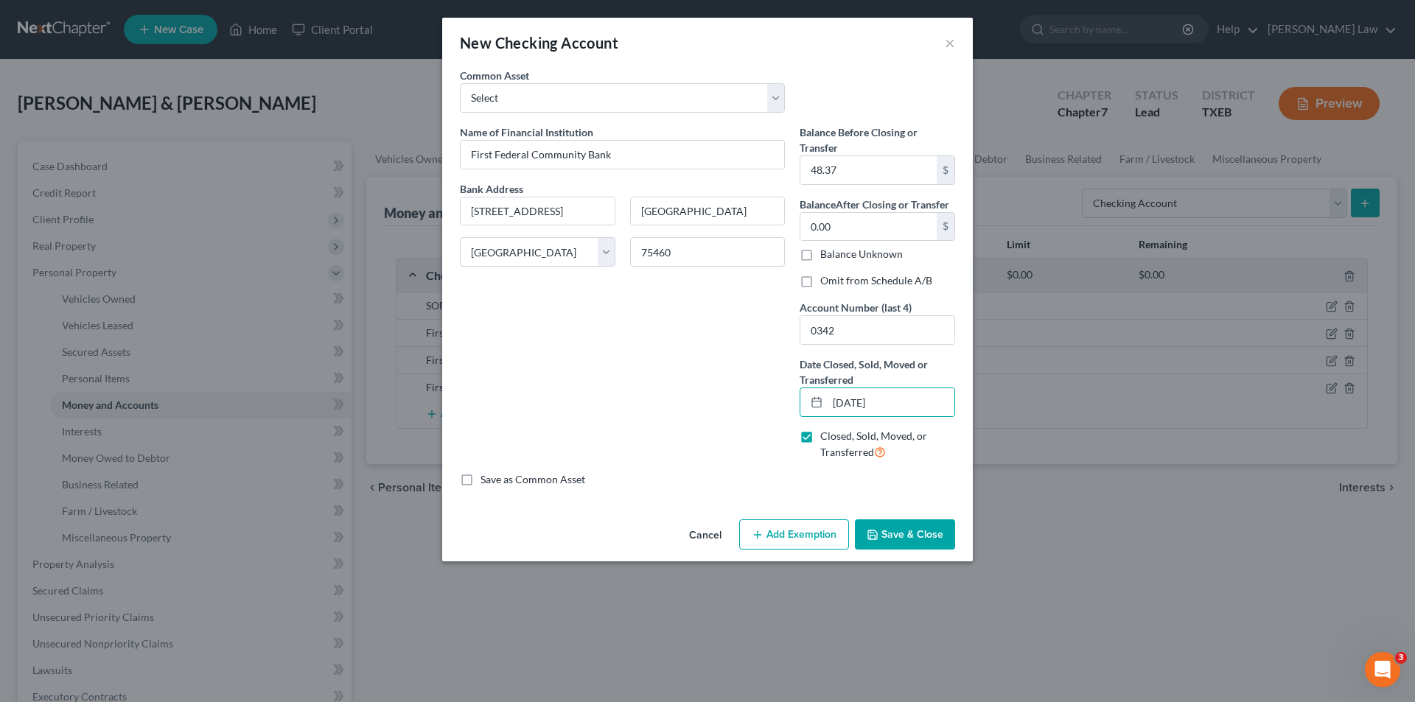
click at [873, 533] on polyline "button" at bounding box center [873, 532] width 4 height 2
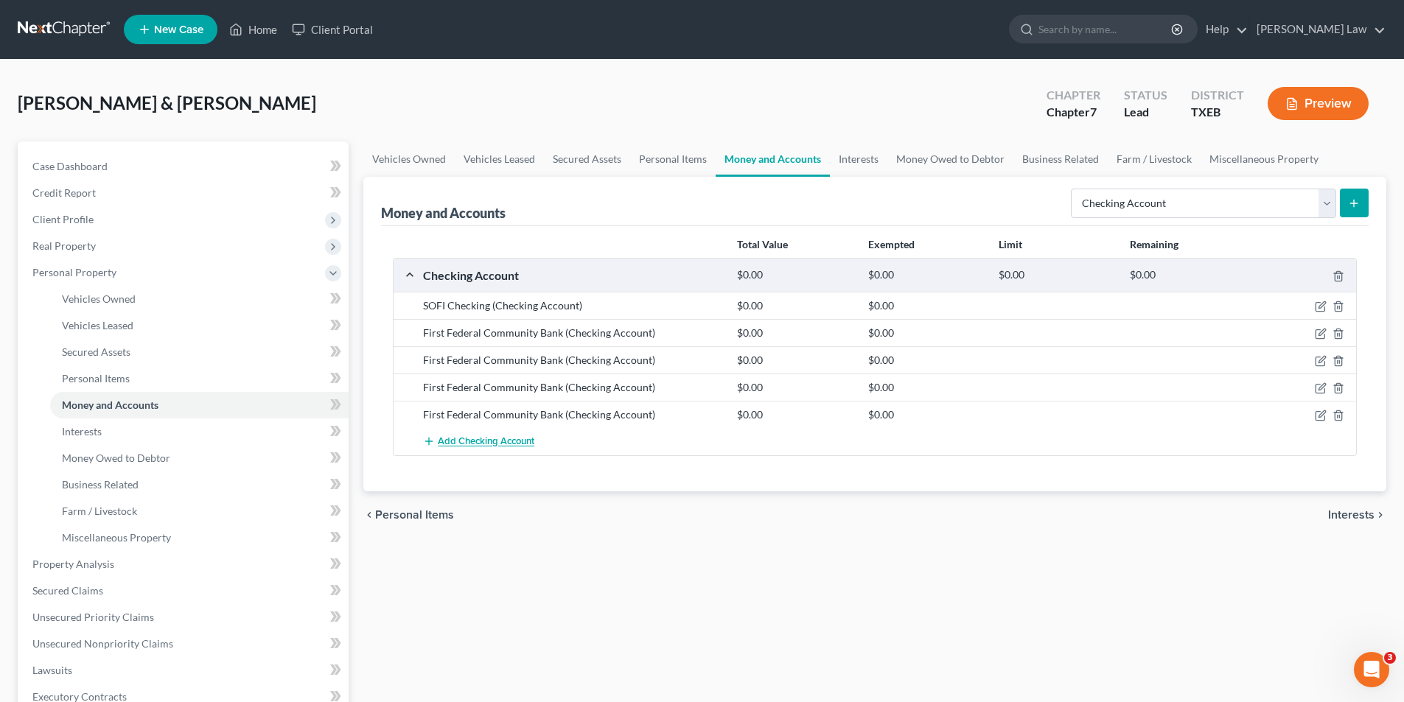
click at [466, 447] on span "Add Checking Account" at bounding box center [486, 442] width 97 height 12
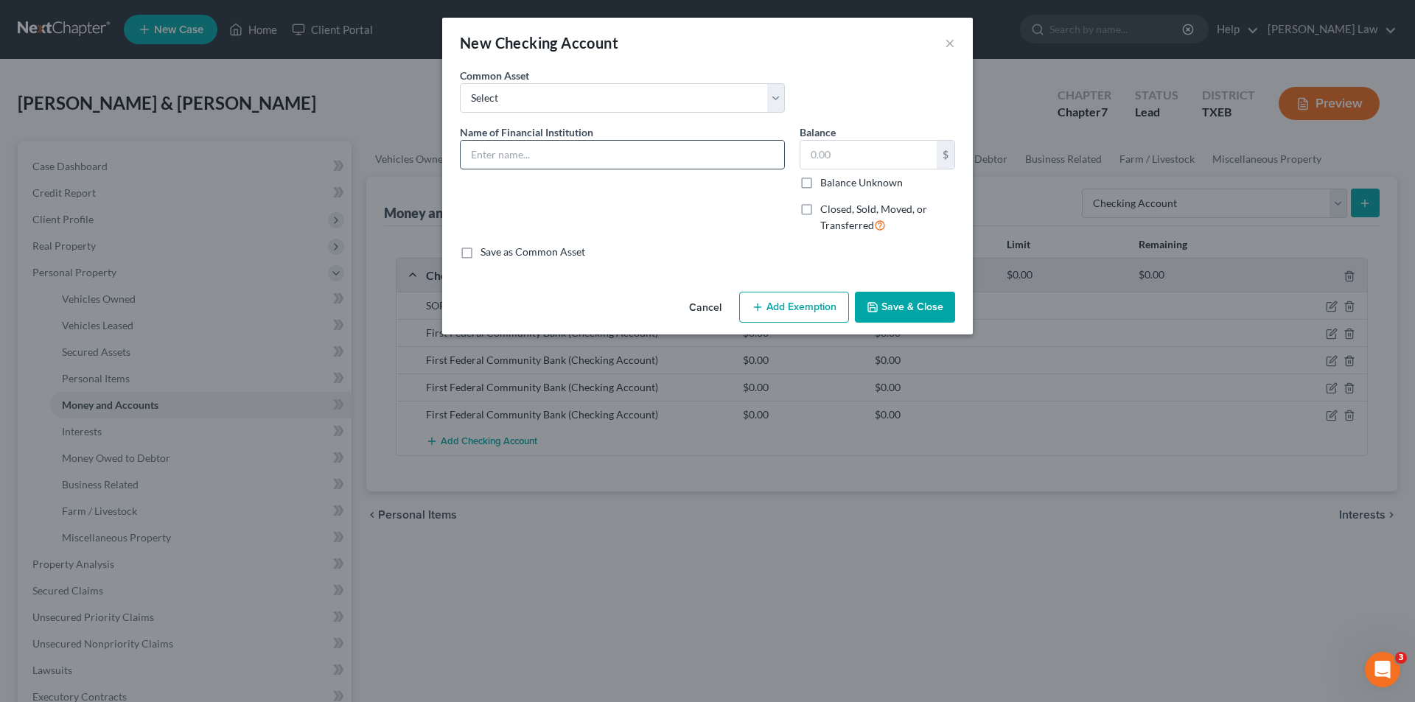
click at [583, 162] on input "text" at bounding box center [623, 155] width 324 height 28
type input "First Federal Community Bank"
click at [820, 209] on label "Closed, Sold, Moved, or Transferred" at bounding box center [887, 218] width 135 height 32
click at [826, 209] on input "Closed, Sold, Moved, or Transferred" at bounding box center [831, 207] width 10 height 10
checkbox input "true"
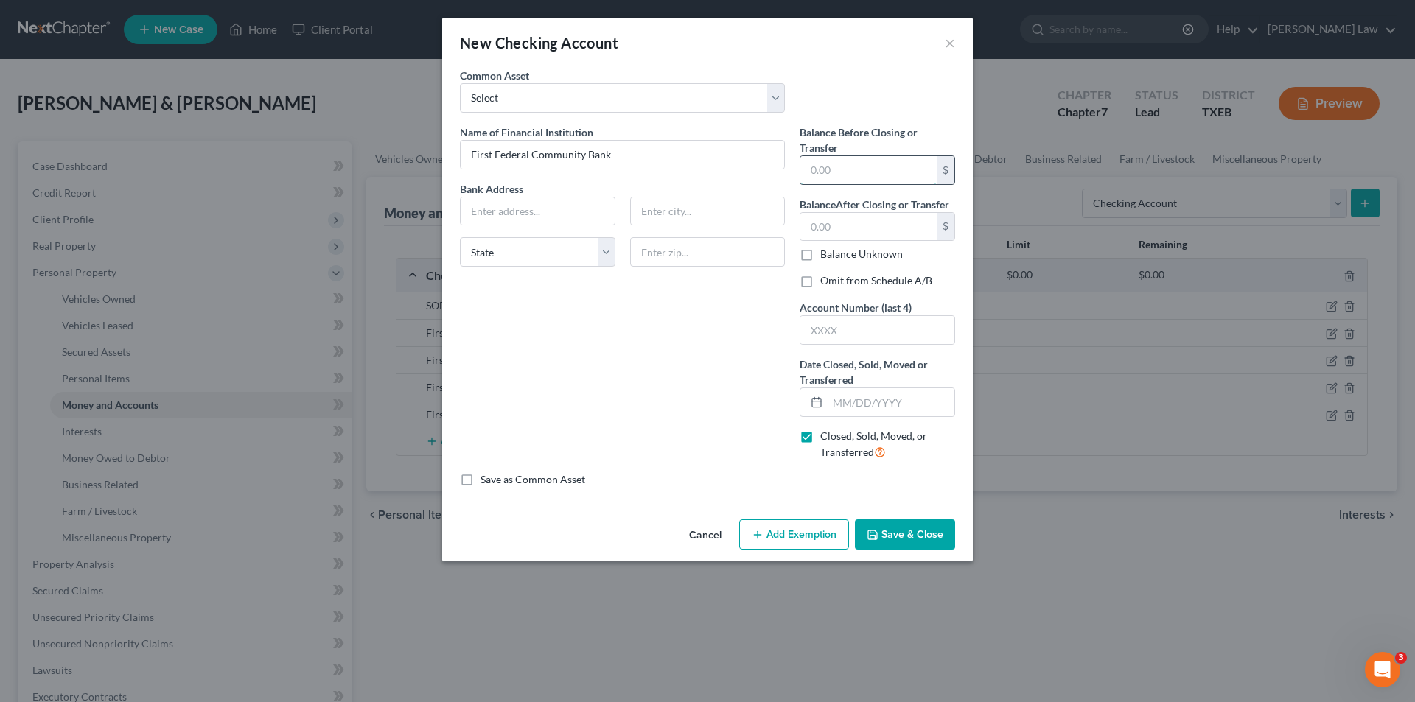
click at [845, 171] on input "text" at bounding box center [868, 170] width 136 height 28
type input "102.89"
click at [885, 239] on input "text" at bounding box center [868, 227] width 136 height 28
type input "0.00"
click at [523, 210] on input "text" at bounding box center [538, 212] width 154 height 28
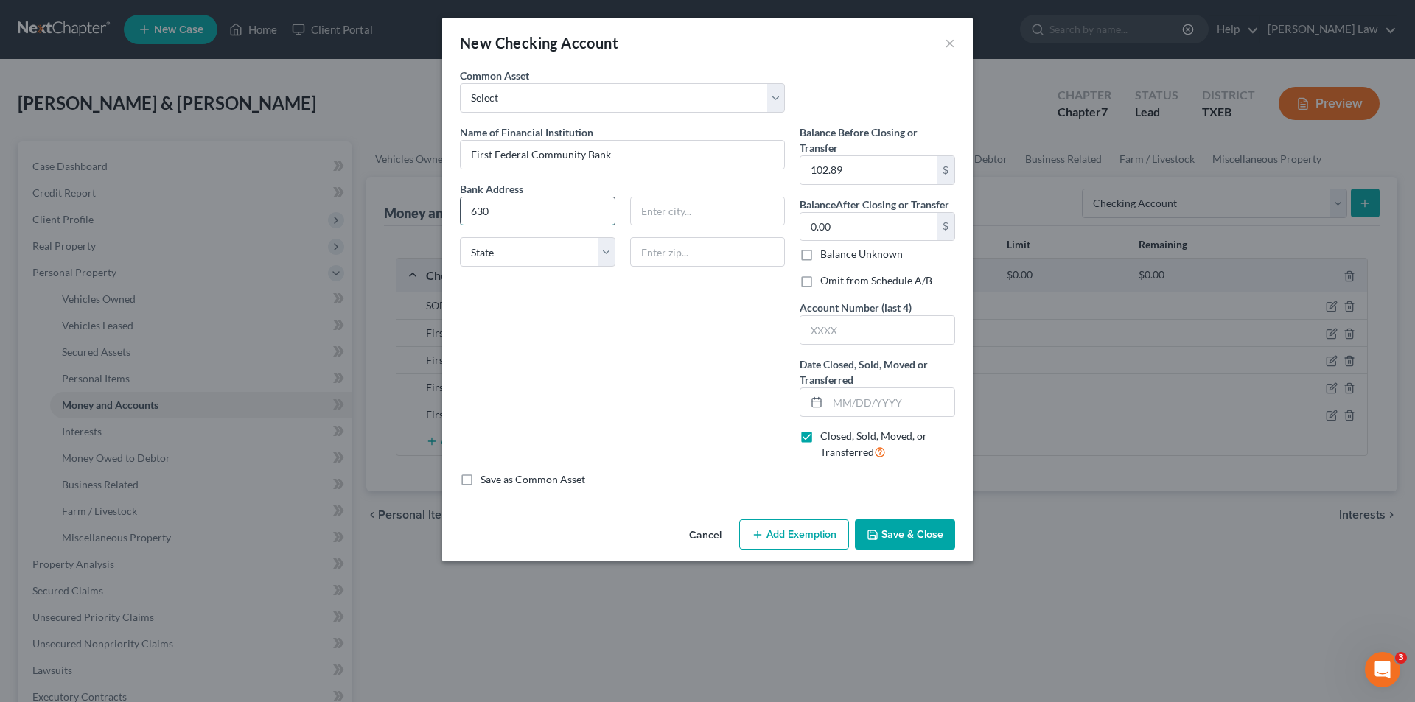
type input "[STREET_ADDRESS]"
click at [670, 214] on input "text" at bounding box center [708, 212] width 154 height 28
type input "[GEOGRAPHIC_DATA]"
type input "75460"
select select "45"
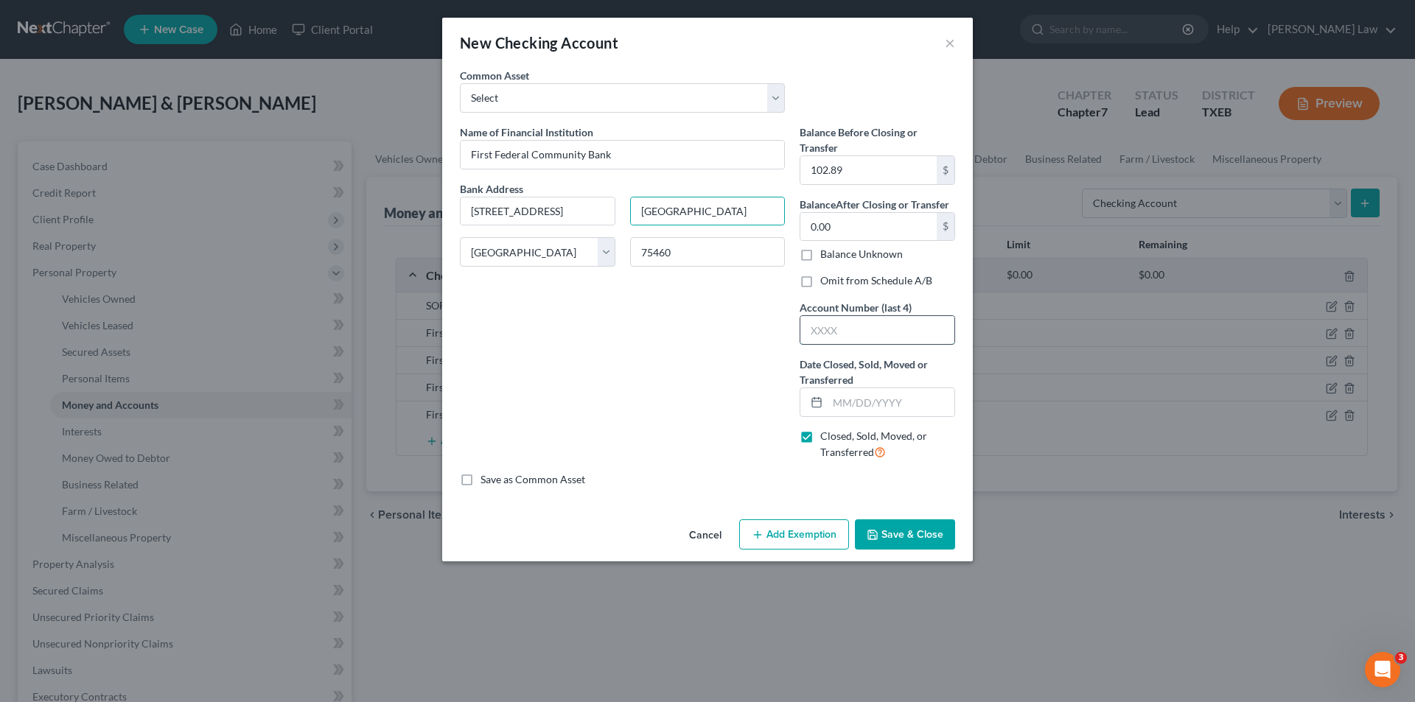
click at [835, 324] on input "text" at bounding box center [877, 330] width 154 height 28
type input "0759"
click at [882, 403] on input "text" at bounding box center [891, 402] width 127 height 28
type input "[DATE]"
click at [900, 537] on button "Save & Close" at bounding box center [905, 535] width 100 height 31
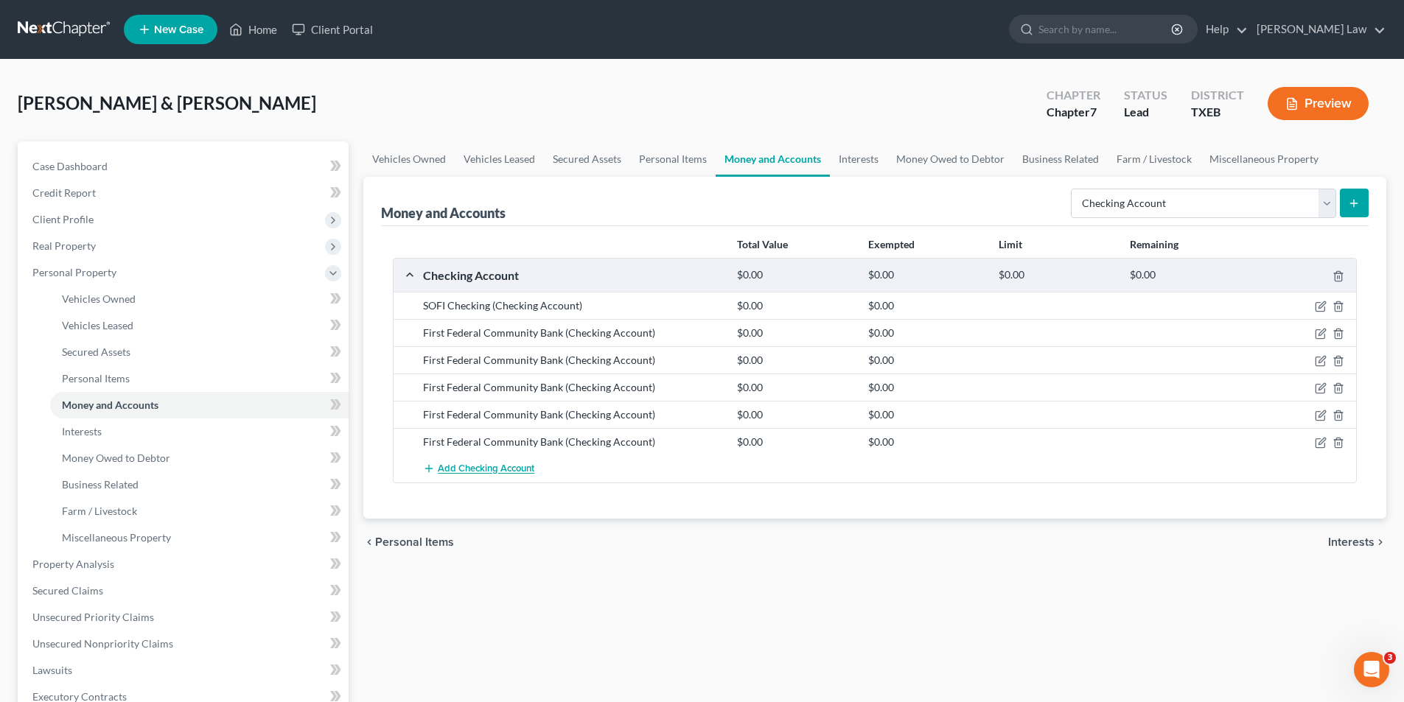
click at [458, 461] on button "Add Checking Account" at bounding box center [478, 469] width 111 height 27
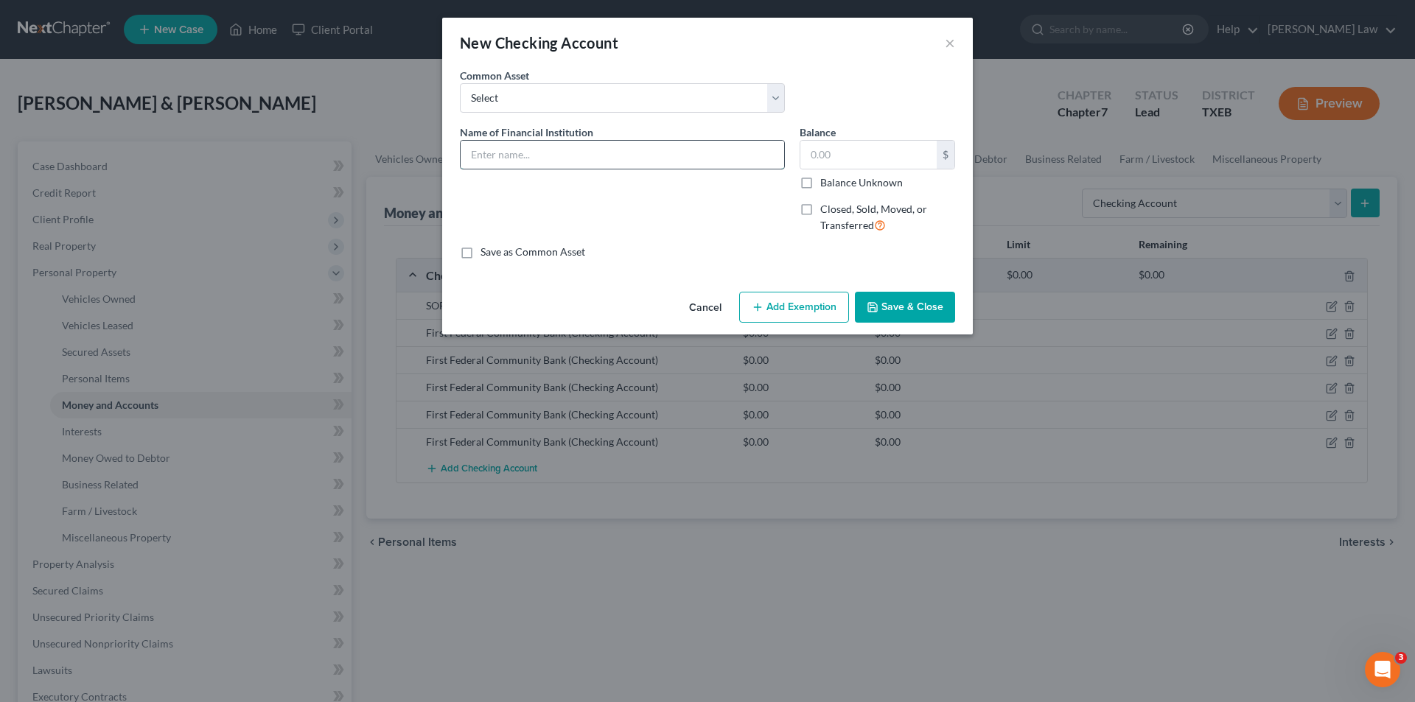
click at [534, 146] on input "text" at bounding box center [623, 155] width 324 height 28
type input "First Federal Community Bank"
click at [868, 211] on span "Closed, Sold, Moved, or Transferred" at bounding box center [873, 217] width 107 height 29
click at [836, 211] on input "Closed, Sold, Moved, or Transferred" at bounding box center [831, 207] width 10 height 10
checkbox input "true"
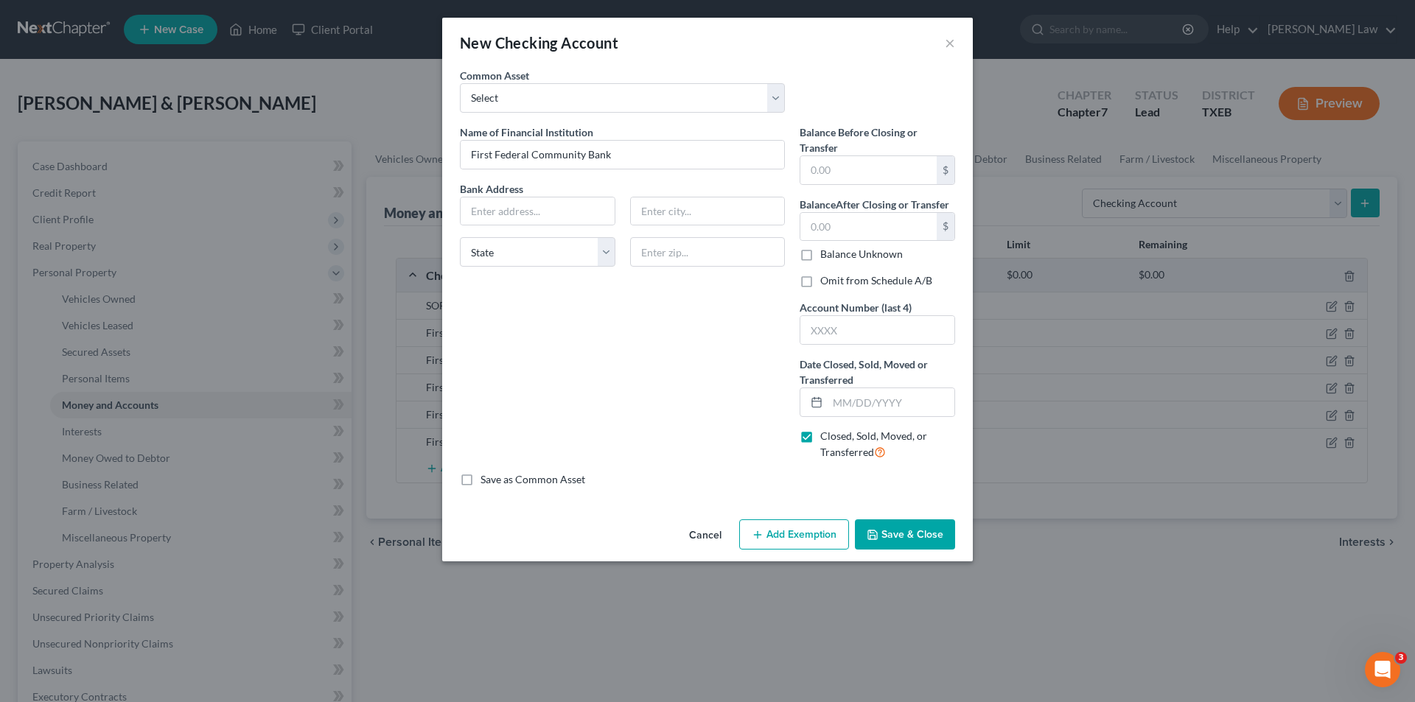
click at [722, 529] on button "Cancel" at bounding box center [705, 535] width 56 height 29
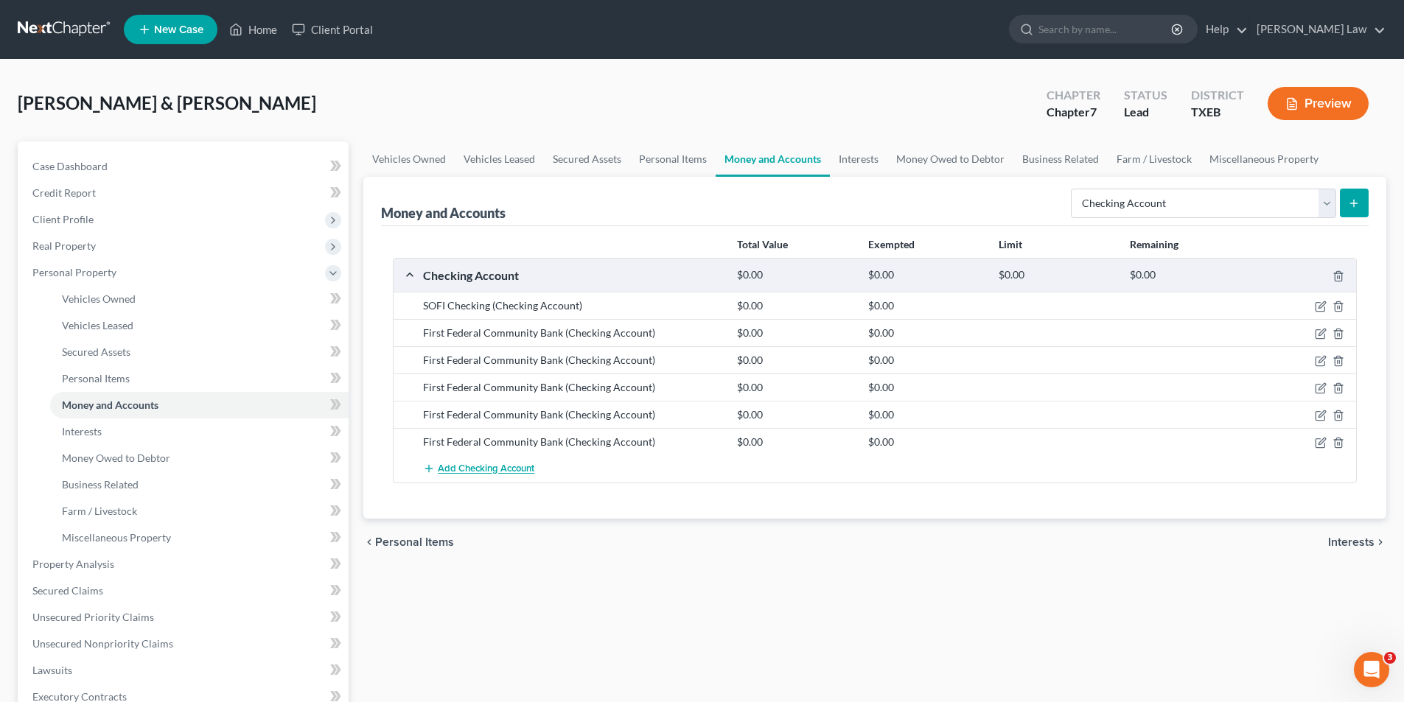
click at [438, 468] on span "Add Checking Account" at bounding box center [486, 470] width 97 height 12
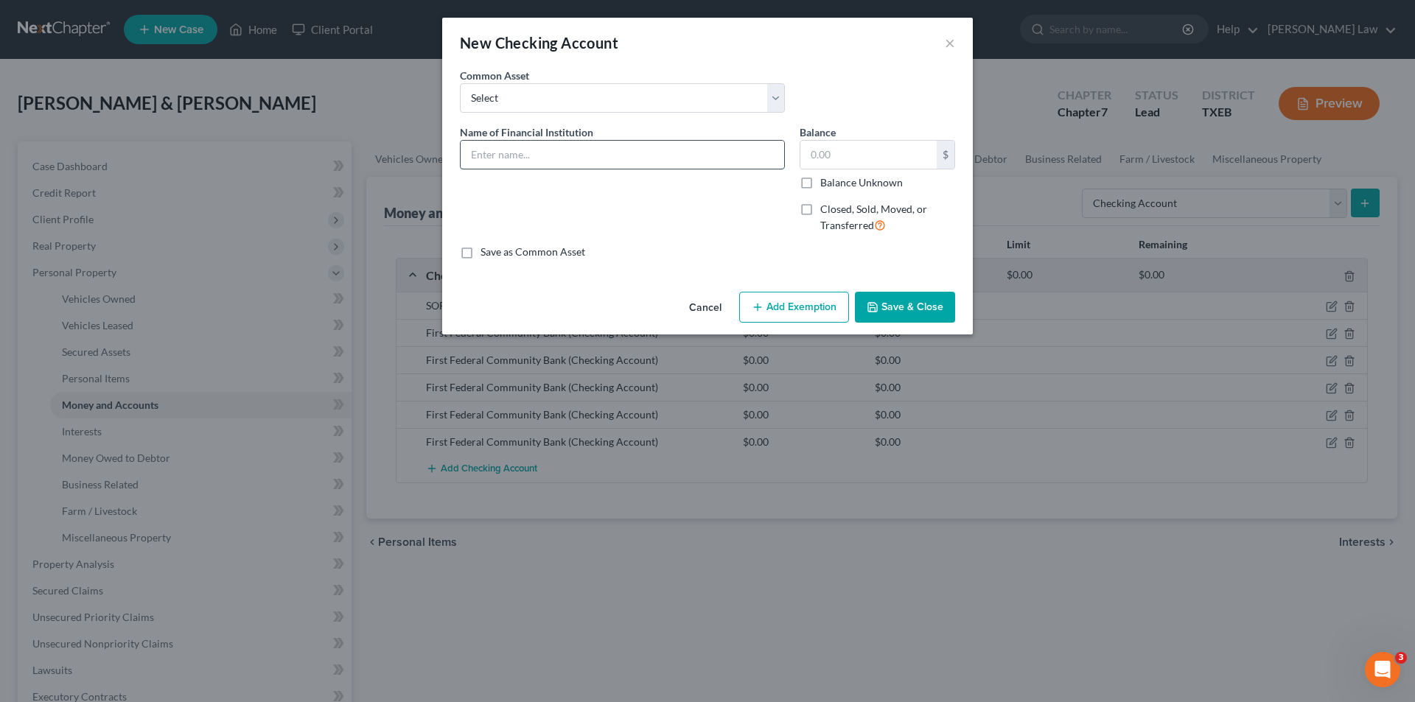
click at [595, 161] on input "text" at bounding box center [623, 155] width 324 height 28
type input "First Federal Community Bank"
click at [820, 206] on label "Closed, Sold, Moved, or Transferred" at bounding box center [887, 218] width 135 height 32
click at [826, 206] on input "Closed, Sold, Moved, or Transferred" at bounding box center [831, 207] width 10 height 10
checkbox input "true"
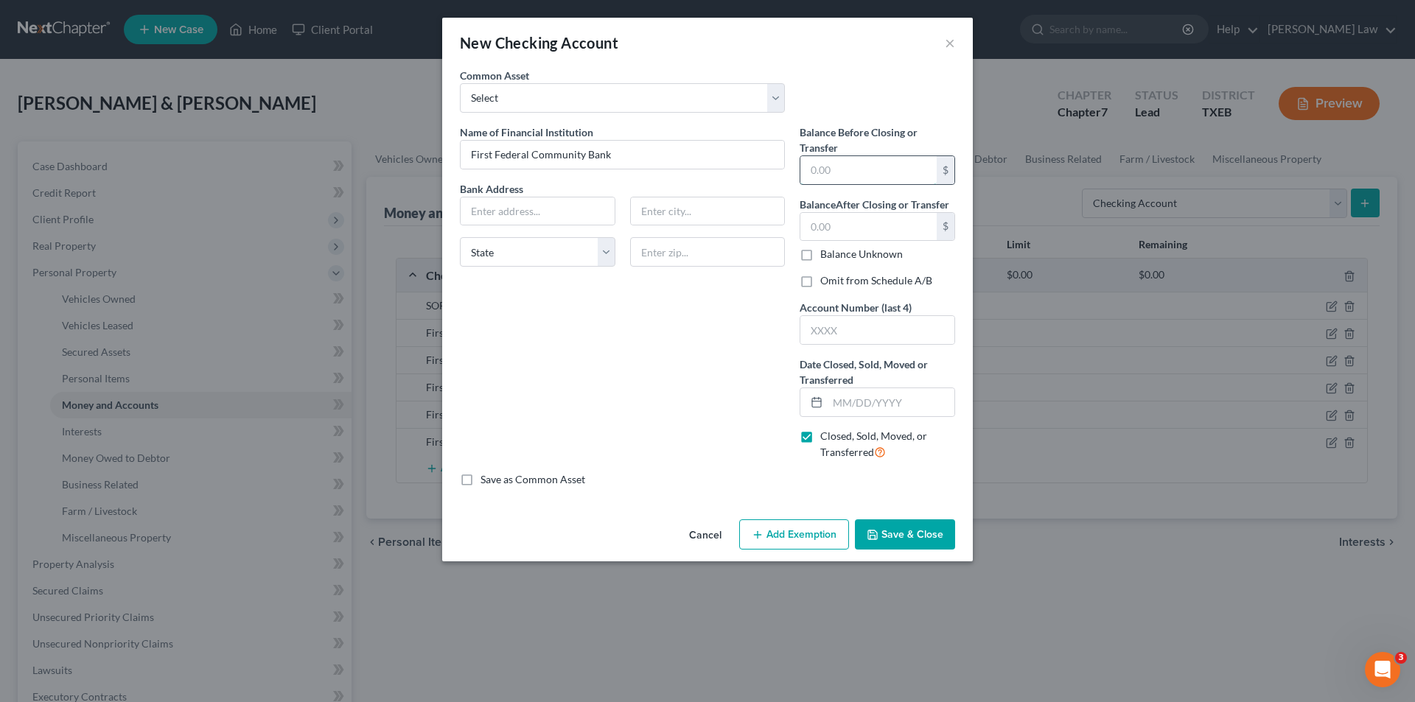
click at [854, 173] on input "text" at bounding box center [868, 170] width 136 height 28
type input "1.31"
click at [840, 232] on input "text" at bounding box center [868, 227] width 136 height 28
type input "0.00"
click at [558, 209] on input "text" at bounding box center [538, 212] width 154 height 28
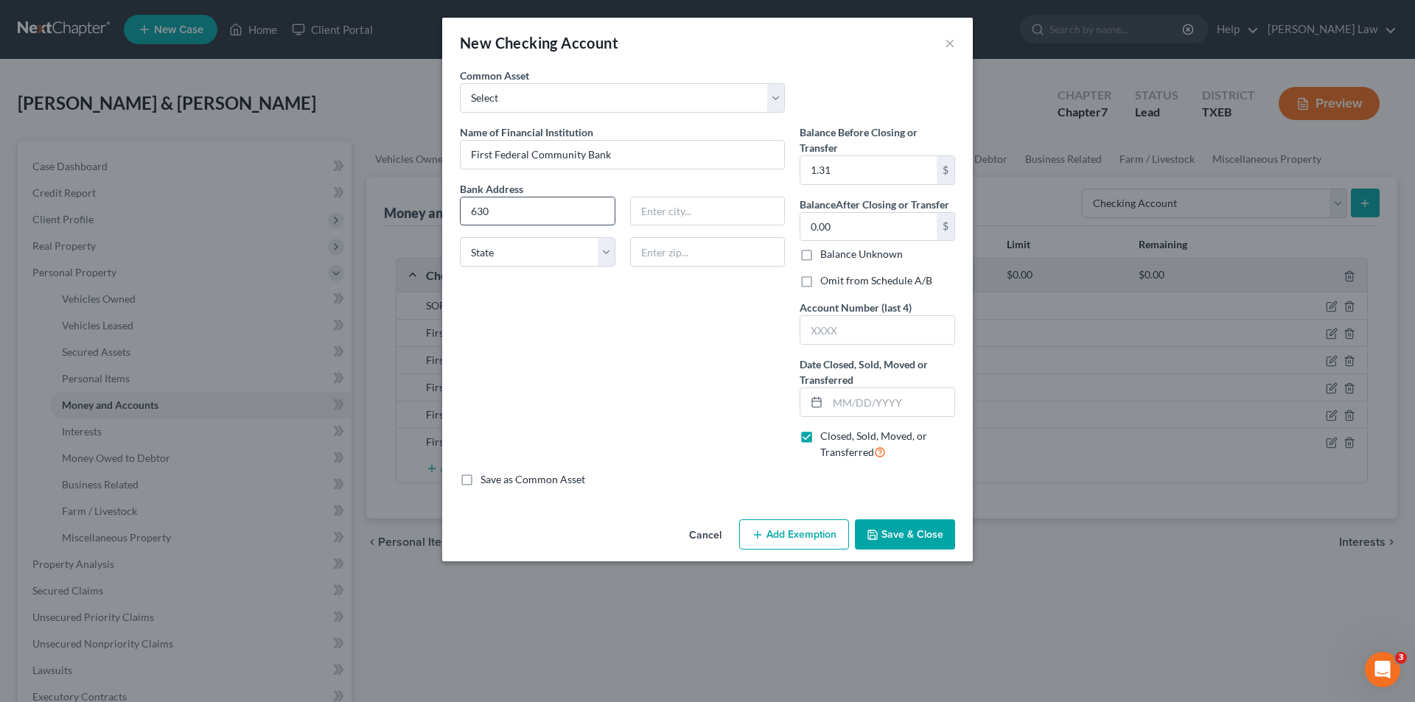
type input "[STREET_ADDRESS]"
click at [674, 209] on input "text" at bounding box center [708, 212] width 154 height 28
type input "[GEOGRAPHIC_DATA]"
type input "75460"
select select "45"
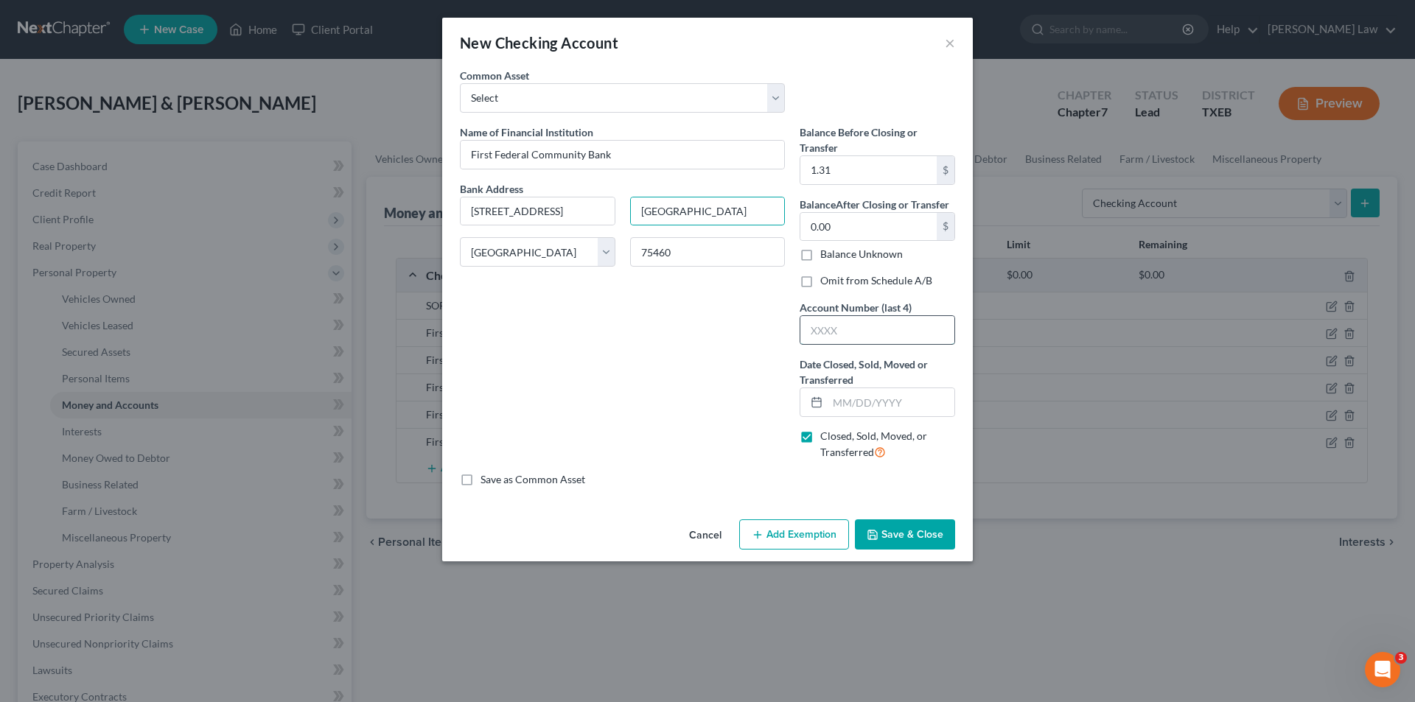
click at [854, 339] on input "text" at bounding box center [877, 330] width 154 height 28
type input "5202"
click at [838, 407] on input "text" at bounding box center [891, 402] width 127 height 28
type input "[DATE]"
click at [906, 533] on button "Save & Close" at bounding box center [905, 535] width 100 height 31
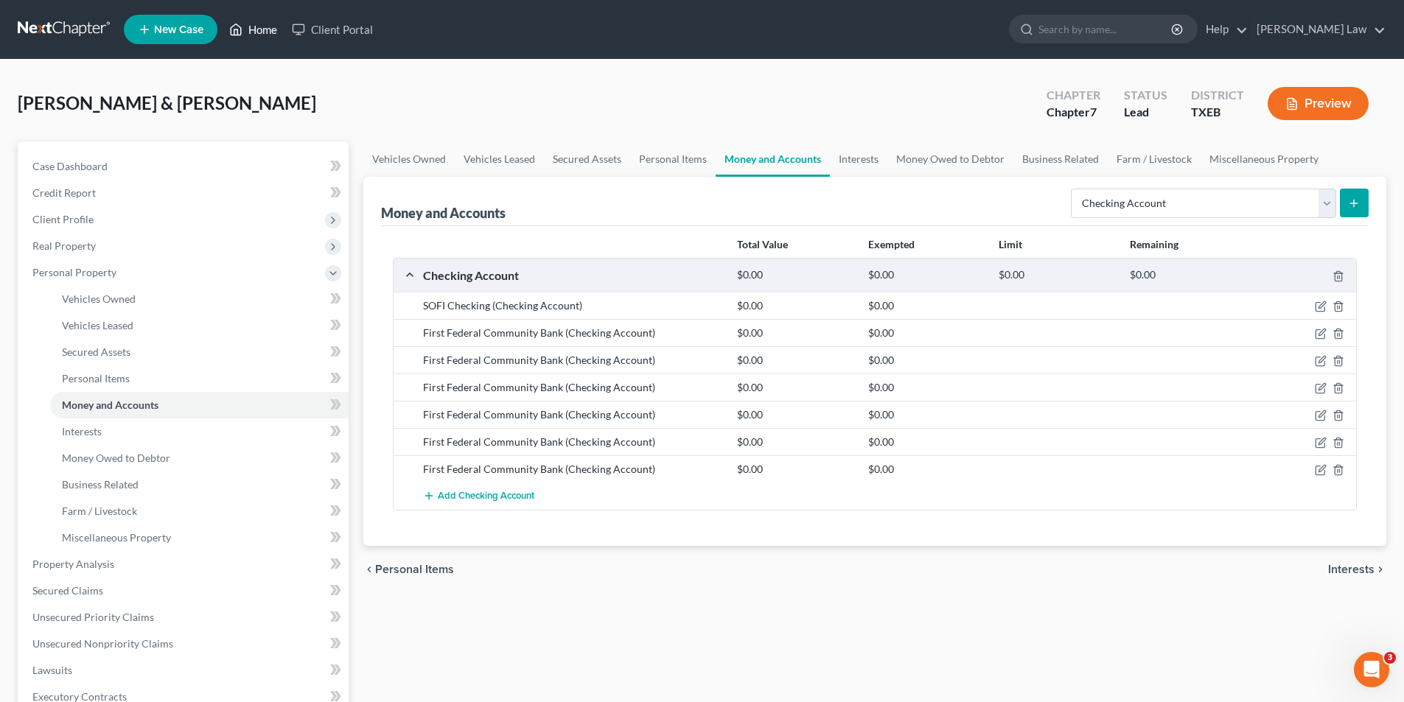
click at [262, 29] on link "Home" at bounding box center [253, 29] width 63 height 27
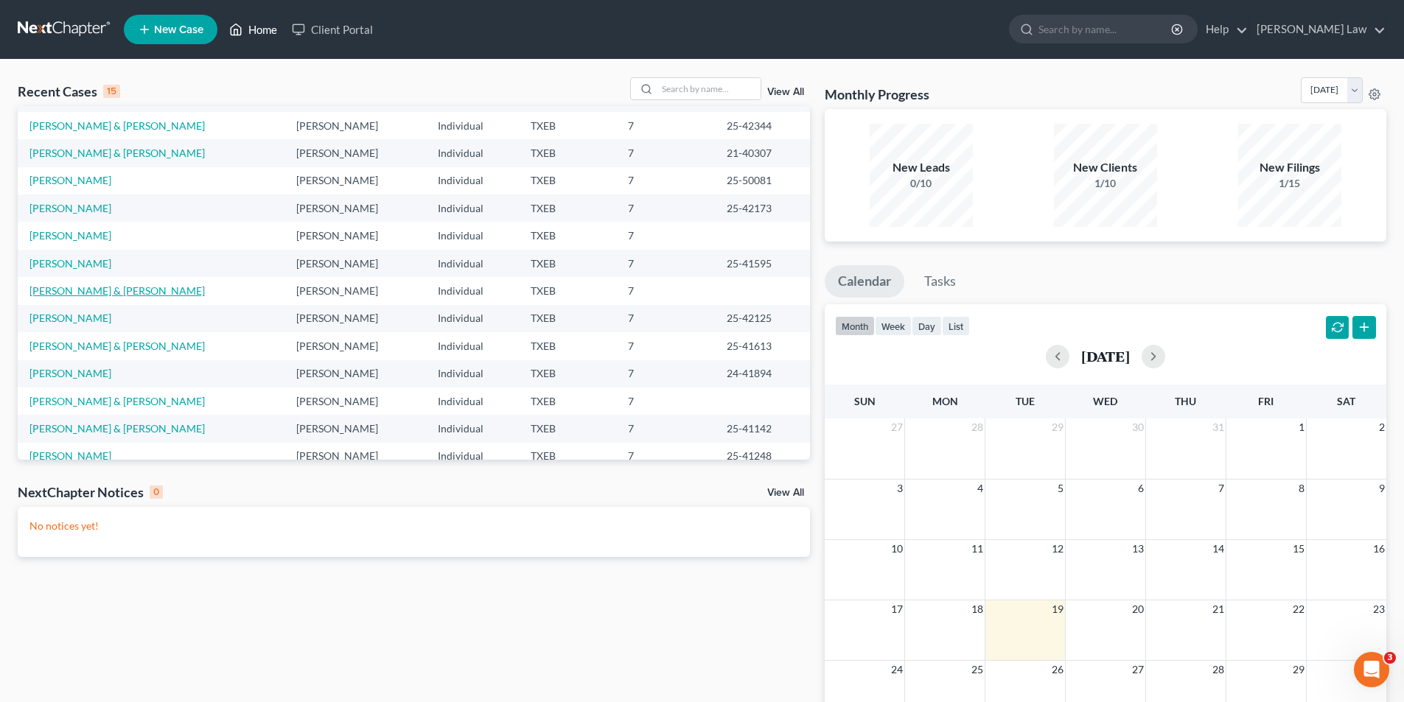
scroll to position [101, 0]
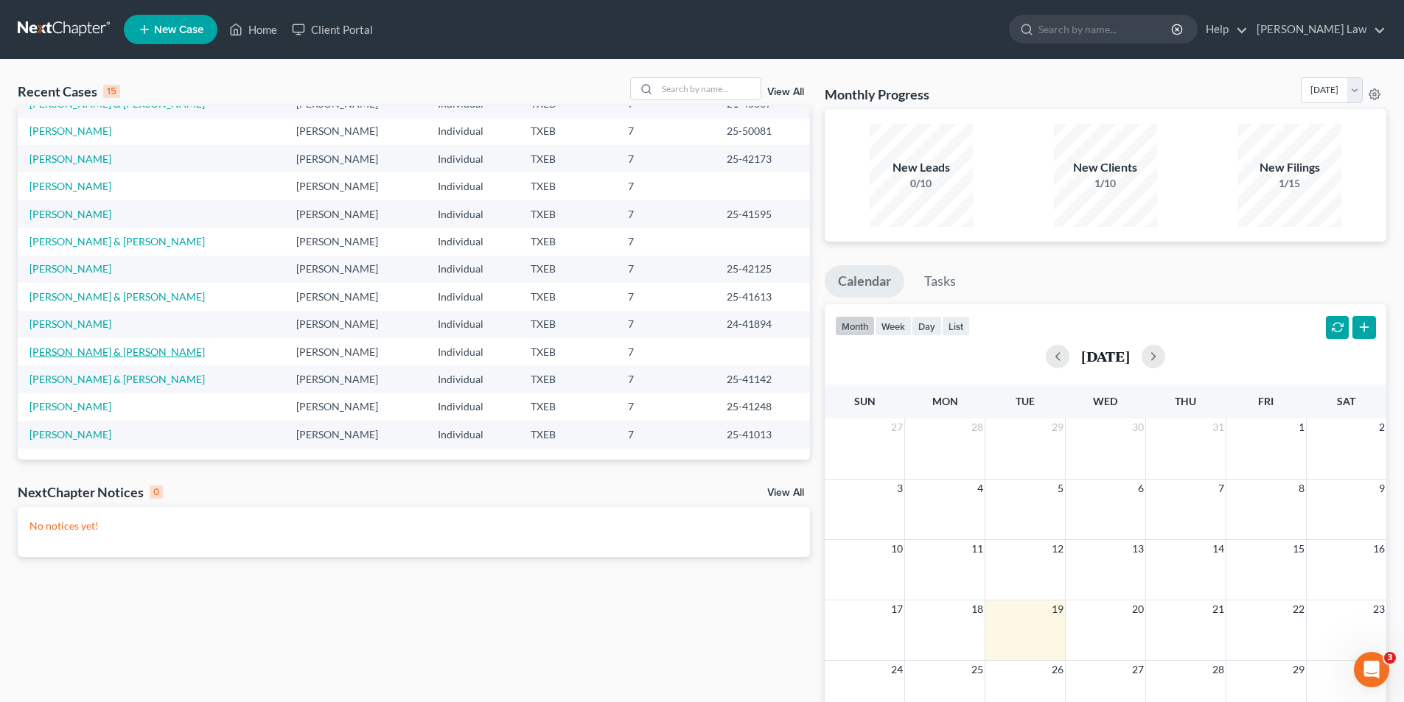
click at [64, 346] on link "[PERSON_NAME] & [PERSON_NAME]" at bounding box center [116, 352] width 175 height 13
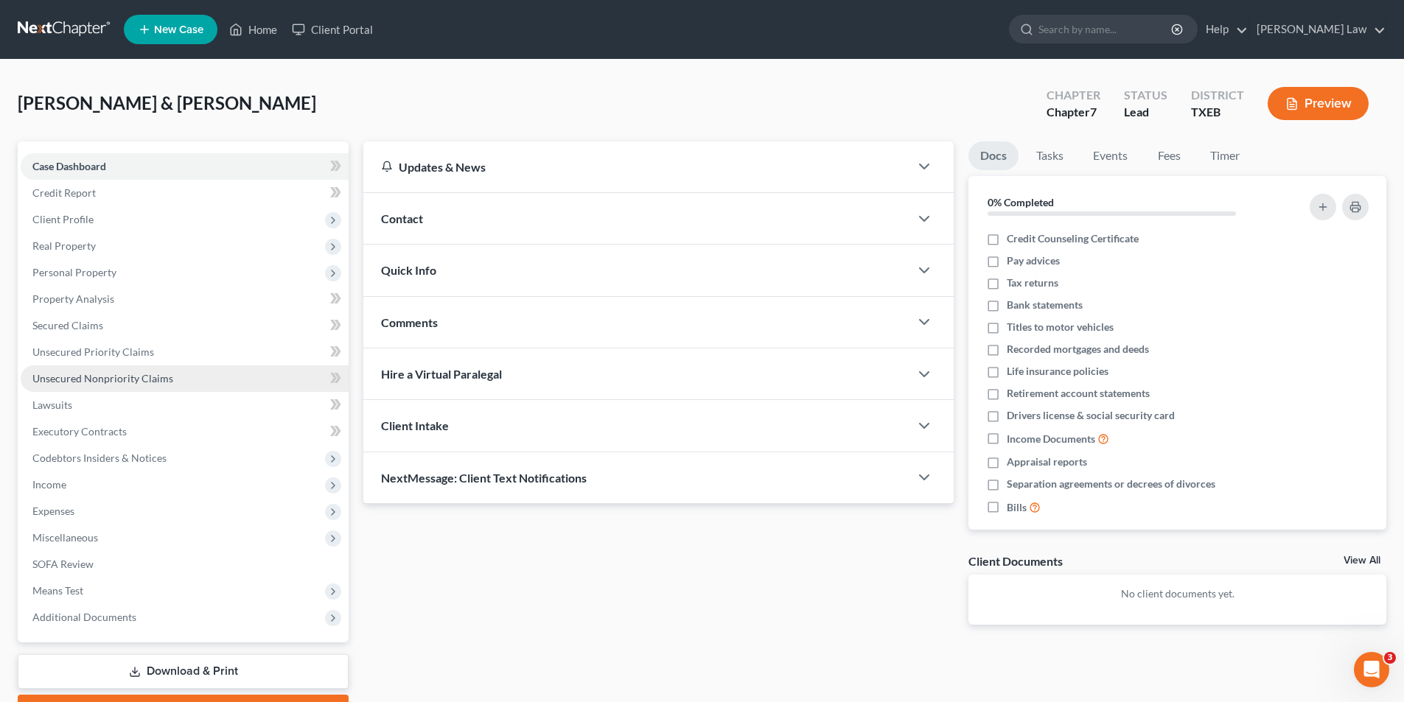
click at [129, 384] on span "Unsecured Nonpriority Claims" at bounding box center [102, 378] width 141 height 13
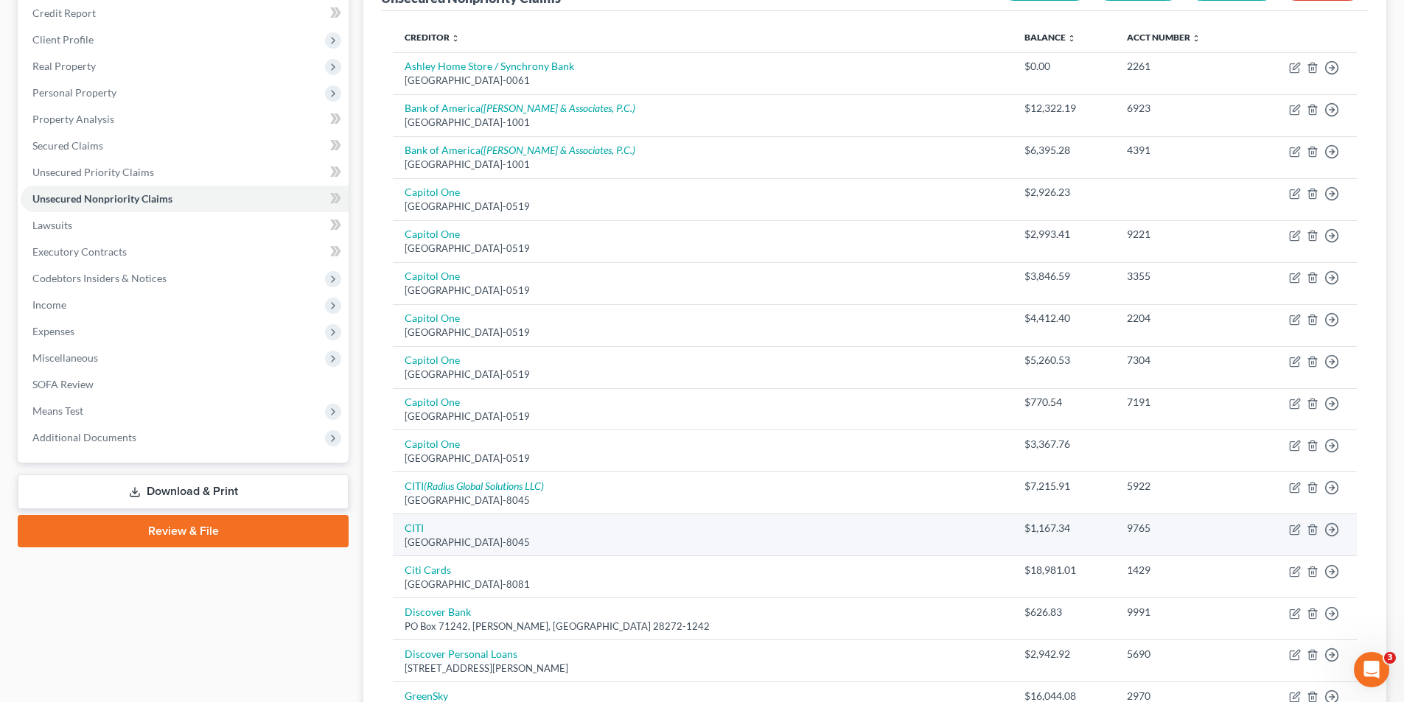
scroll to position [369, 0]
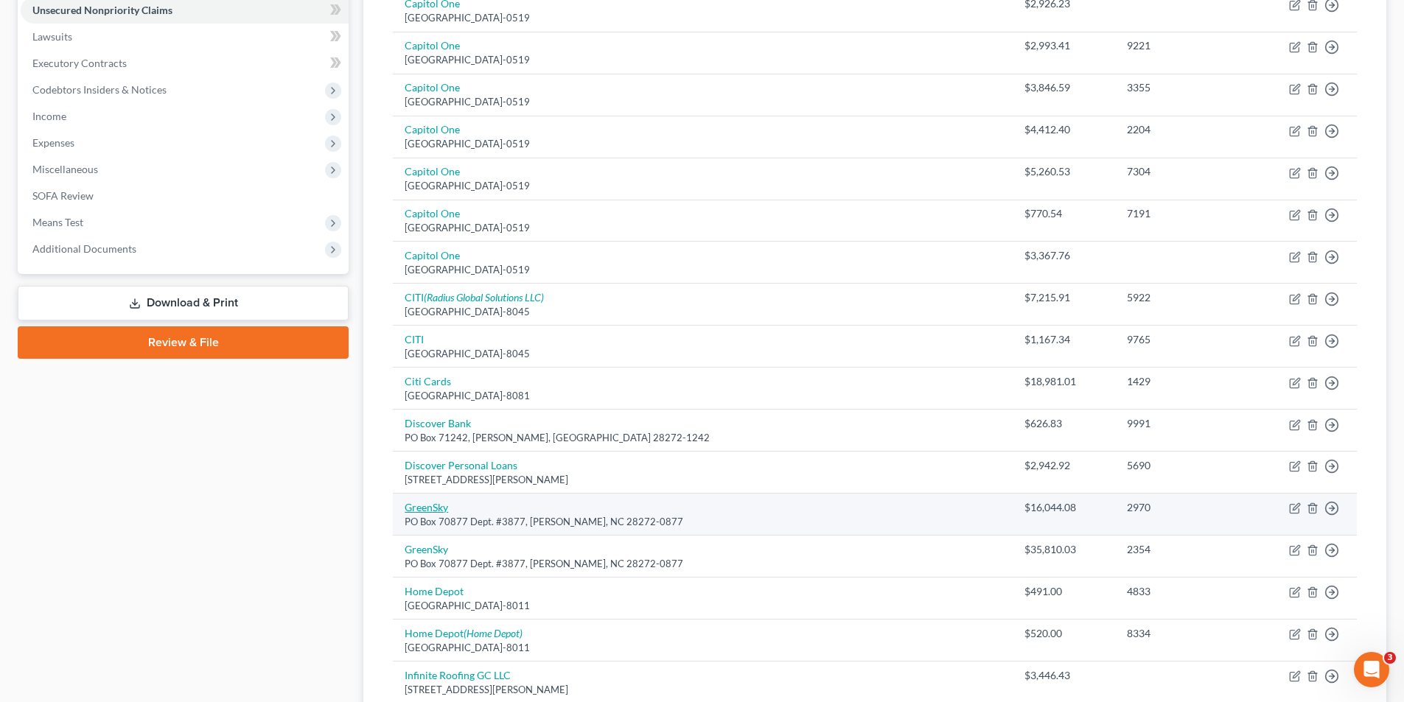
click at [424, 507] on link "GreenSky" at bounding box center [426, 507] width 43 height 13
select select "28"
select select "10"
select select "2"
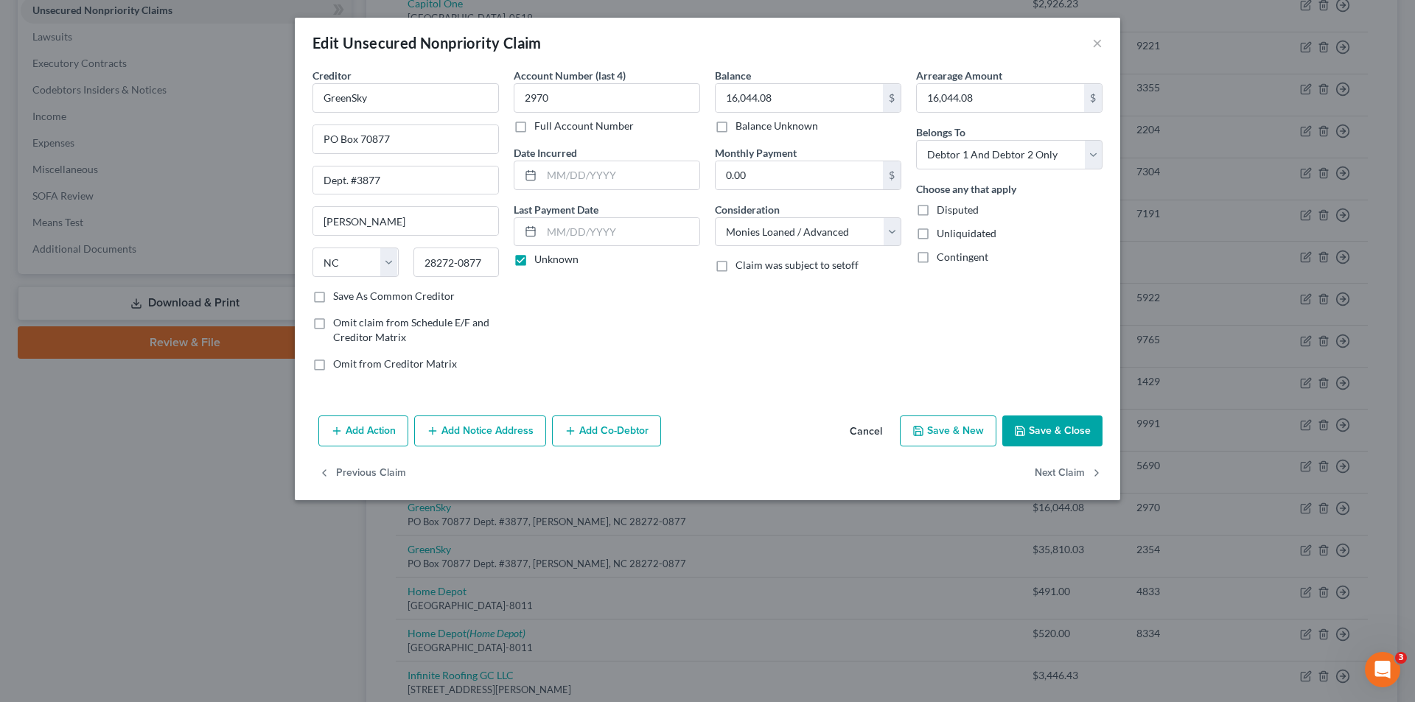
click at [884, 428] on button "Cancel" at bounding box center [866, 431] width 56 height 29
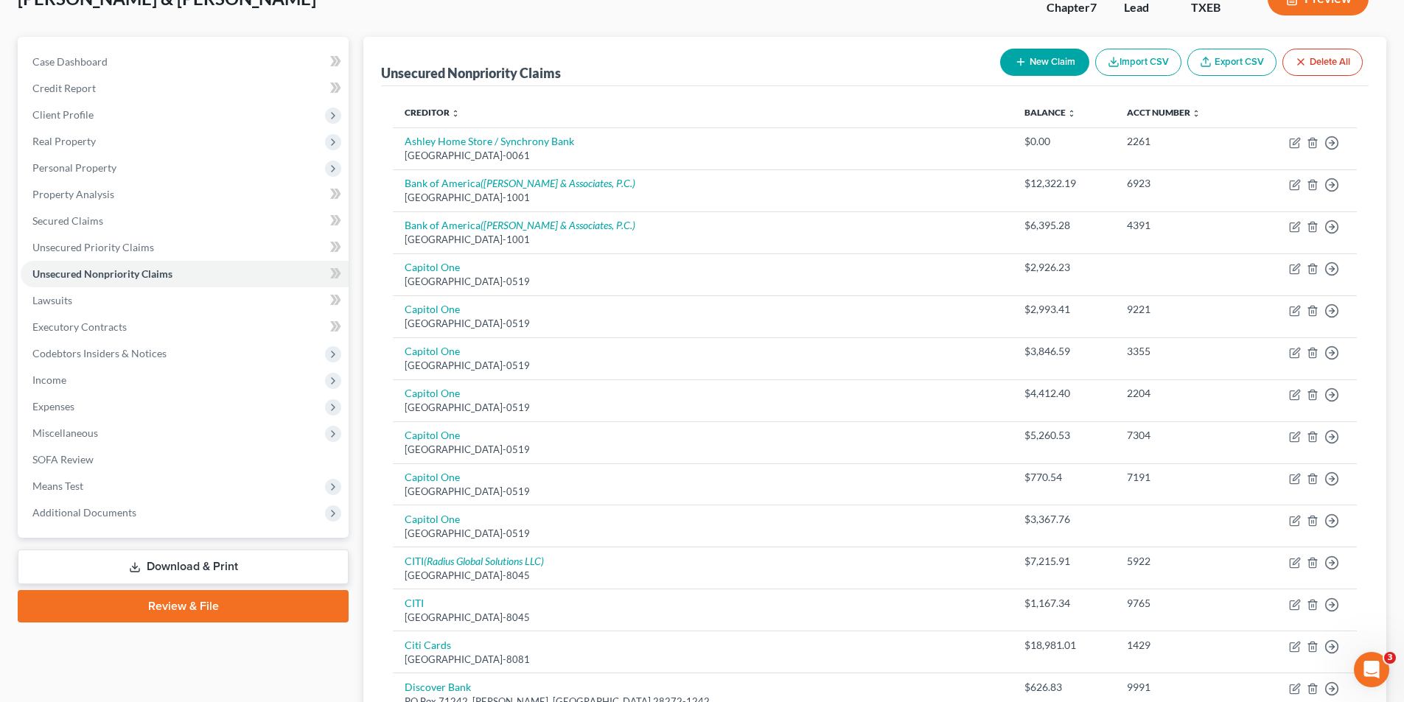
scroll to position [0, 0]
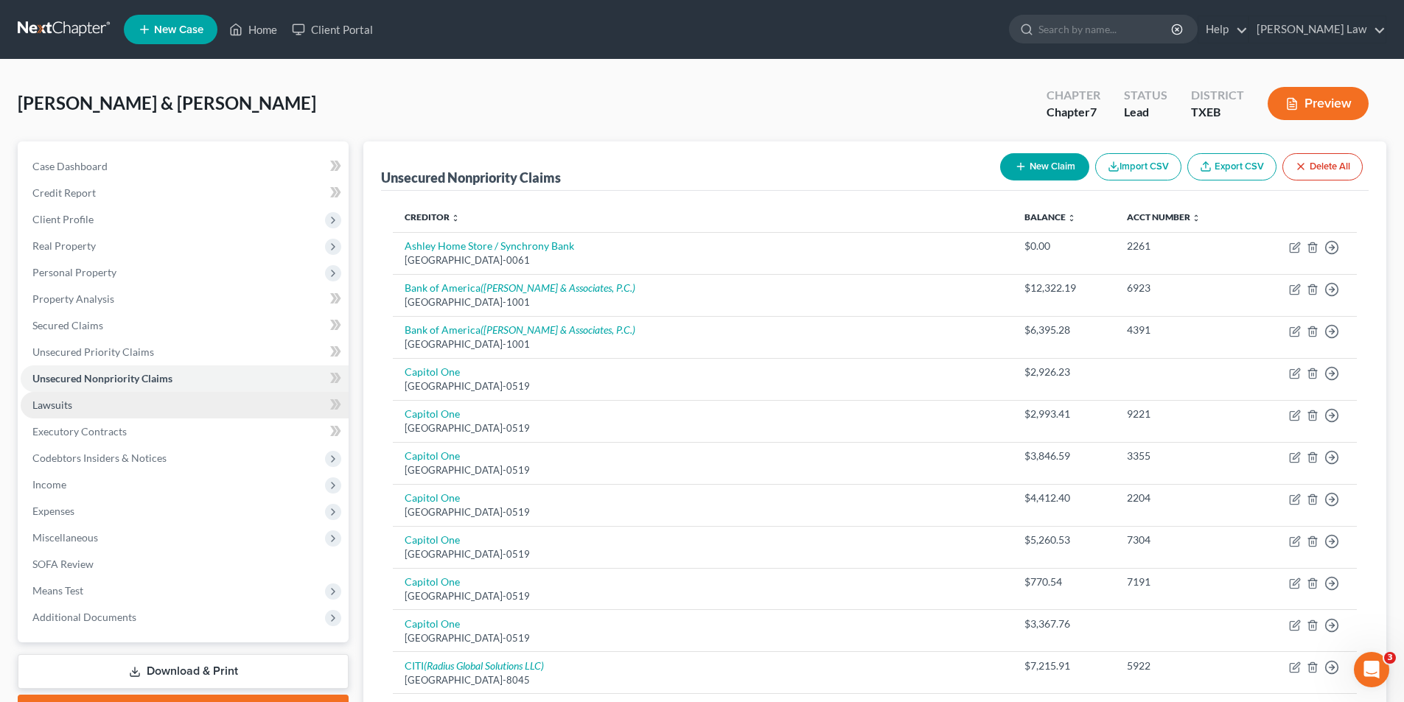
click at [46, 405] on span "Lawsuits" at bounding box center [52, 405] width 40 height 13
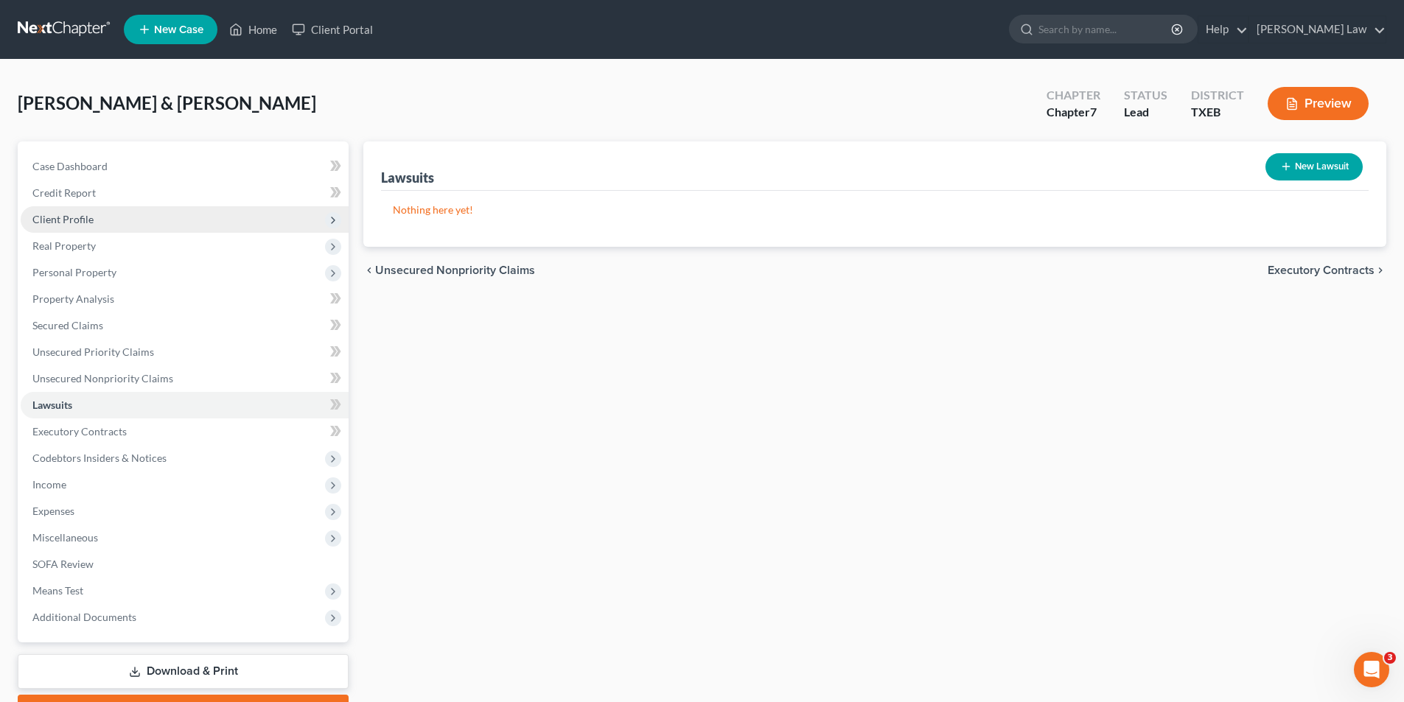
click at [71, 208] on span "Client Profile" at bounding box center [185, 219] width 328 height 27
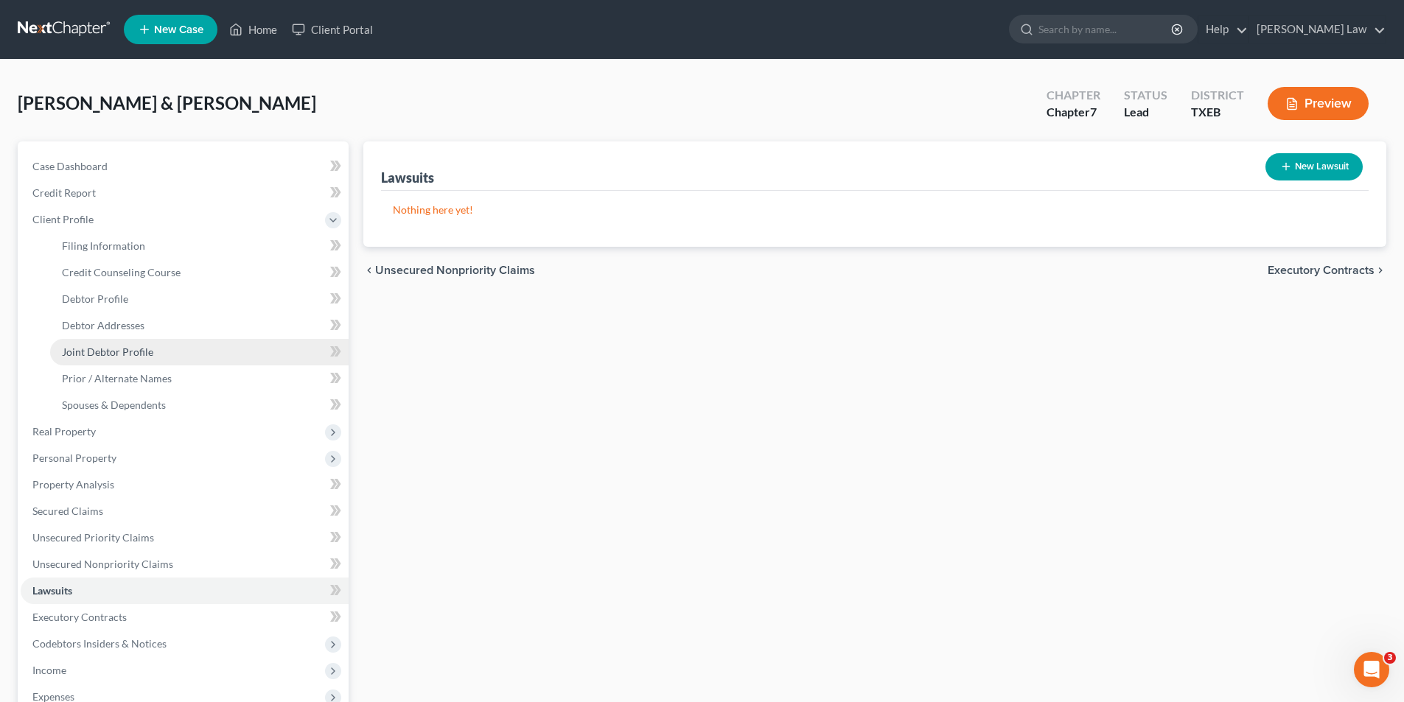
click at [83, 353] on span "Joint Debtor Profile" at bounding box center [107, 352] width 91 height 13
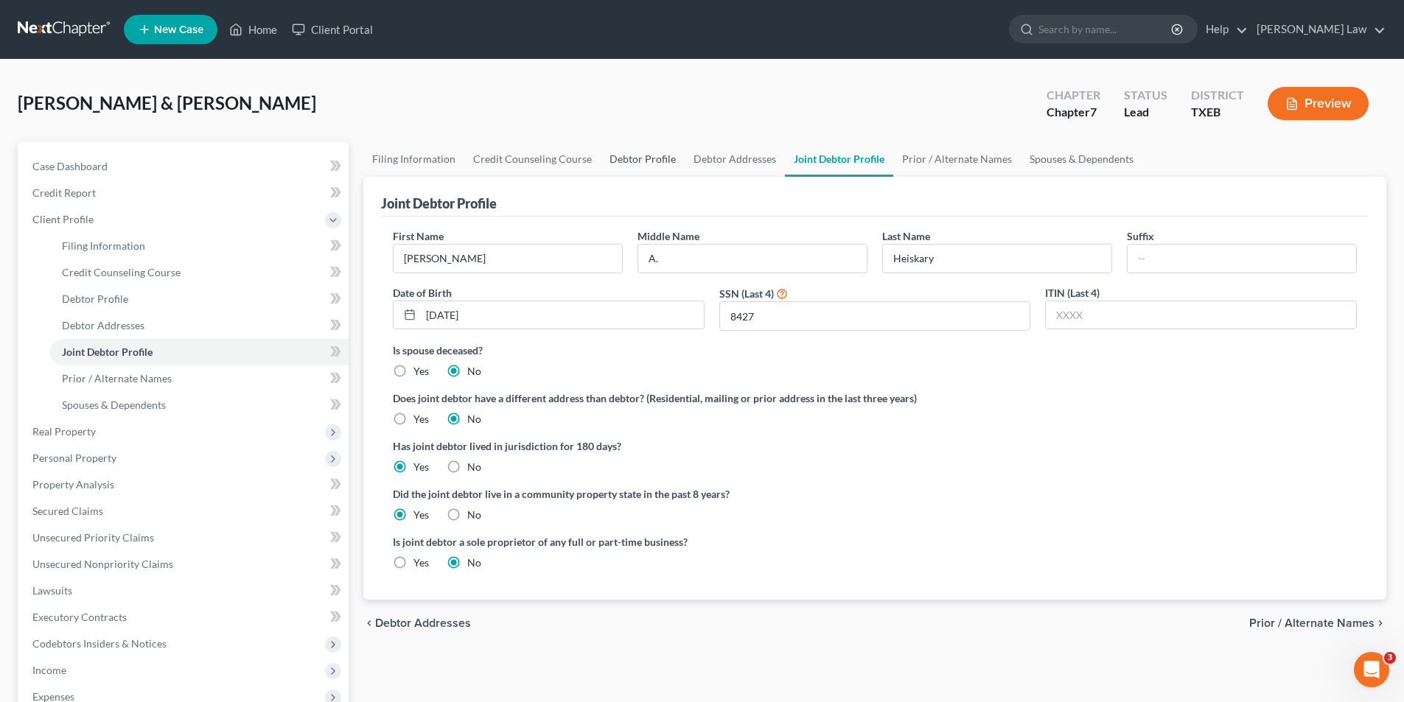
click at [656, 164] on link "Debtor Profile" at bounding box center [643, 159] width 84 height 35
select select "1"
select select "3"
